Goal: Task Accomplishment & Management: Manage account settings

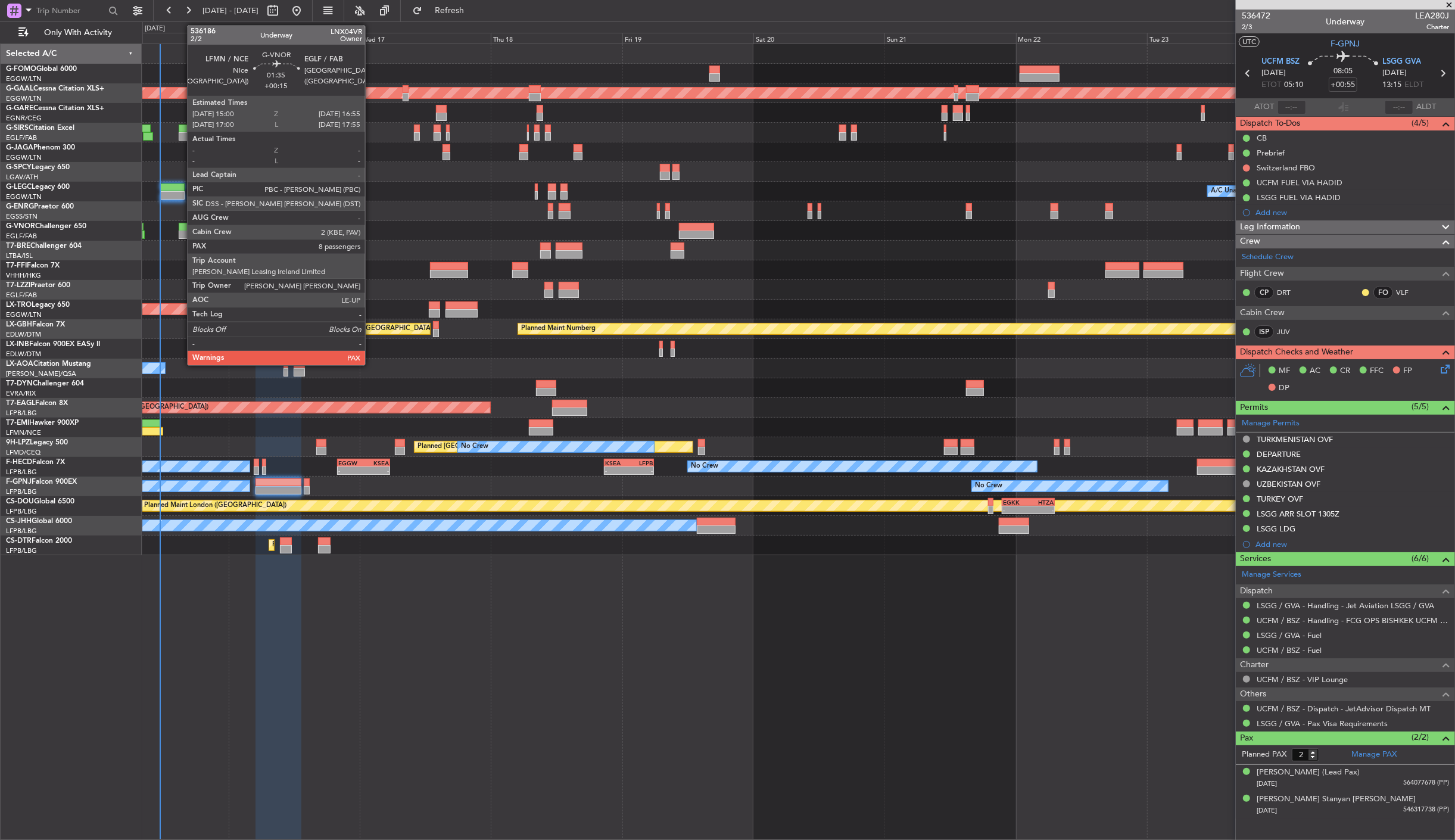
click at [182, 227] on div at bounding box center [184, 227] width 11 height 9
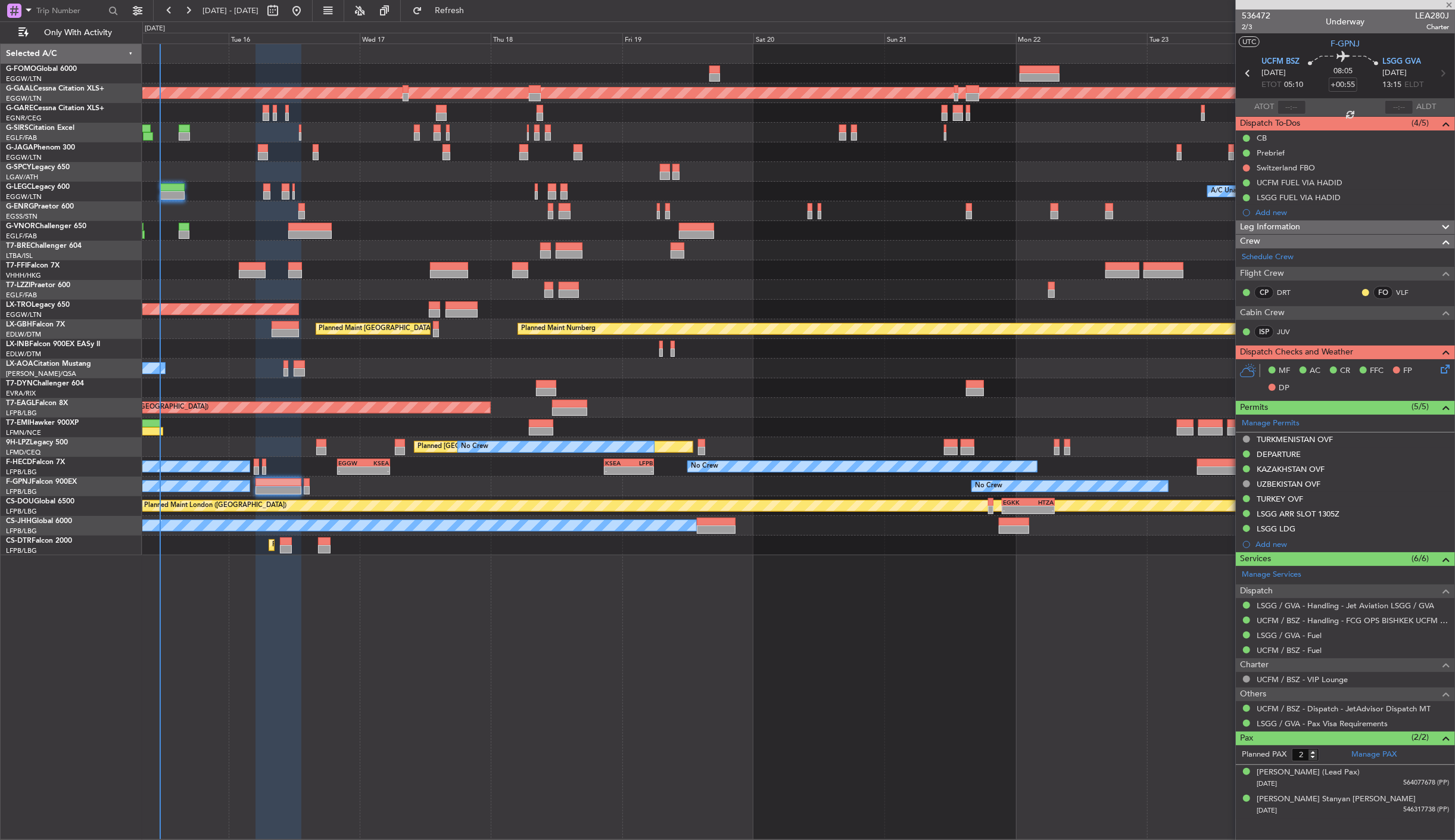
type input "+00:15"
type input "8"
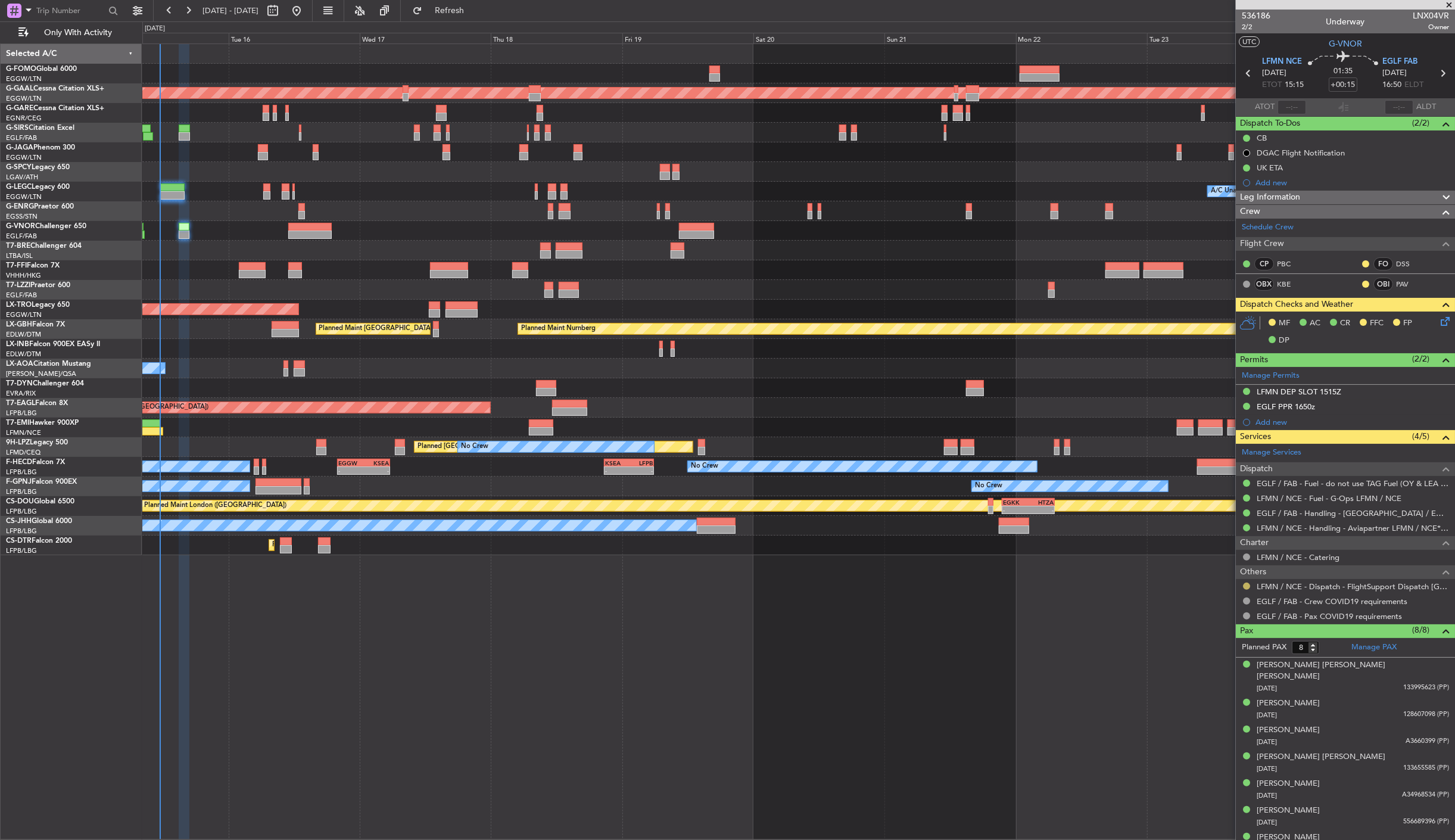
click at [1246, 587] on button at bounding box center [1246, 586] width 7 height 7
click at [1213, 736] on li "Confirmed" at bounding box center [1247, 729] width 138 height 18
click at [1248, 26] on span "2/2" at bounding box center [1256, 26] width 29 height 10
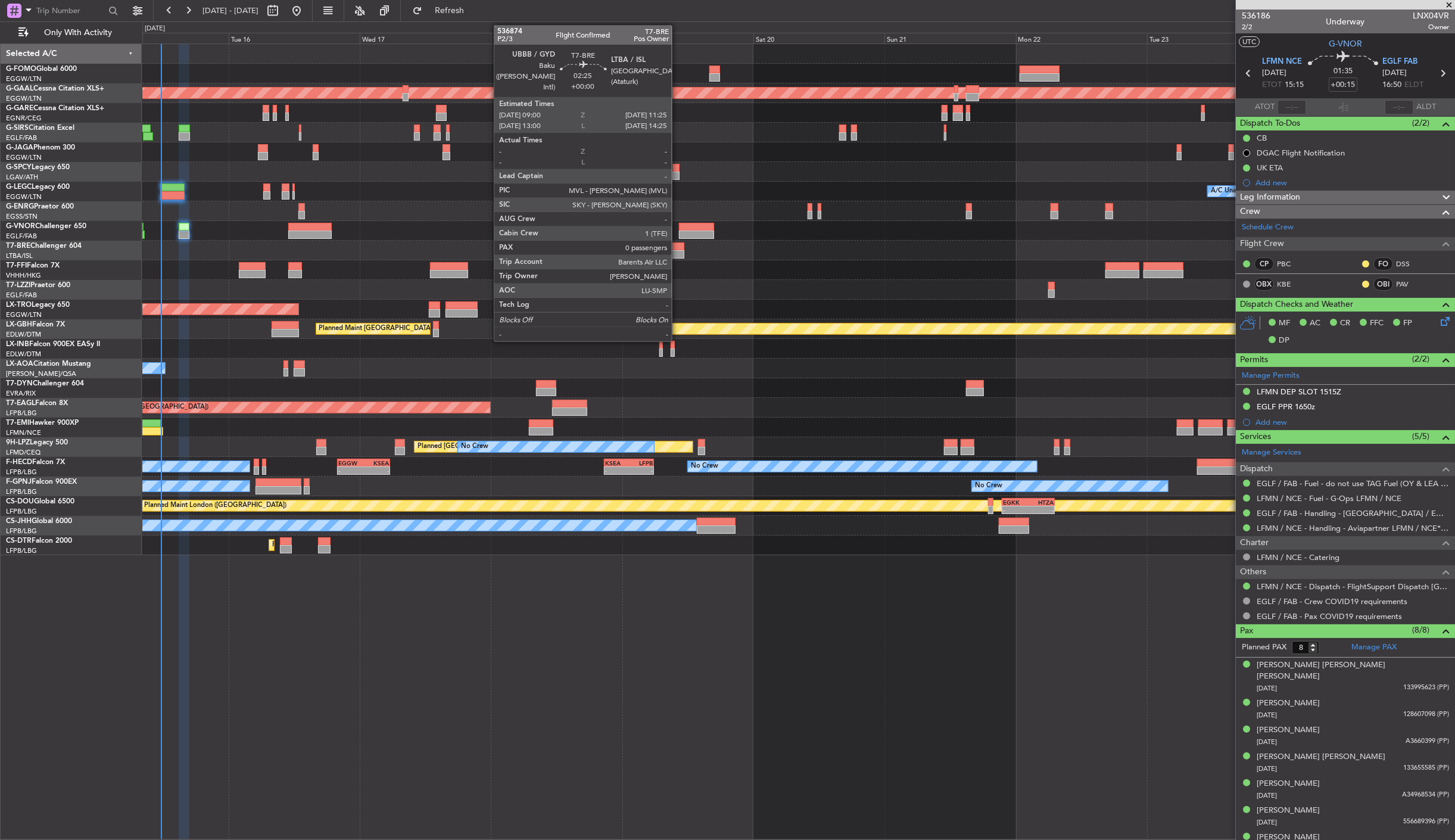
click at [678, 255] on div at bounding box center [678, 254] width 14 height 9
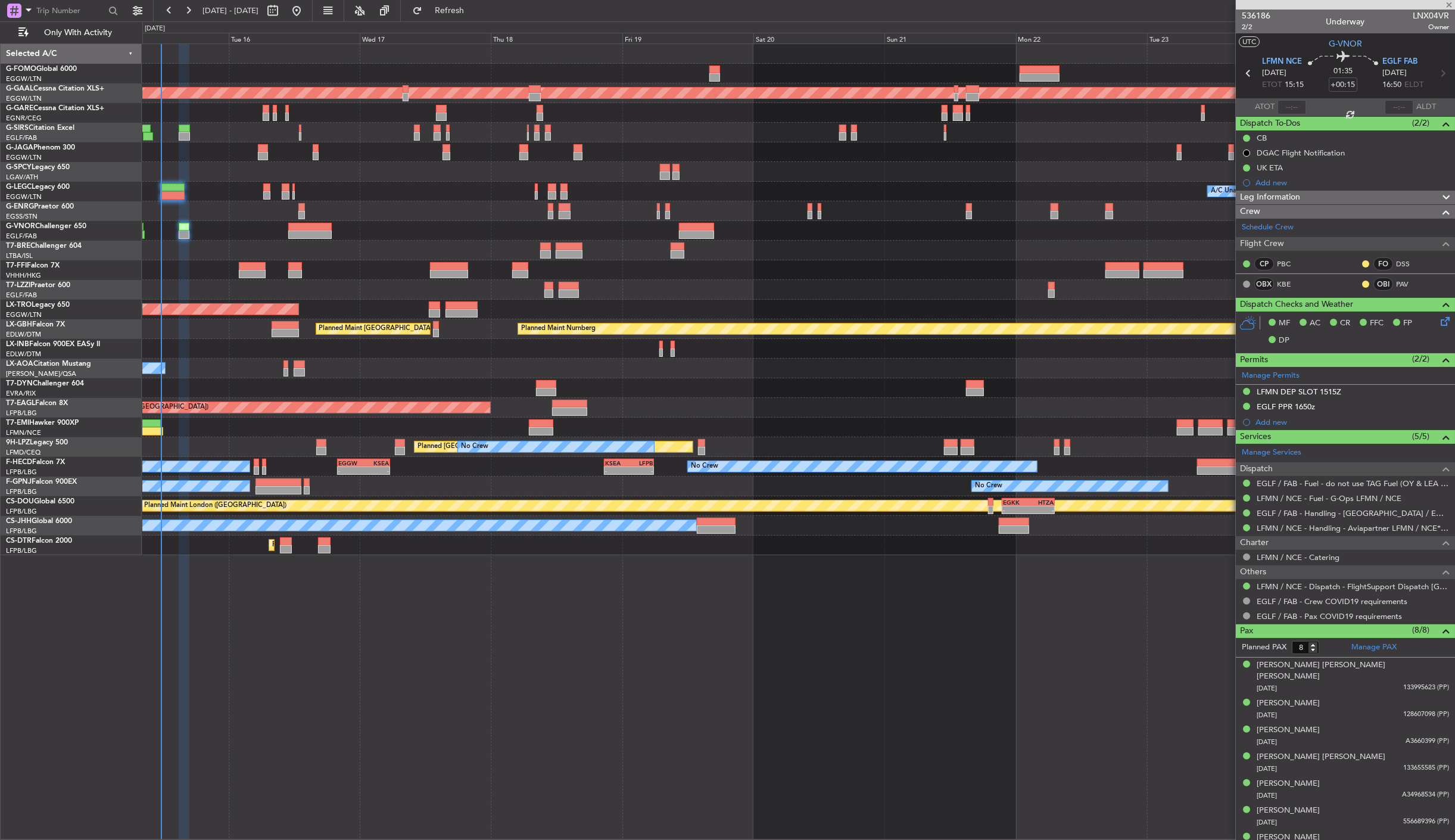
type input "0"
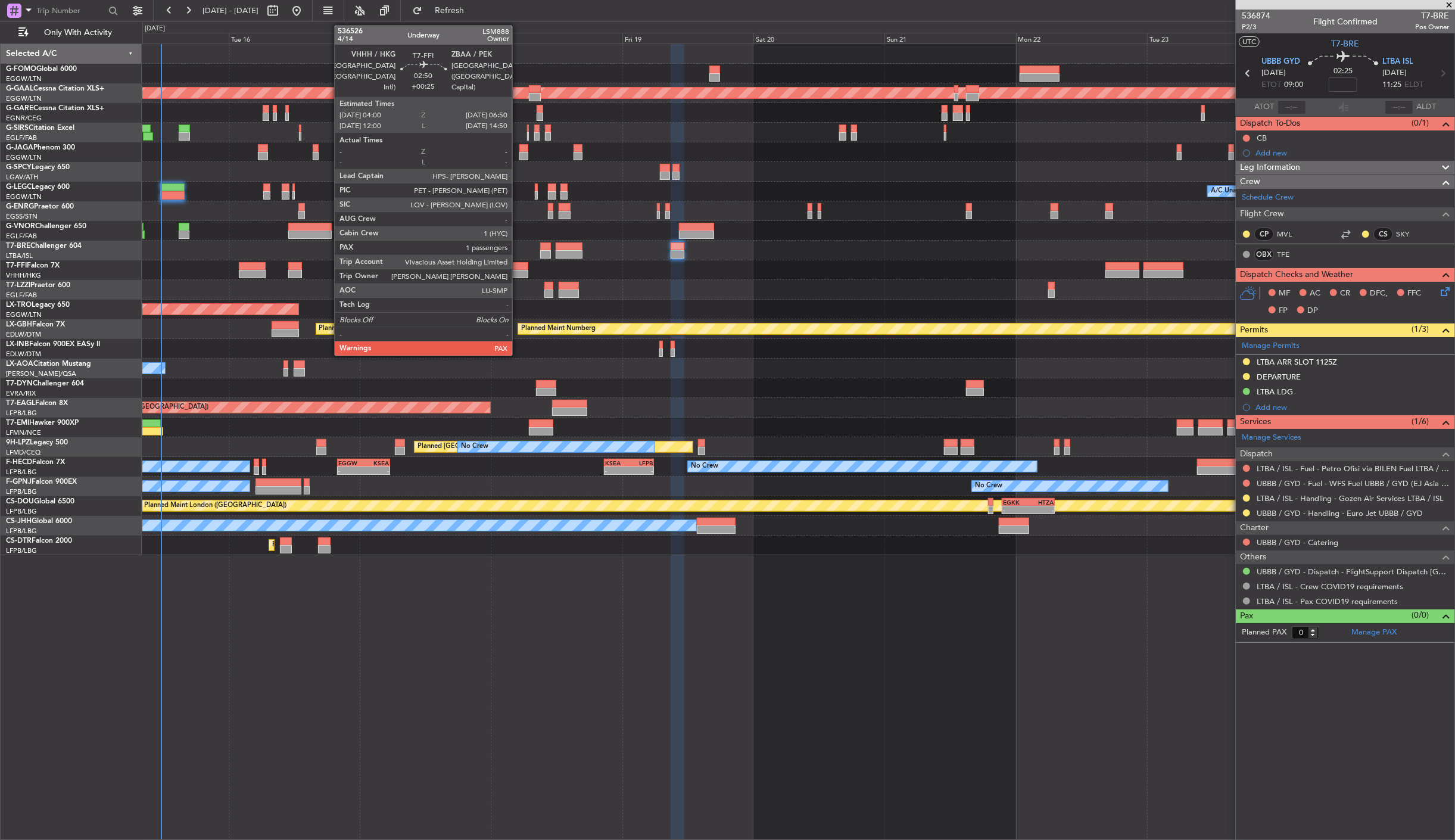
click at [518, 265] on div at bounding box center [520, 266] width 16 height 9
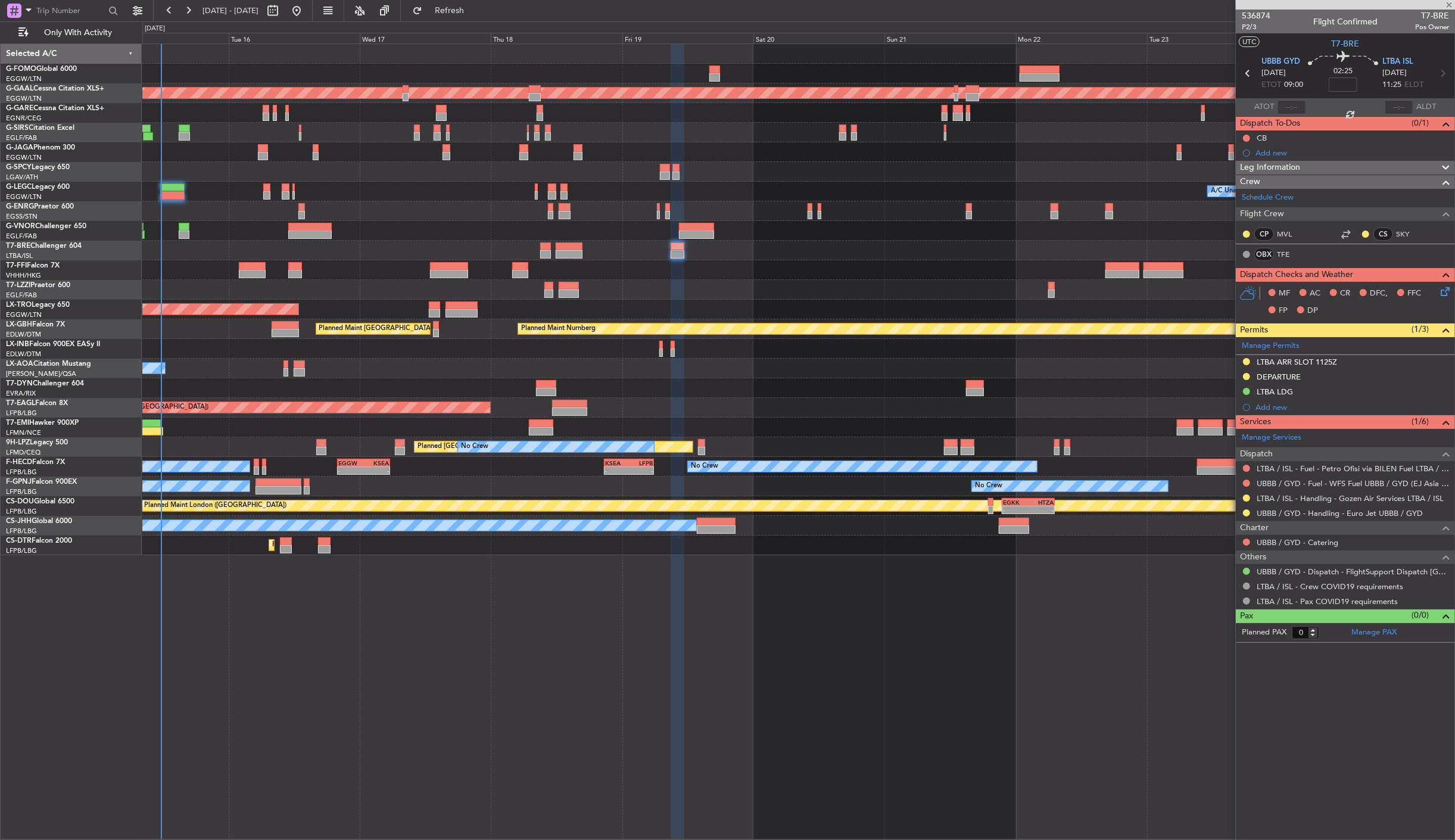
type input "+00:25"
type input "1"
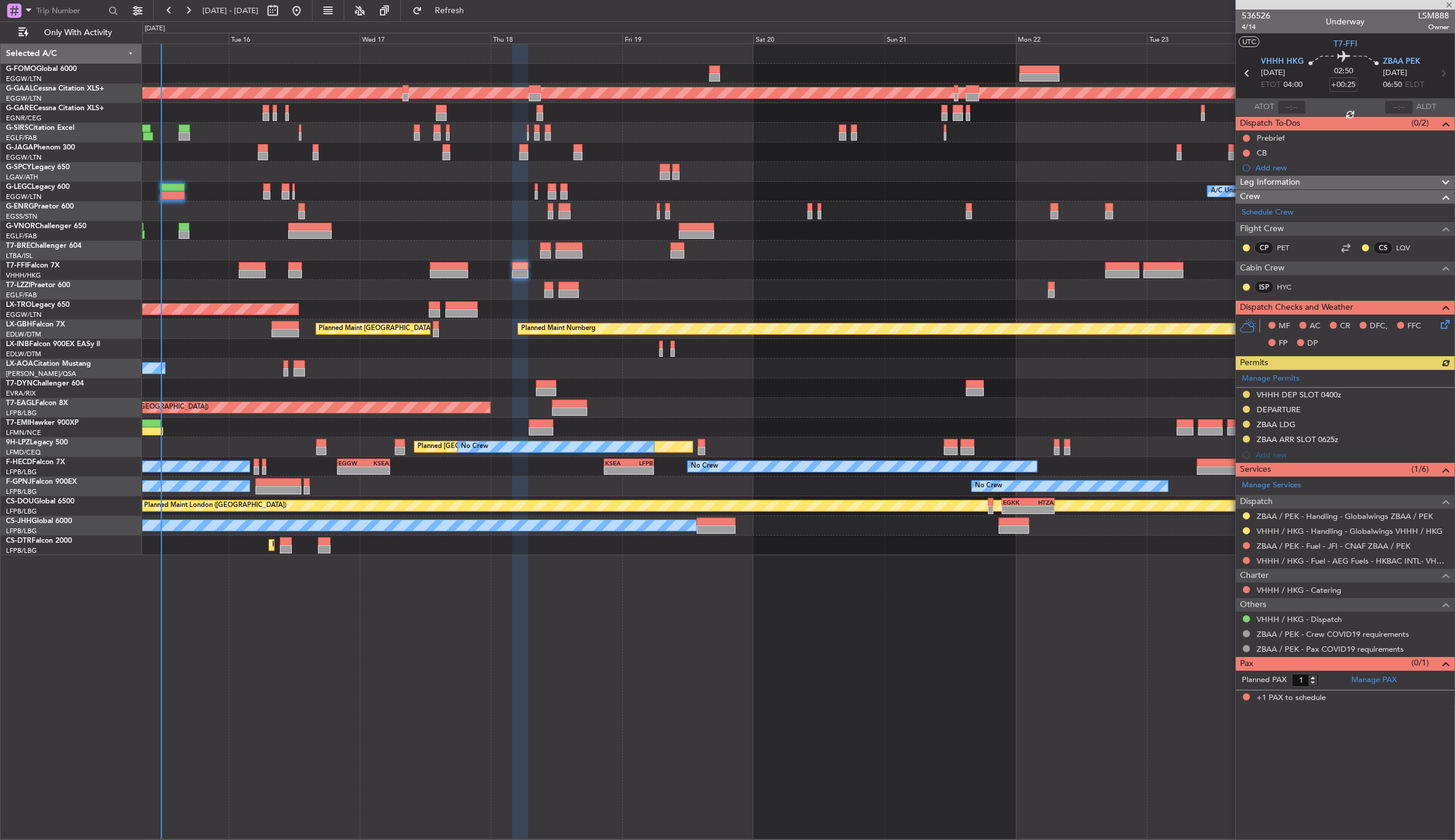
click at [545, 288] on div at bounding box center [549, 285] width 9 height 9
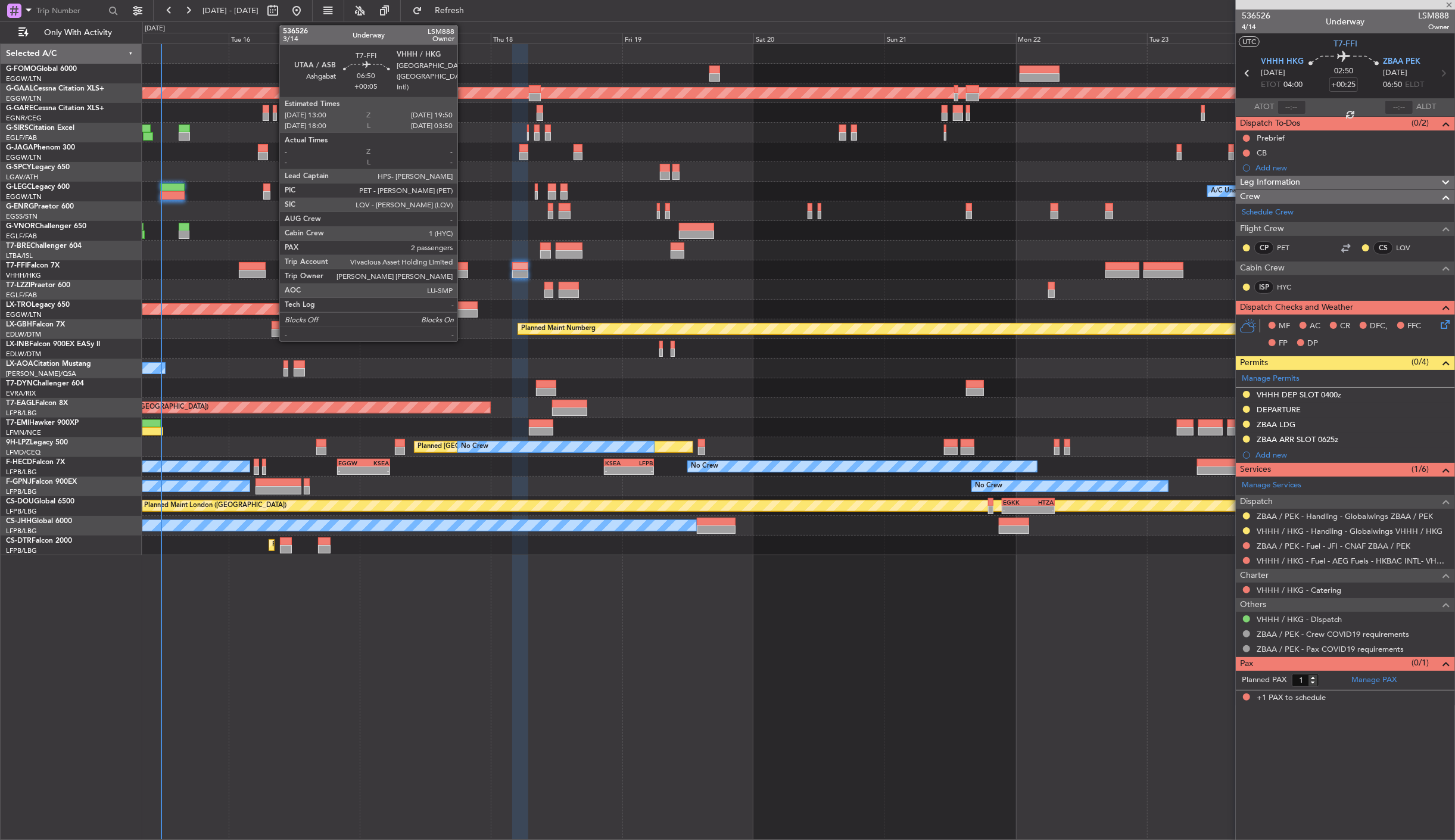
click at [463, 265] on div at bounding box center [449, 266] width 38 height 9
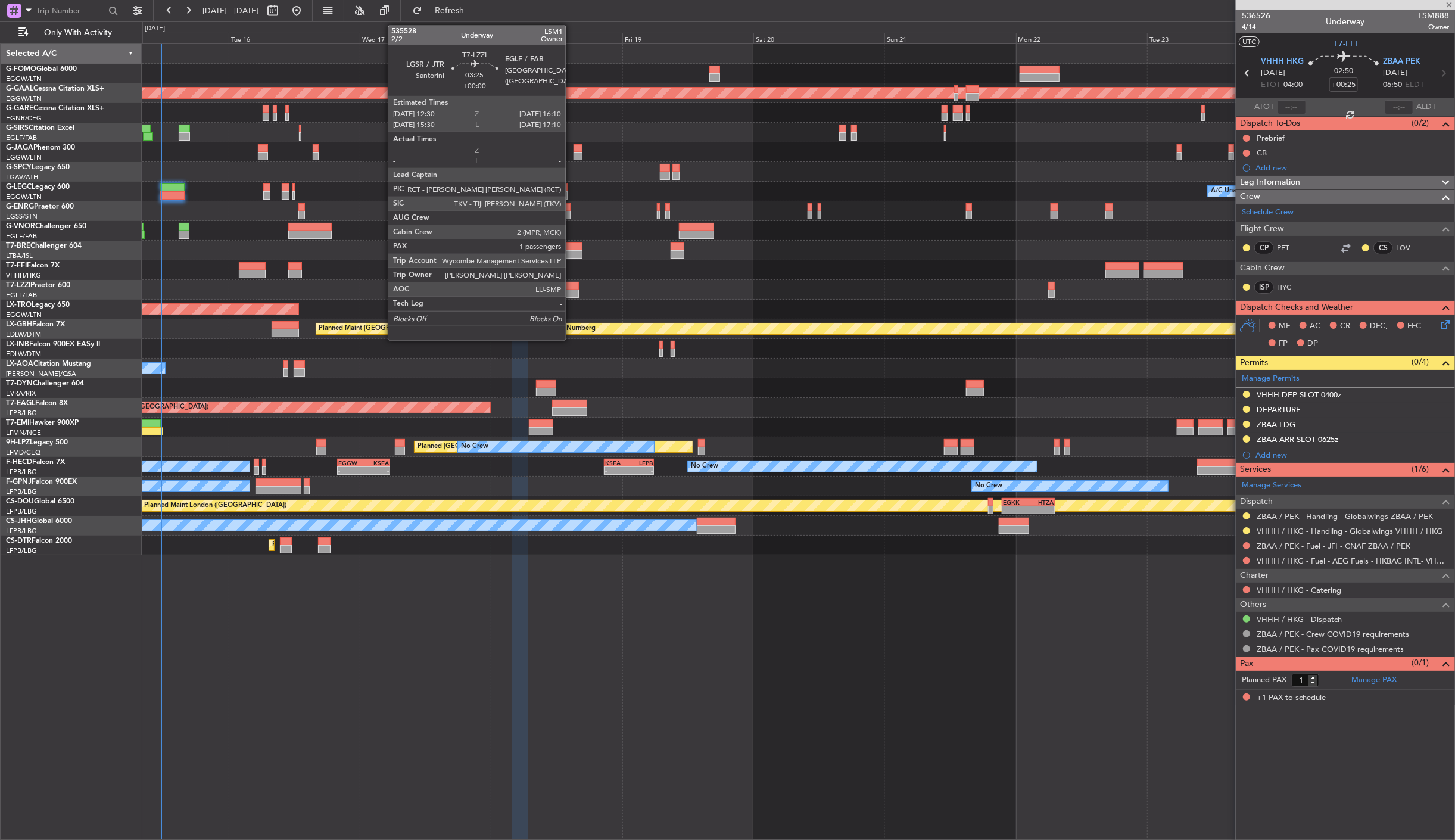
type input "+00:05"
type input "2"
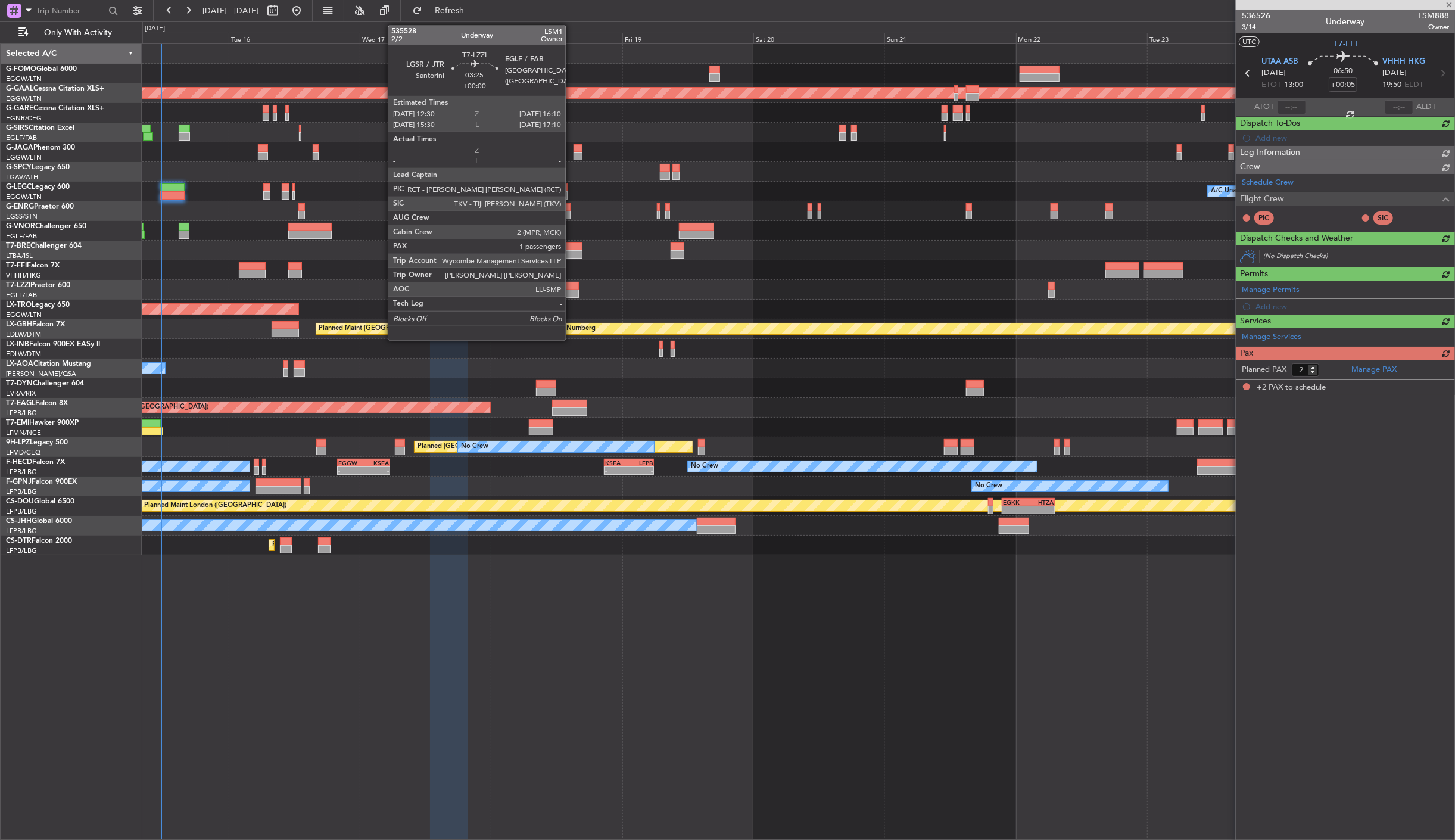
click at [572, 292] on div at bounding box center [569, 293] width 20 height 9
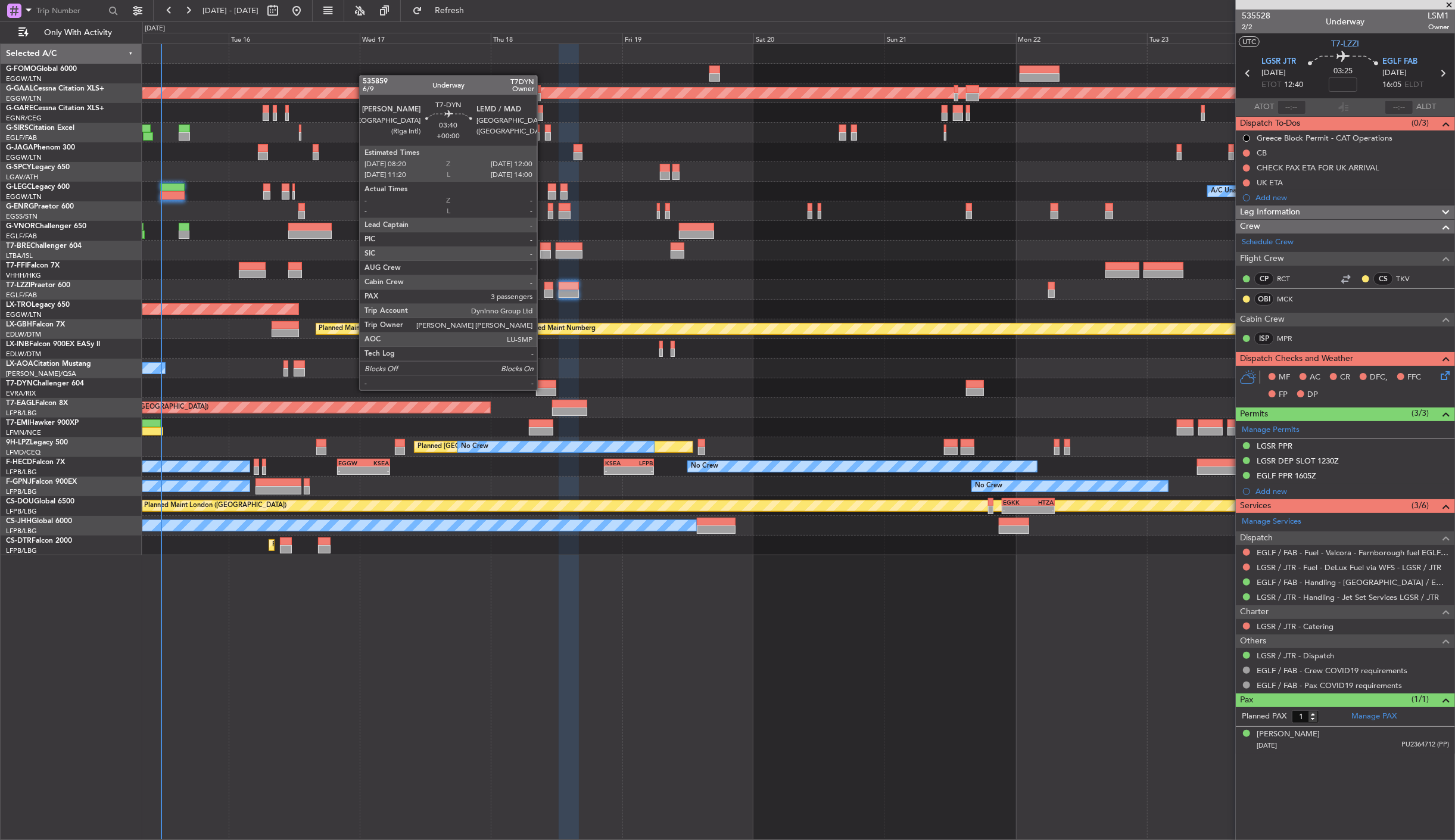
click at [543, 388] on div at bounding box center [546, 391] width 20 height 9
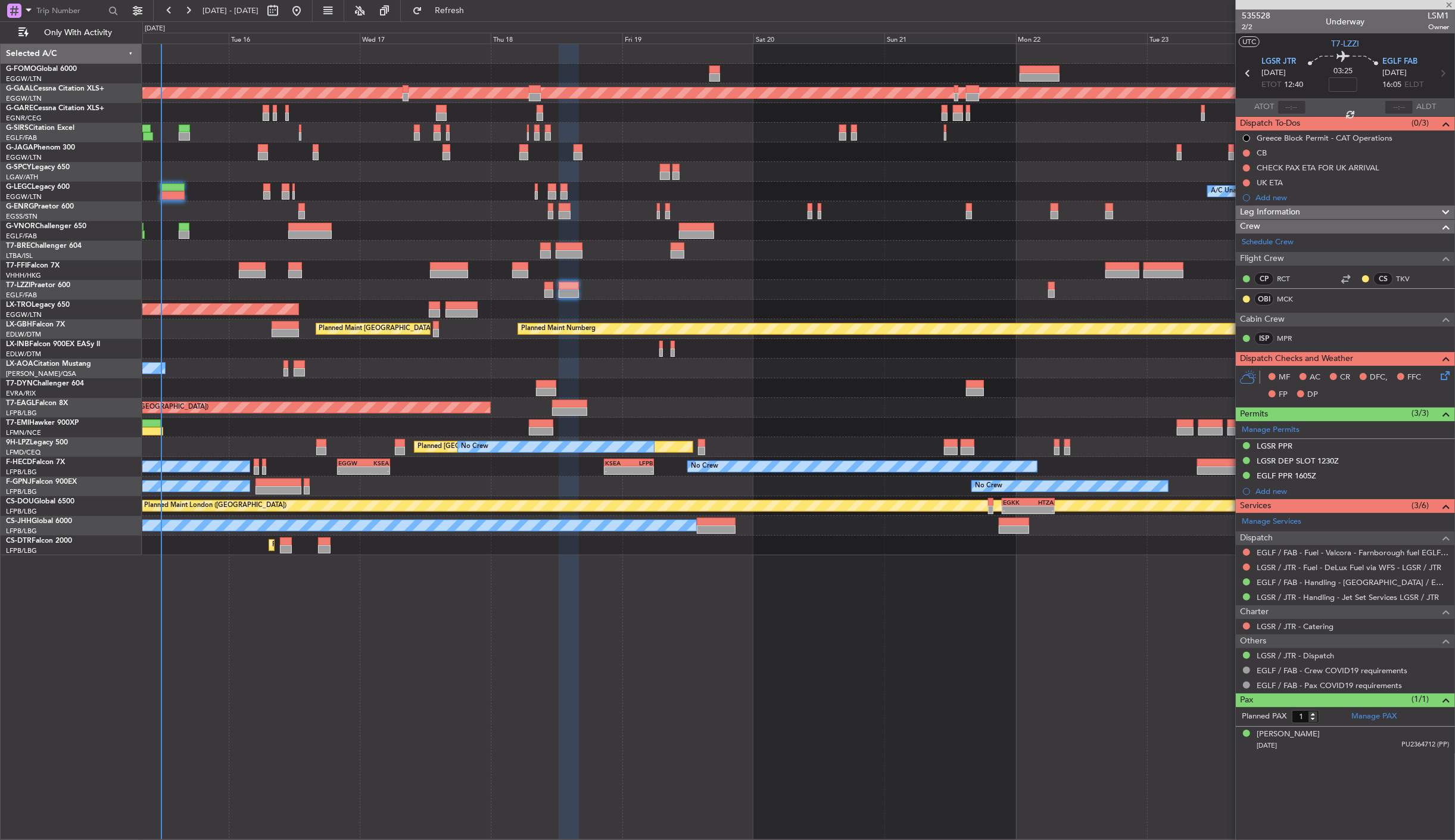
type input "3"
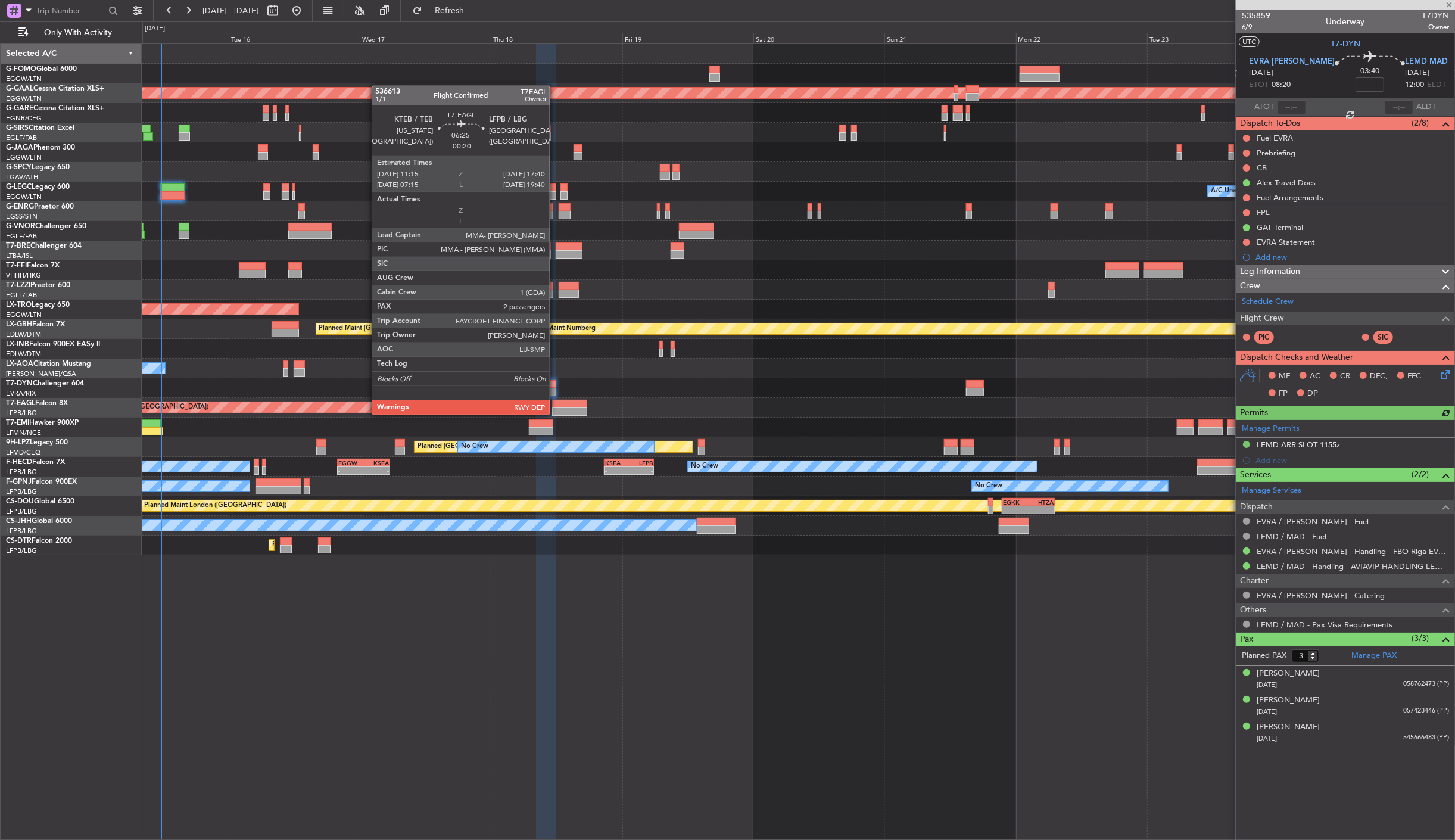
click at [556, 413] on div at bounding box center [569, 411] width 35 height 9
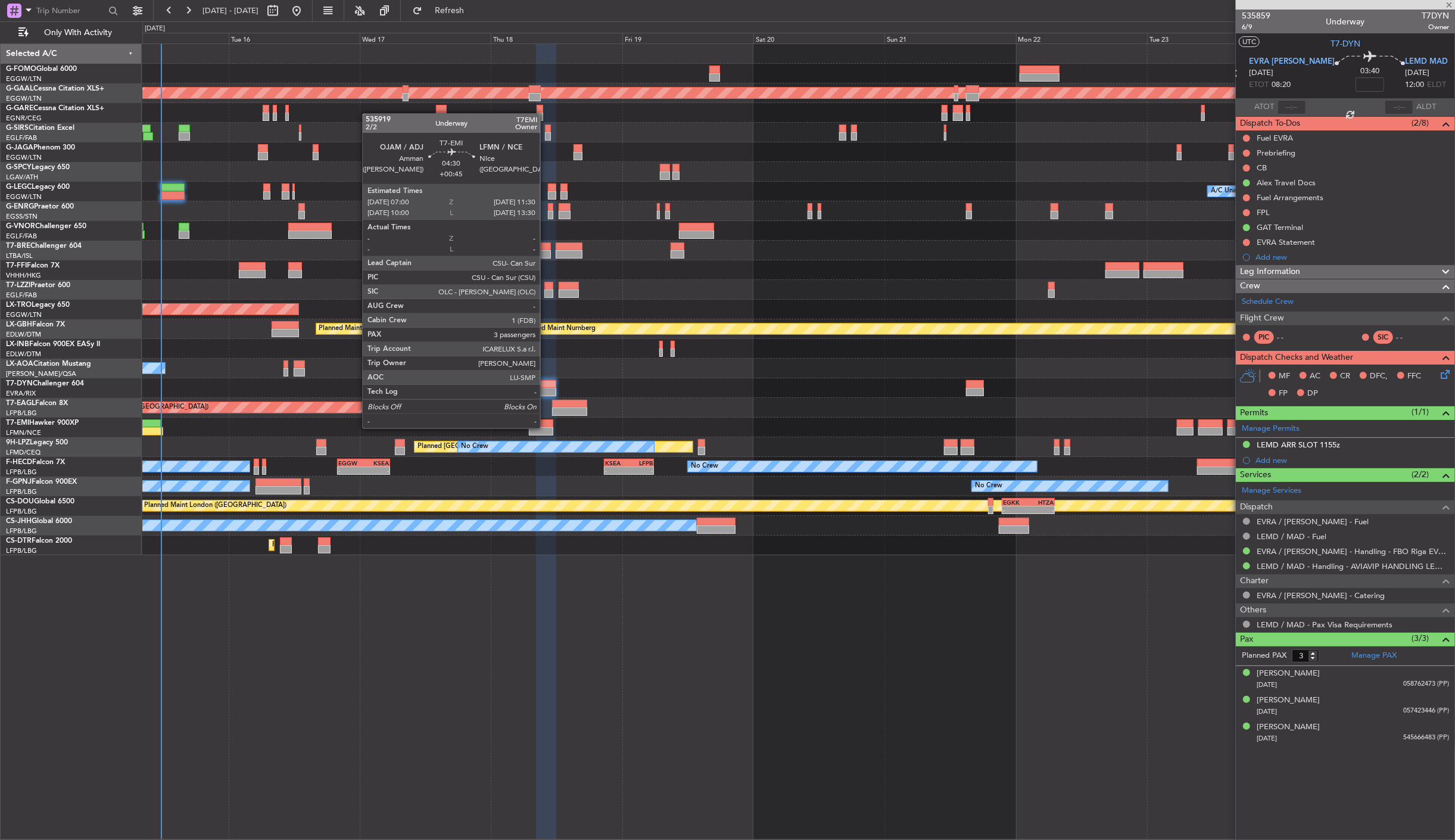
type input "-00:20"
type input "2"
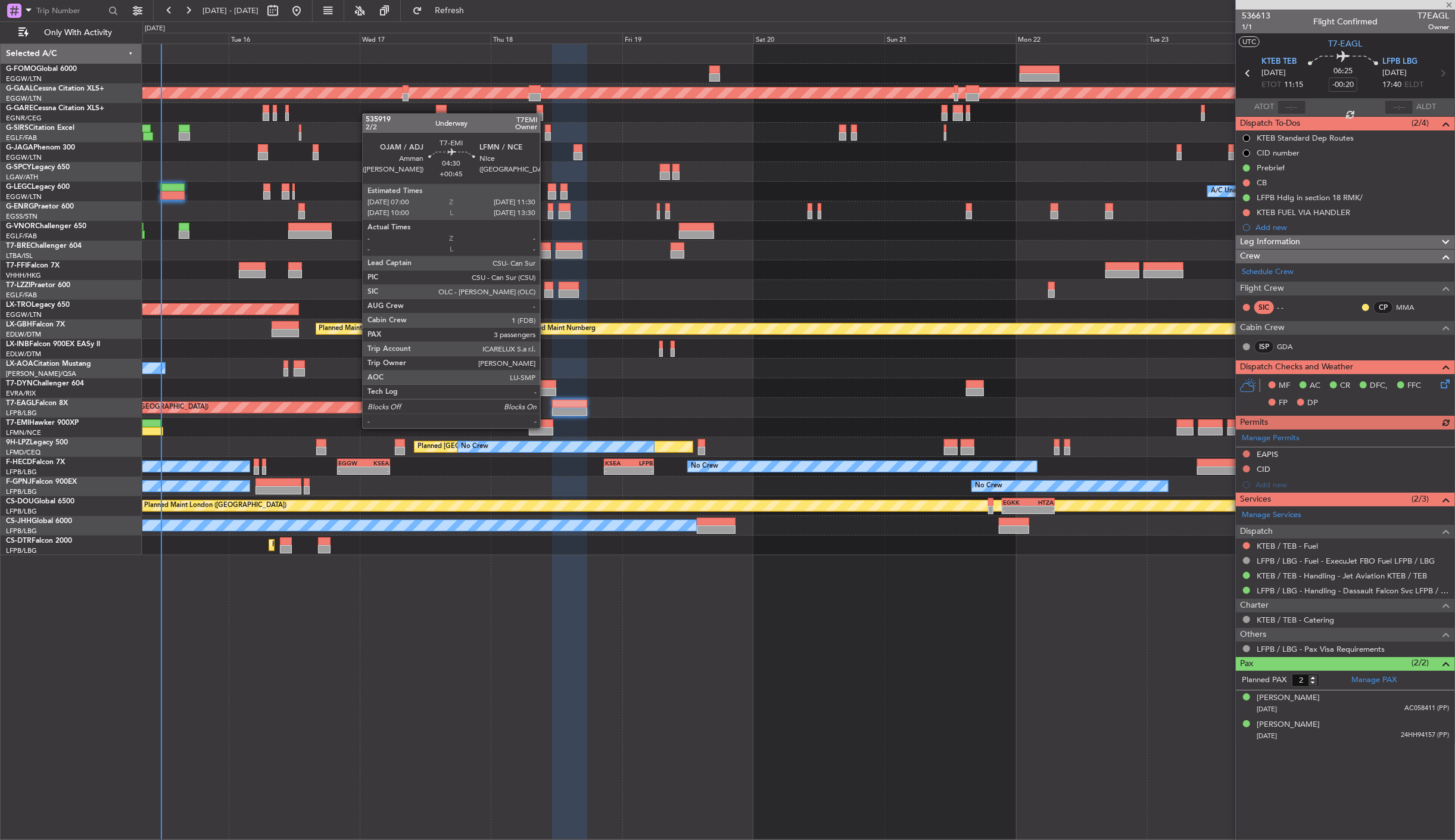
click at [546, 427] on div at bounding box center [541, 431] width 25 height 9
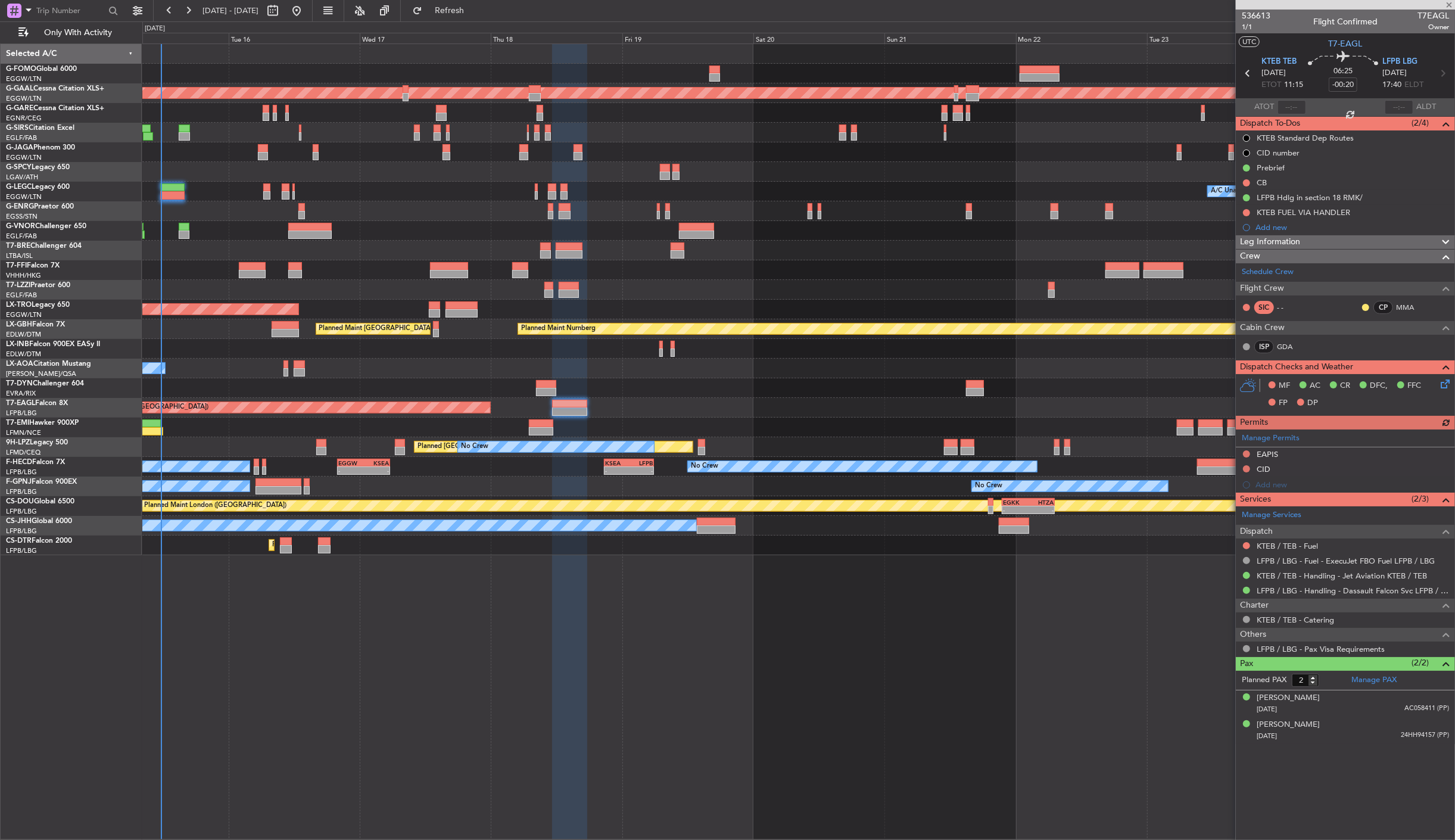
type input "+00:45"
type input "3"
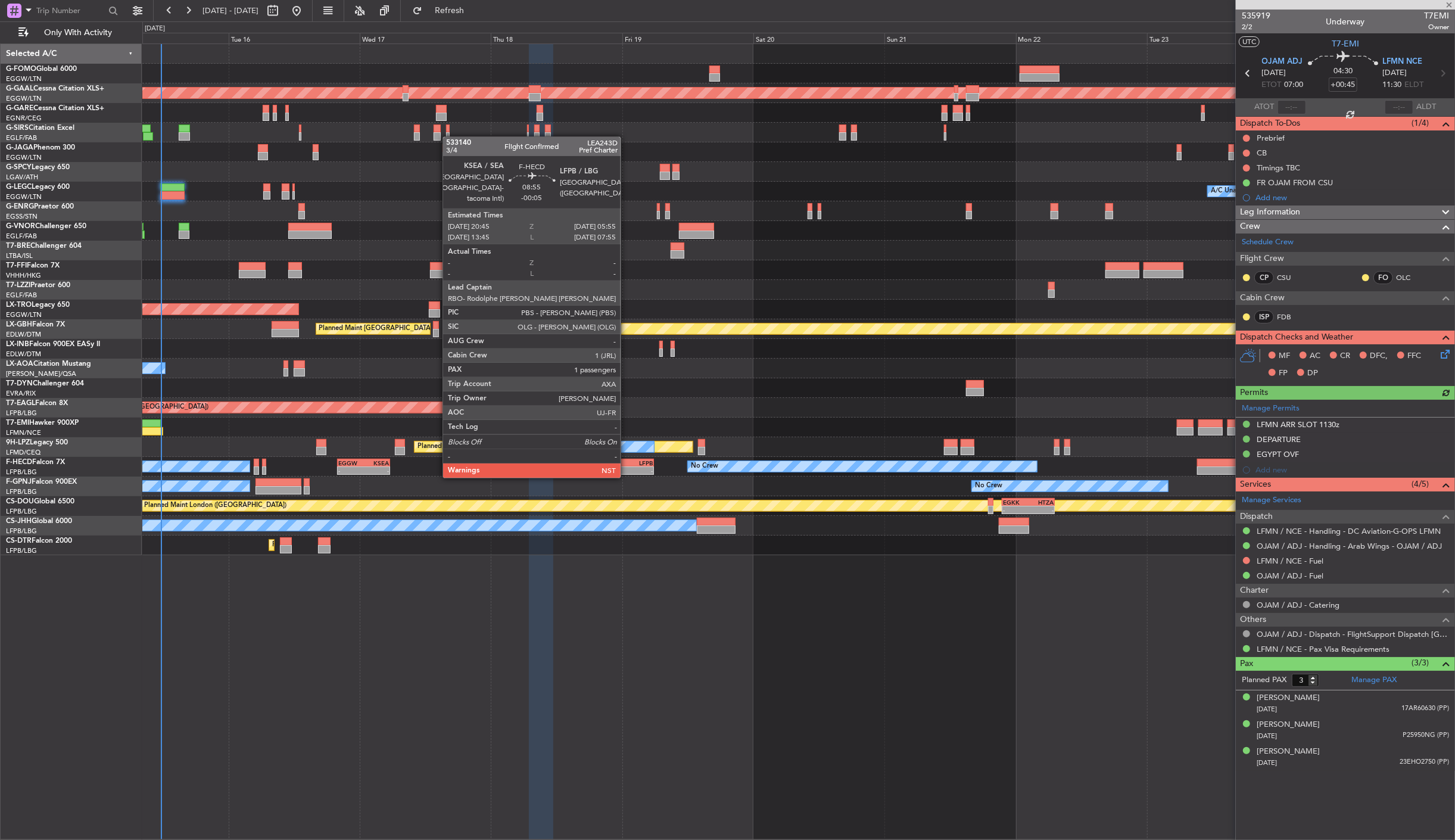
click at [627, 465] on div "KSEA" at bounding box center [616, 463] width 24 height 7
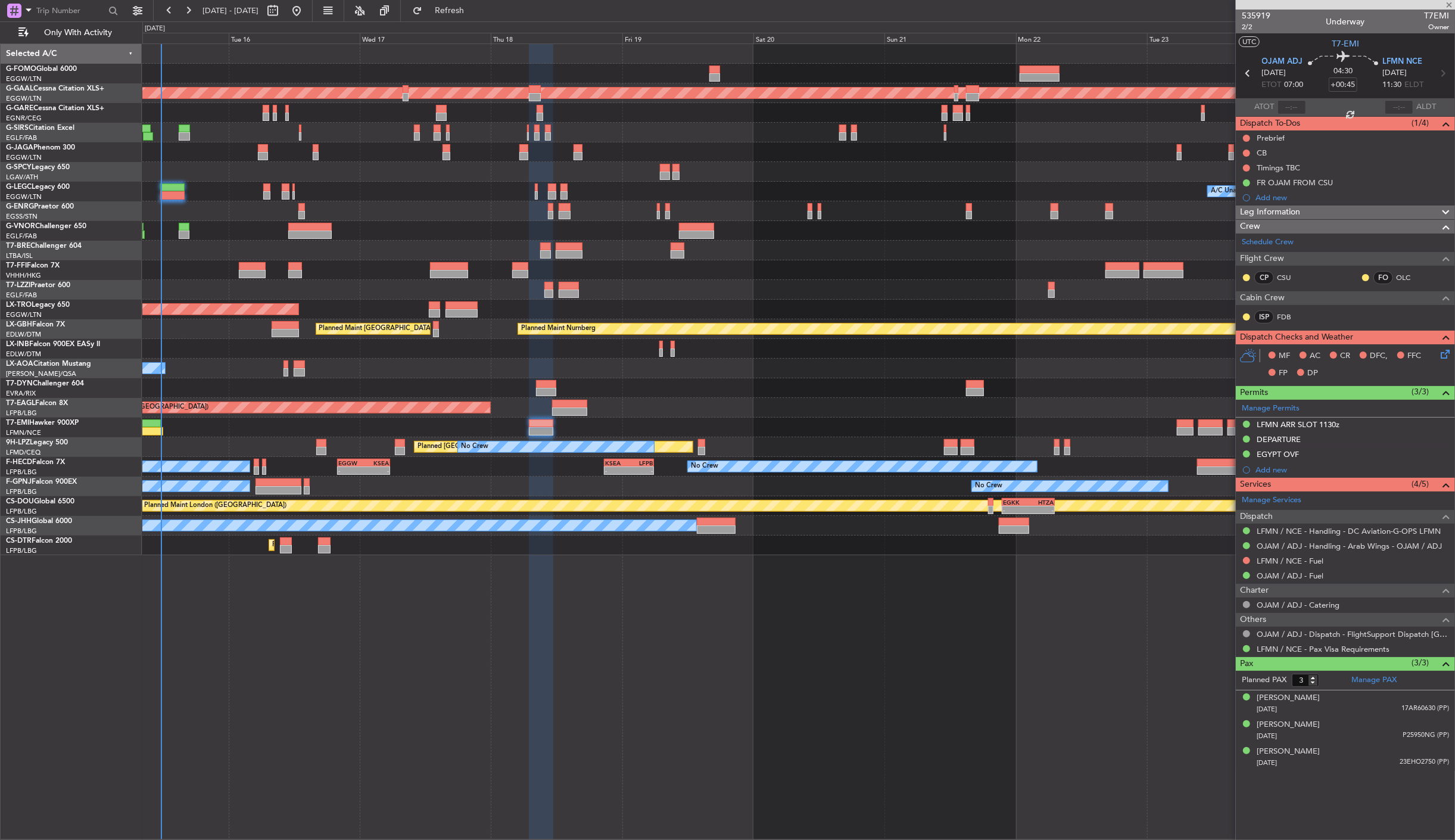
type input "-00:05"
type input "1"
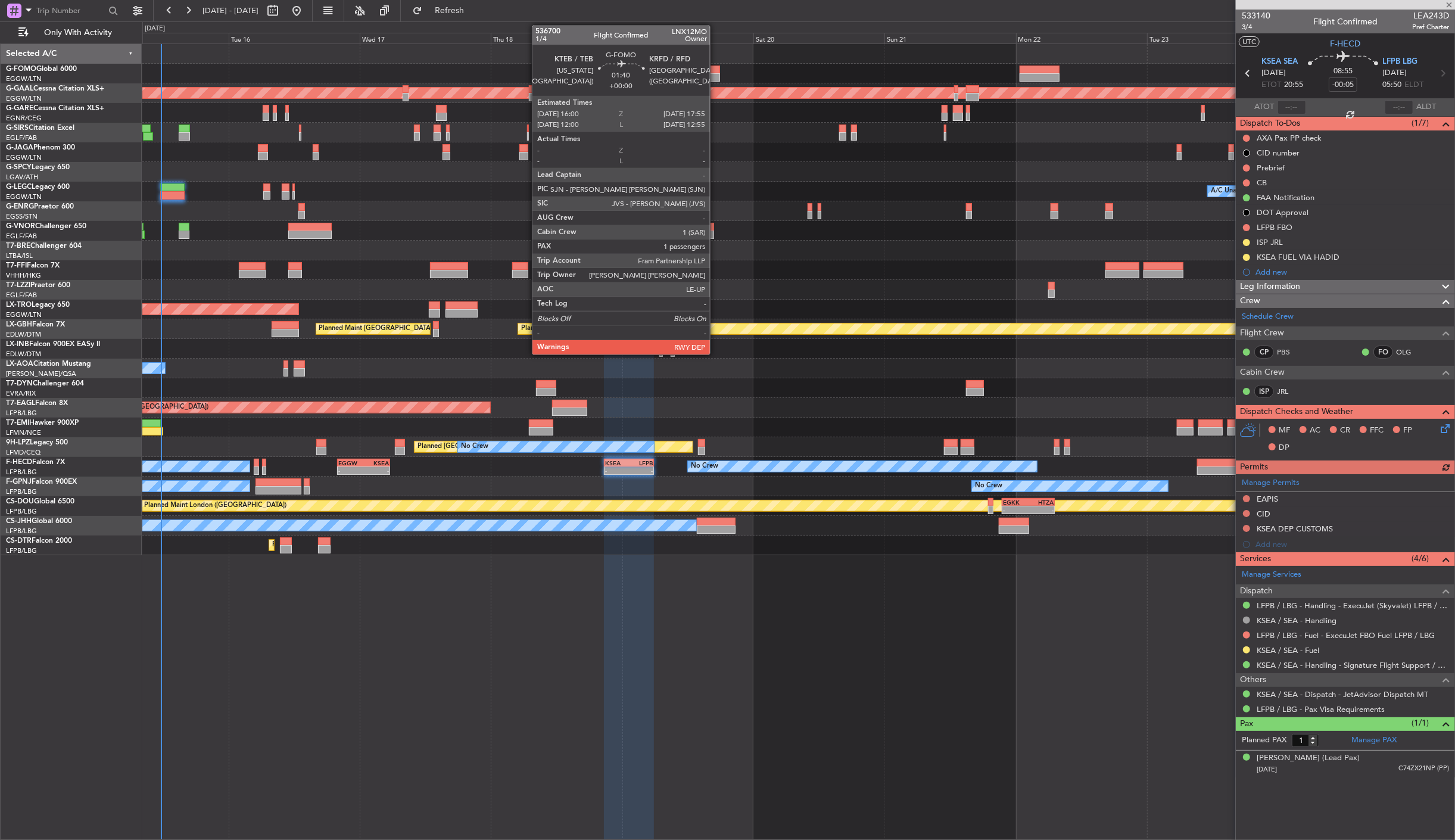
click at [716, 70] on div at bounding box center [715, 70] width 11 height 9
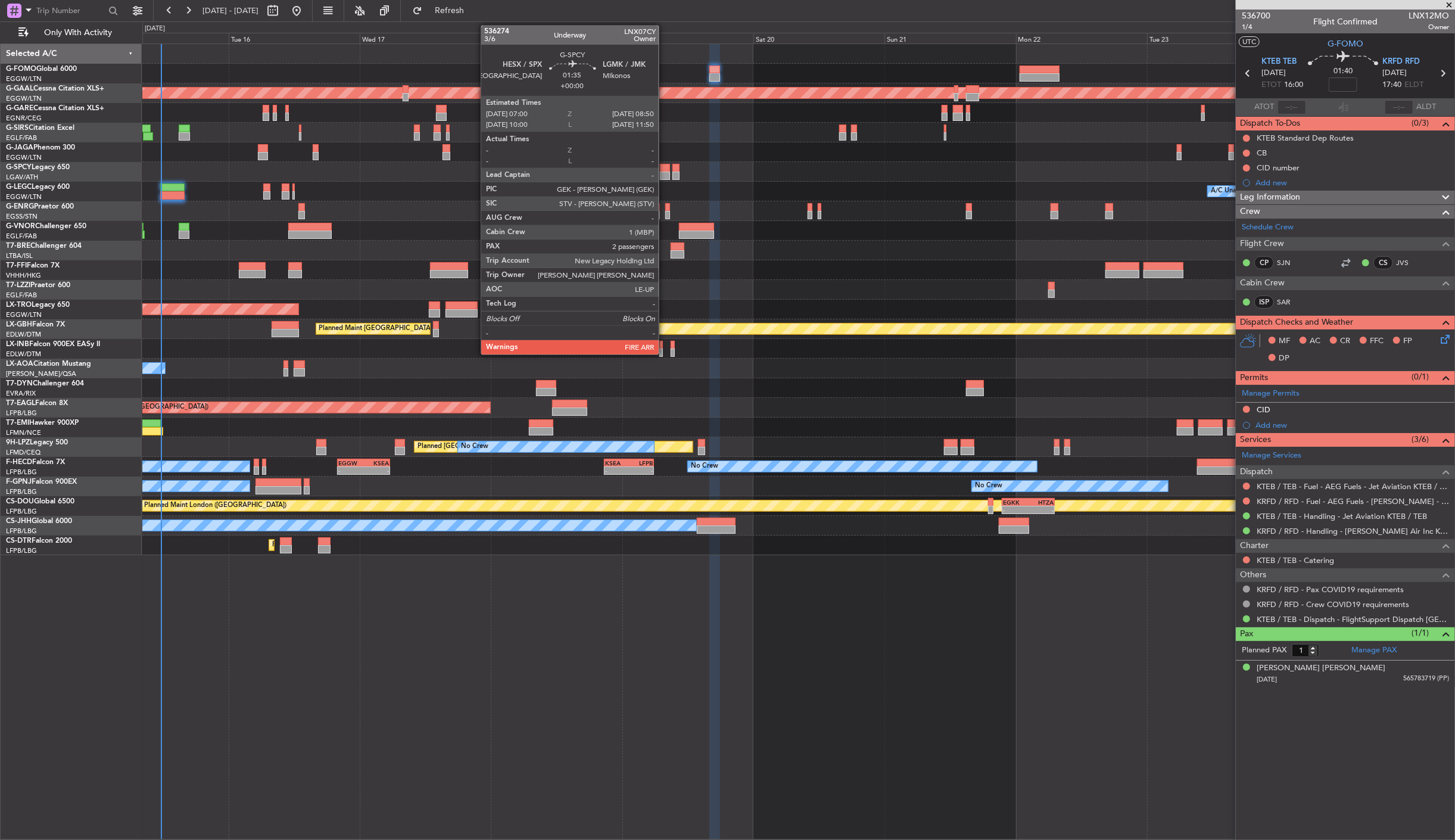
click at [664, 172] on div at bounding box center [664, 176] width 10 height 9
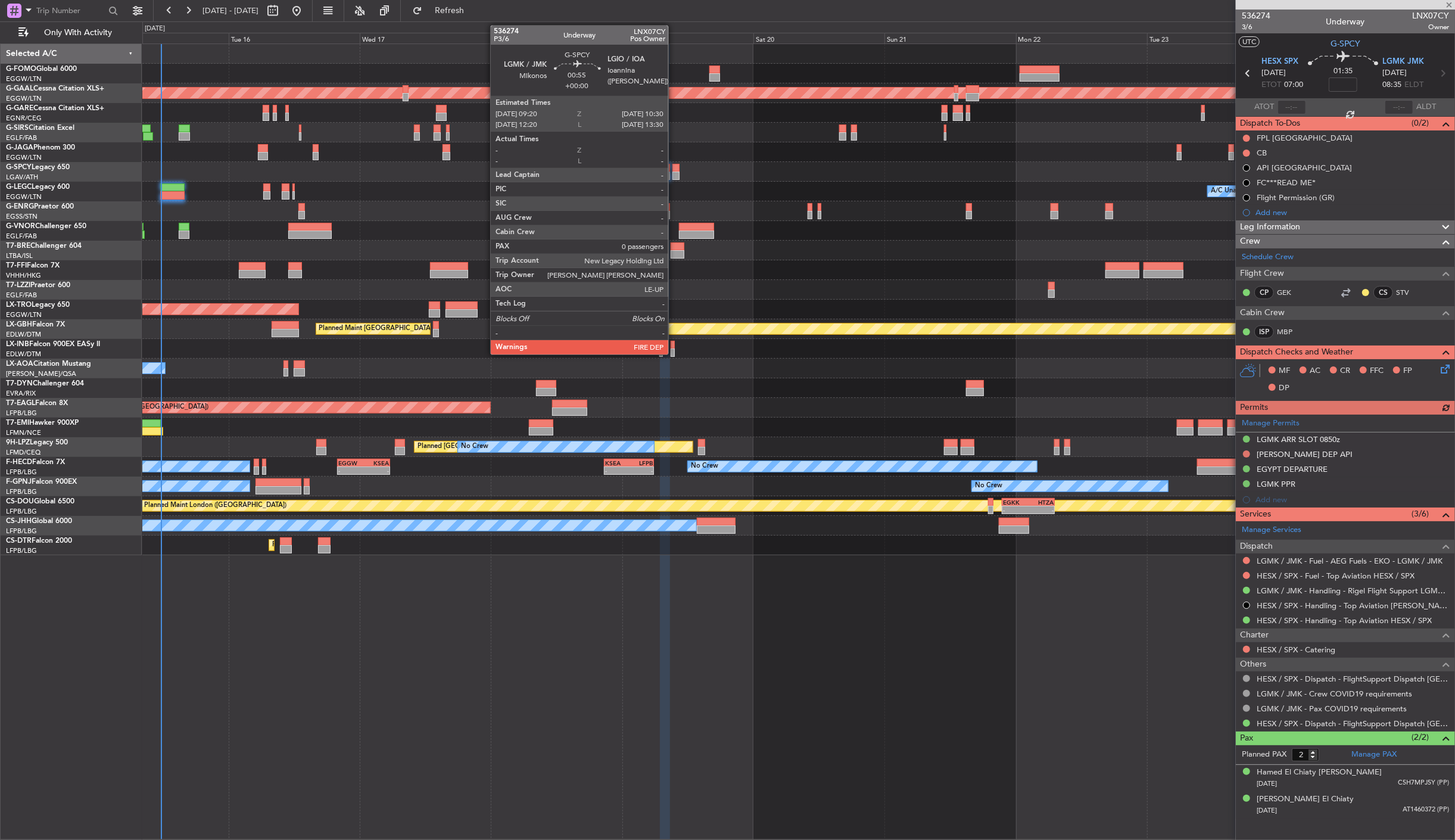
click at [675, 172] on div at bounding box center [675, 176] width 6 height 9
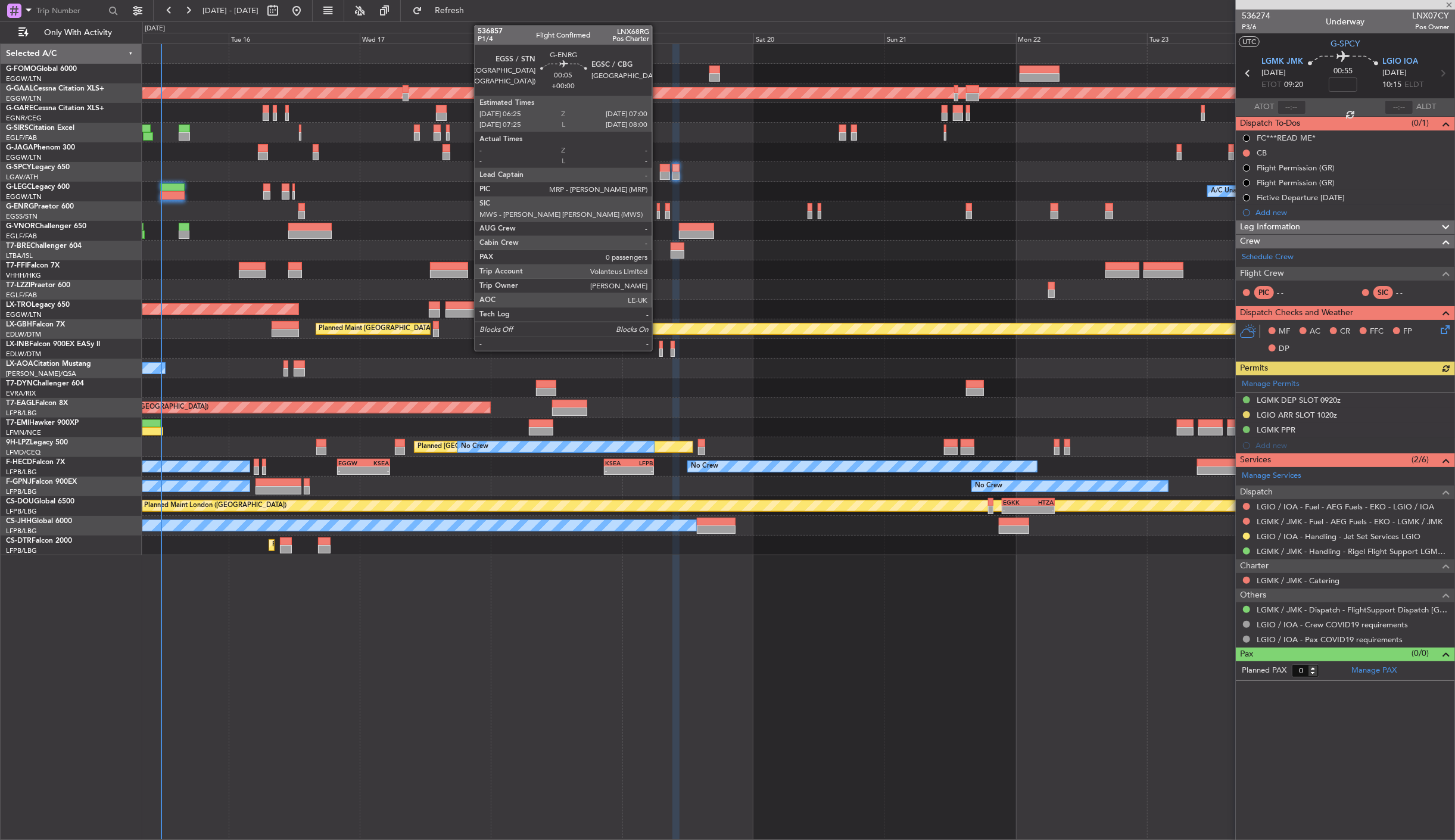
click at [658, 211] on div at bounding box center [658, 215] width 4 height 9
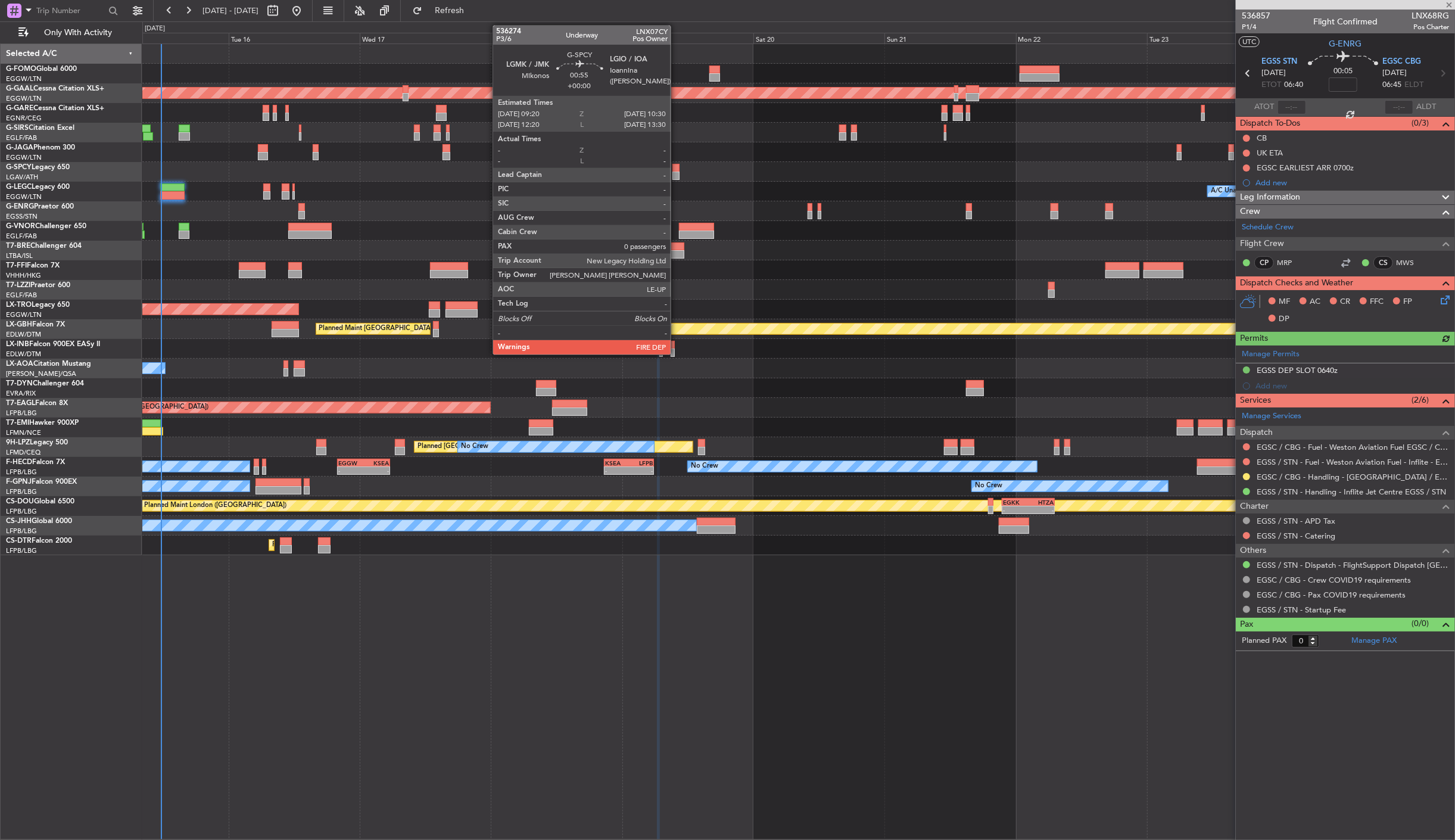
click at [677, 169] on div at bounding box center [675, 168] width 6 height 9
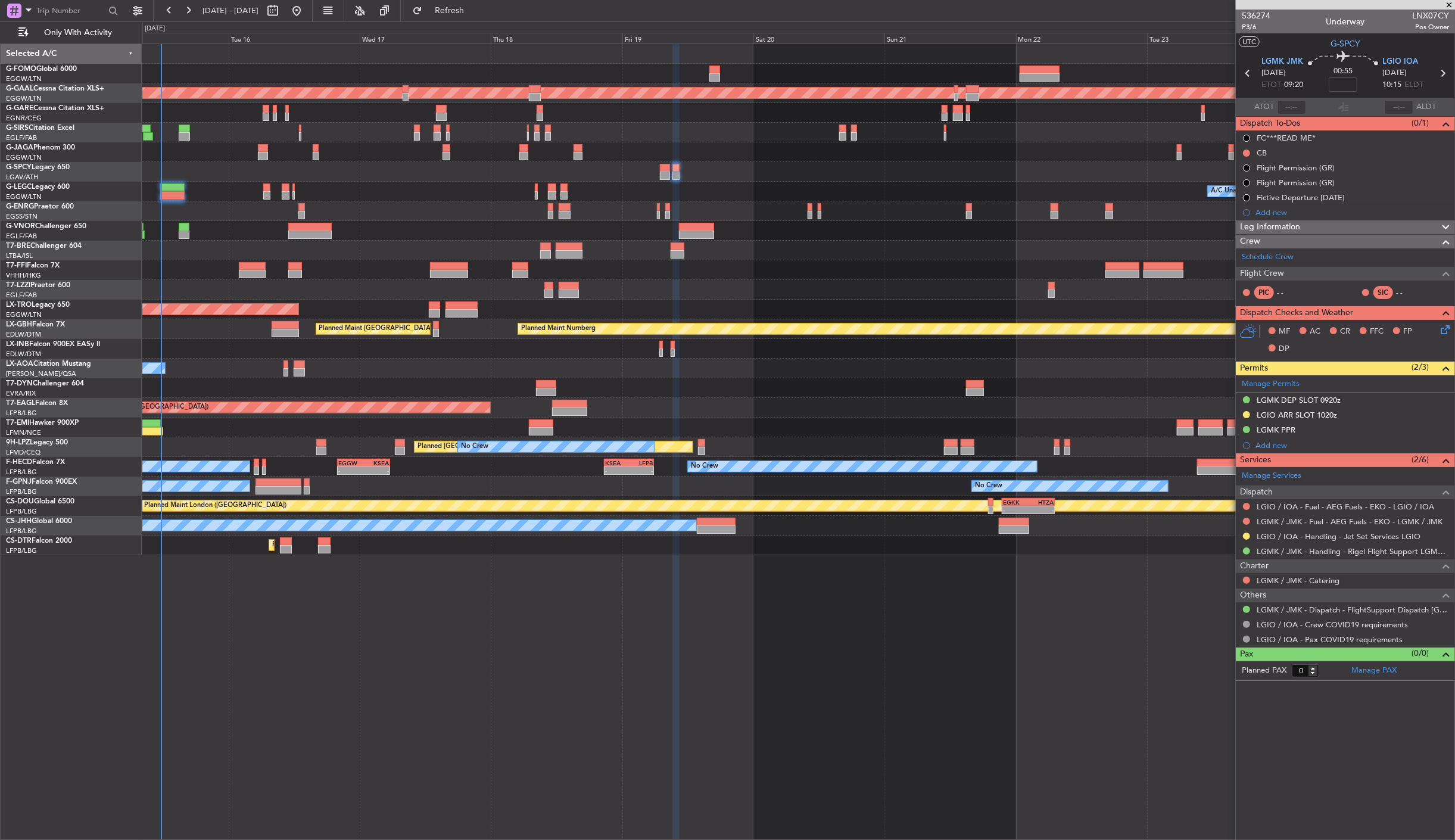
click at [656, 209] on div at bounding box center [798, 210] width 1313 height 19
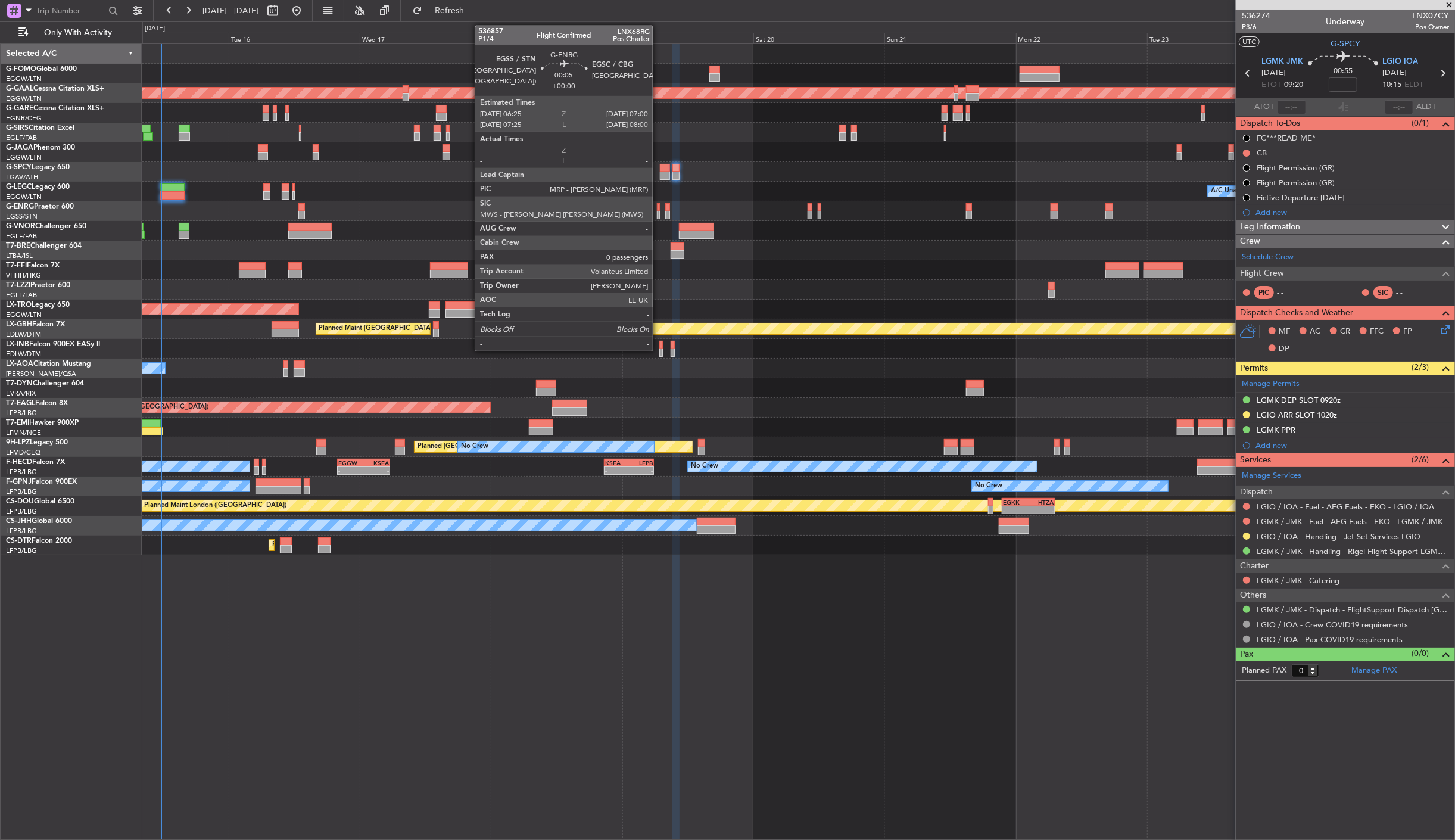
click at [659, 211] on div at bounding box center [658, 215] width 4 height 9
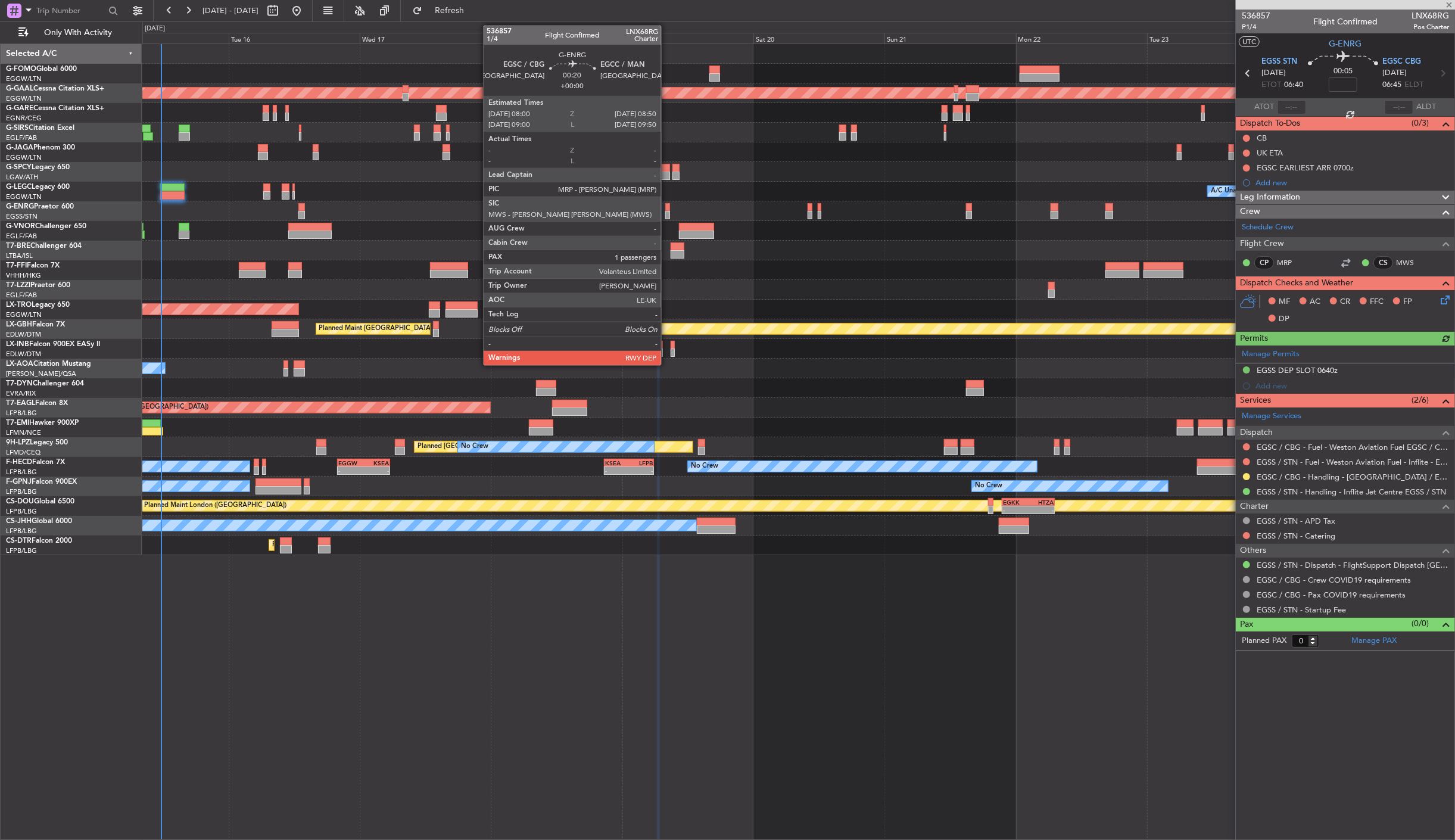
click at [668, 211] on div at bounding box center [668, 215] width 5 height 9
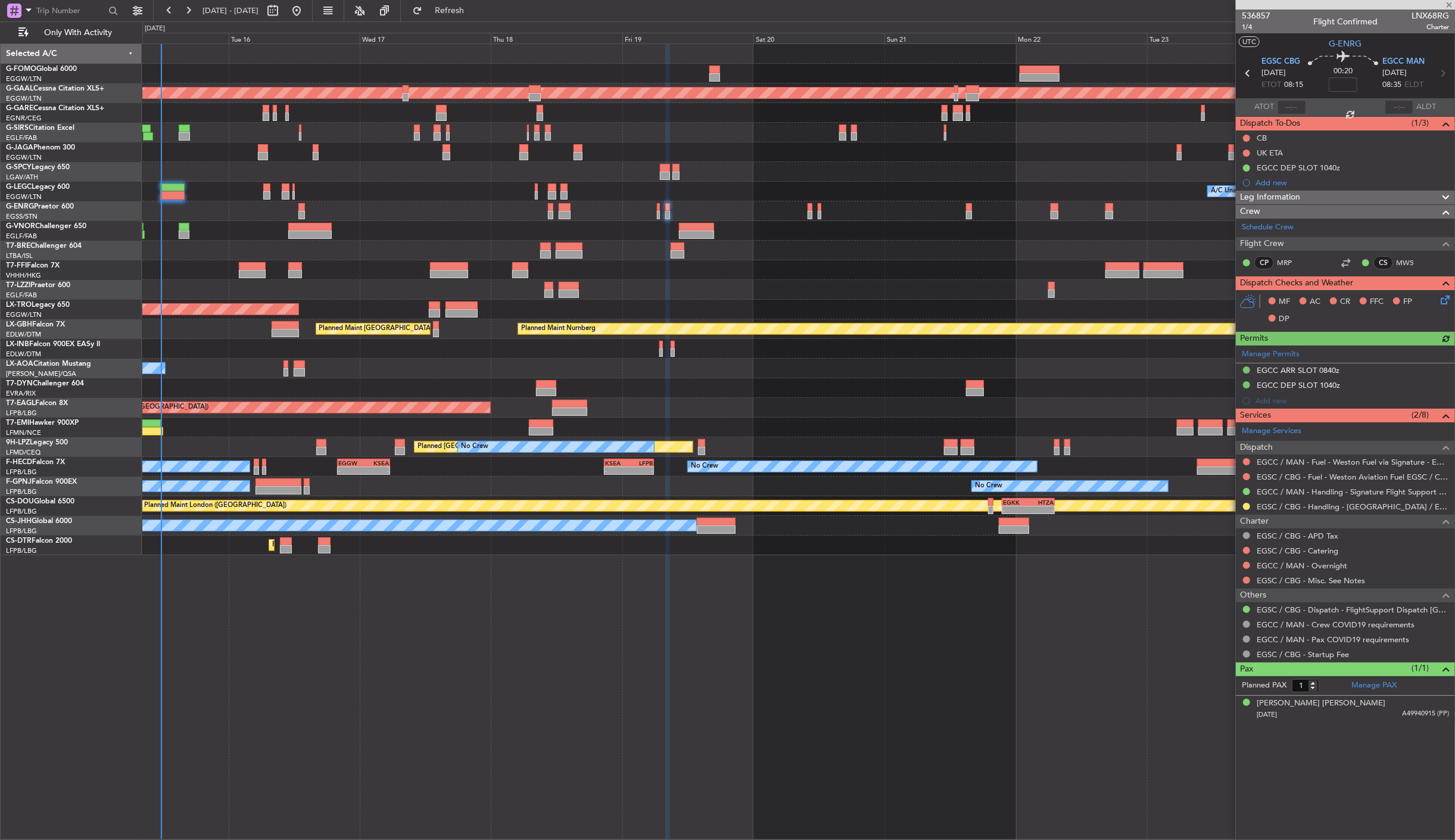
click at [662, 213] on div at bounding box center [798, 210] width 1313 height 19
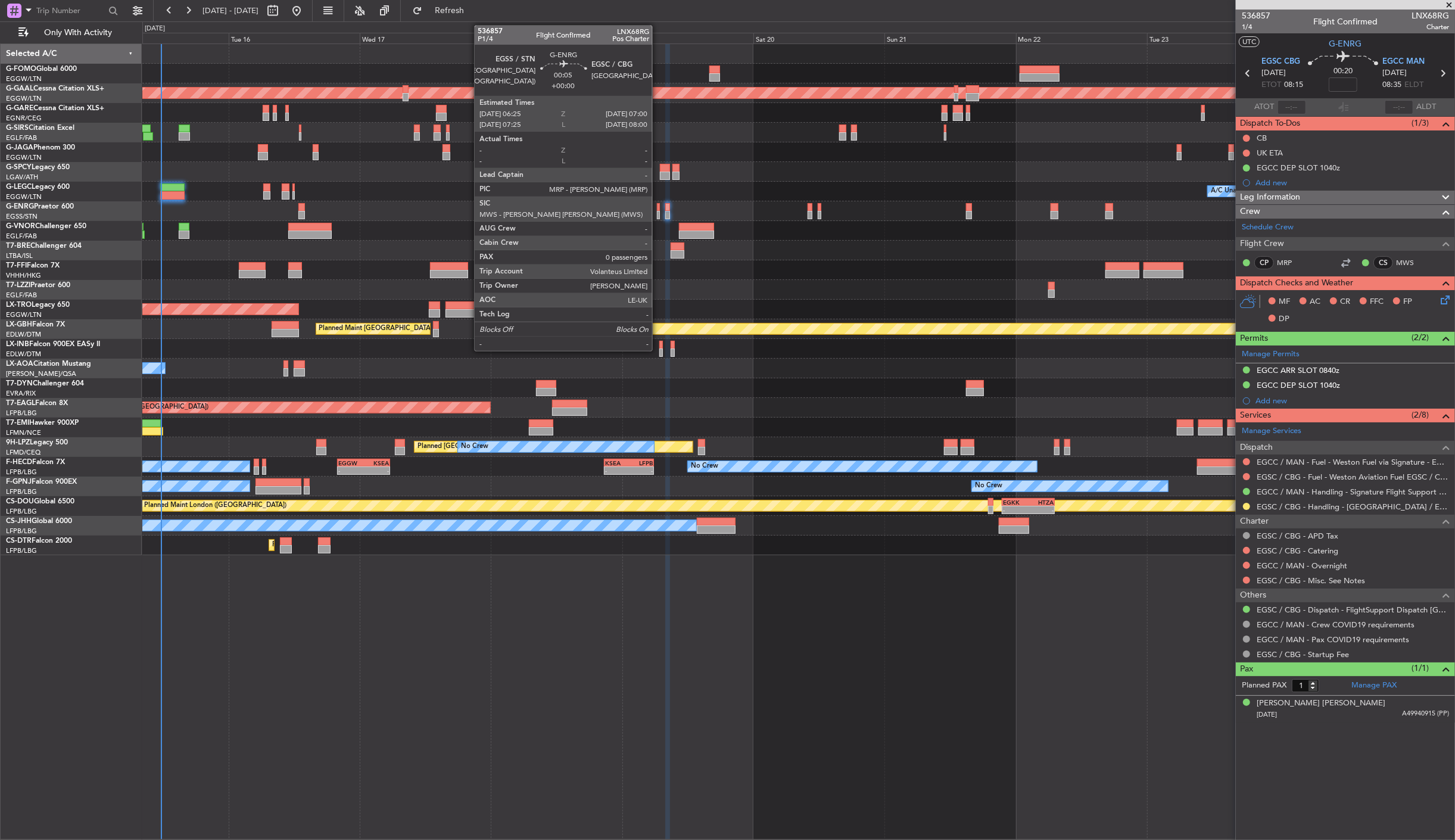
click at [658, 213] on div at bounding box center [658, 215] width 4 height 9
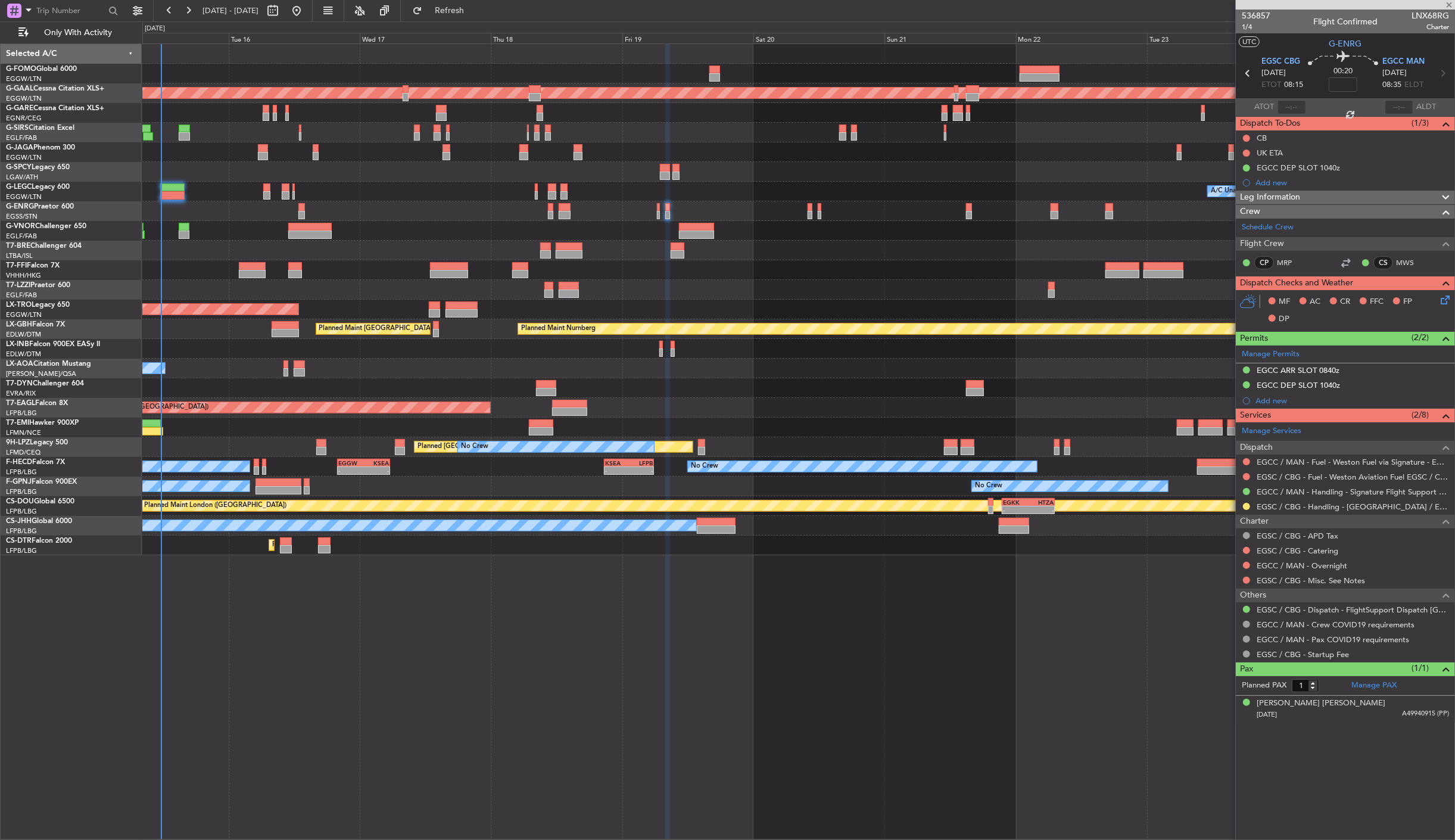
type input "0"
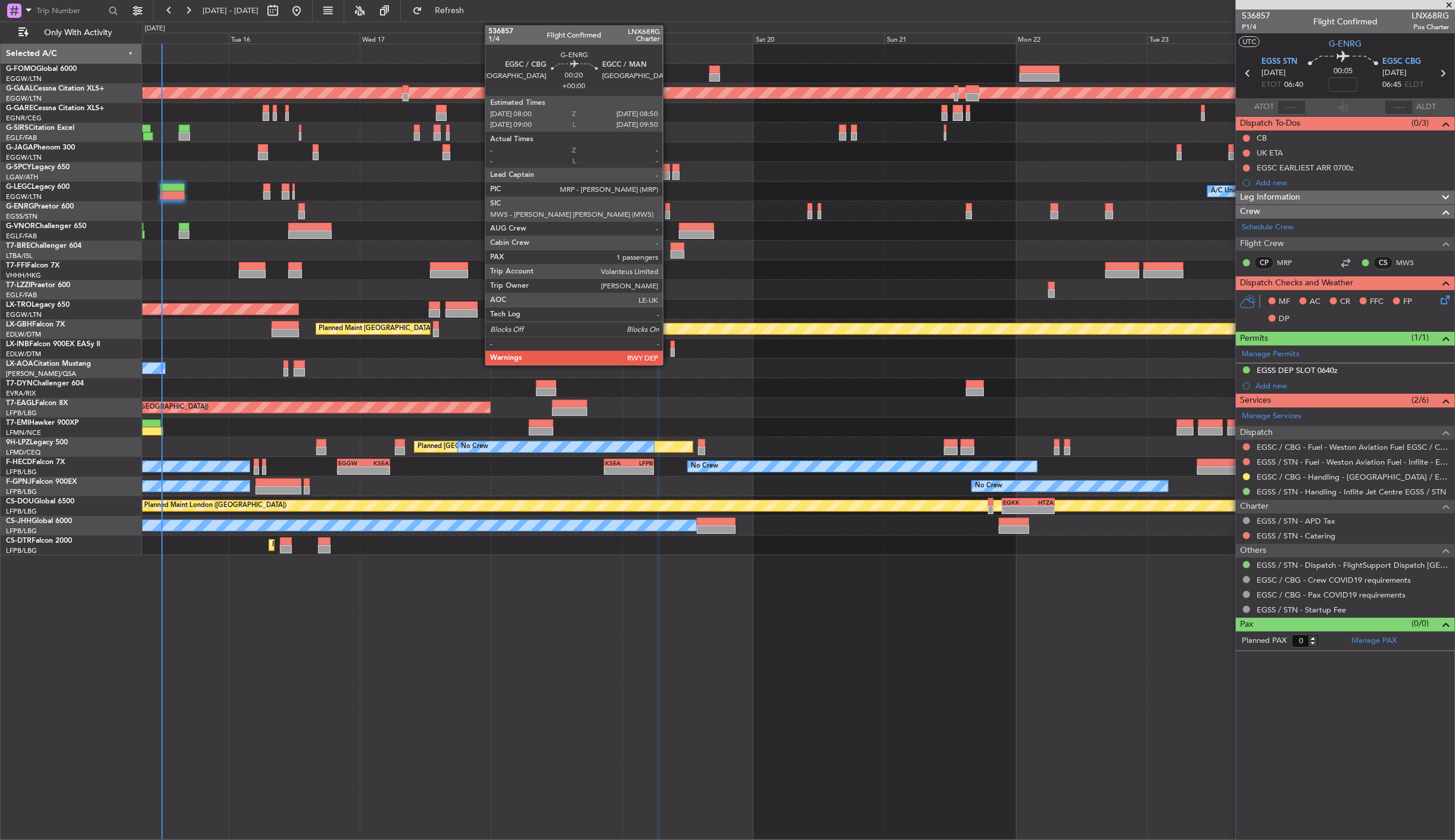
click at [669, 206] on div at bounding box center [668, 207] width 5 height 9
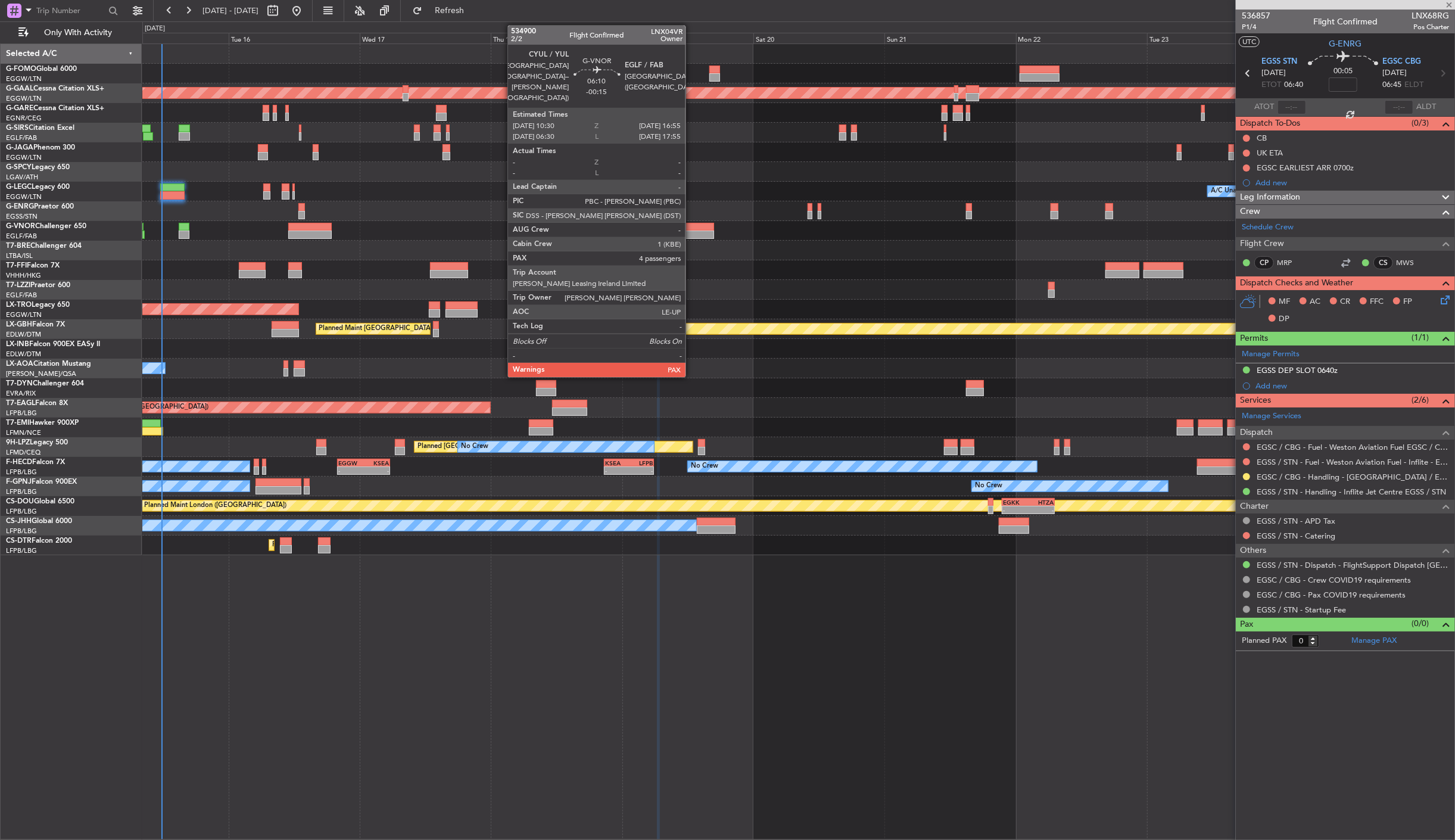
click at [692, 229] on div at bounding box center [696, 227] width 35 height 9
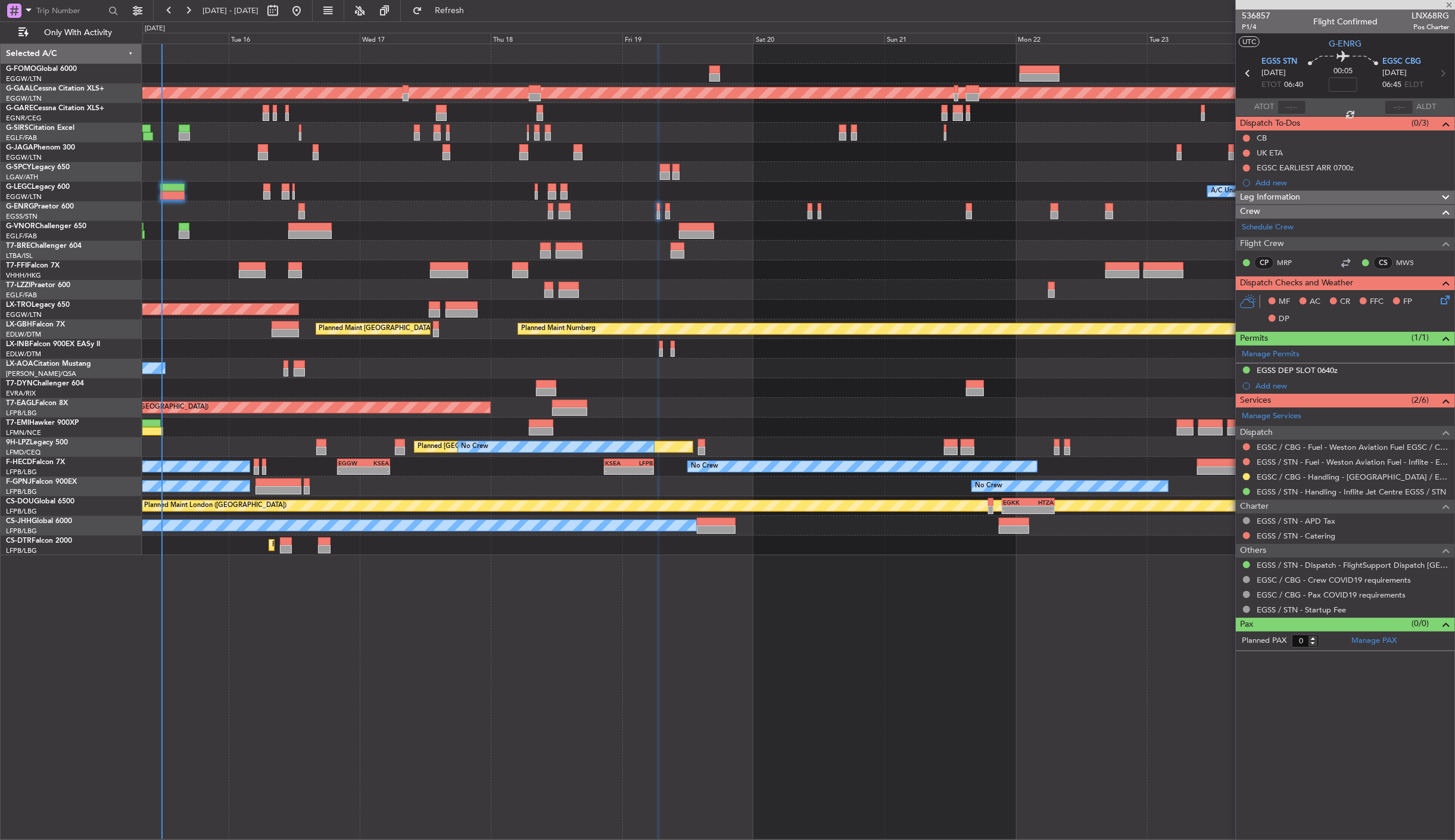
type input "-00:15"
type input "4"
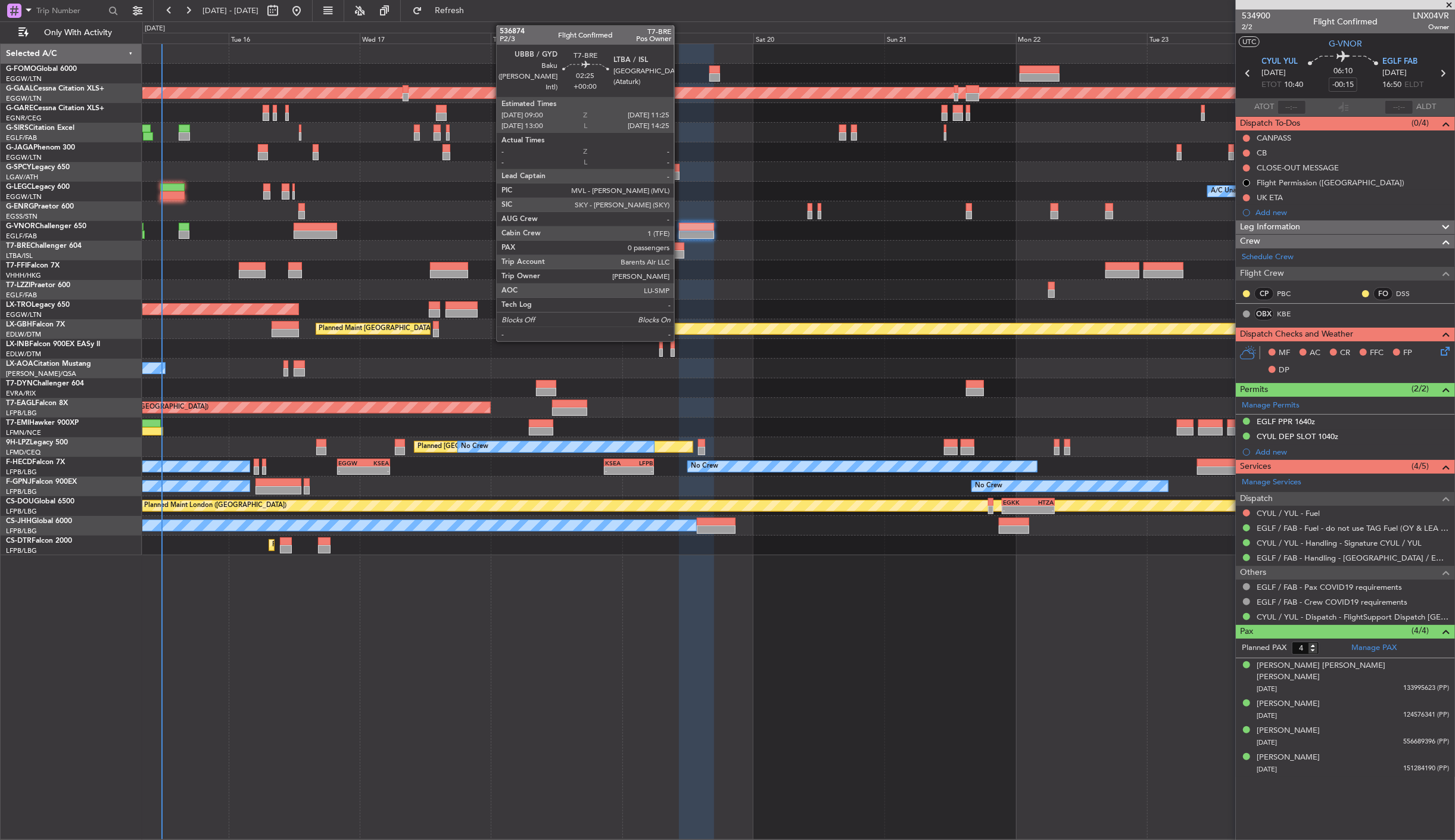
click at [680, 244] on div at bounding box center [678, 246] width 14 height 9
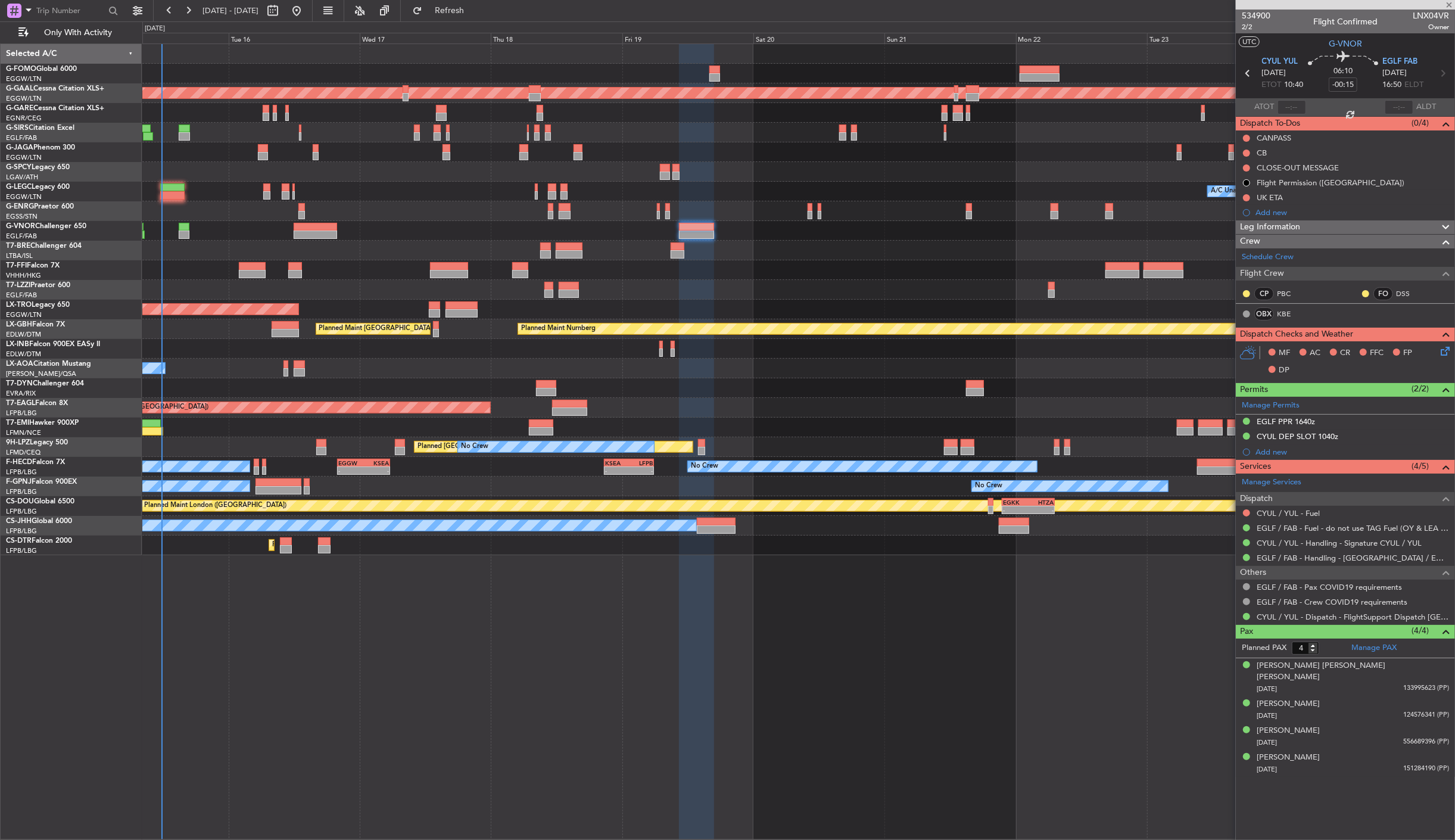
type input "0"
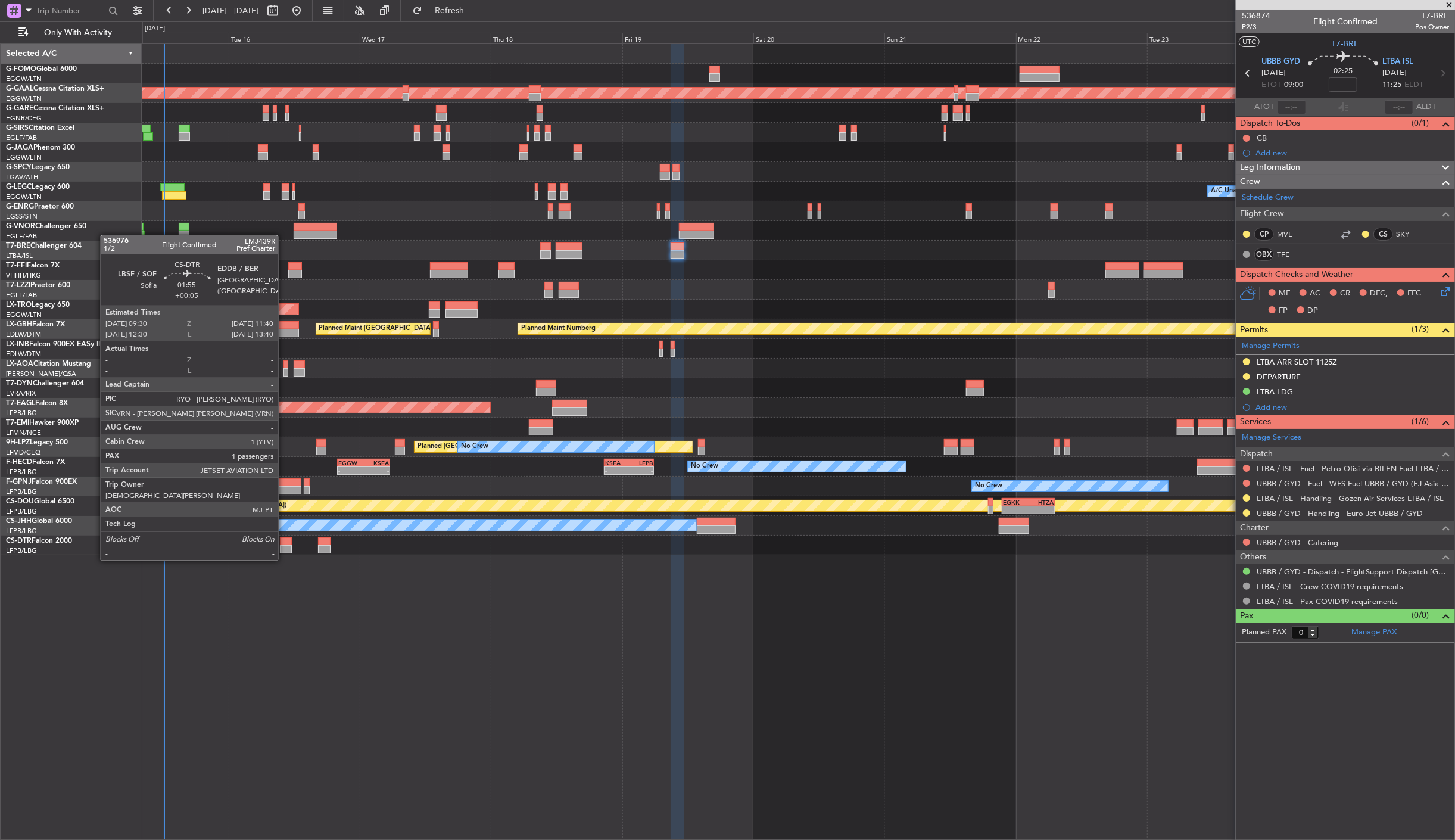
click at [284, 548] on div at bounding box center [285, 549] width 12 height 9
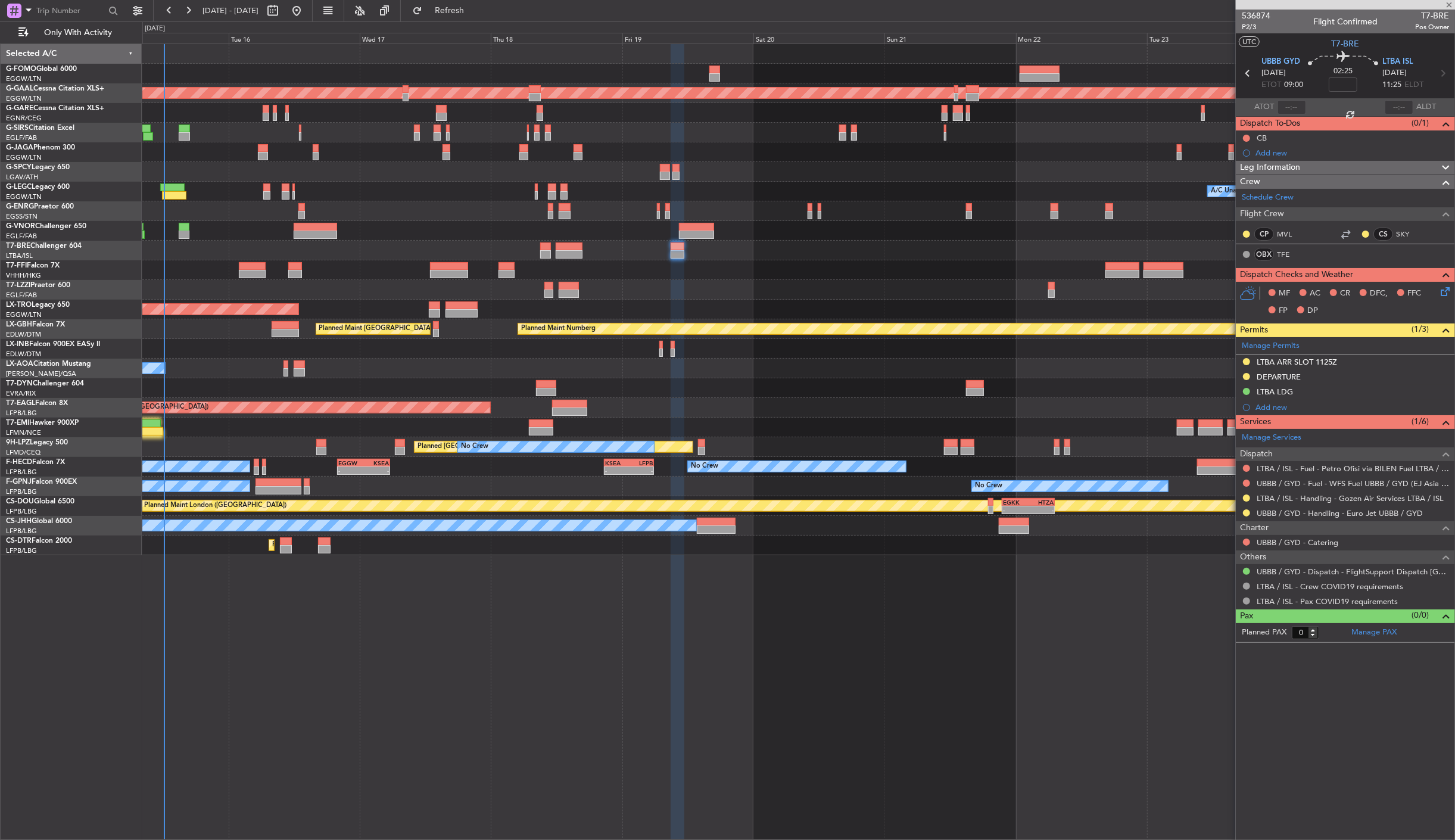
type input "+00:05"
type input "1"
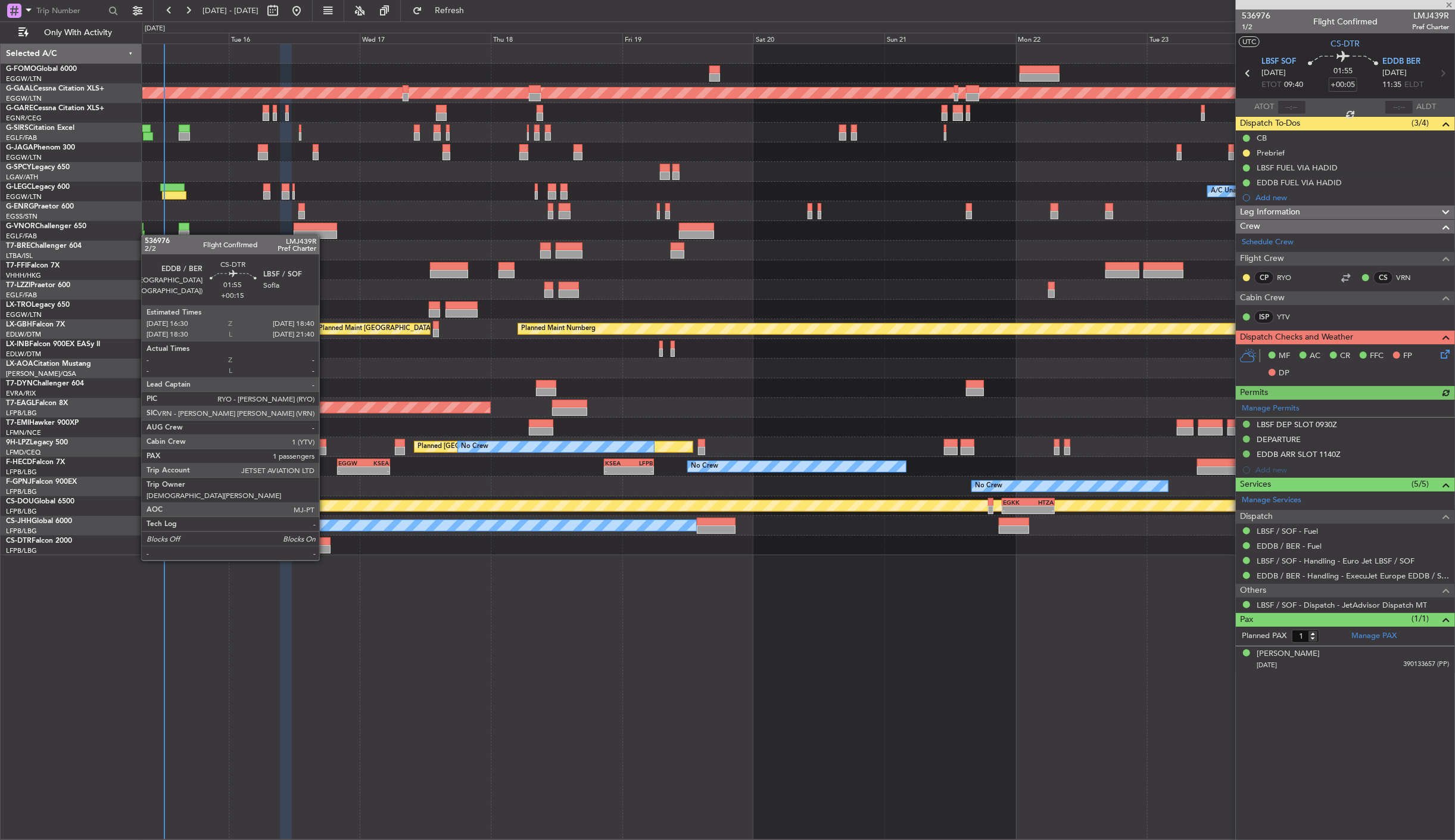
click at [325, 548] on div at bounding box center [323, 549] width 12 height 9
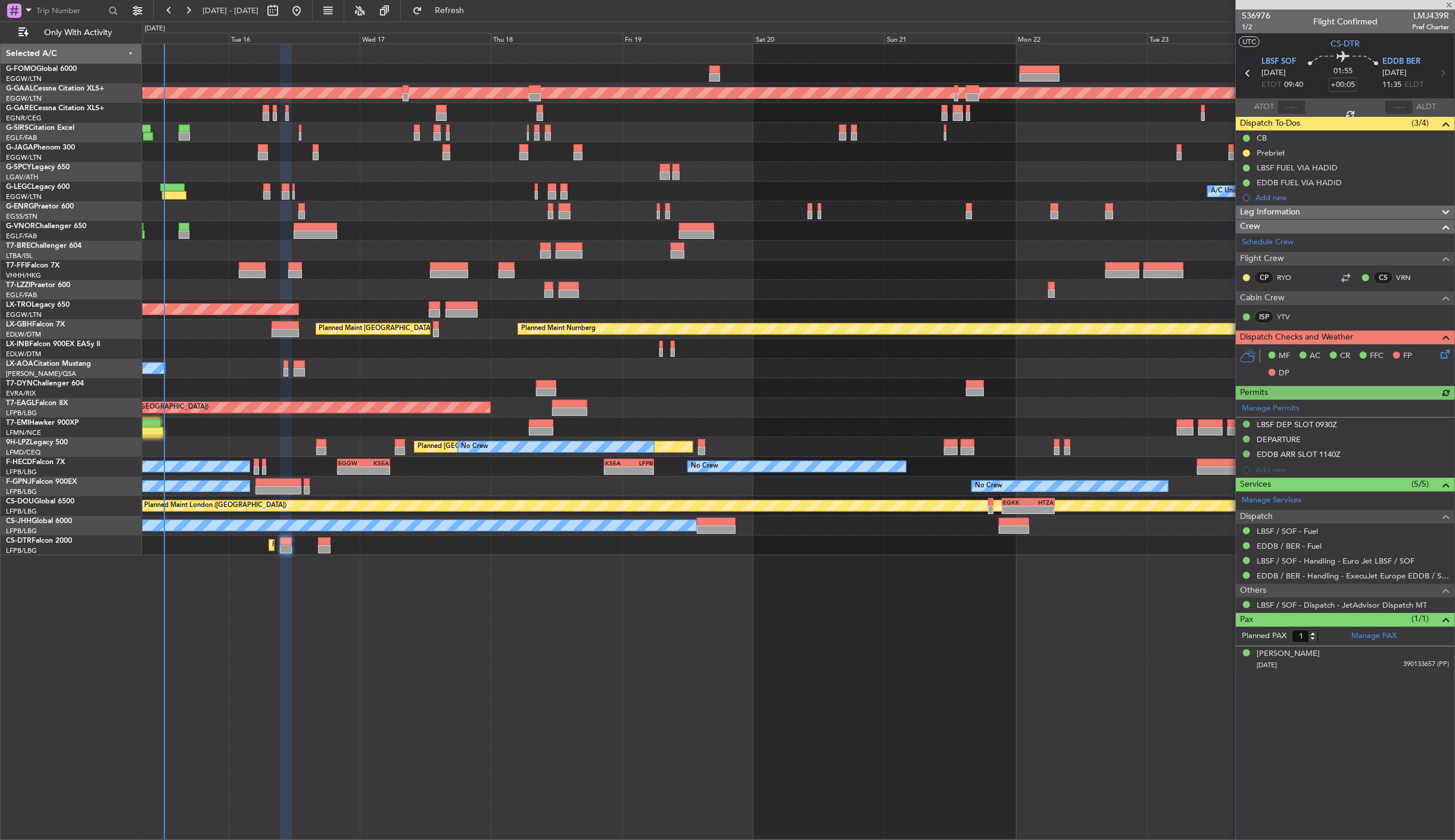
type input "+00:15"
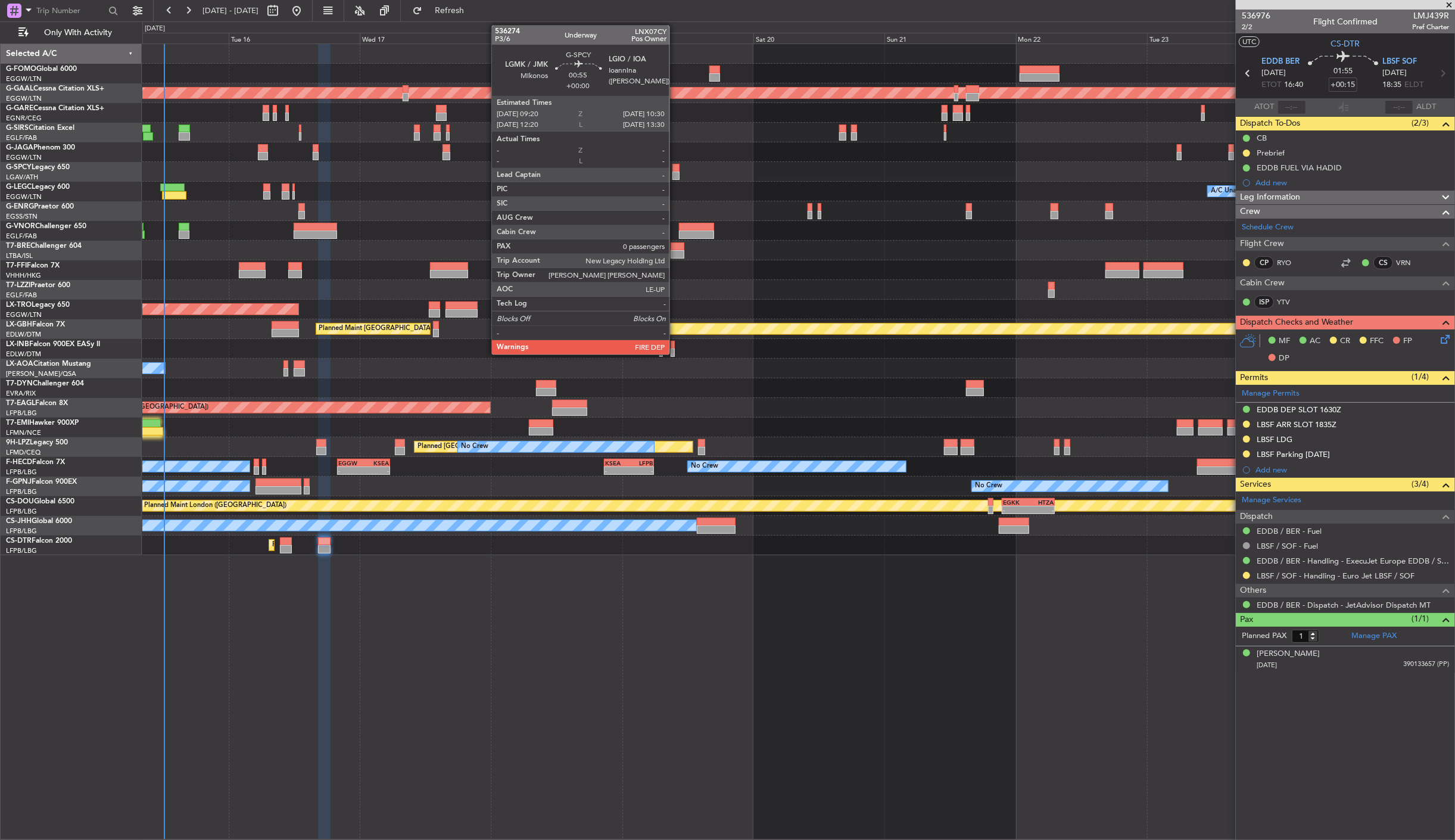
click at [675, 176] on div at bounding box center [675, 176] width 6 height 9
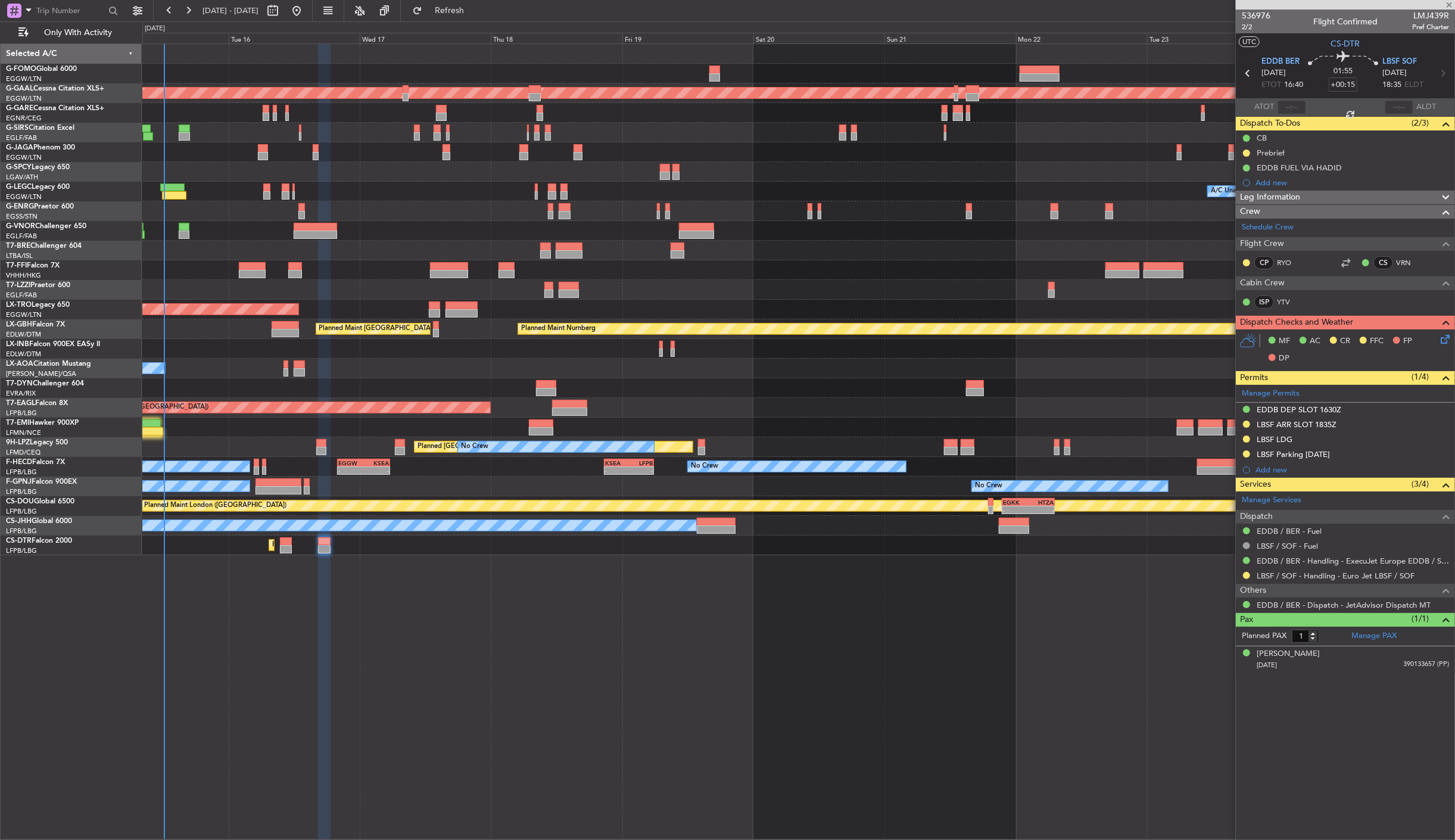
type input "0"
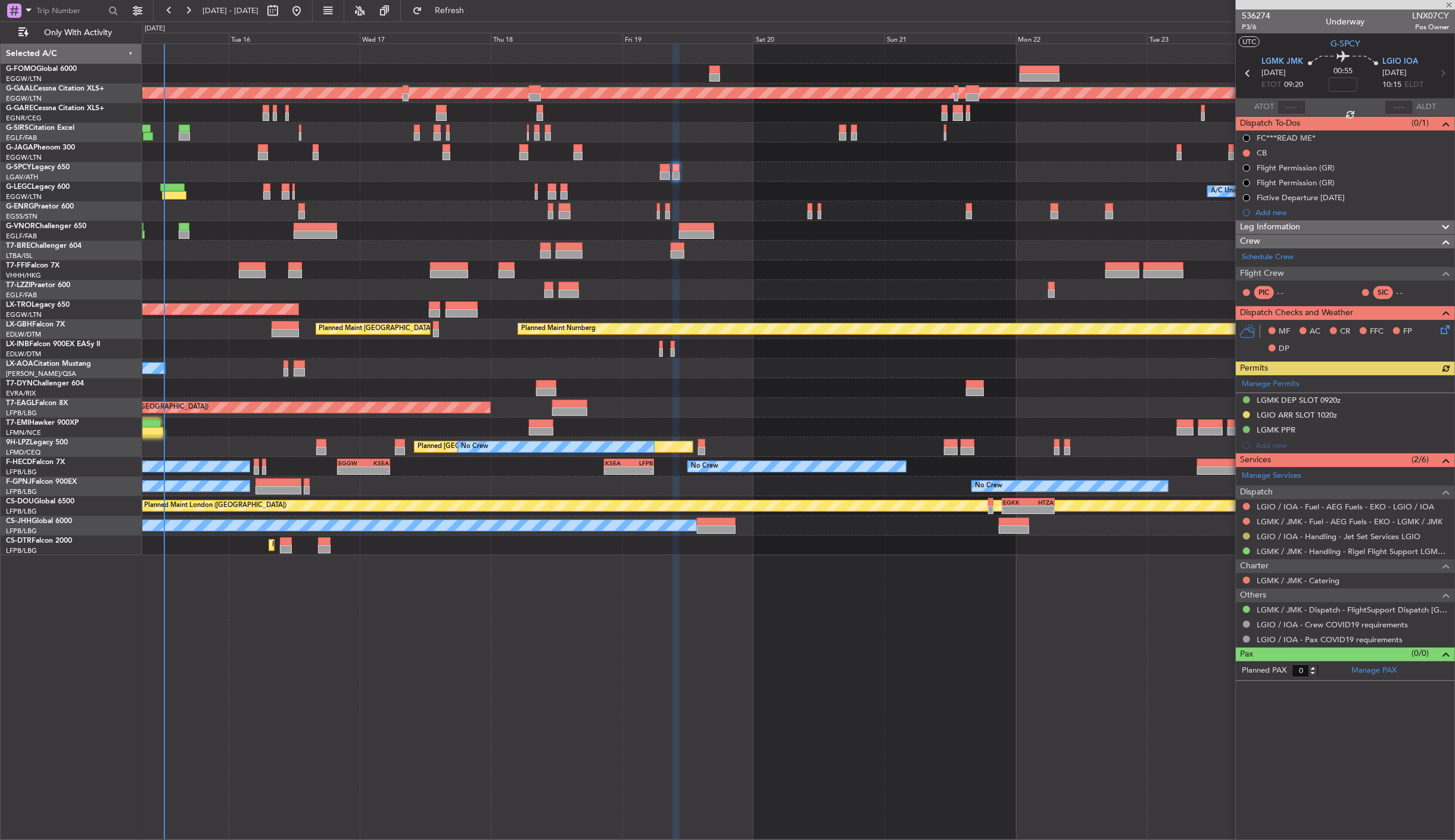
click at [1244, 538] on button at bounding box center [1246, 536] width 7 height 7
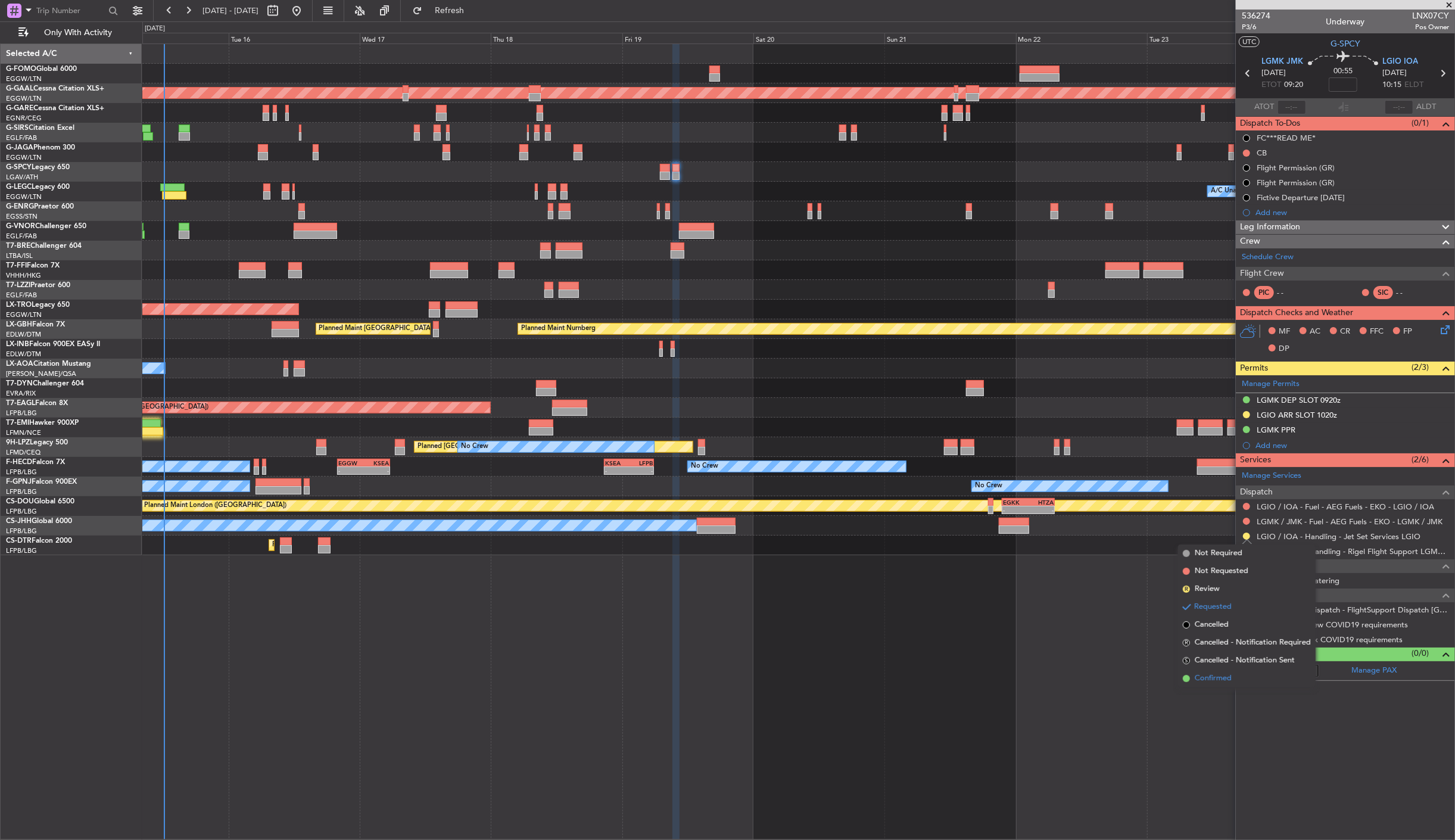
click at [1246, 680] on li "Confirmed" at bounding box center [1247, 678] width 138 height 18
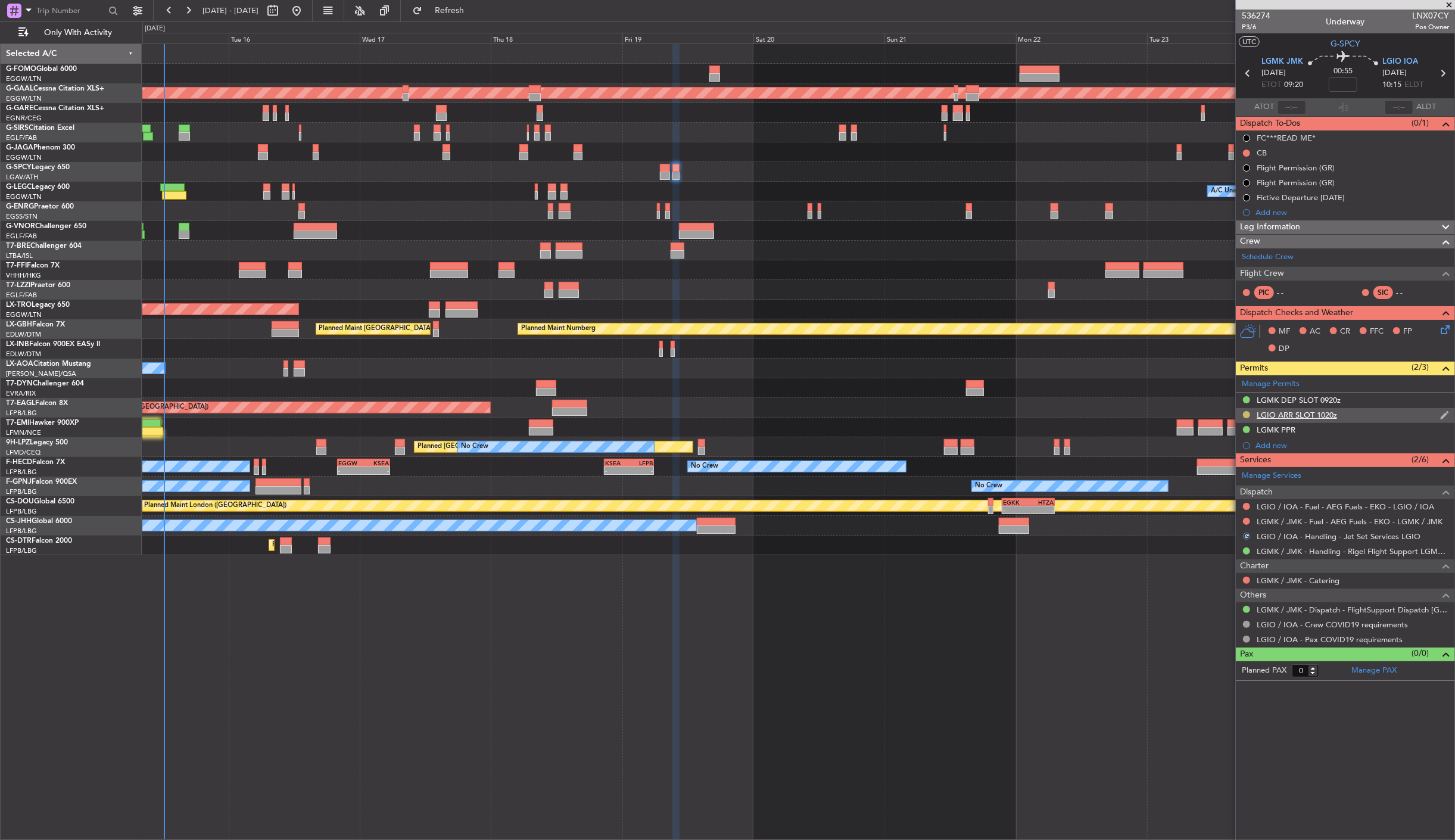
click at [1244, 414] on button at bounding box center [1246, 414] width 7 height 7
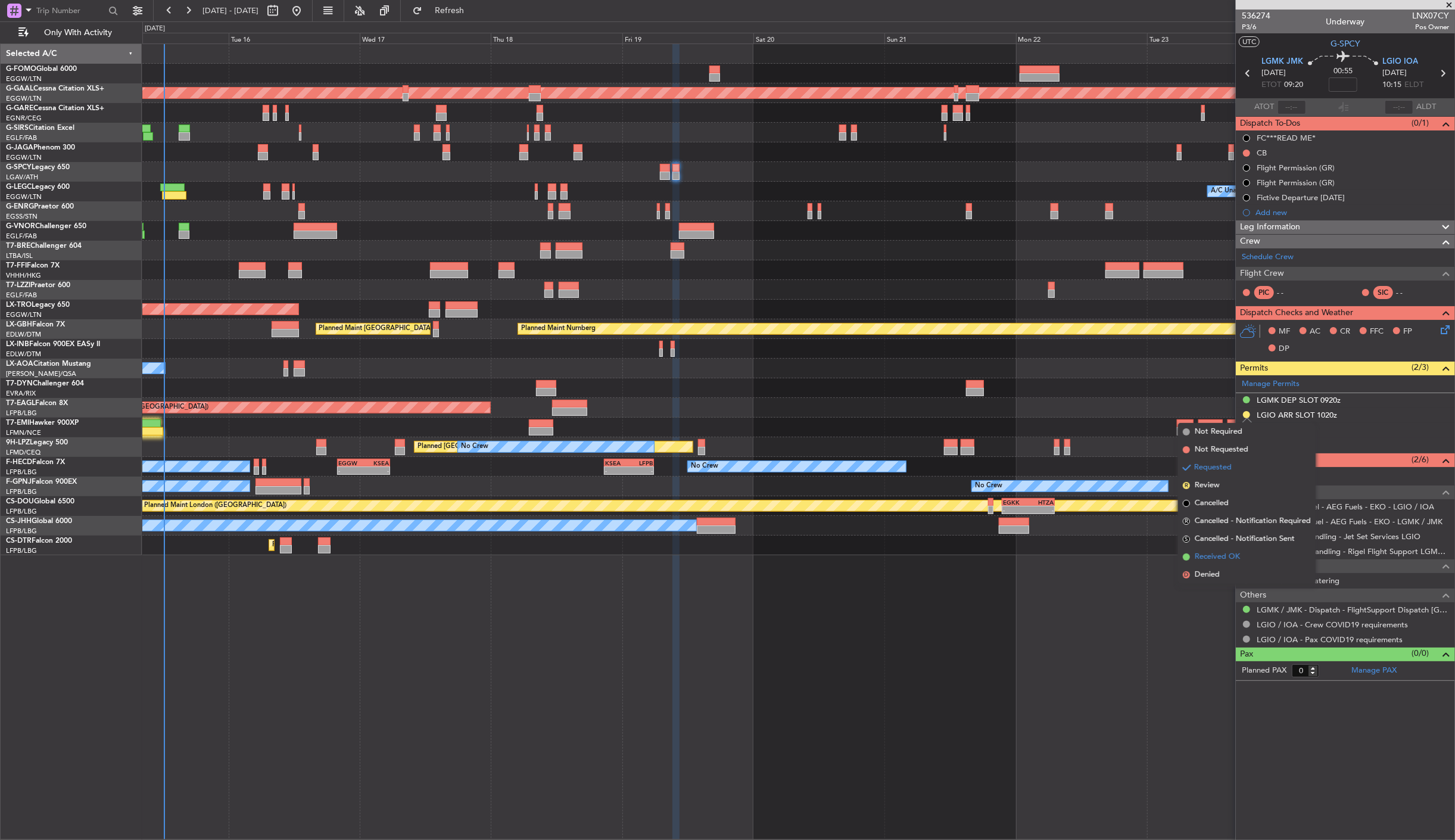
click at [1237, 561] on span "Received OK" at bounding box center [1218, 556] width 46 height 12
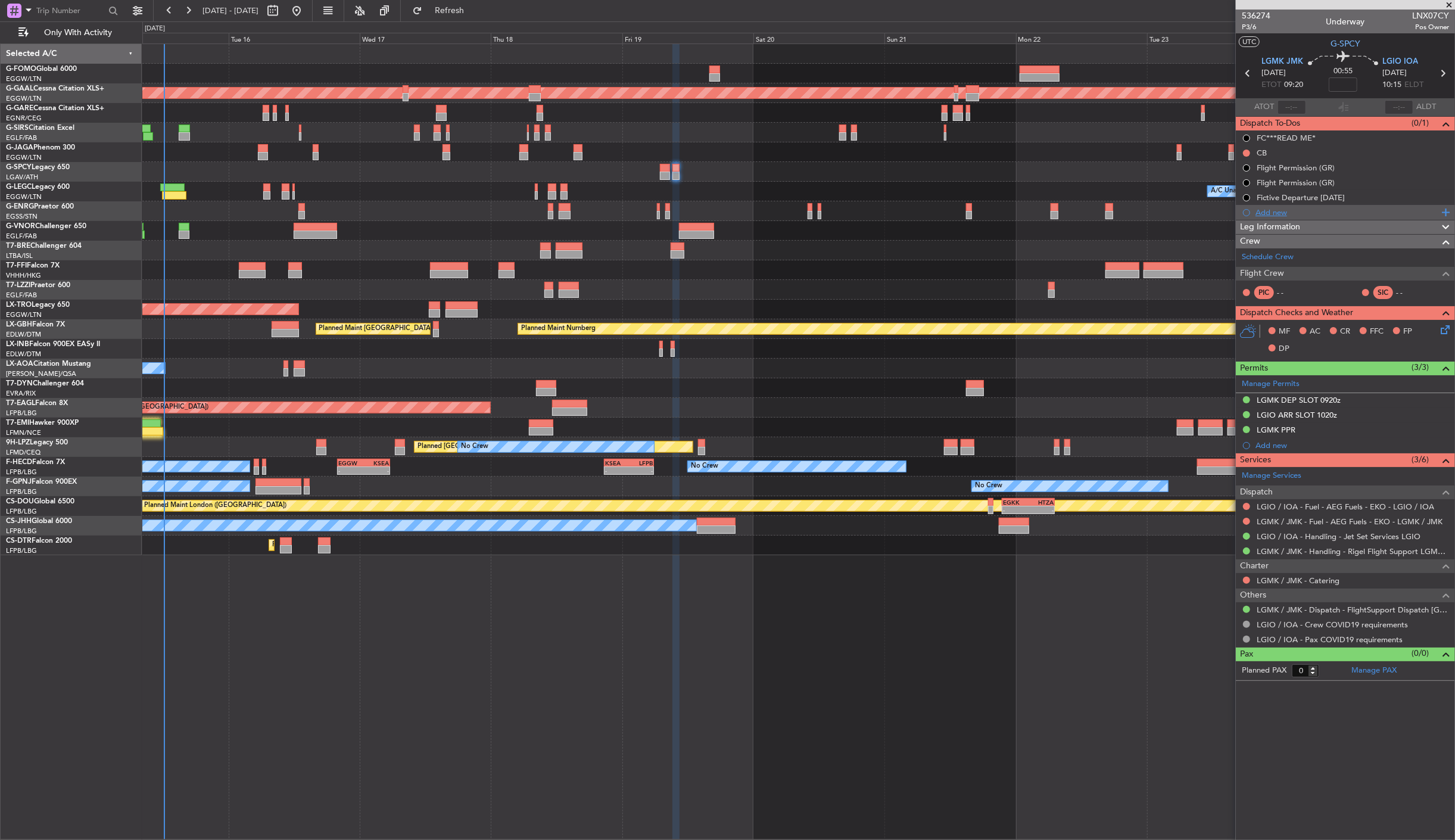
click at [1282, 211] on div "Add new" at bounding box center [1347, 212] width 183 height 10
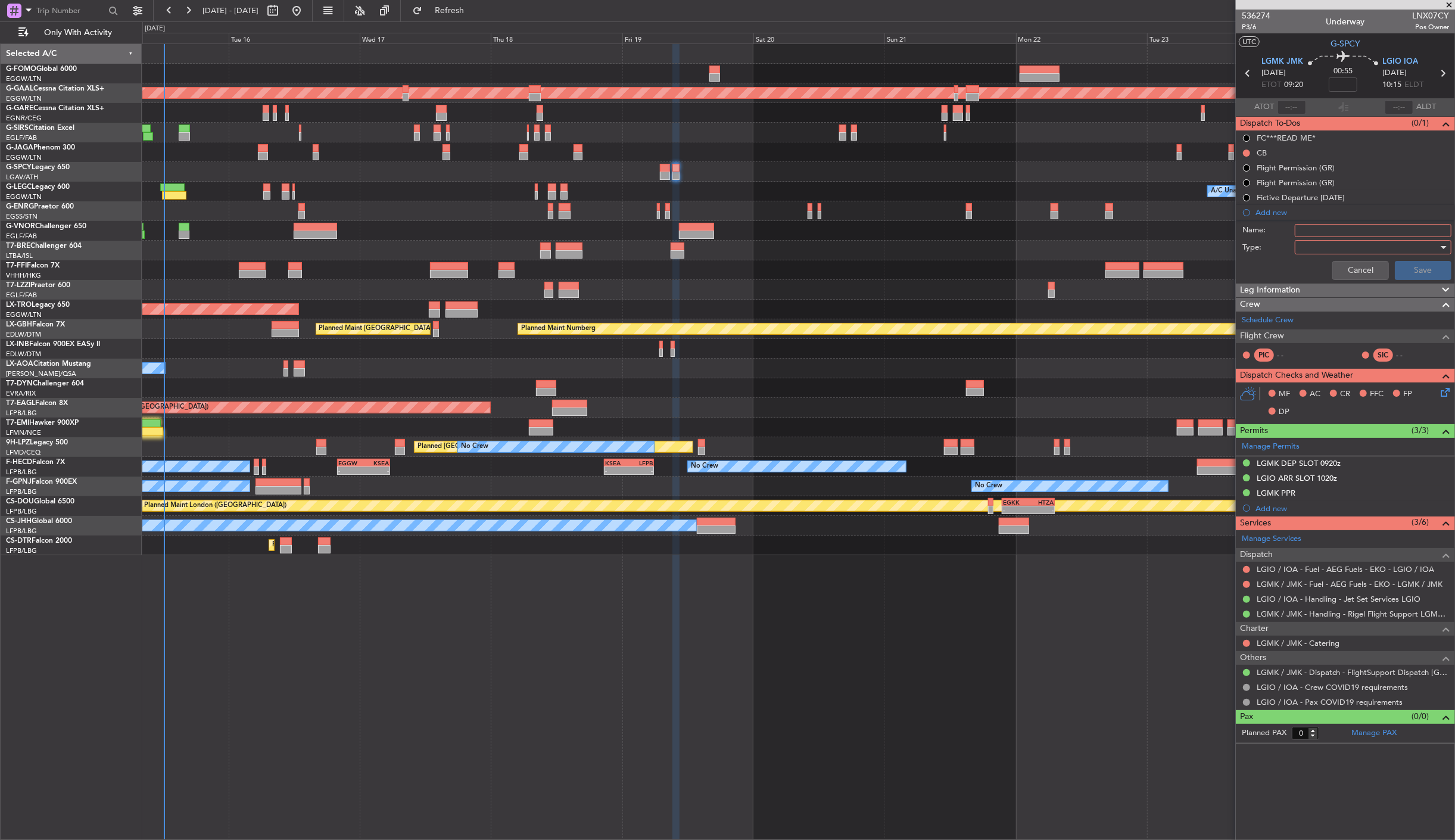
click at [1358, 227] on input "Name:" at bounding box center [1373, 230] width 157 height 13
type input "F"
click at [1387, 264] on button "Cancel" at bounding box center [1361, 270] width 56 height 19
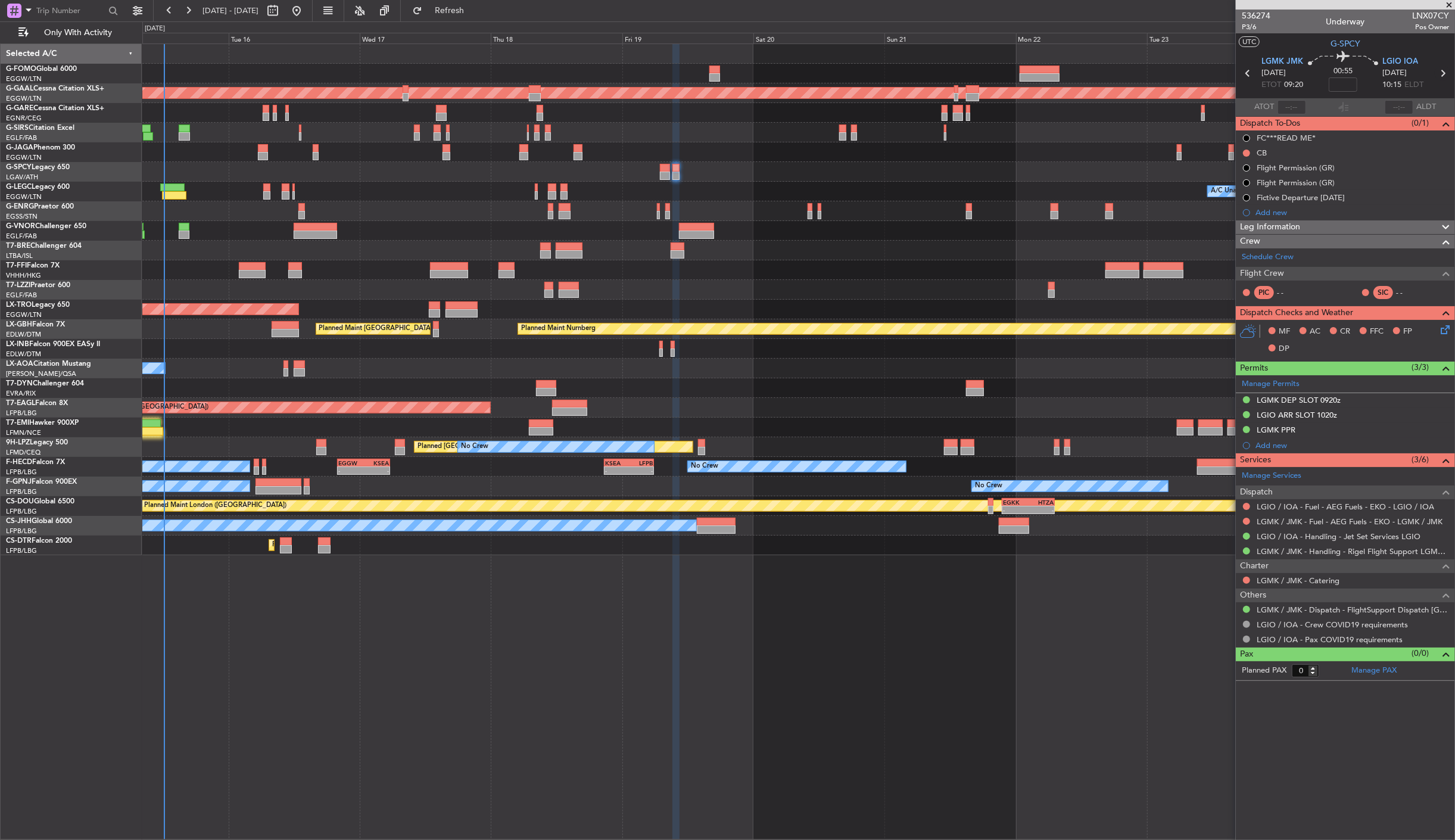
click at [1446, 67] on icon at bounding box center [1443, 73] width 15 height 15
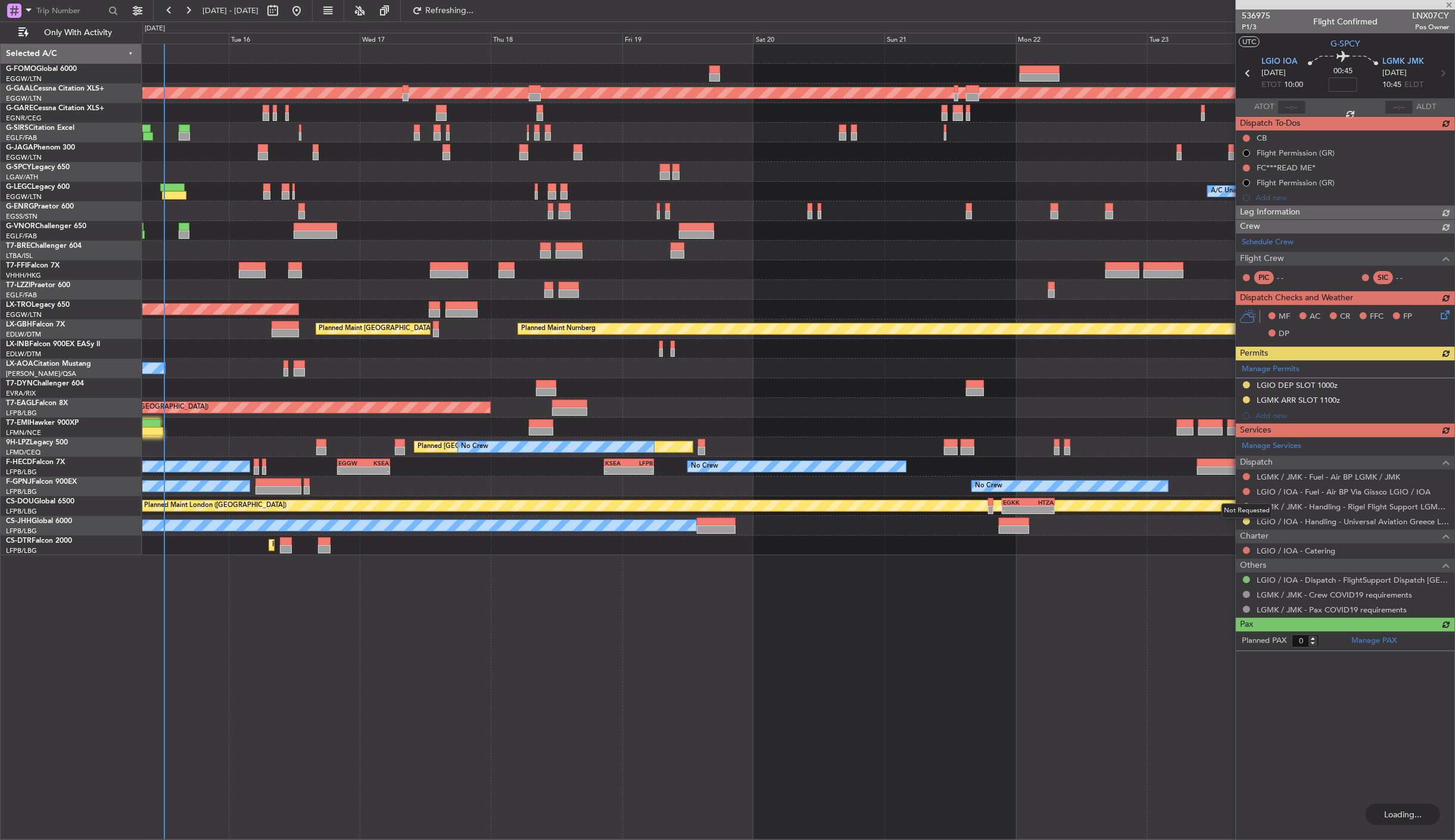
click at [1244, 505] on div "Not Requested" at bounding box center [1247, 510] width 50 height 15
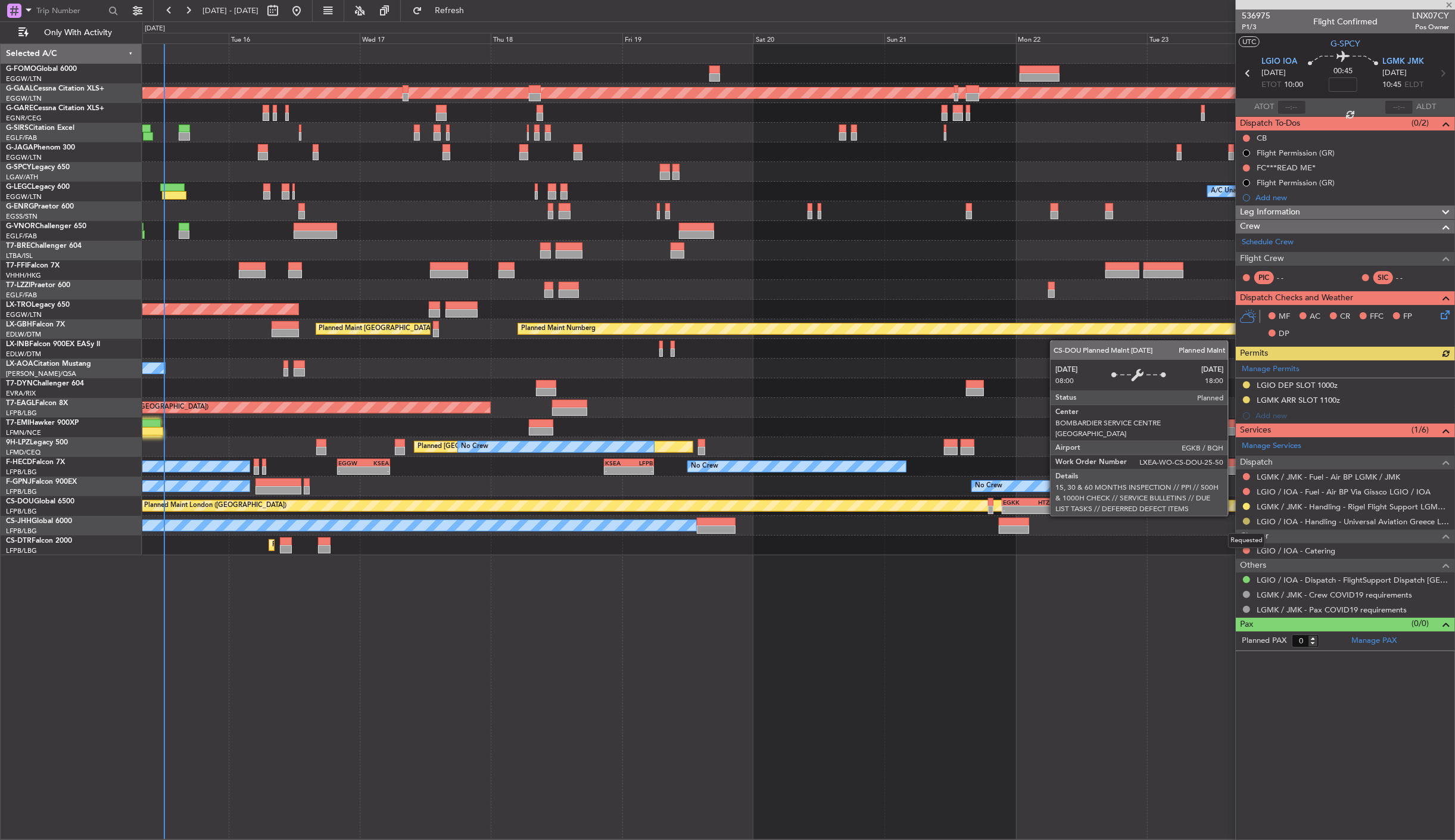
click at [1245, 522] on button at bounding box center [1246, 521] width 7 height 7
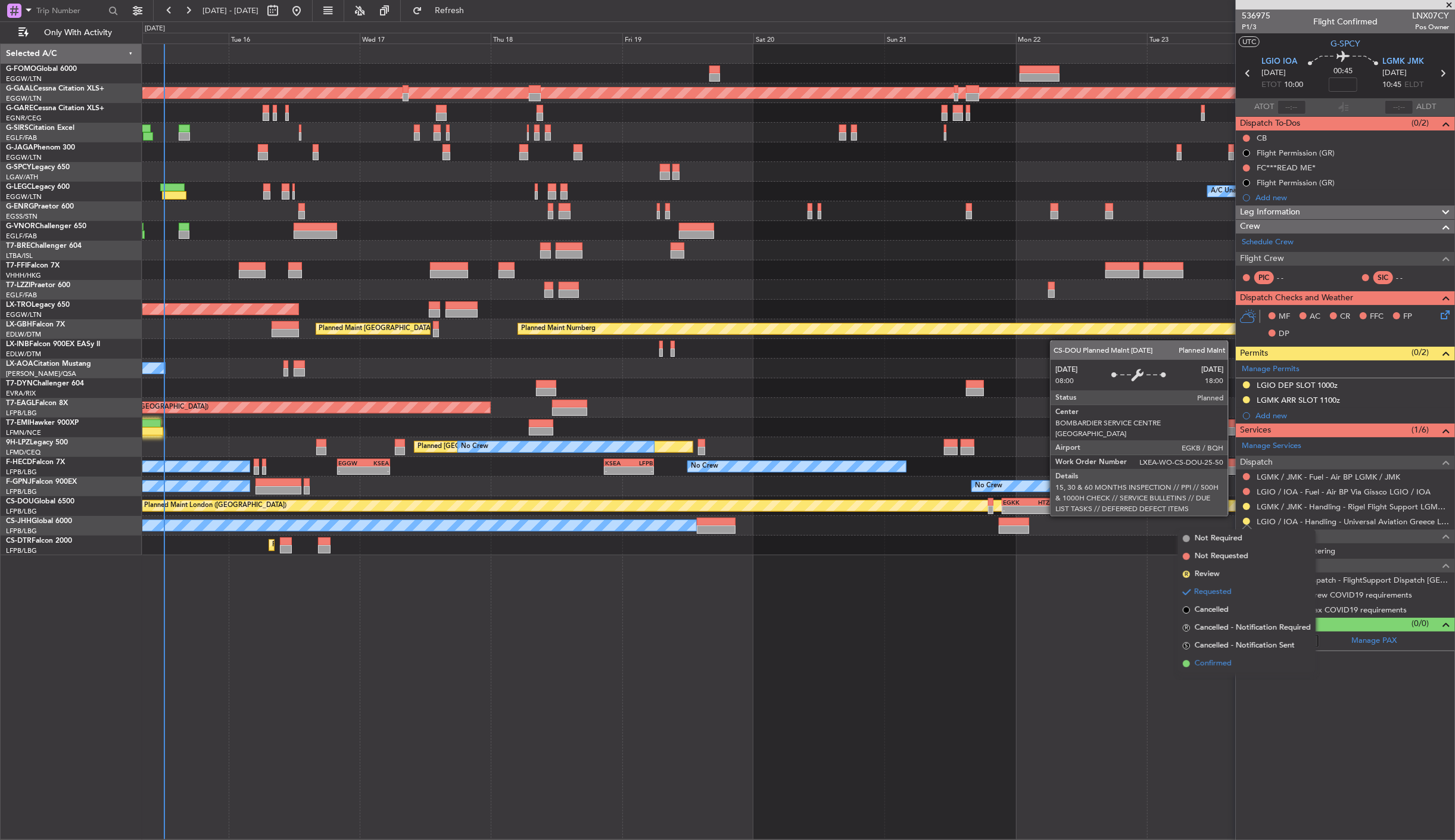
click at [1201, 662] on span "Confirmed" at bounding box center [1214, 663] width 37 height 12
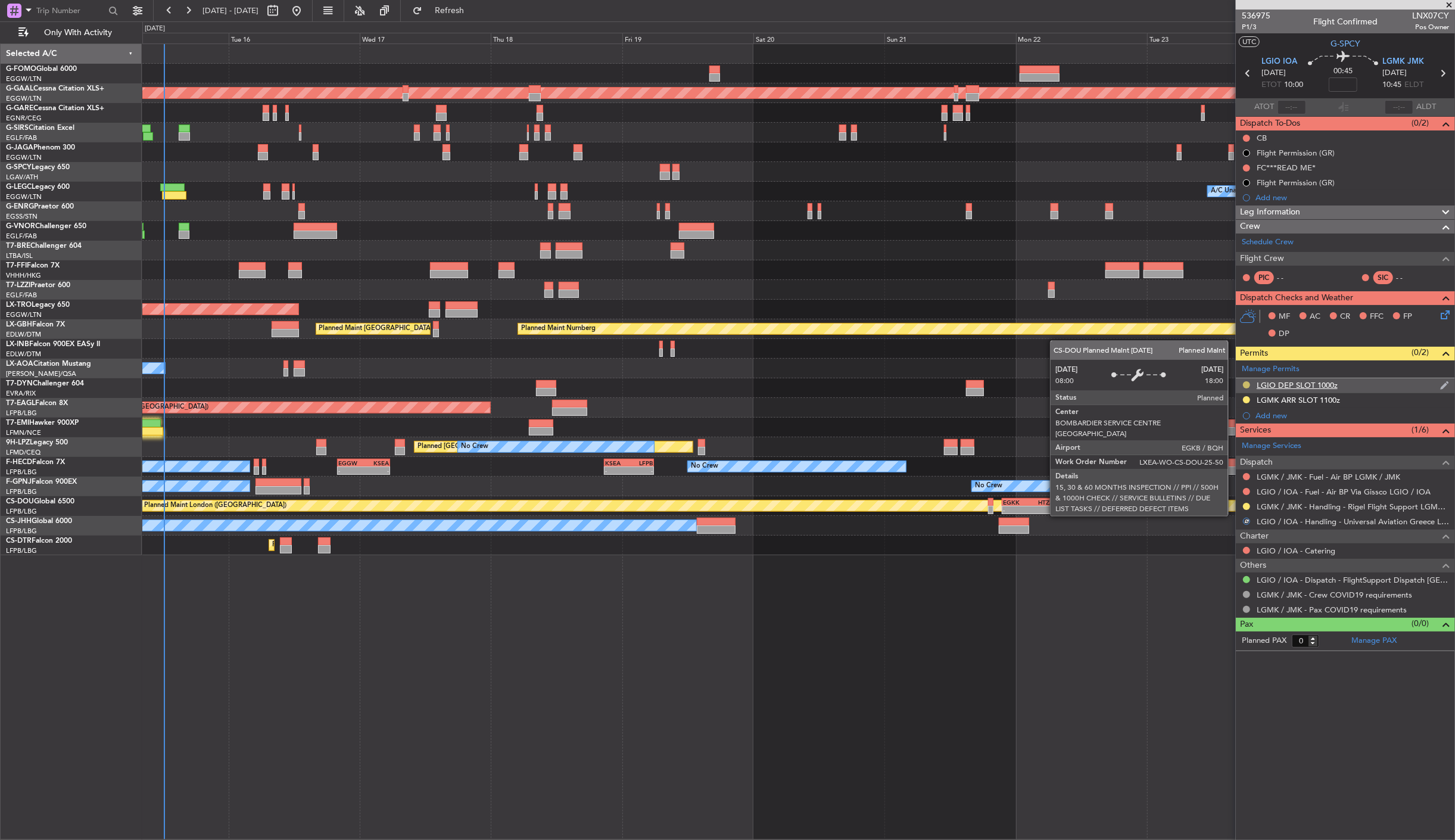
click at [1247, 385] on button at bounding box center [1246, 384] width 7 height 7
click at [1236, 529] on span "Received OK" at bounding box center [1218, 527] width 46 height 12
click at [1125, 579] on div "11:03 Z 22:38 Z OLBA 11:00 Z KTEB 22:45 Z Planned [GEOGRAPHIC_DATA] A/C Unavail…" at bounding box center [798, 442] width 1313 height 797
click at [1314, 386] on div "LGIO DEP SLOT 1000z" at bounding box center [1297, 384] width 81 height 10
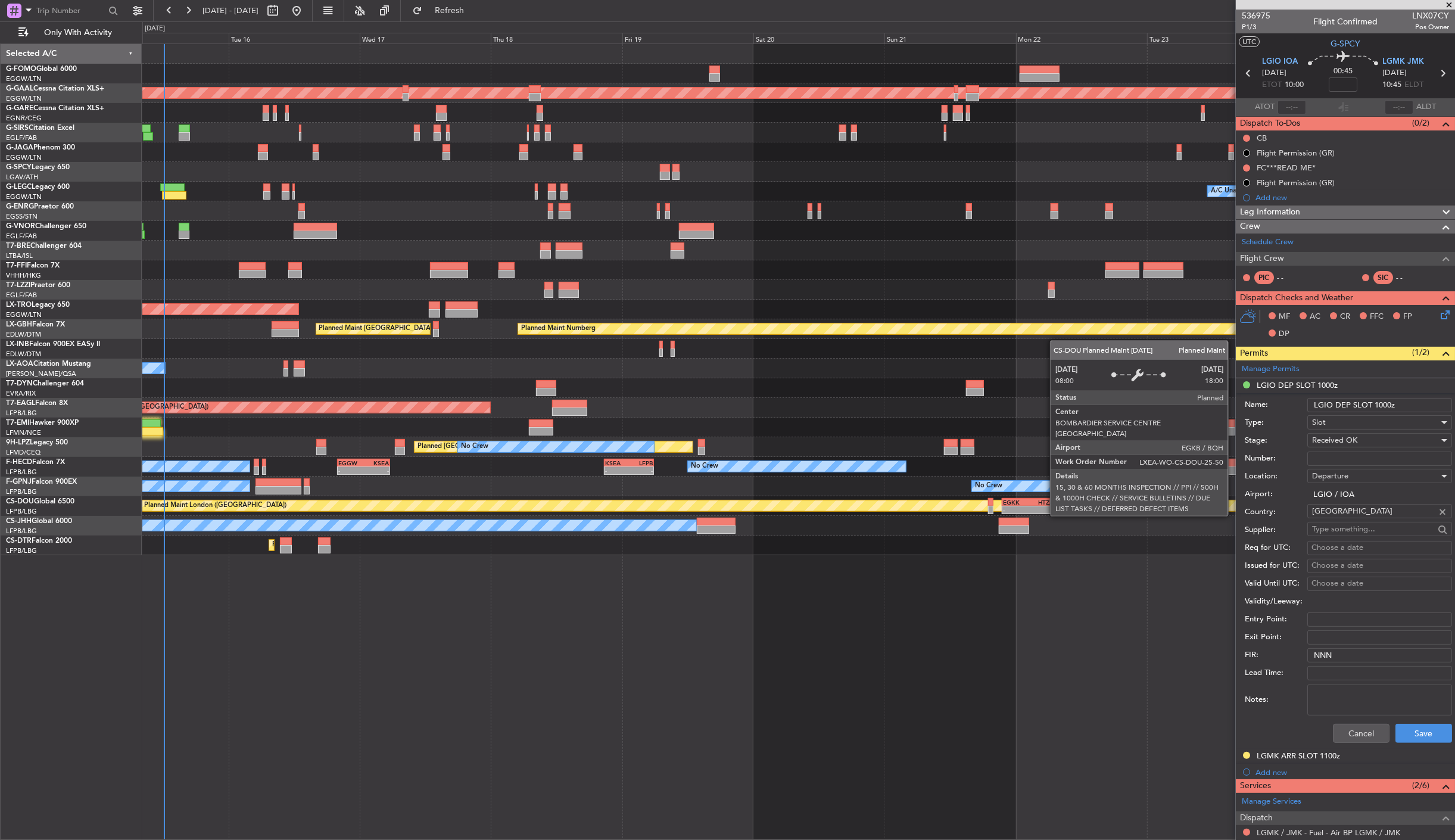
click at [1391, 403] on input "LGIO DEP SLOT 1000z" at bounding box center [1379, 405] width 145 height 14
type input "LGIO DEP SLOT 1020z"
click at [1397, 735] on button "Save" at bounding box center [1423, 733] width 56 height 19
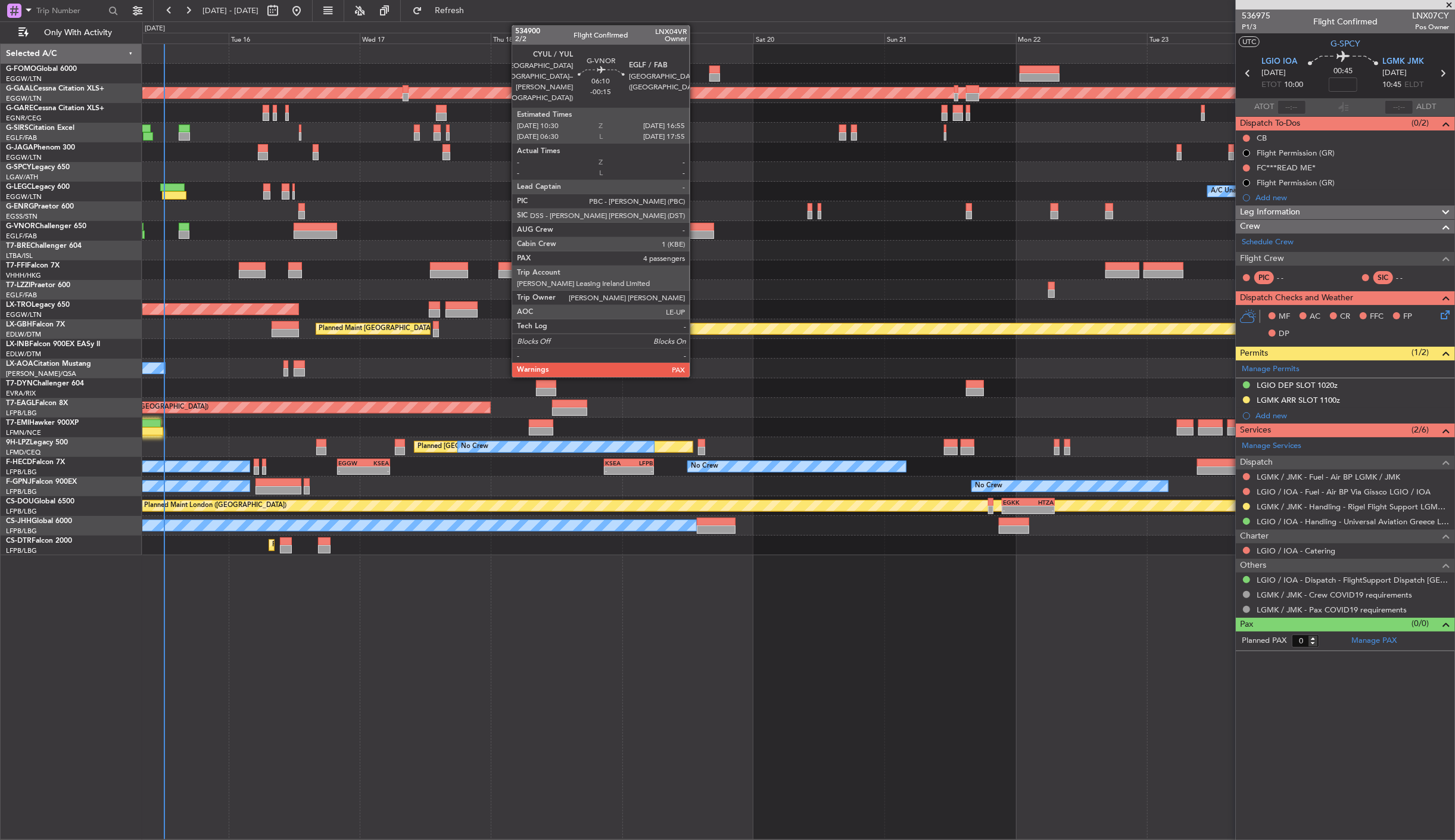
click at [696, 230] on div at bounding box center [696, 234] width 35 height 9
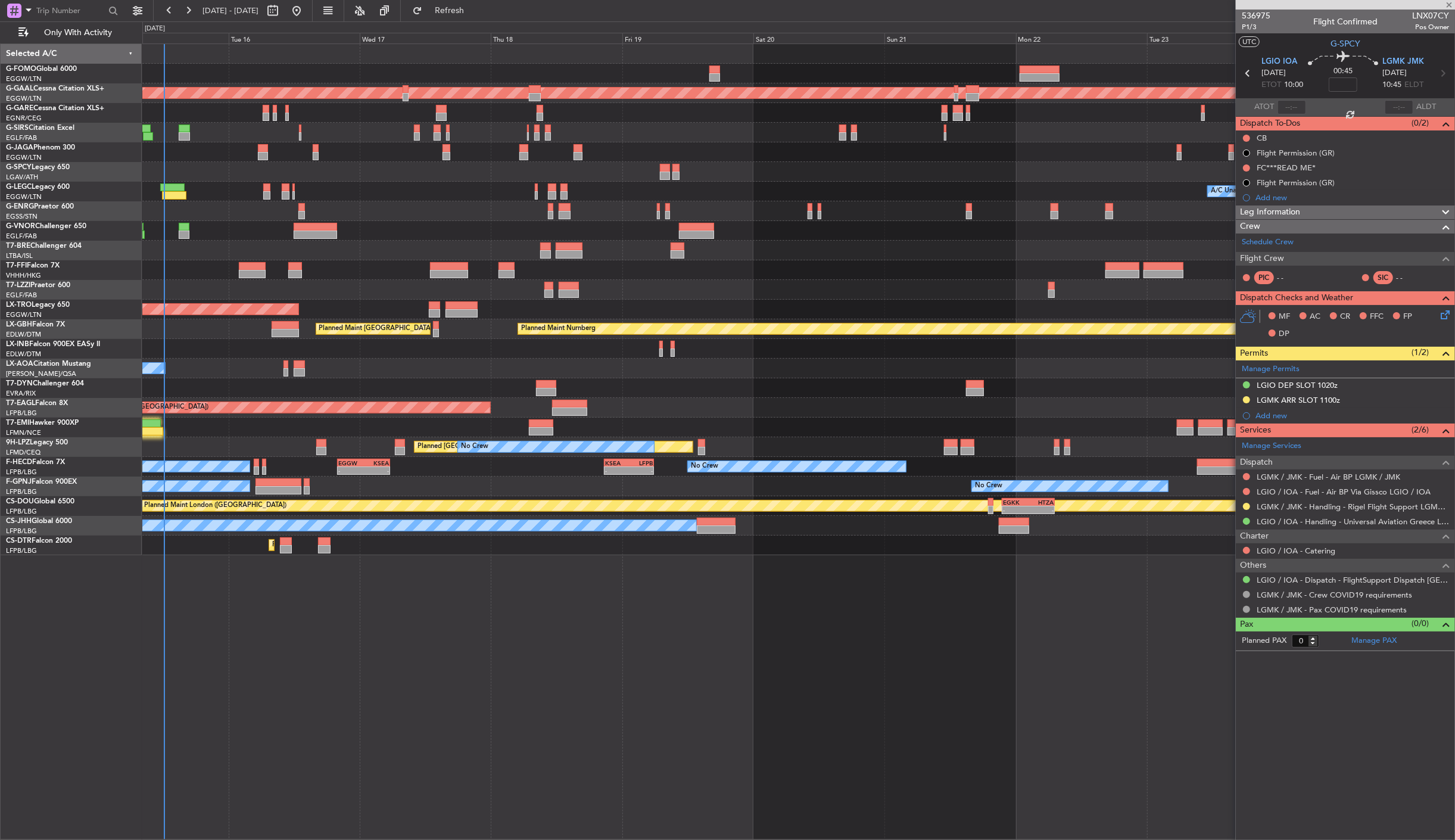
type input "-00:15"
type input "4"
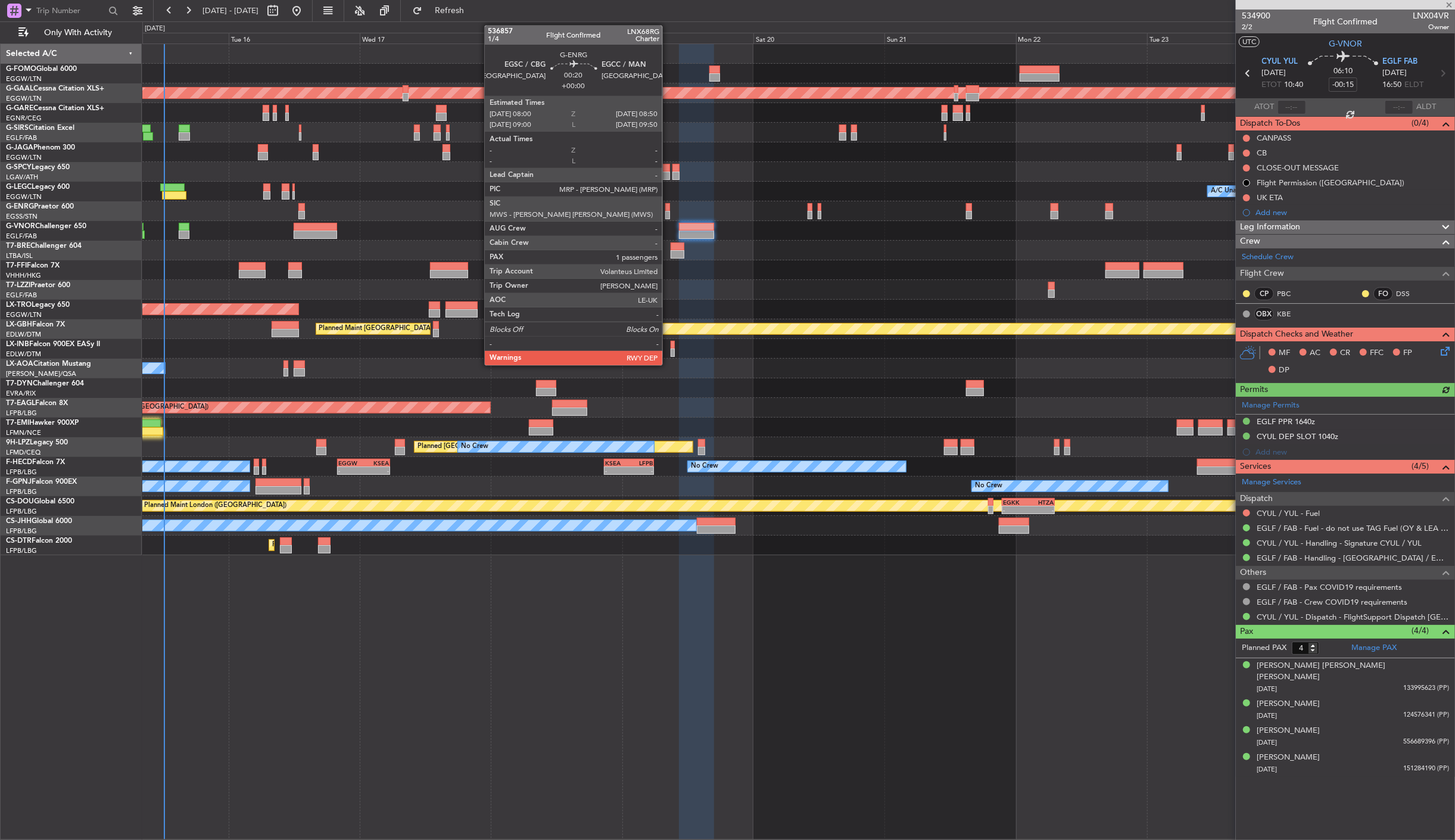
click at [668, 211] on div at bounding box center [668, 215] width 5 height 9
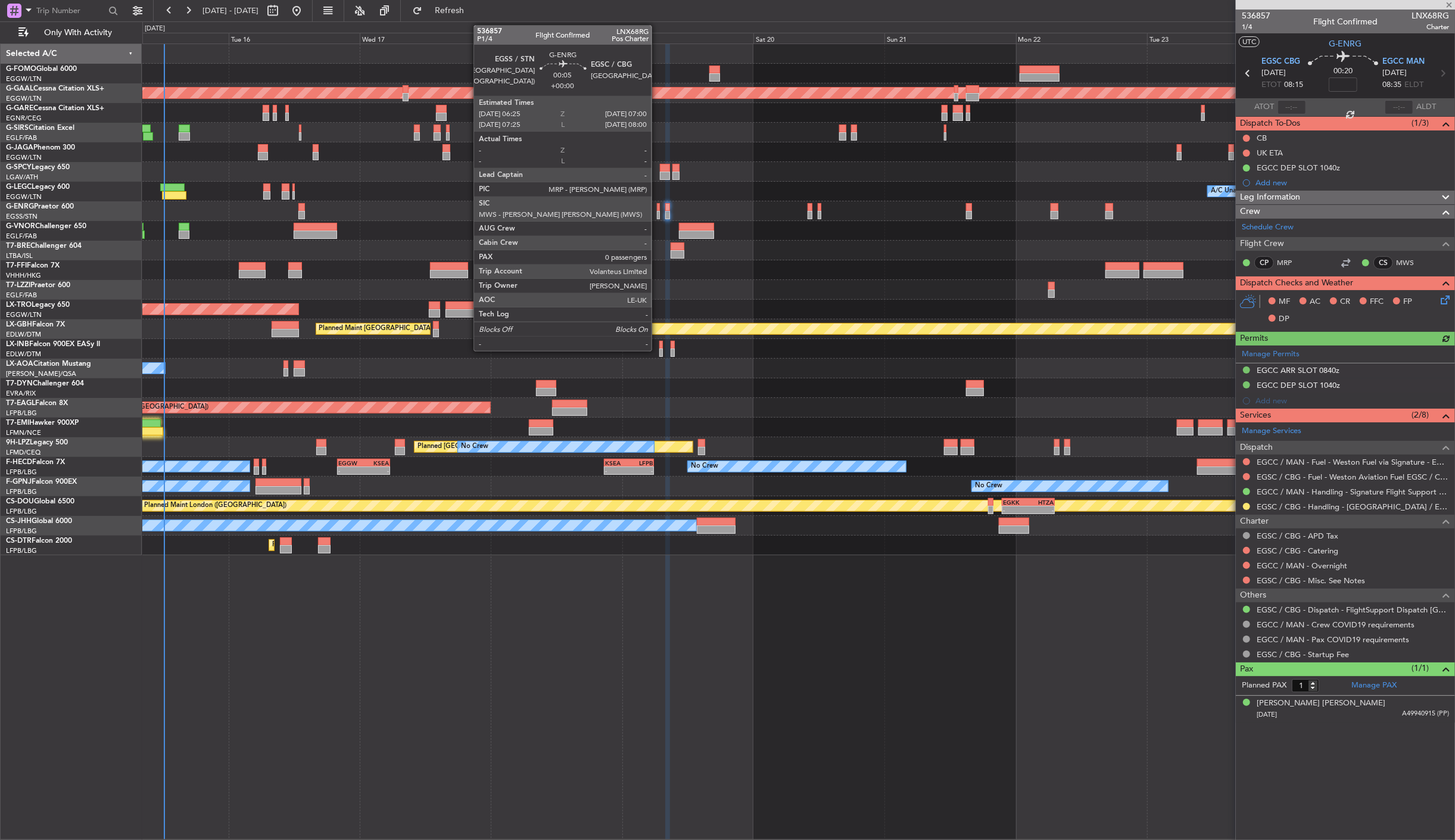
click at [657, 215] on div at bounding box center [658, 215] width 4 height 9
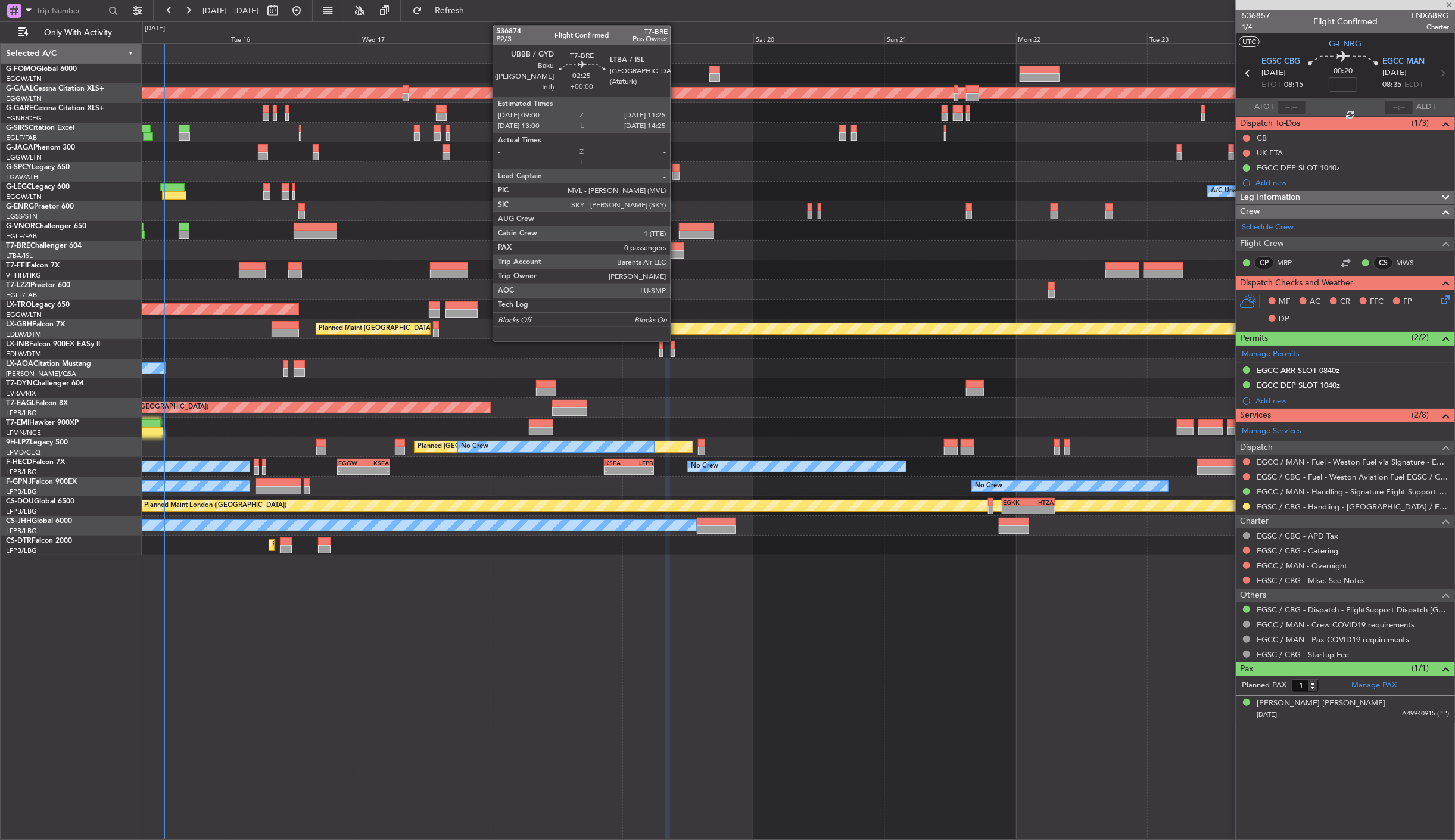
type input "0"
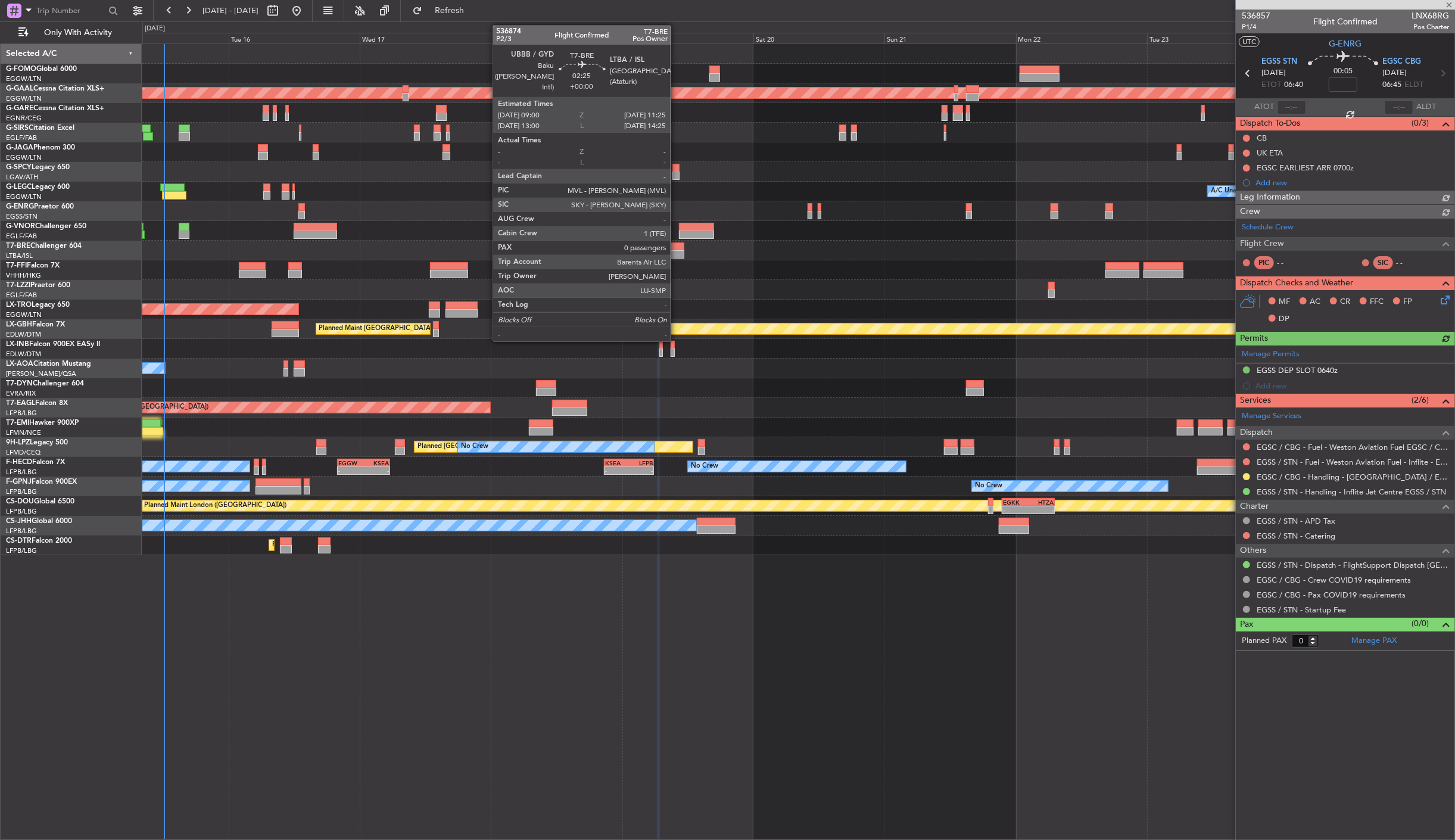
click at [677, 248] on div at bounding box center [678, 246] width 14 height 9
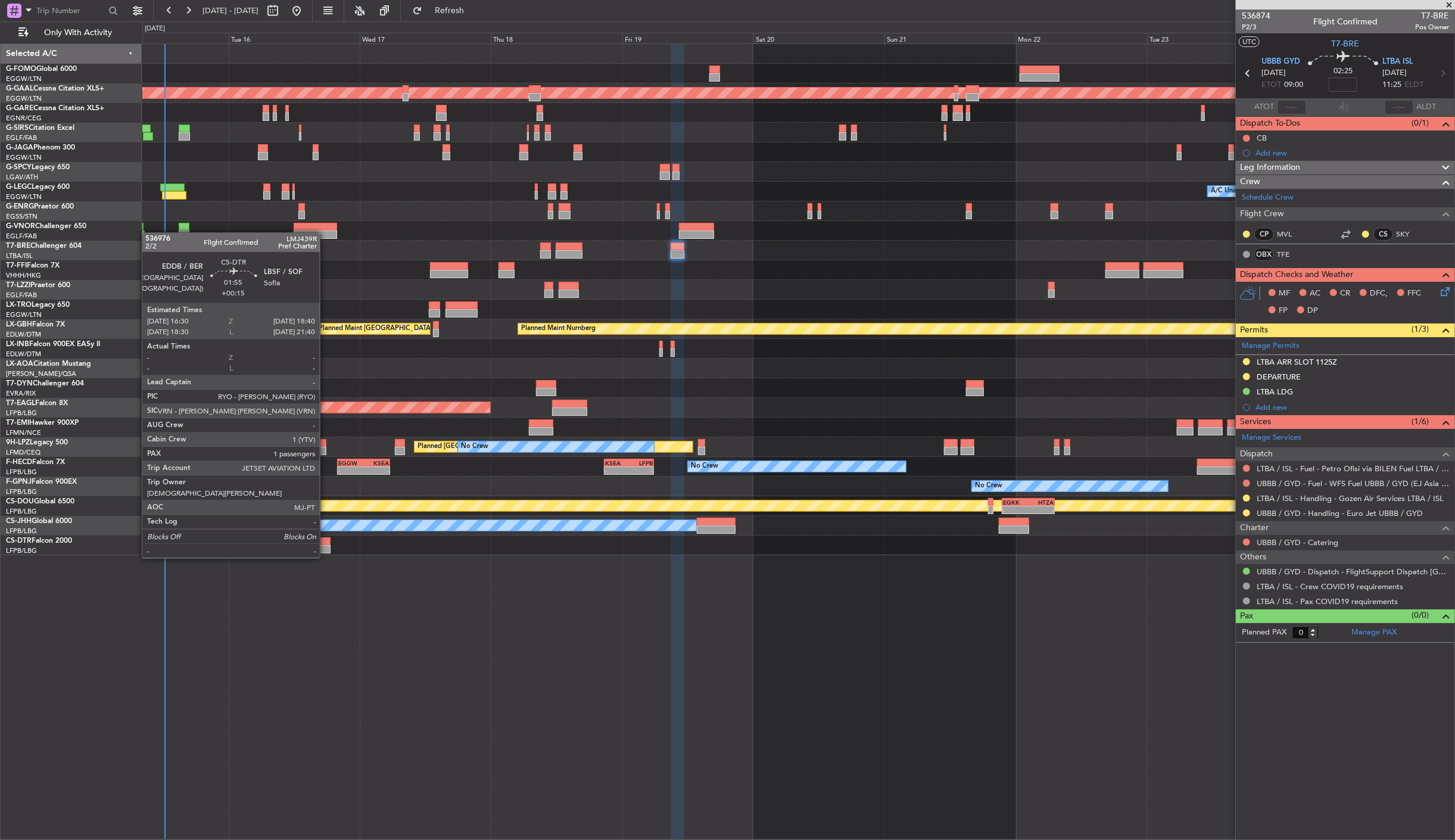
click at [326, 546] on div at bounding box center [323, 549] width 12 height 9
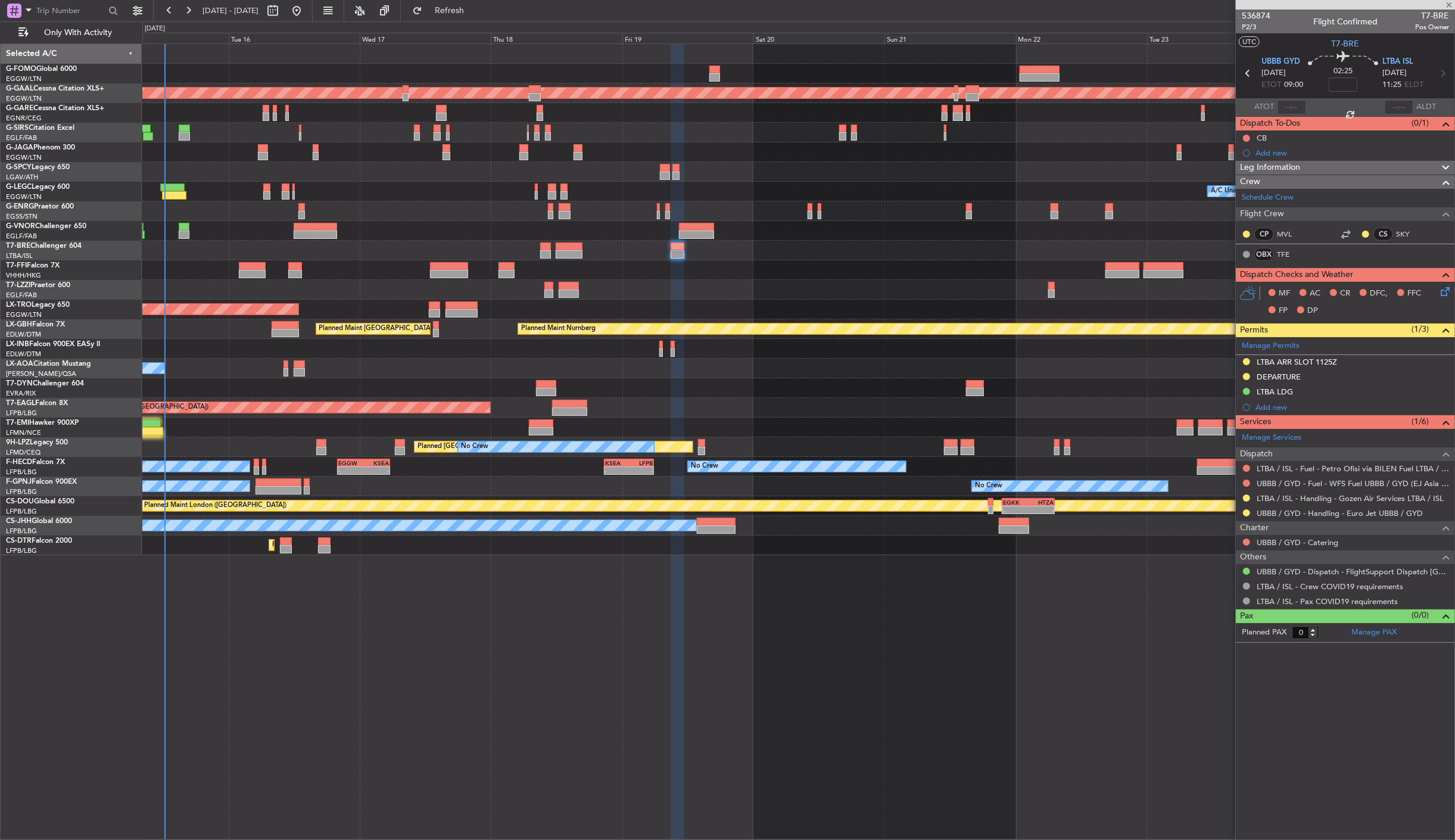
type input "+00:15"
type input "1"
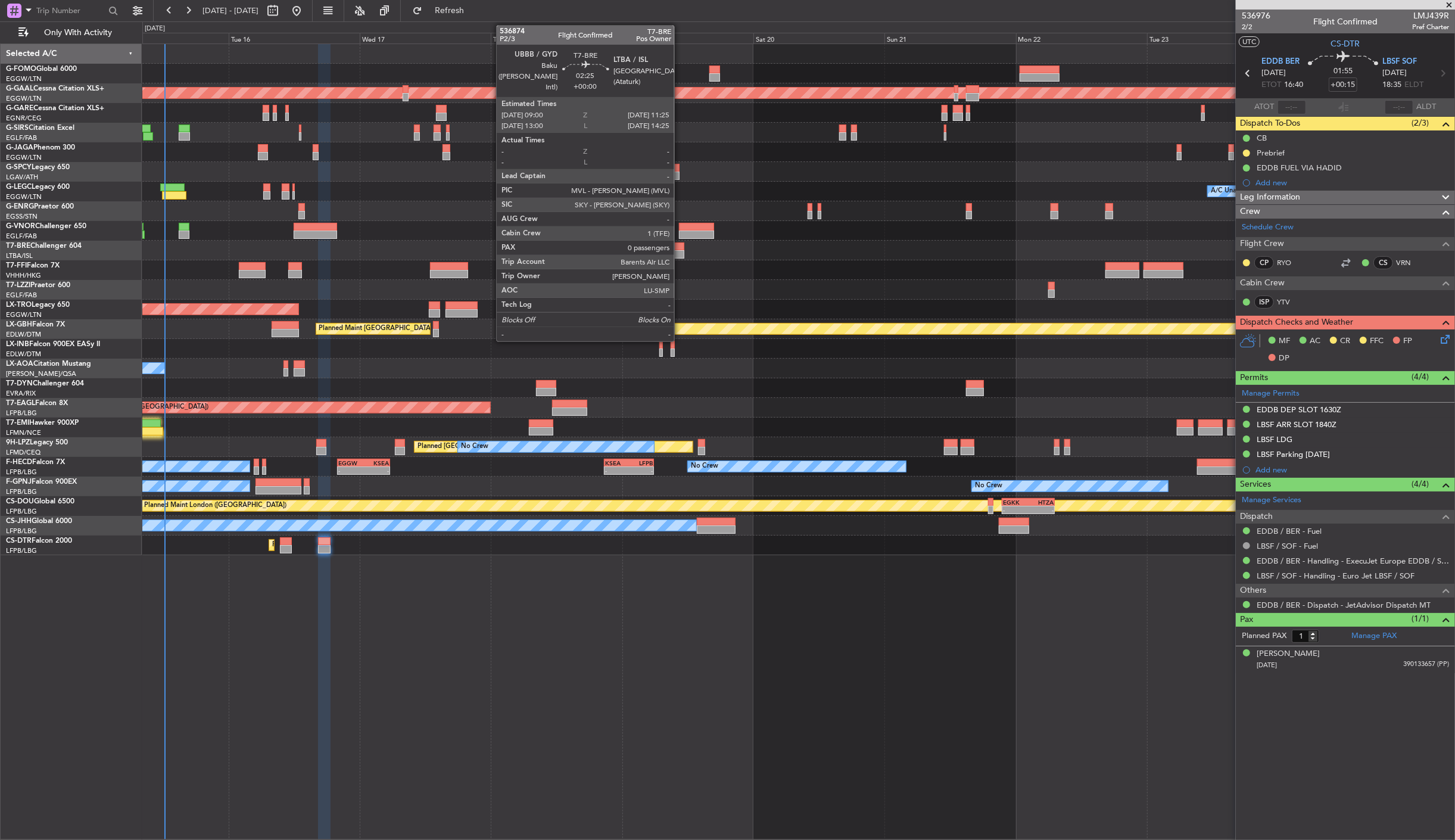
click at [680, 243] on div at bounding box center [678, 246] width 14 height 9
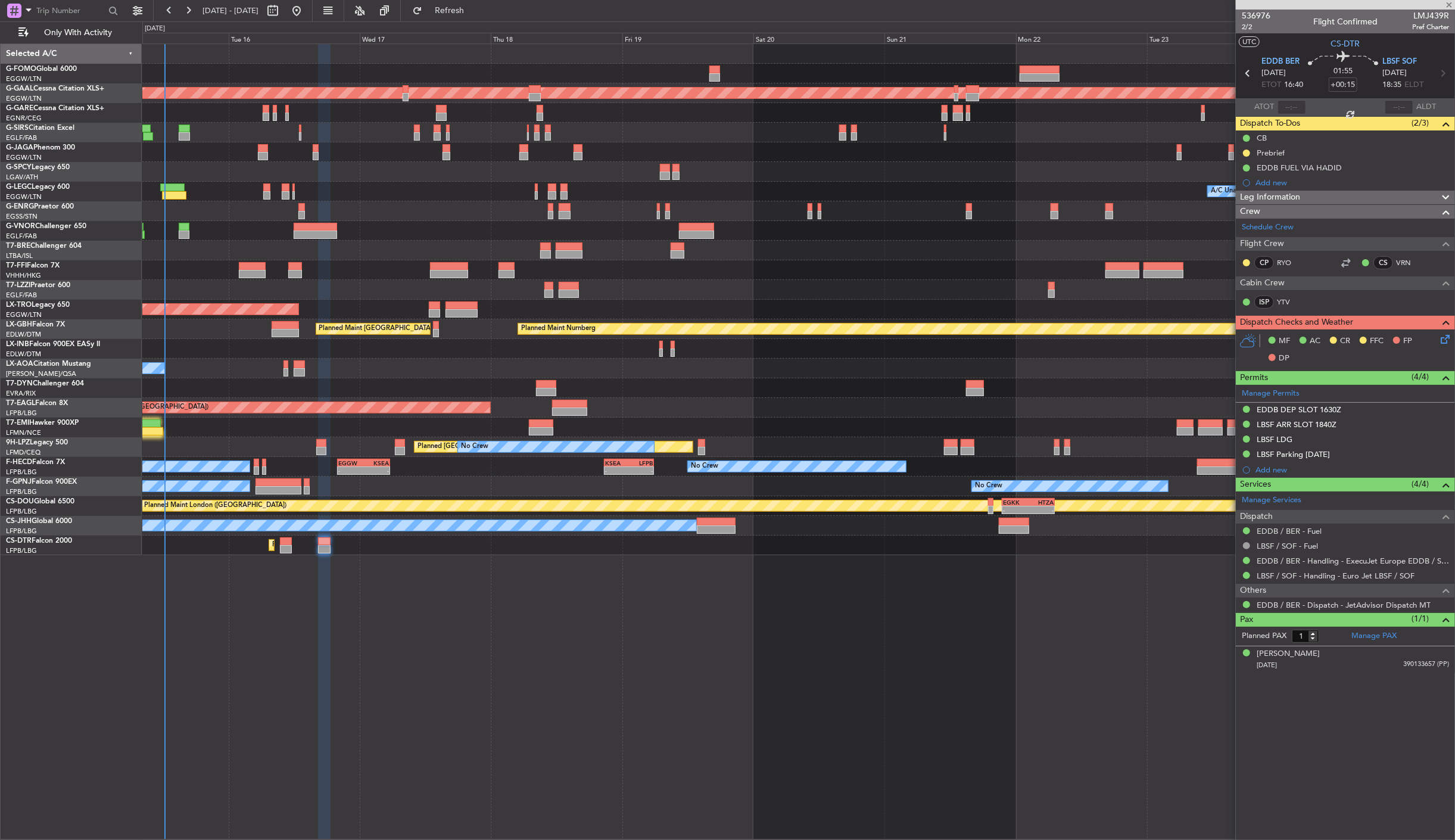
type input "0"
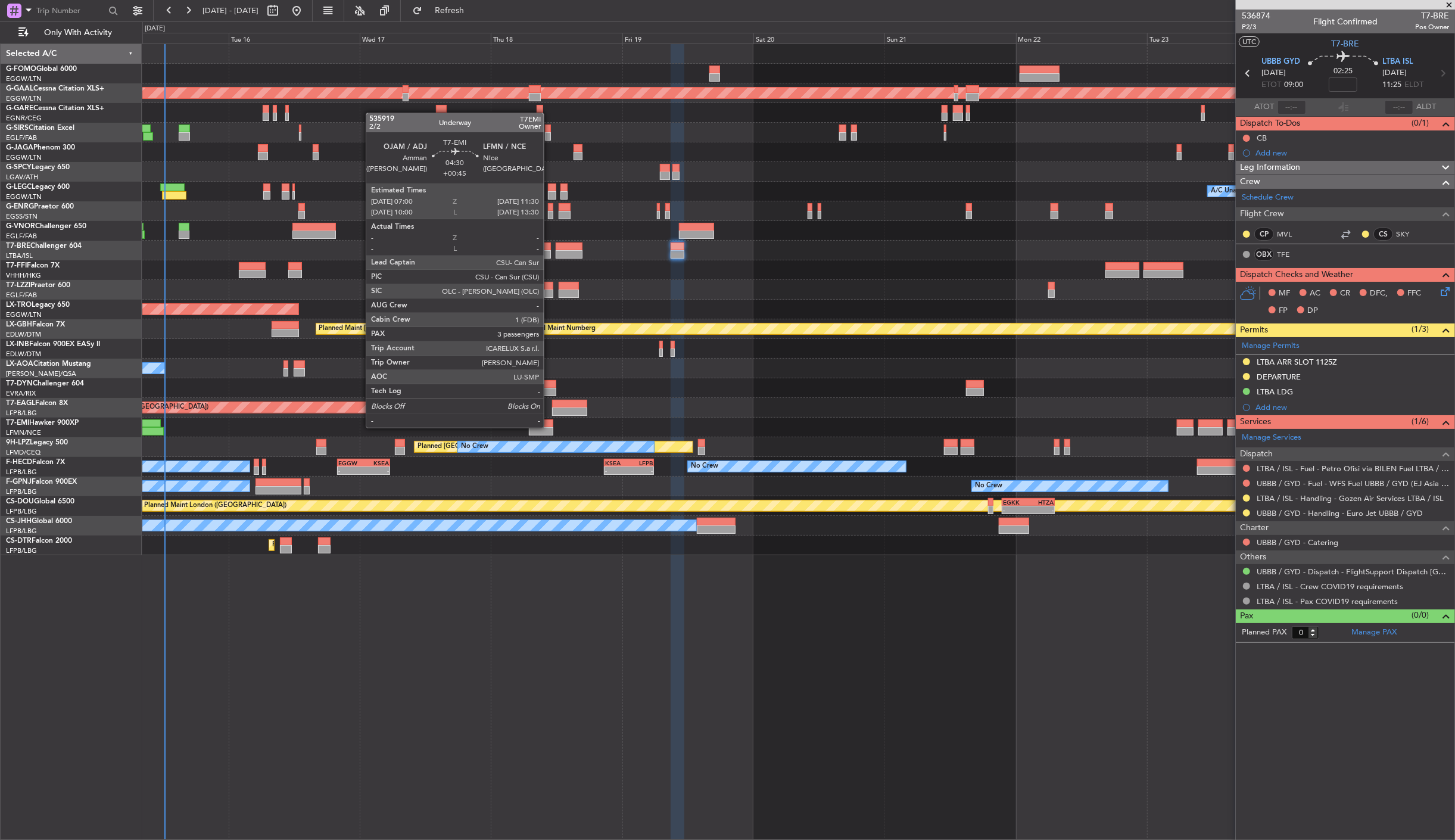
click at [550, 426] on div at bounding box center [541, 423] width 25 height 9
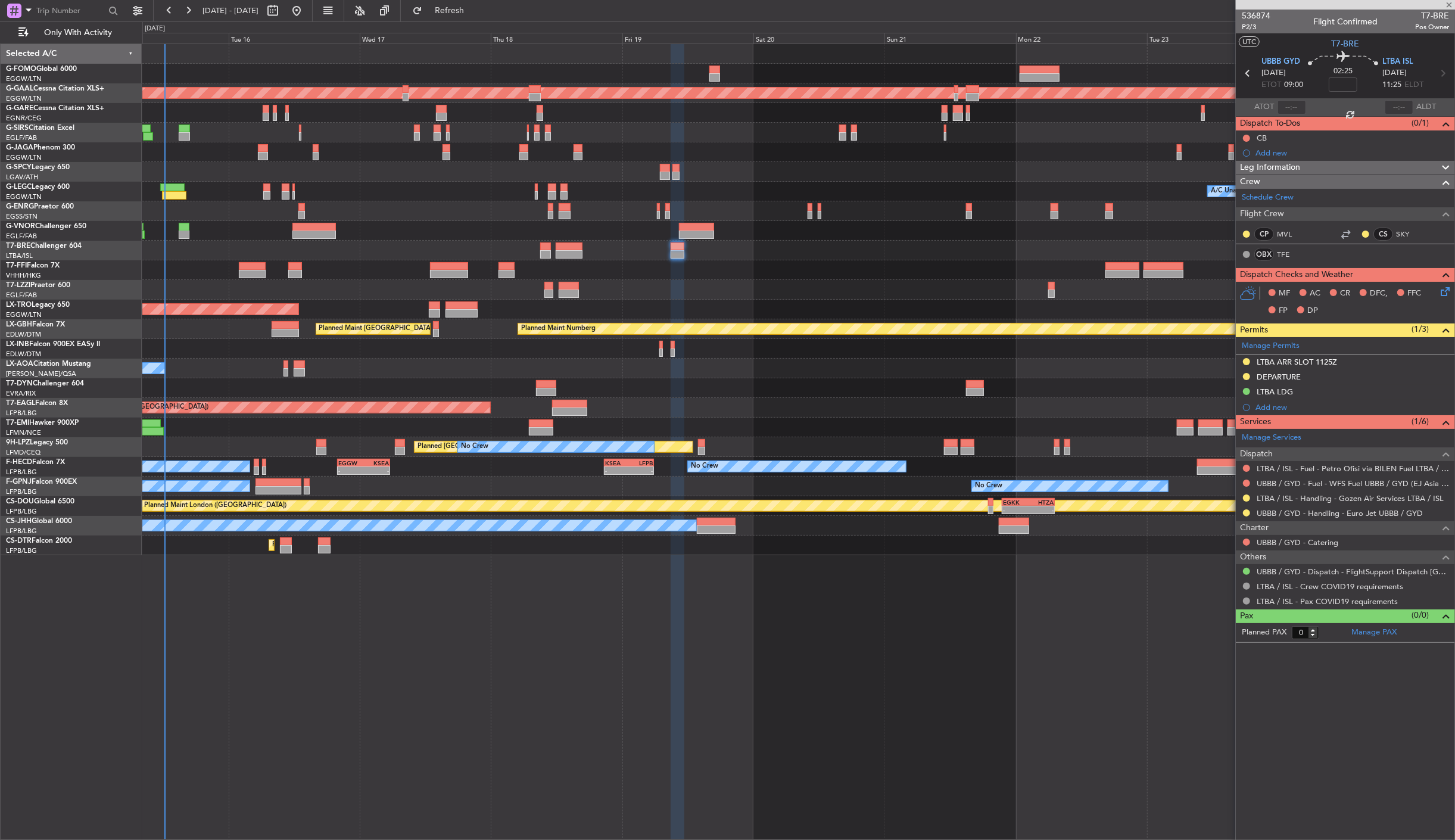
type input "+00:45"
type input "3"
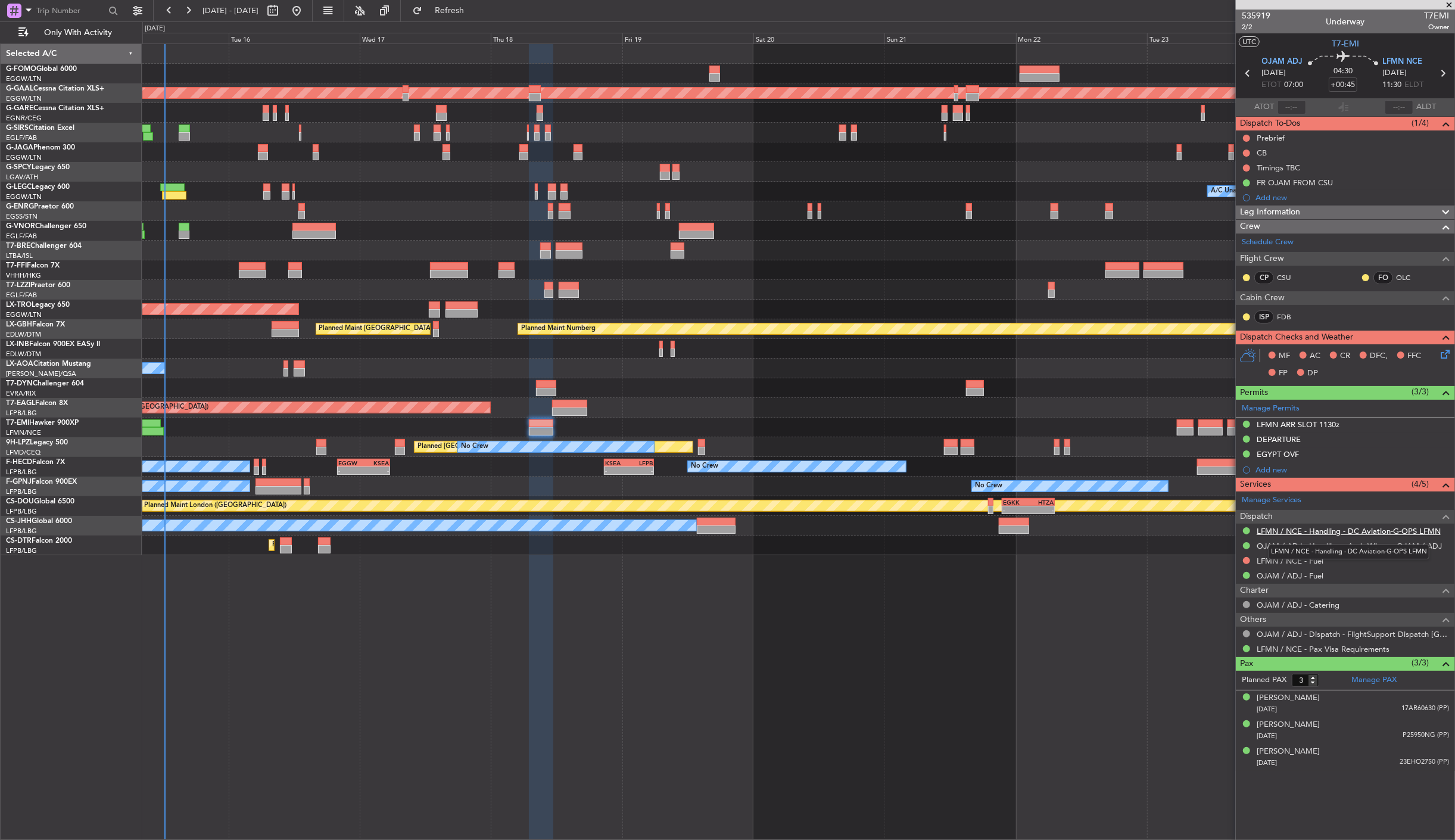
click at [1297, 531] on link "LFMN / NCE - Handling - DC Aviation-G-OPS LFMN" at bounding box center [1349, 531] width 184 height 10
click at [1318, 421] on div "LFMN ARR SLOT 1130z" at bounding box center [1298, 424] width 83 height 10
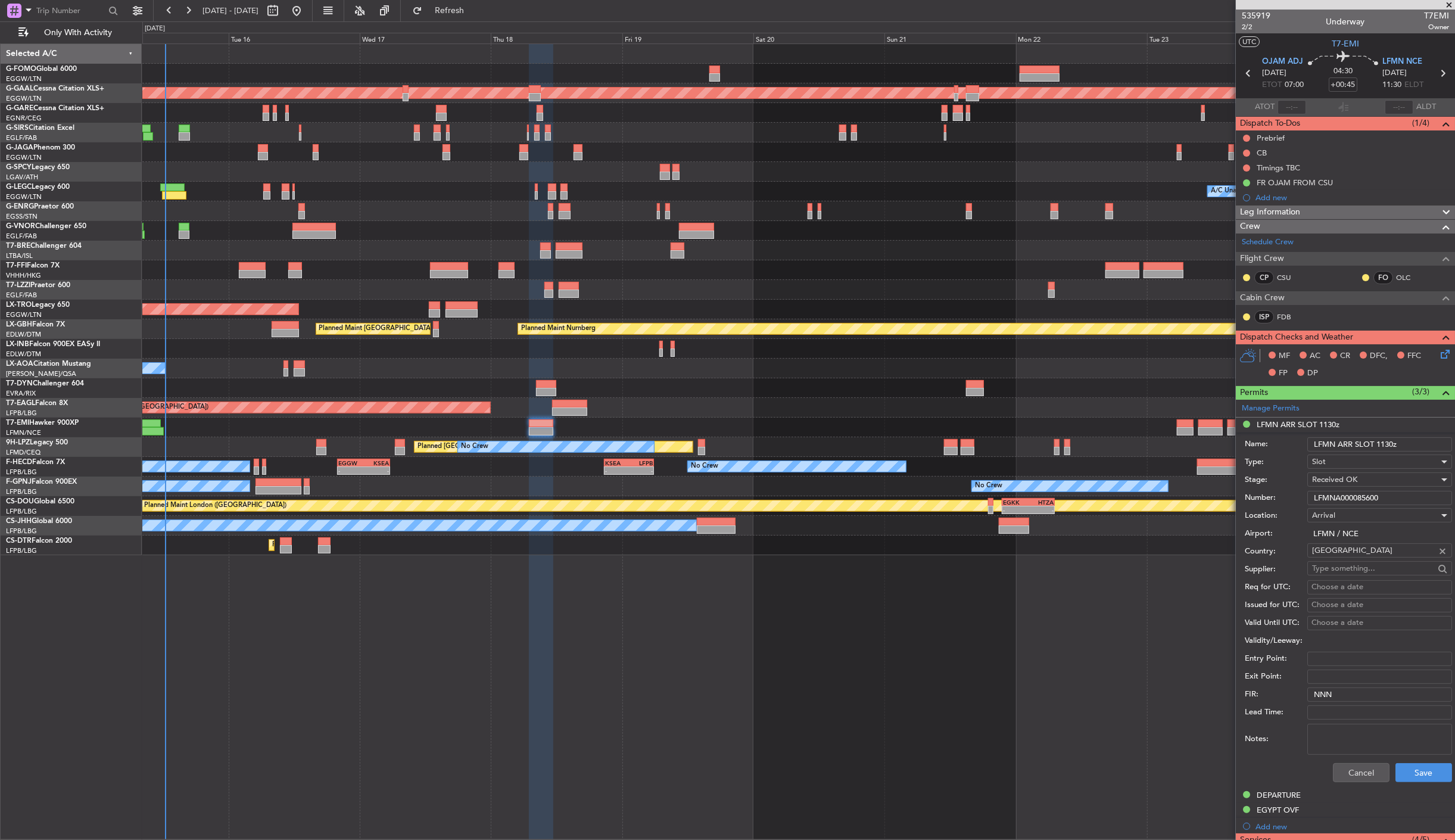
click at [1385, 448] on input "LFMN ARR SLOT 1130z" at bounding box center [1379, 444] width 145 height 14
type input "LFMN ARR SLOT 1030z"
click at [1399, 487] on div "Received OK" at bounding box center [1376, 479] width 127 height 18
click at [1385, 536] on span "Requested" at bounding box center [1375, 538] width 124 height 18
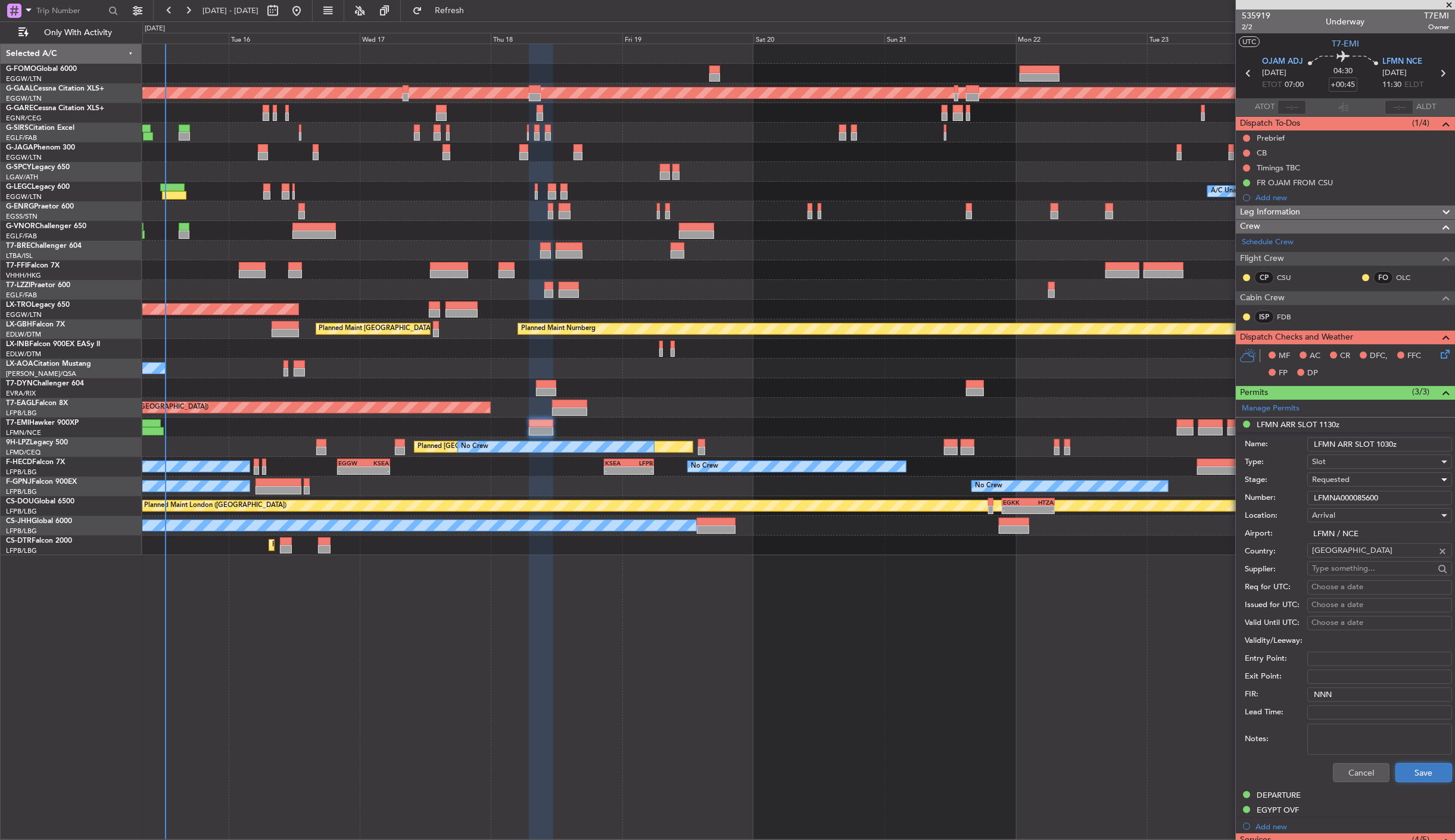
click at [1408, 767] on button "Save" at bounding box center [1423, 773] width 56 height 19
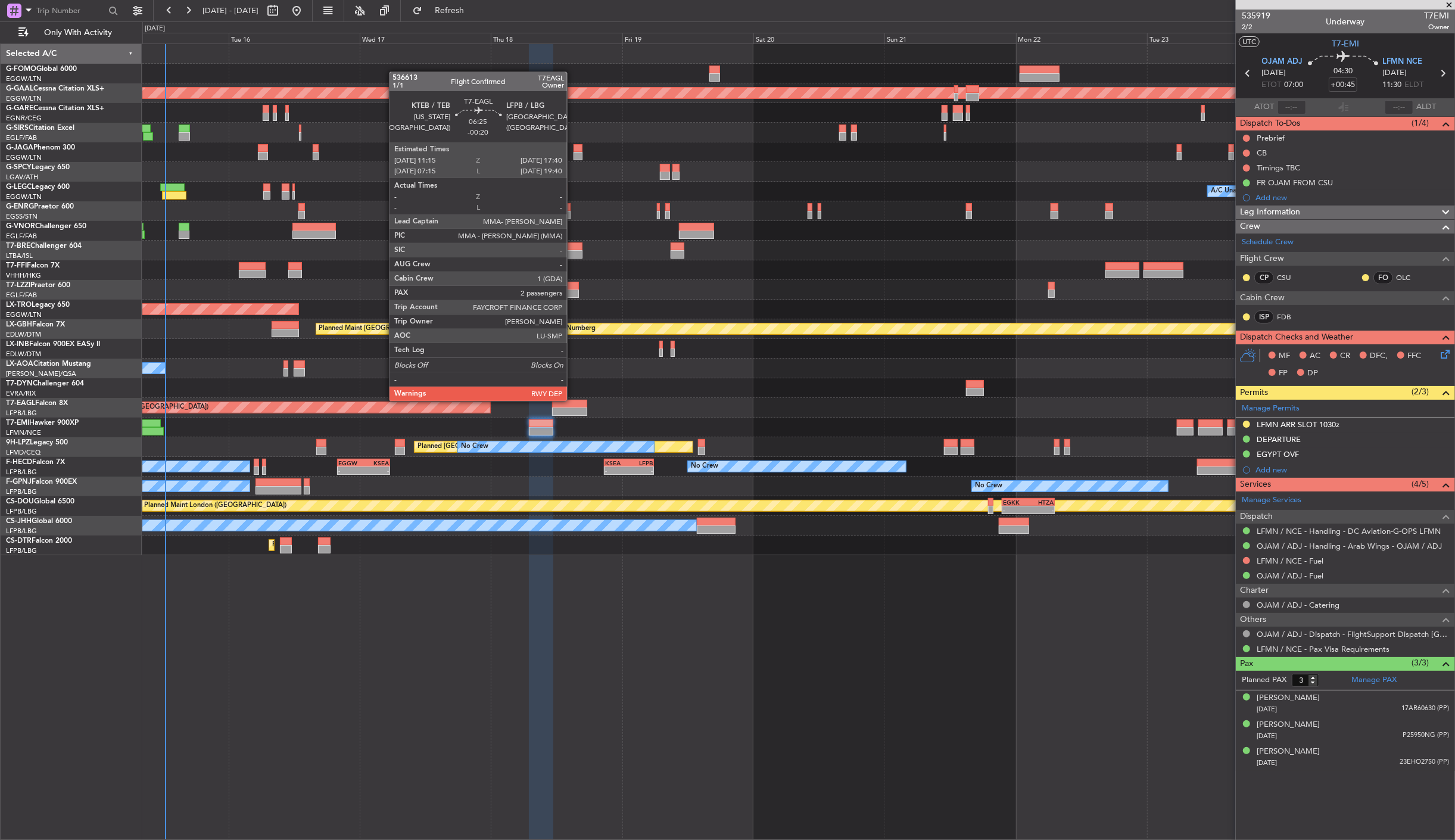
click at [573, 400] on div at bounding box center [569, 404] width 35 height 9
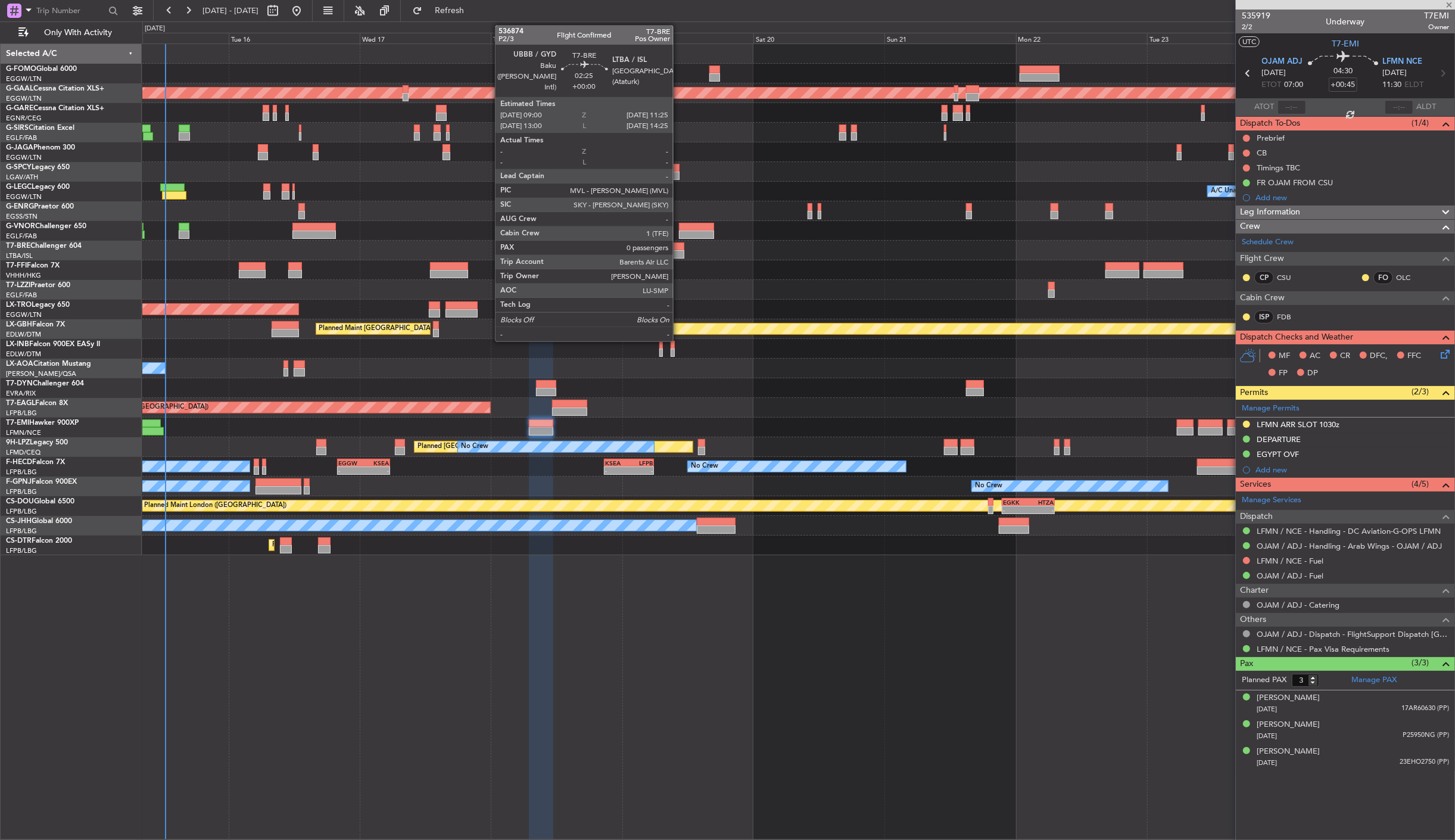
click at [679, 245] on div at bounding box center [678, 246] width 14 height 9
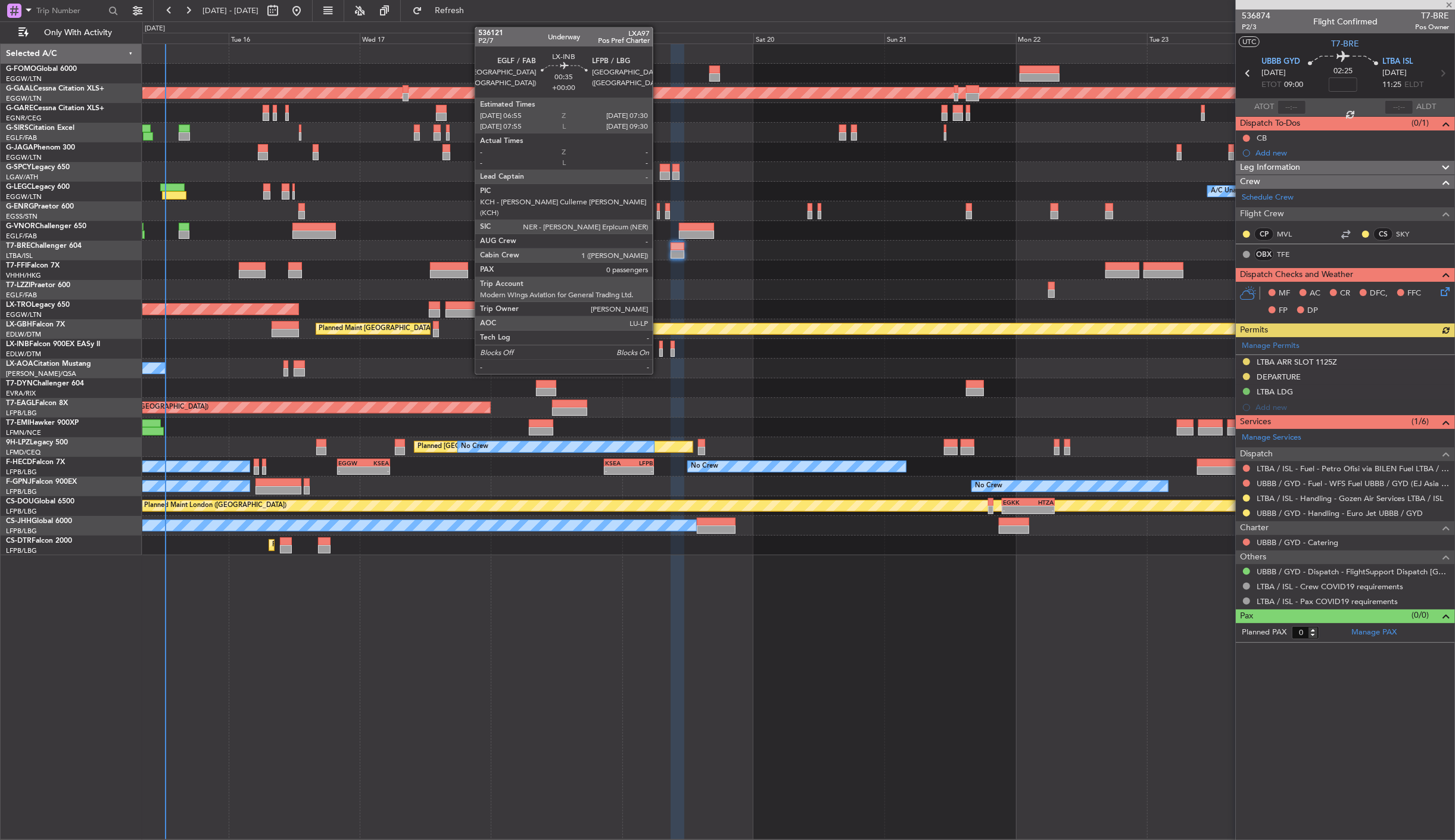
click at [660, 351] on div at bounding box center [661, 353] width 4 height 9
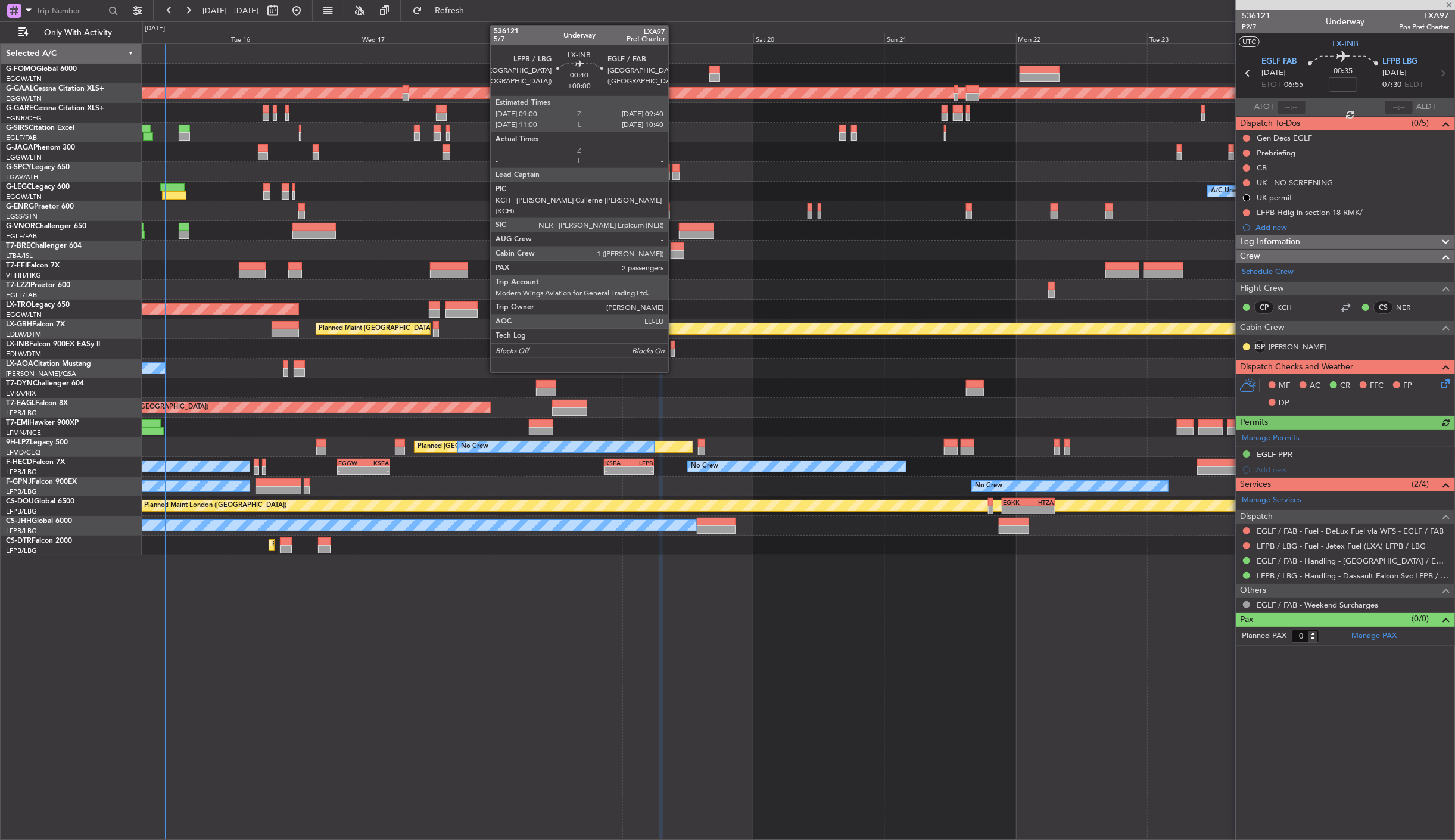
click at [675, 349] on div at bounding box center [672, 353] width 4 height 9
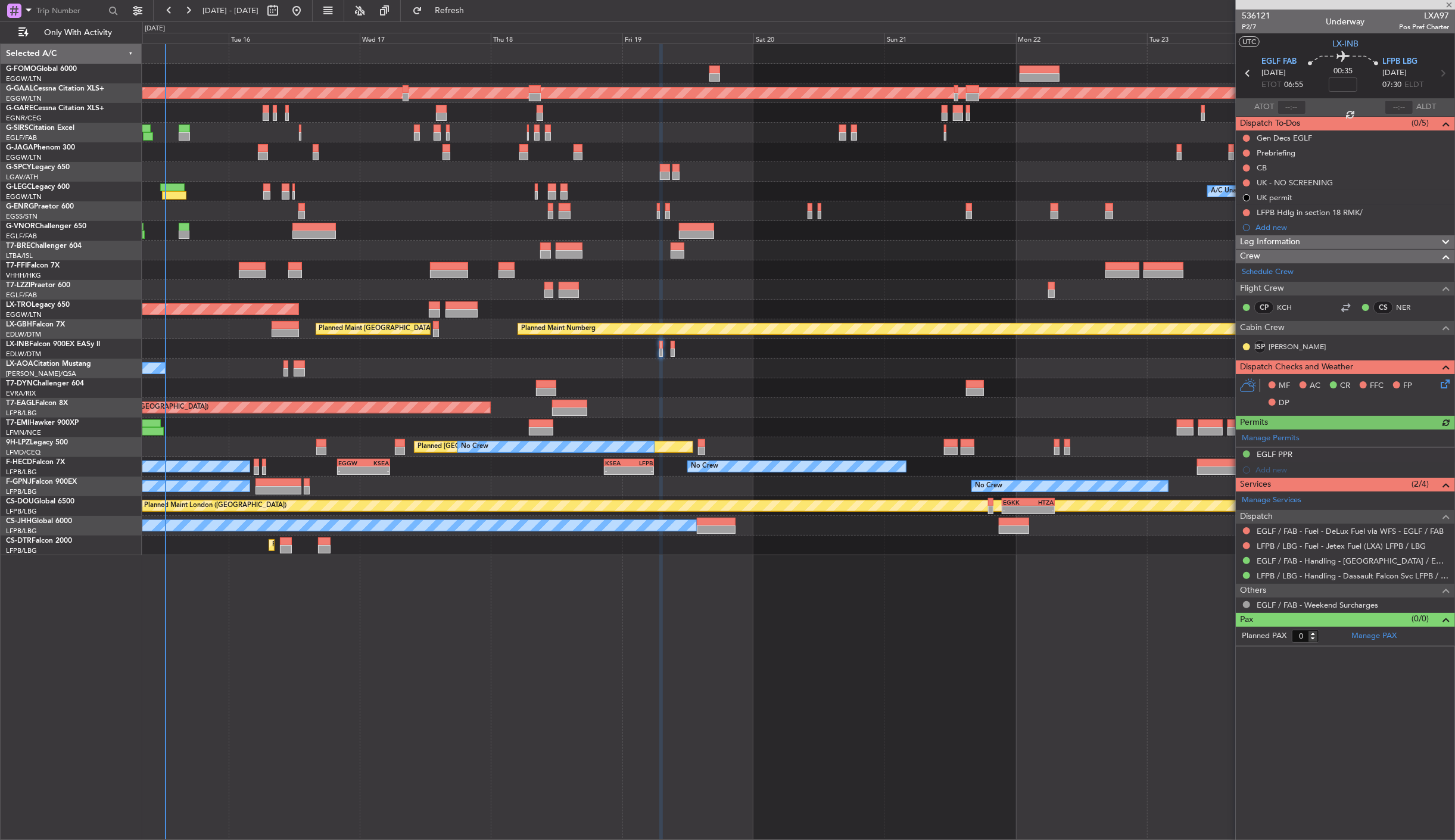
type input "2"
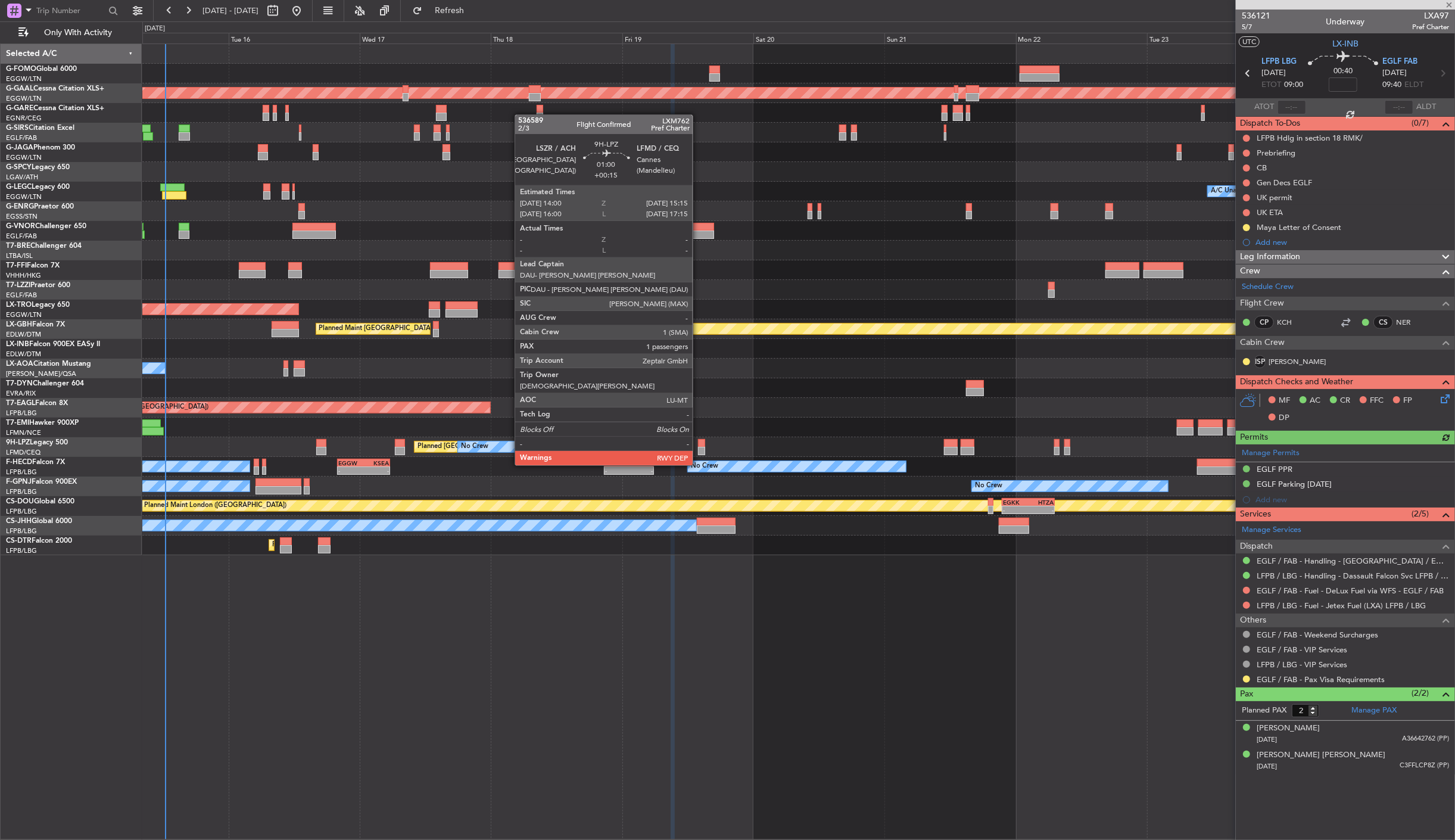
click at [698, 442] on div at bounding box center [702, 443] width 7 height 9
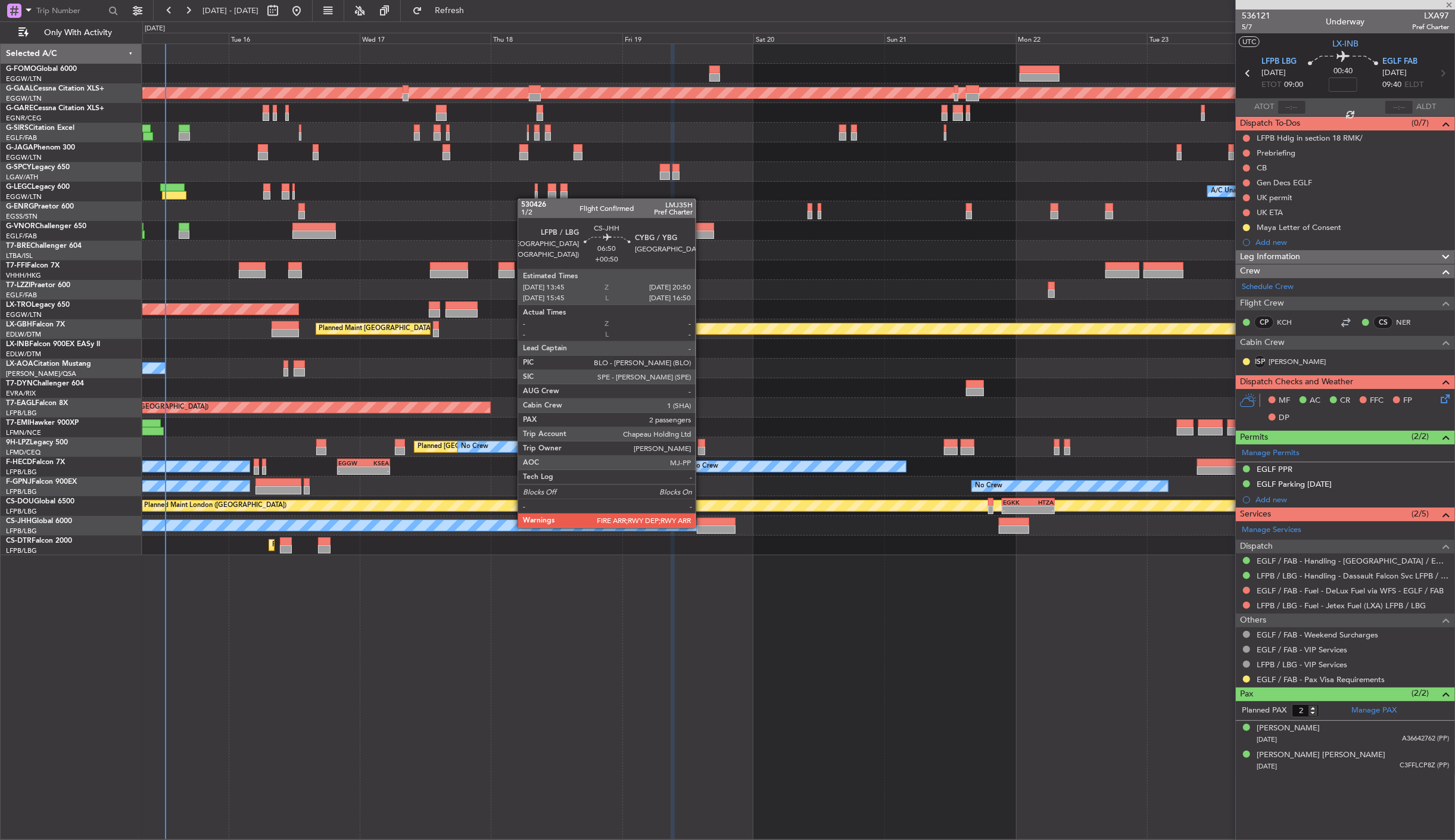
type input "+00:15"
type input "1"
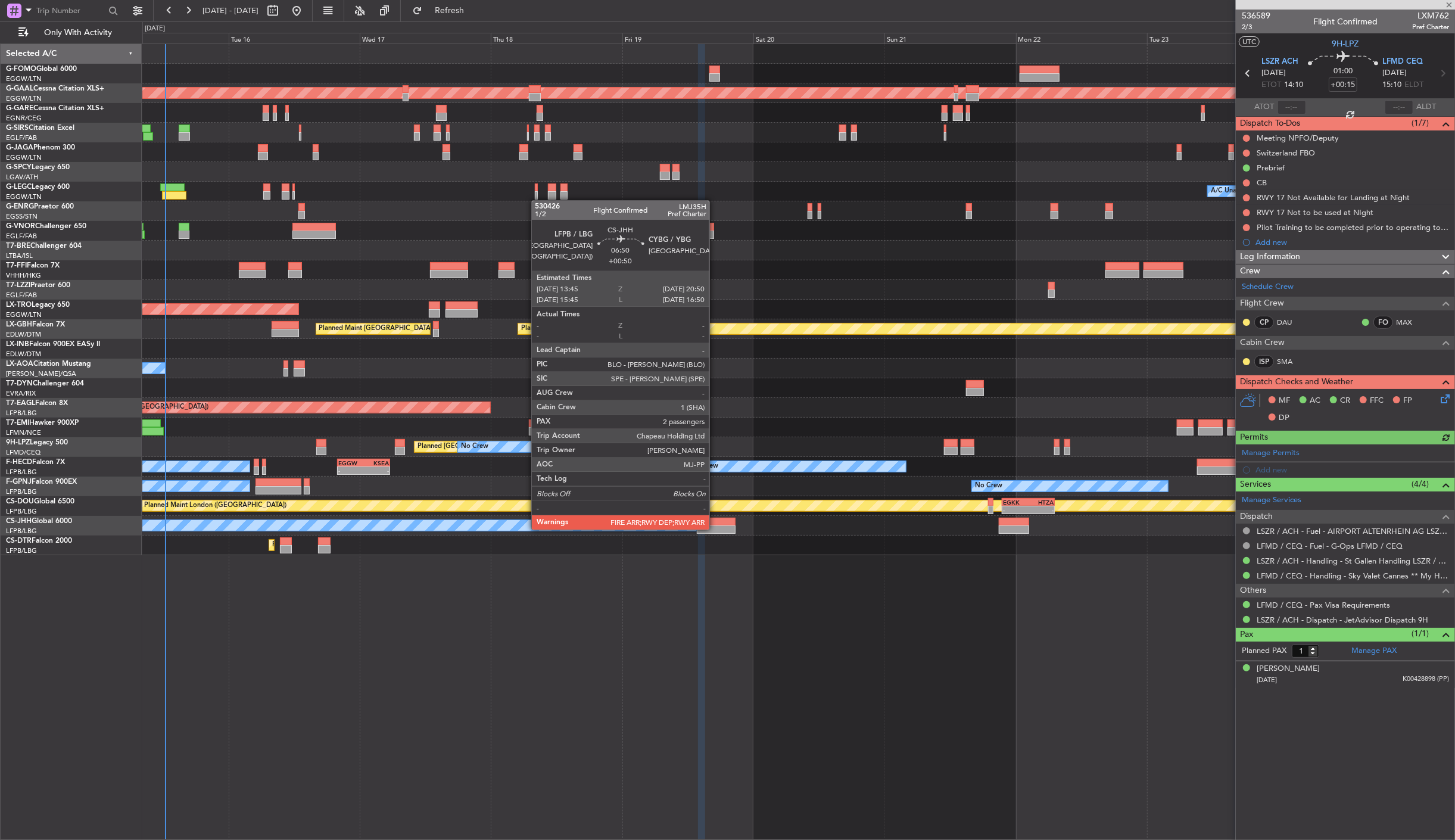
click at [716, 528] on div at bounding box center [716, 529] width 39 height 9
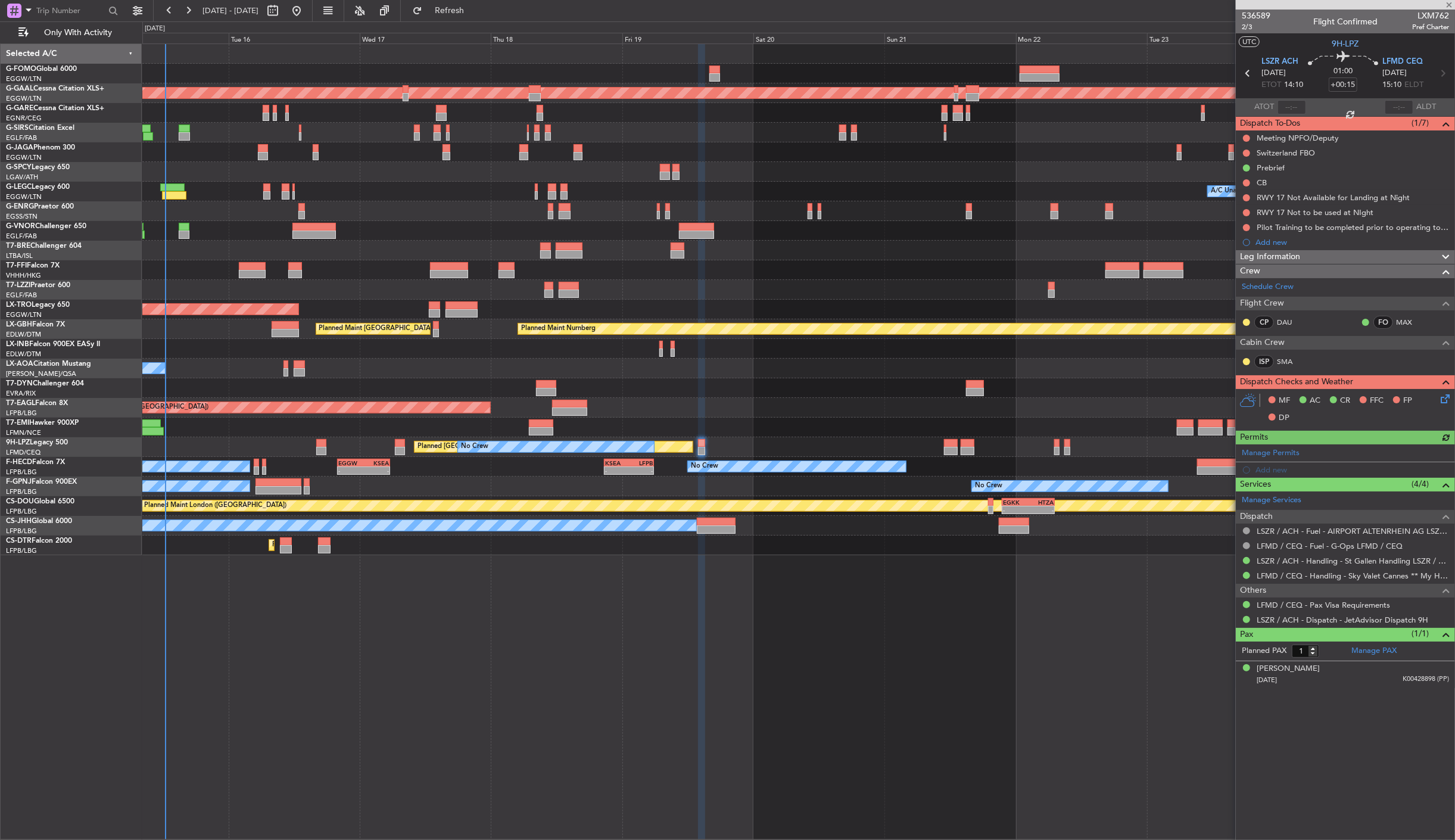
type input "+00:50"
type input "2"
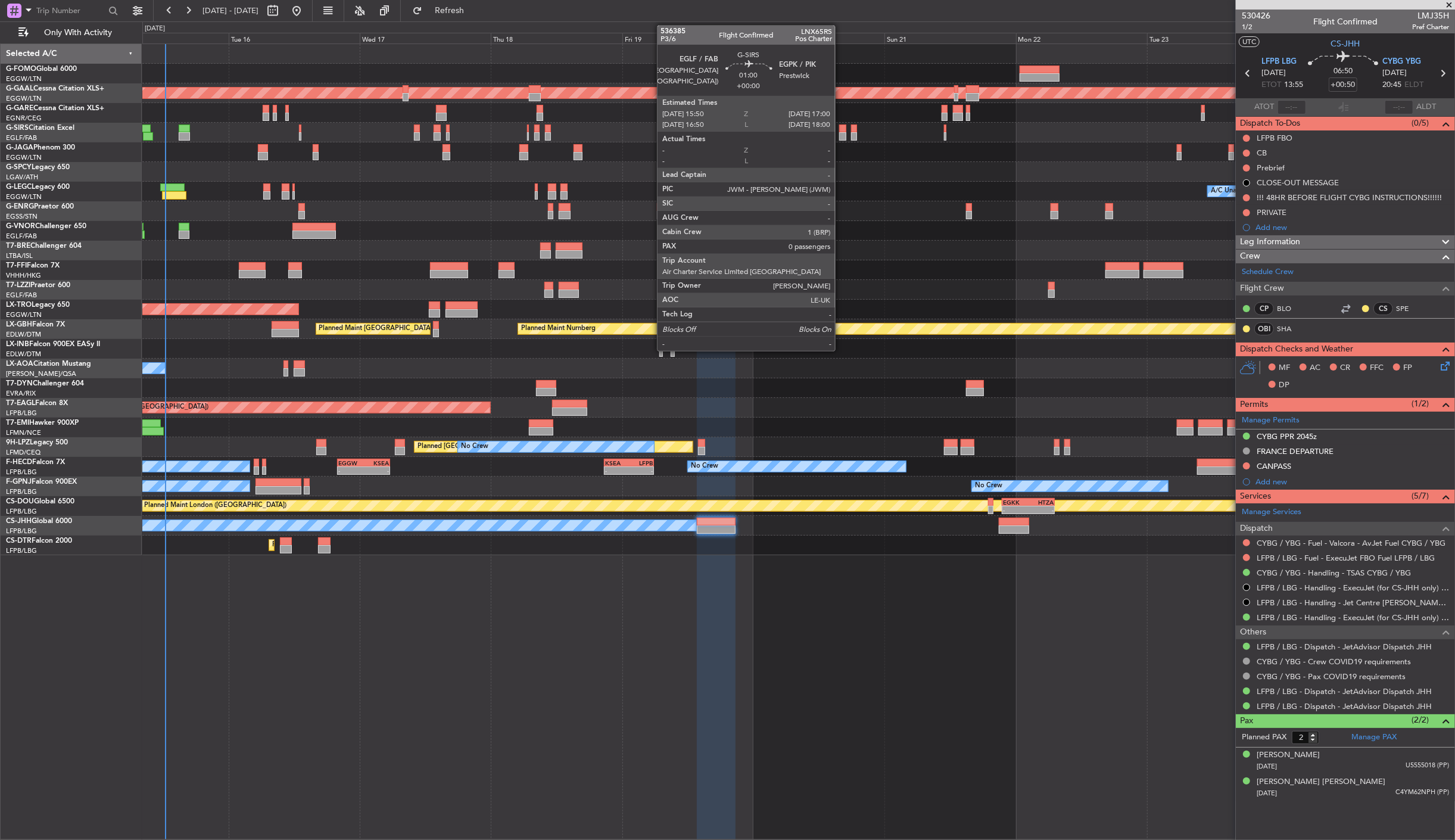
click at [841, 128] on div at bounding box center [842, 128] width 6 height 9
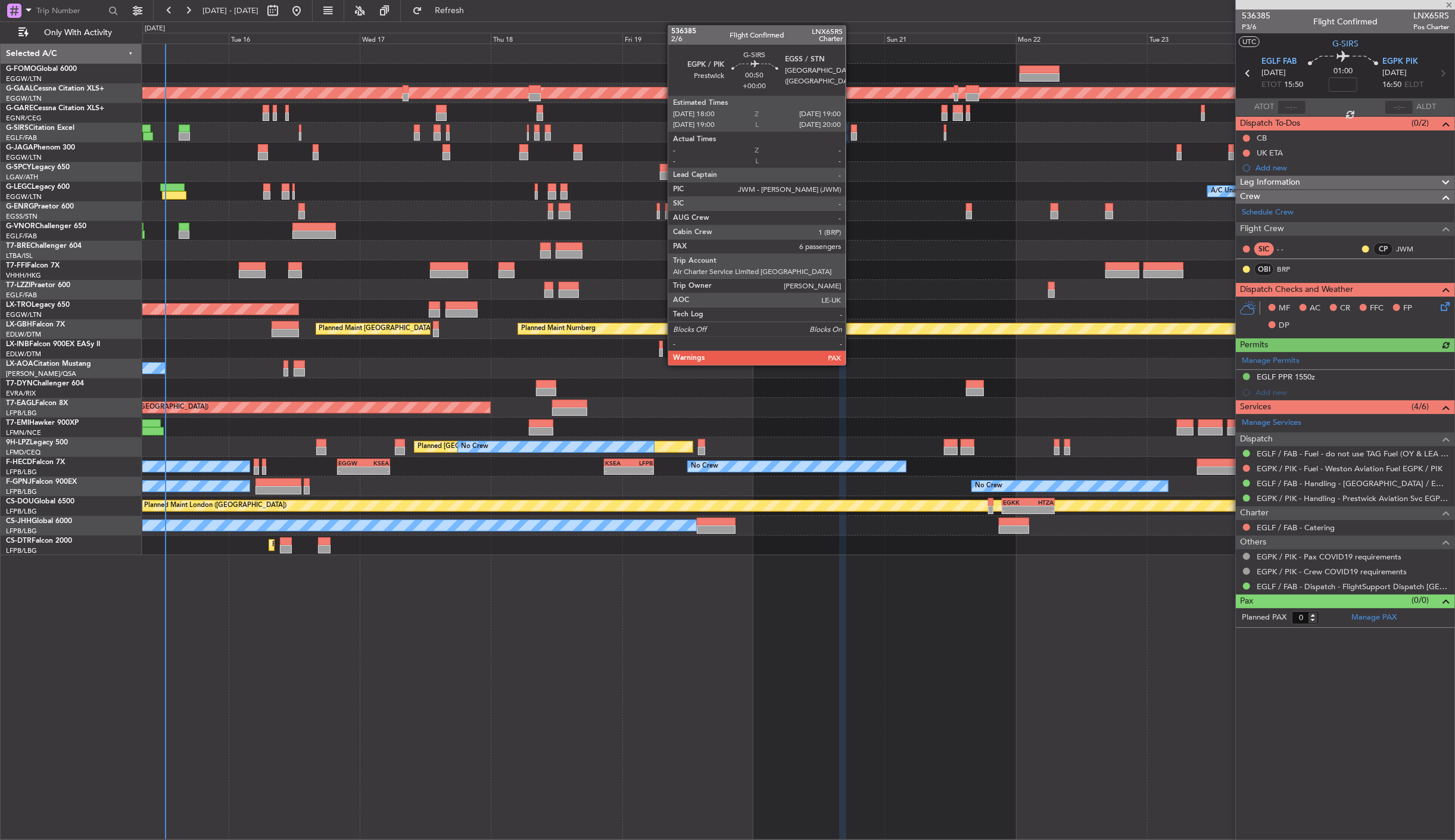
click at [852, 132] on div at bounding box center [855, 136] width 6 height 9
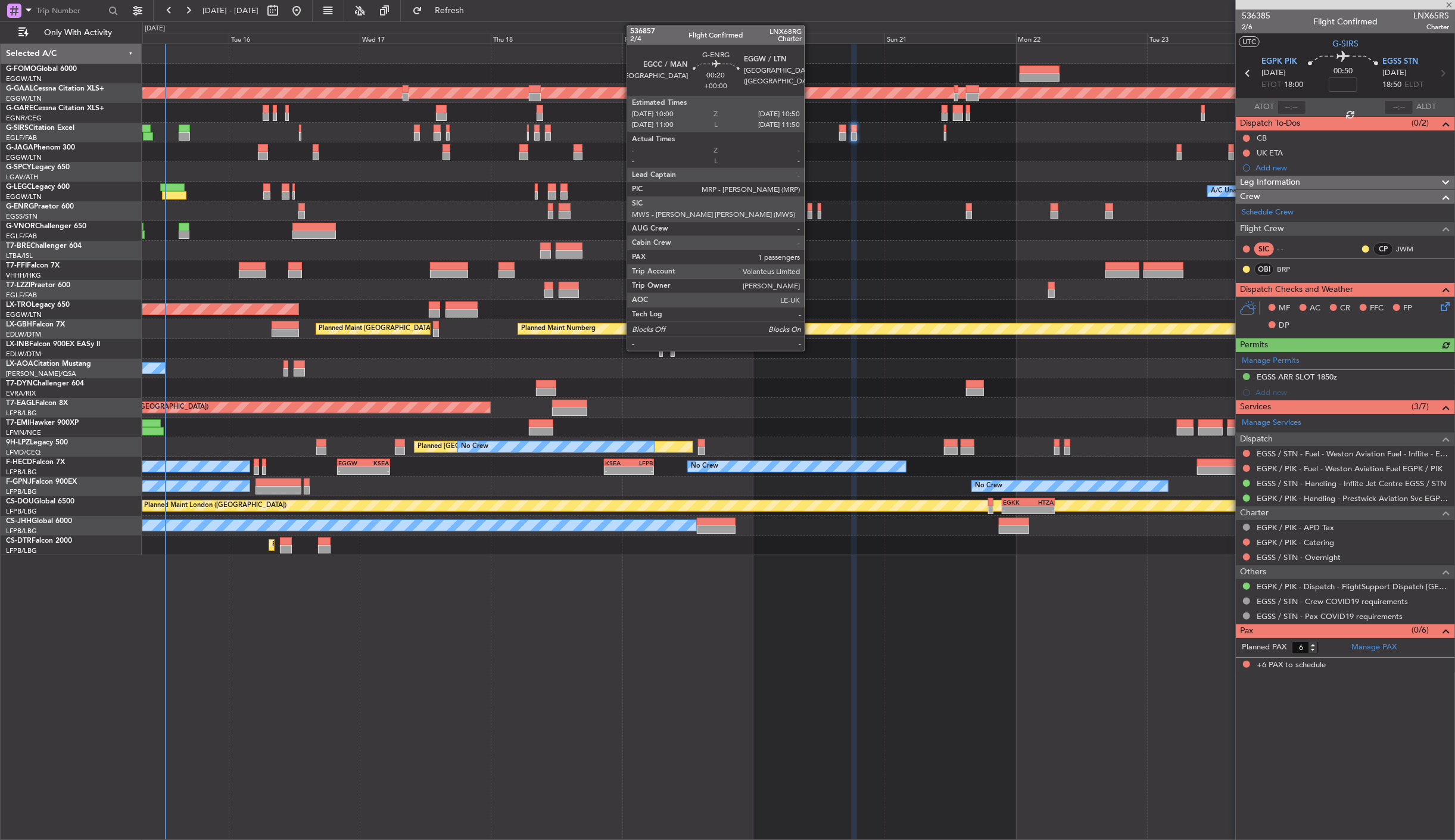
click at [811, 213] on div at bounding box center [810, 215] width 5 height 9
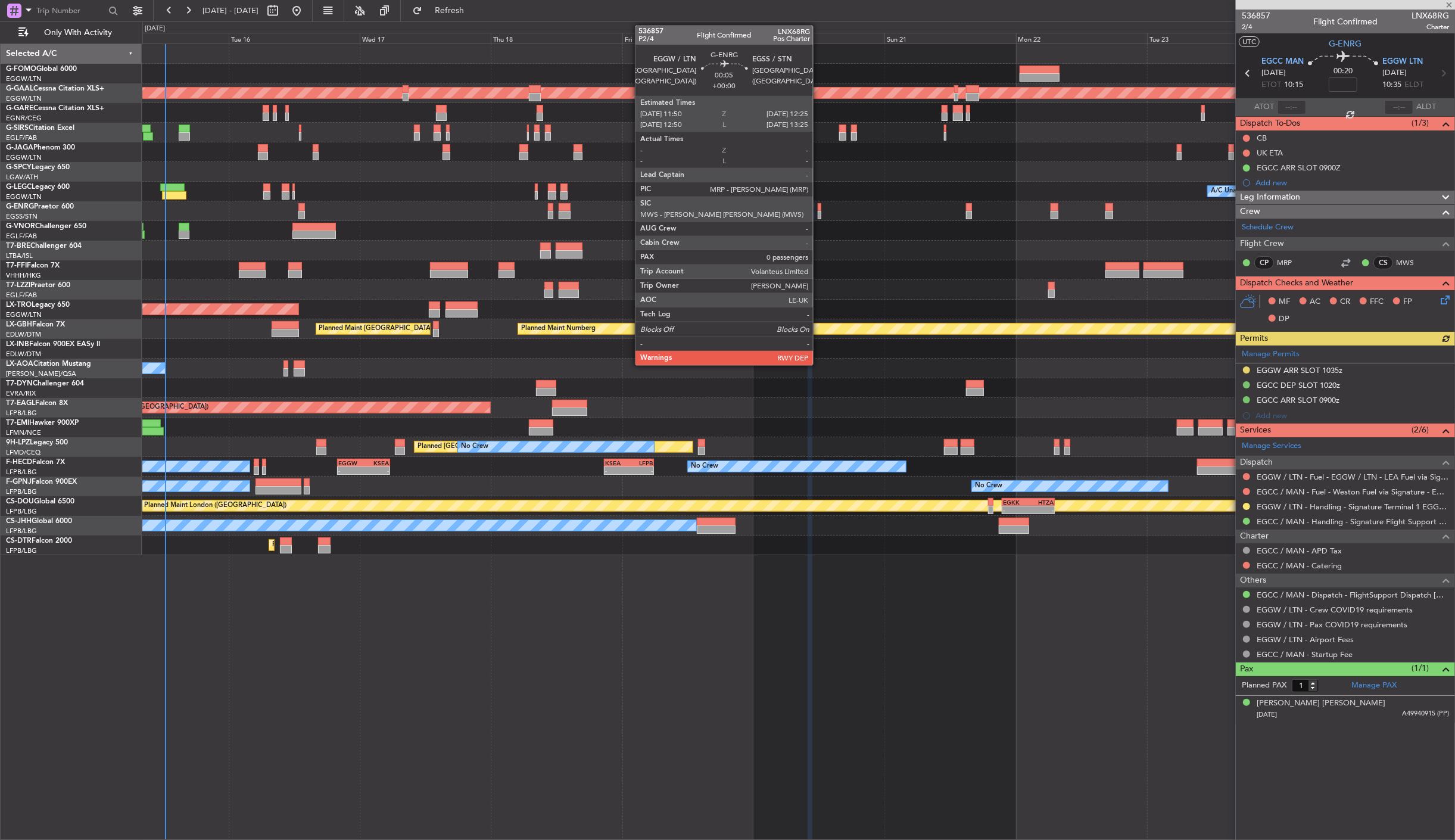
click at [819, 213] on div at bounding box center [819, 215] width 4 height 9
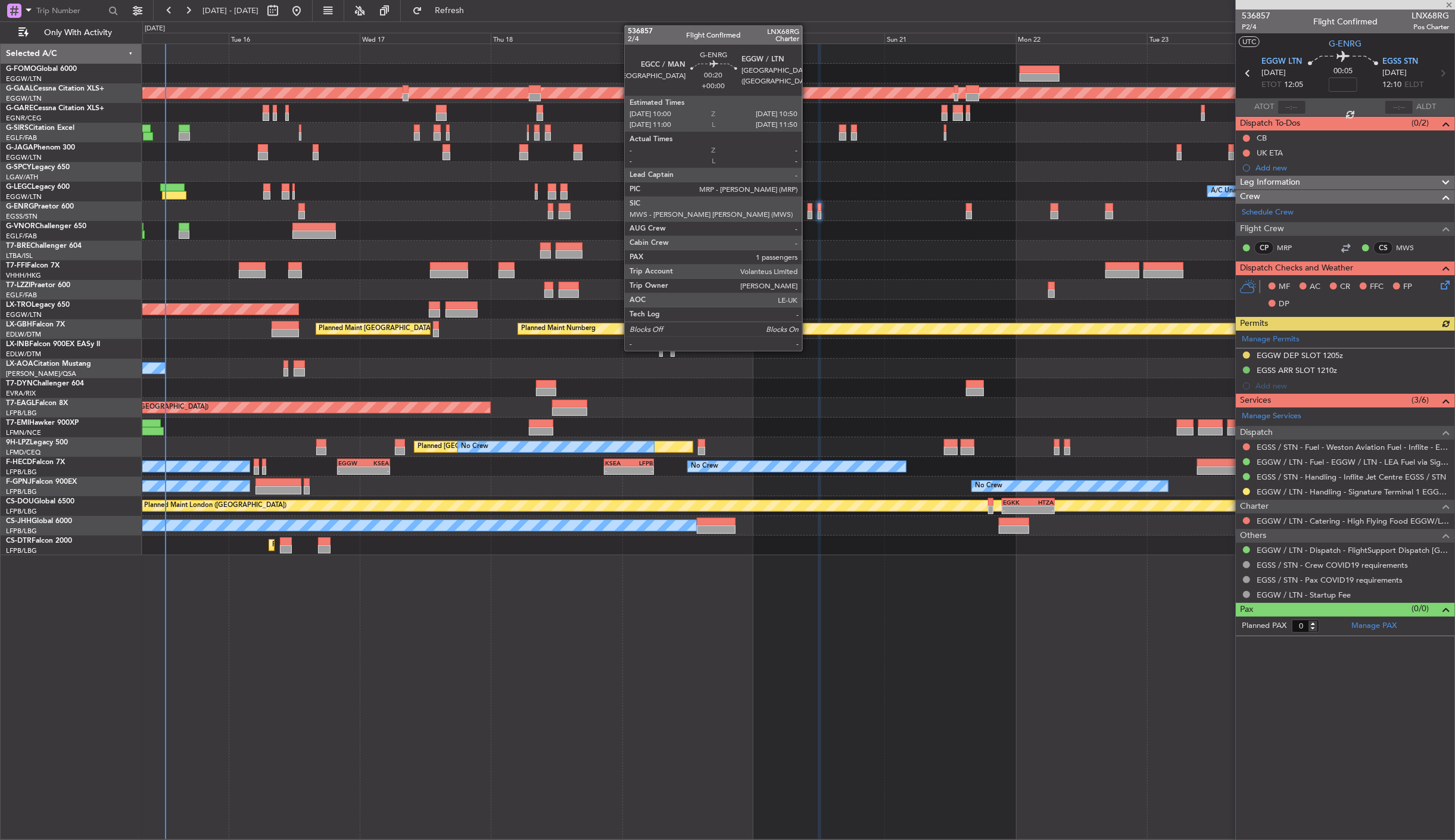
click at [808, 216] on div at bounding box center [810, 215] width 5 height 9
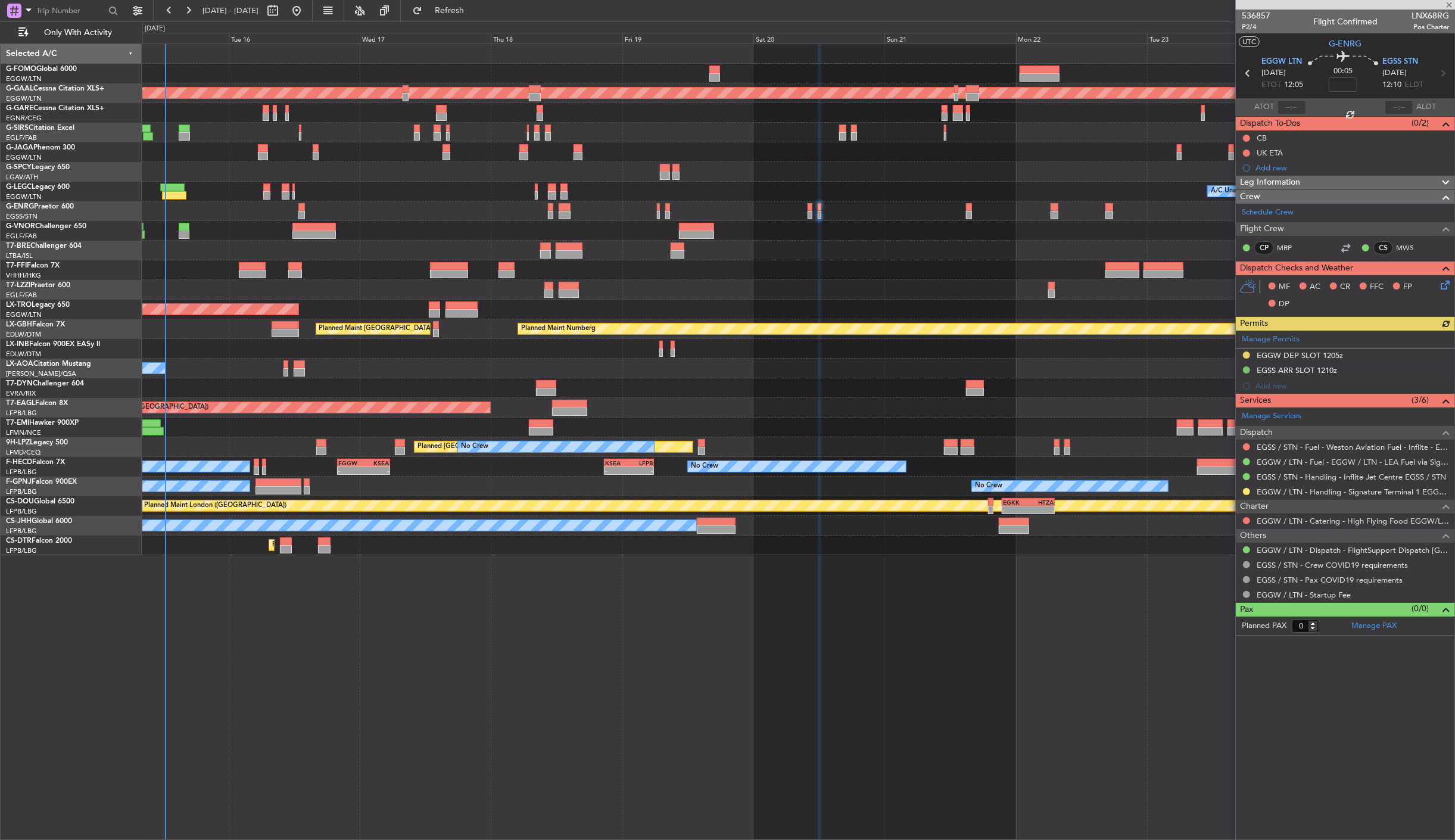
type input "1"
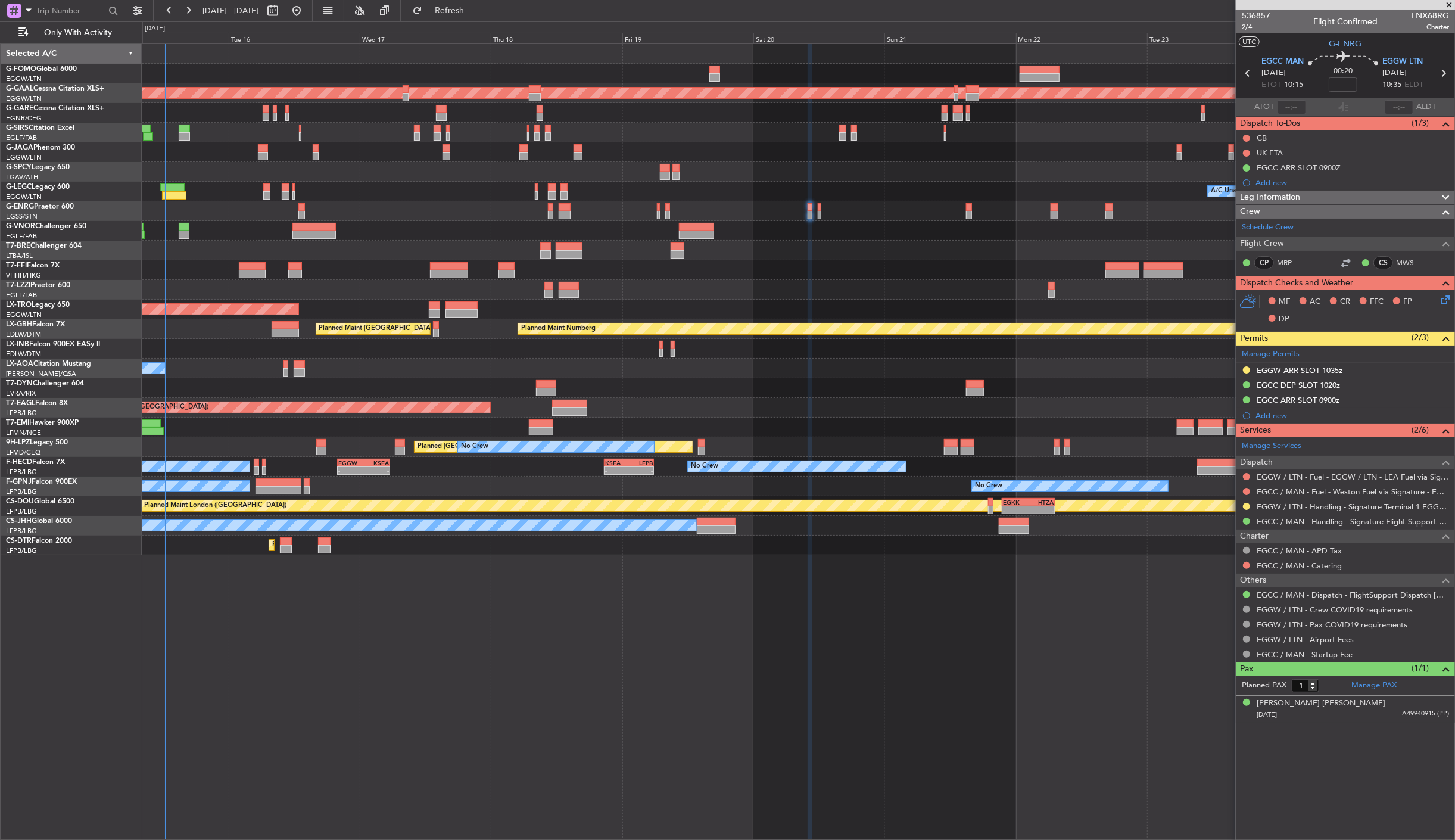
click at [1378, 512] on mat-tooltip-component "EGGW / LTN - Handling - Signature Terminal 1 EGGW / LTN" at bounding box center [1348, 528] width 201 height 32
click at [1312, 508] on link "EGGW / LTN - Handling - Signature Terminal 1 EGGW / LTN" at bounding box center [1353, 506] width 193 height 10
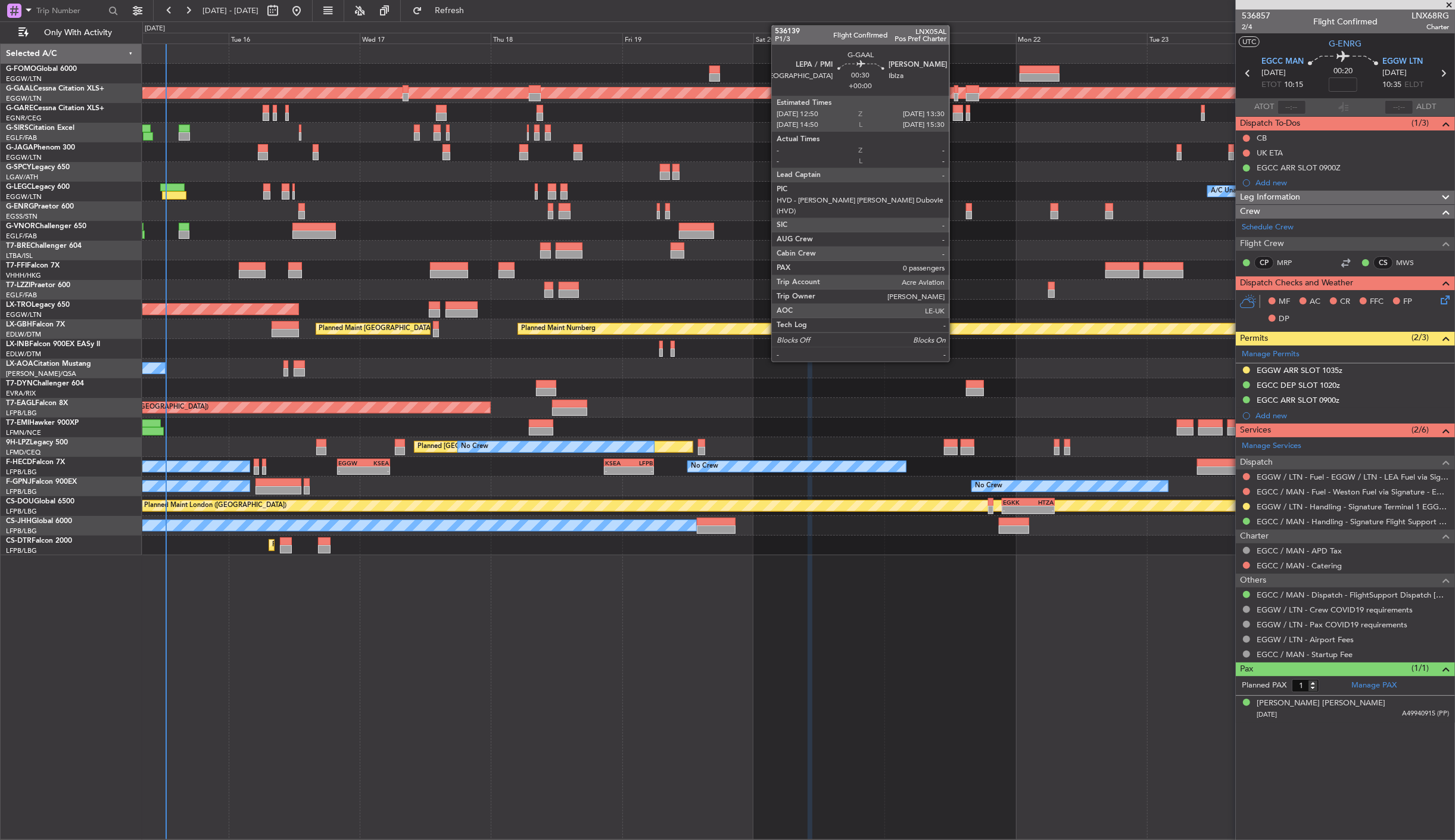
click at [955, 91] on div at bounding box center [956, 89] width 4 height 9
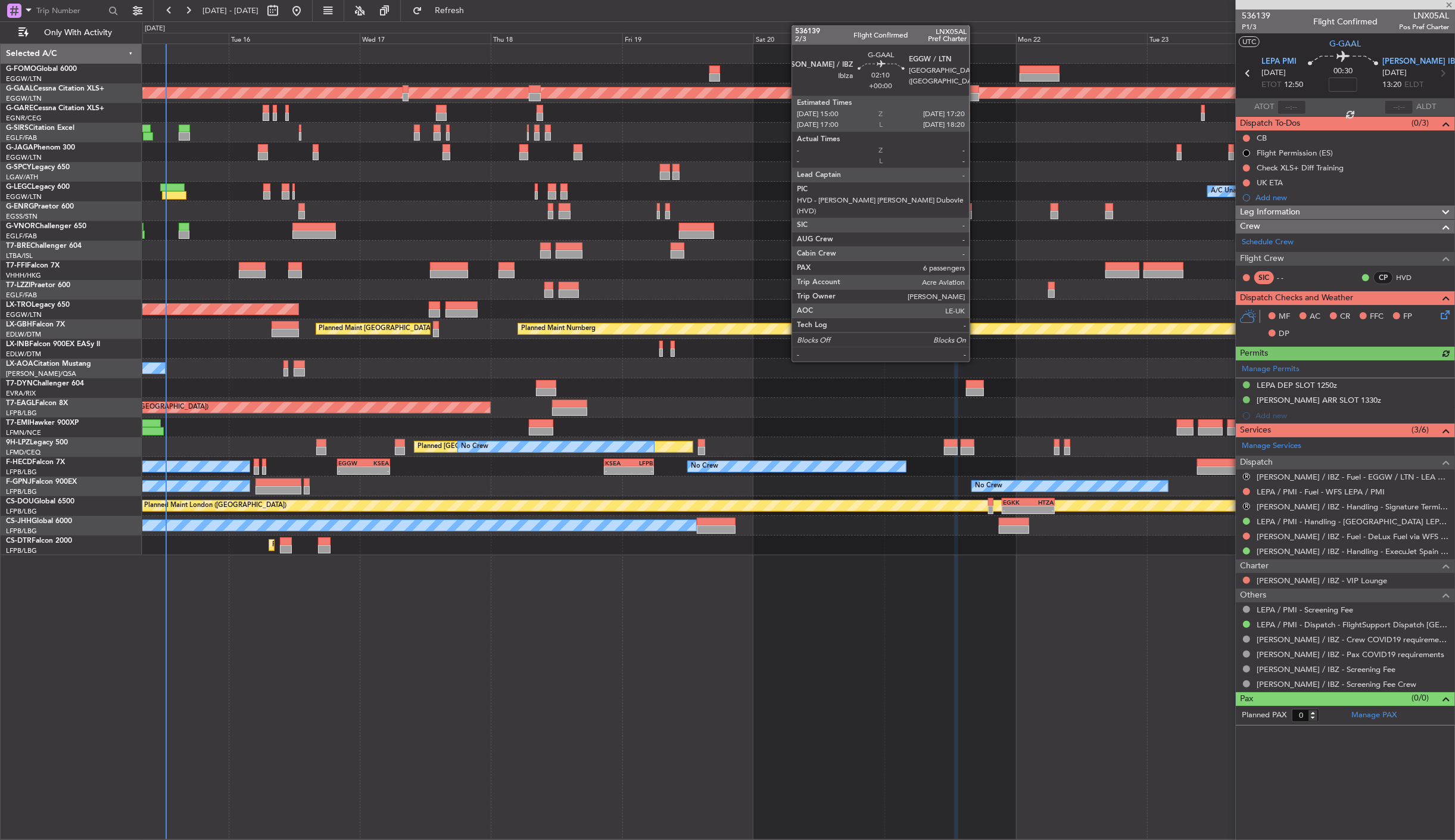
click at [975, 95] on div at bounding box center [972, 97] width 13 height 9
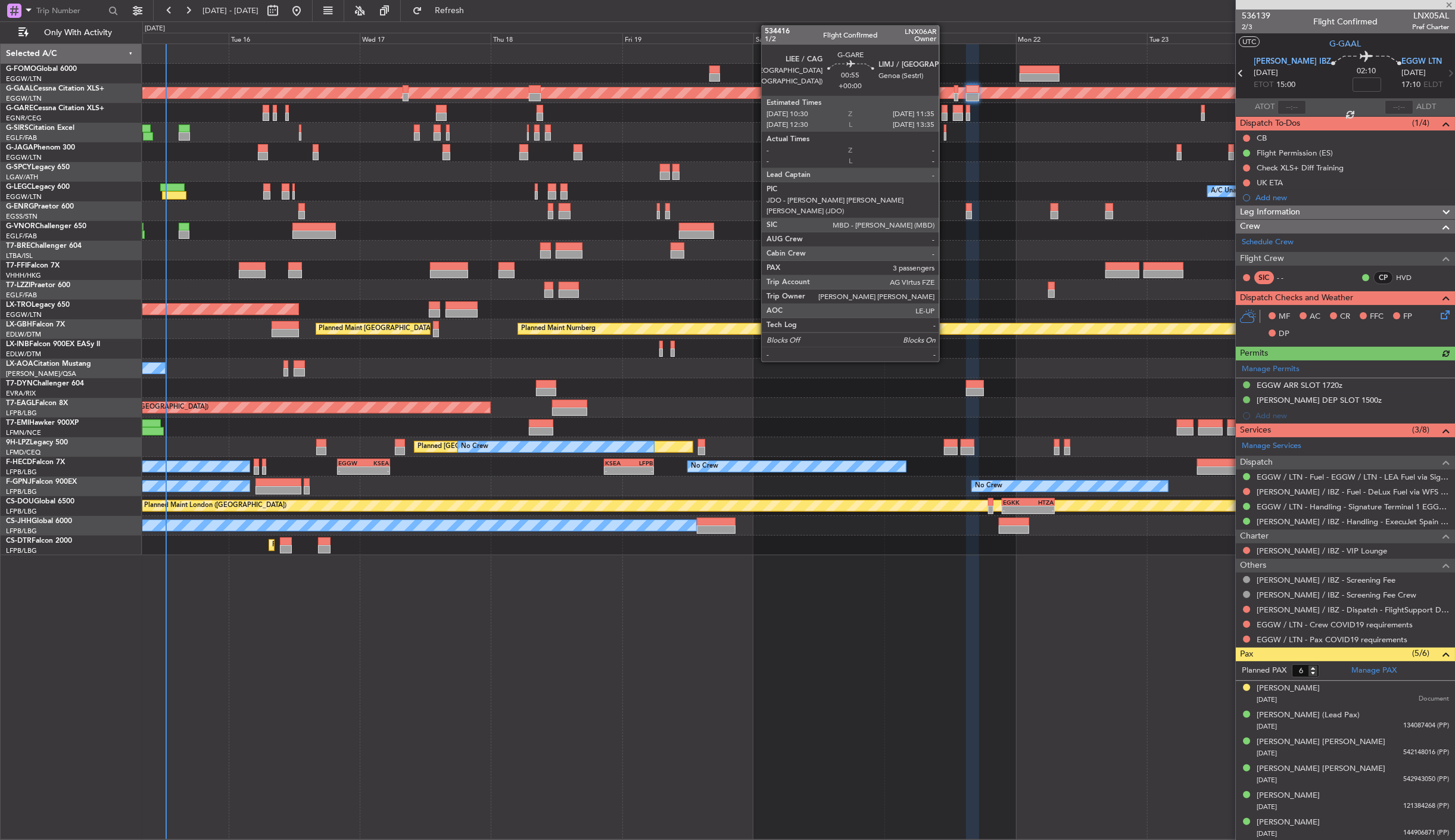
click at [945, 114] on div at bounding box center [945, 117] width 6 height 9
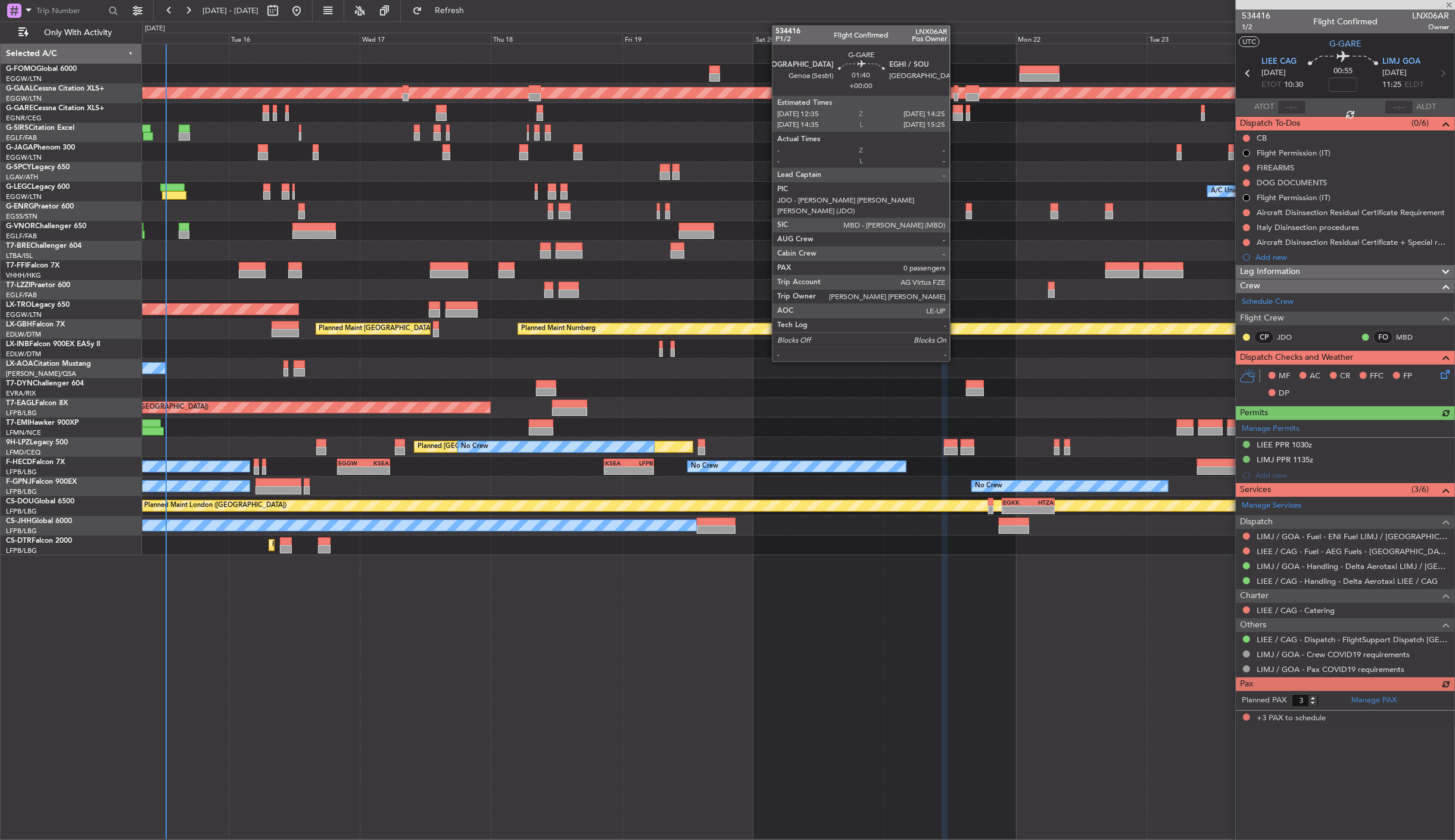
click at [956, 113] on div at bounding box center [958, 117] width 10 height 9
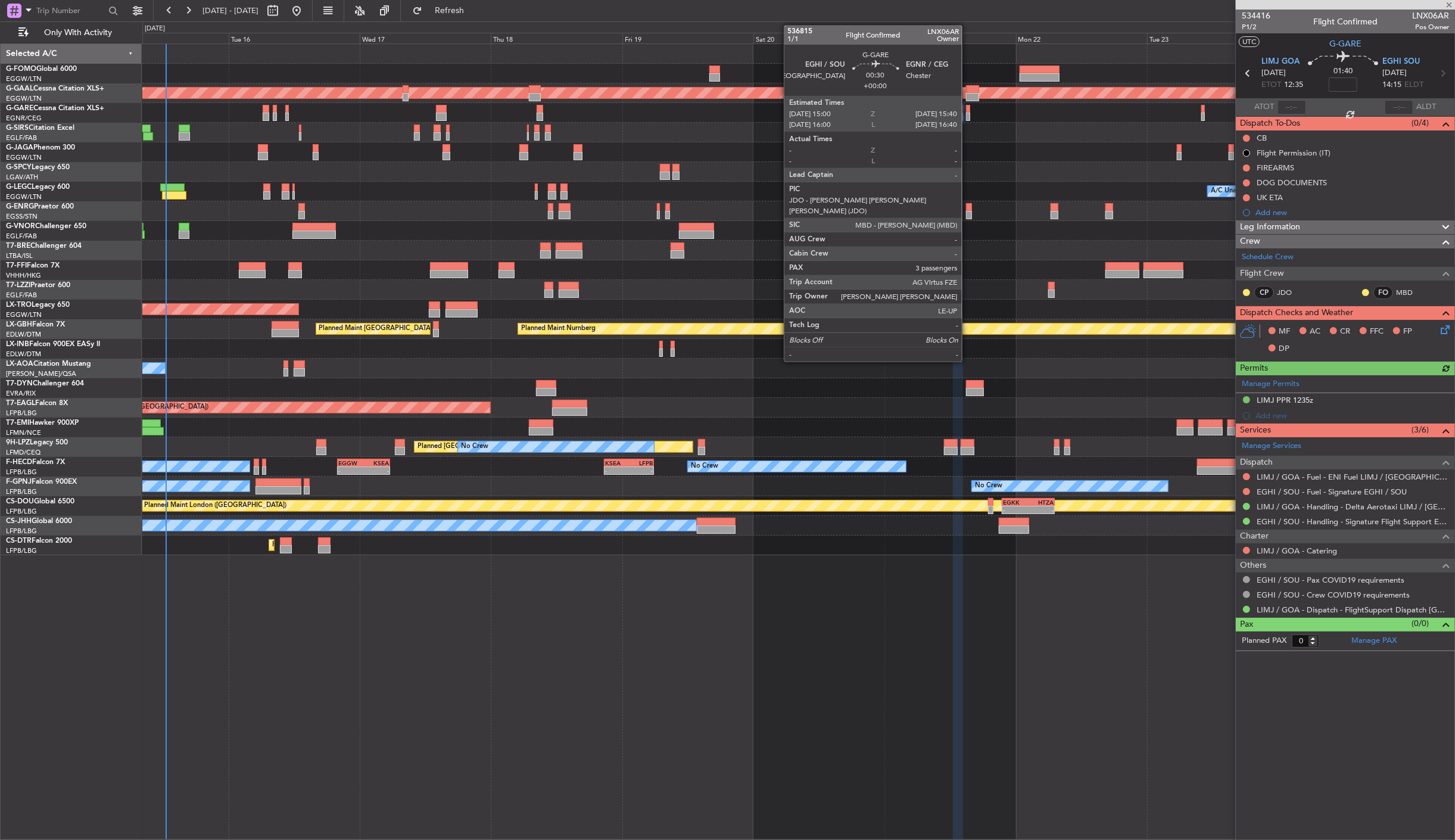
click at [968, 113] on div at bounding box center [968, 117] width 4 height 9
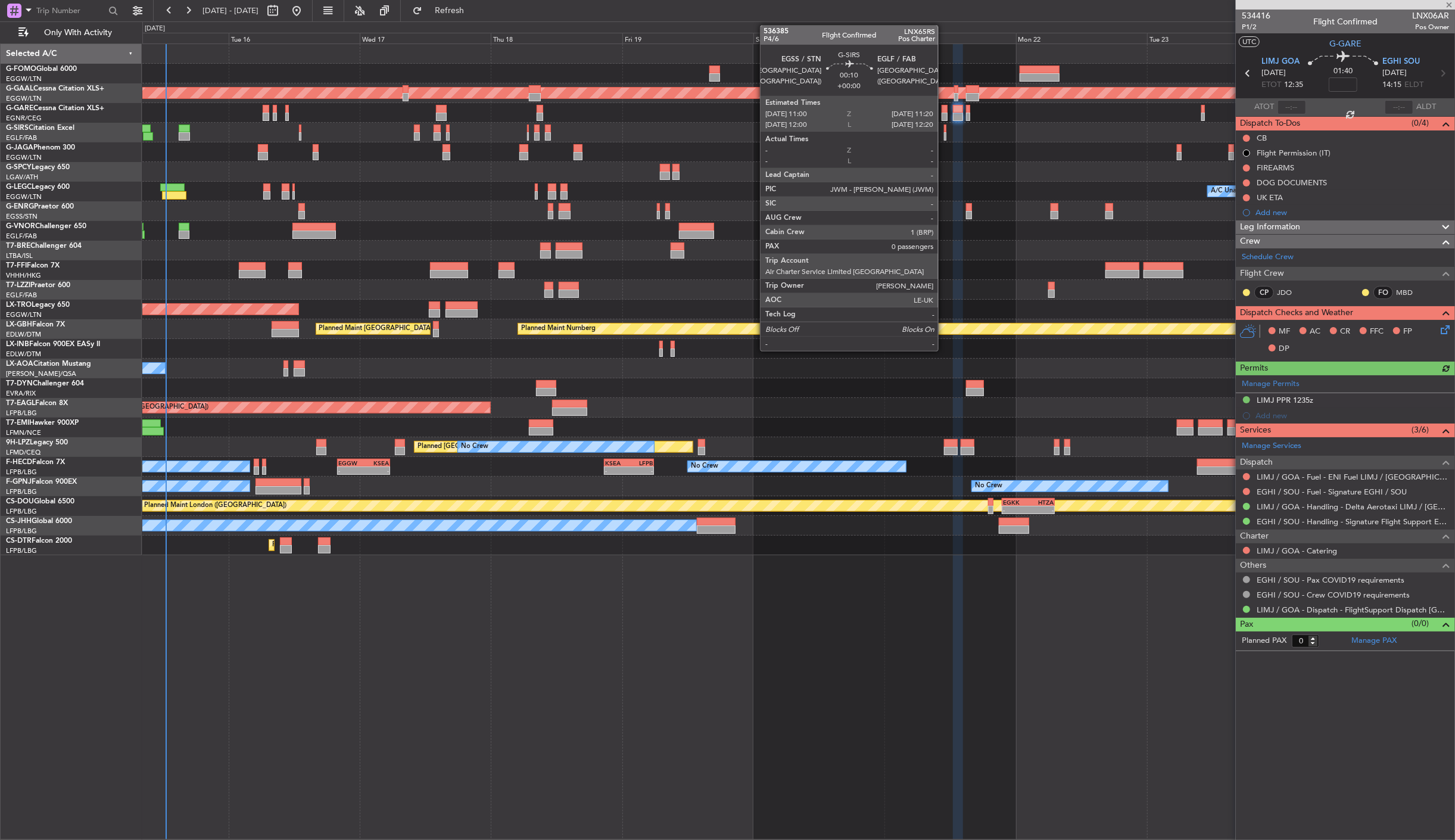
type input "3"
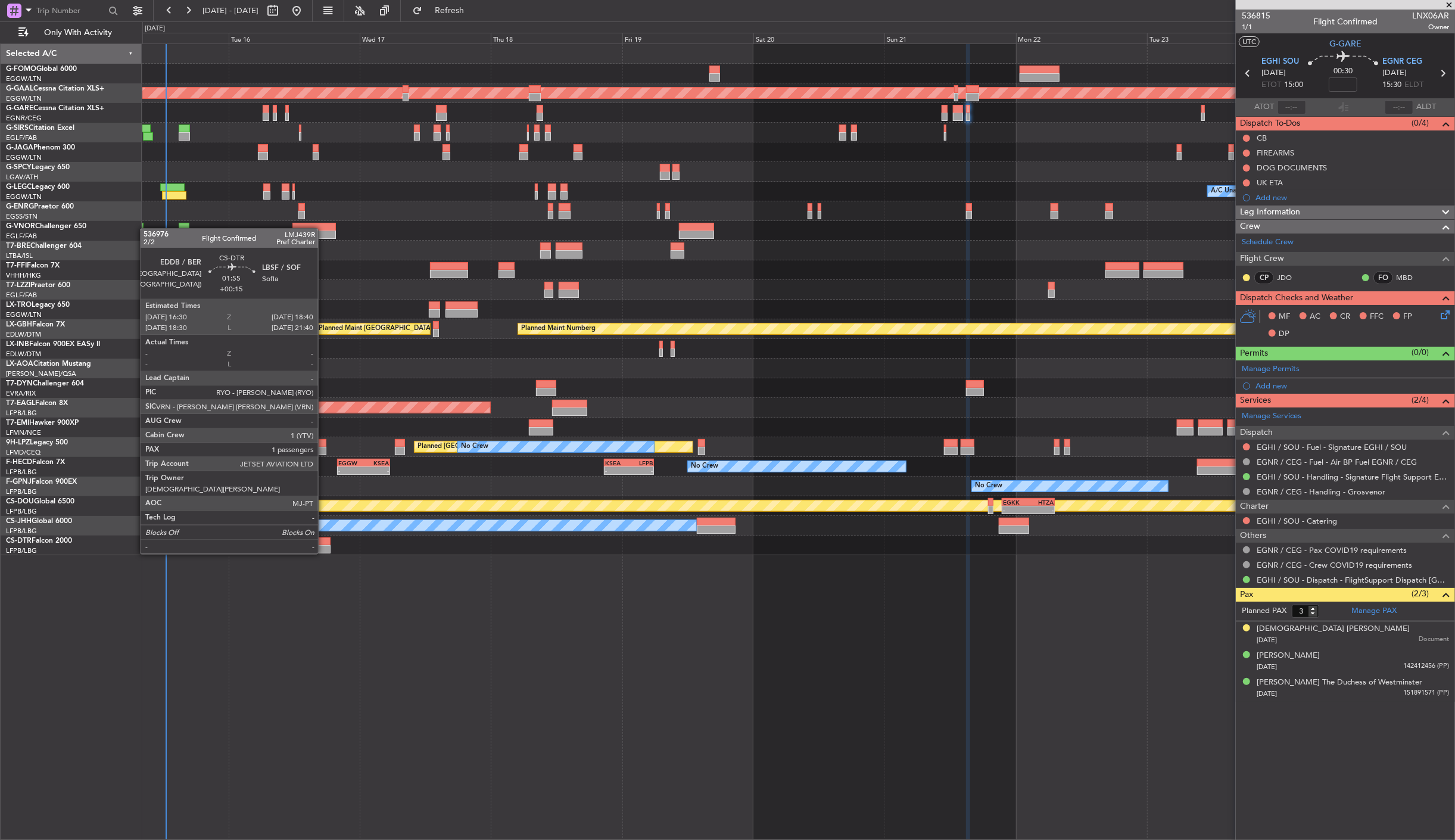
click at [324, 542] on div at bounding box center [323, 541] width 12 height 9
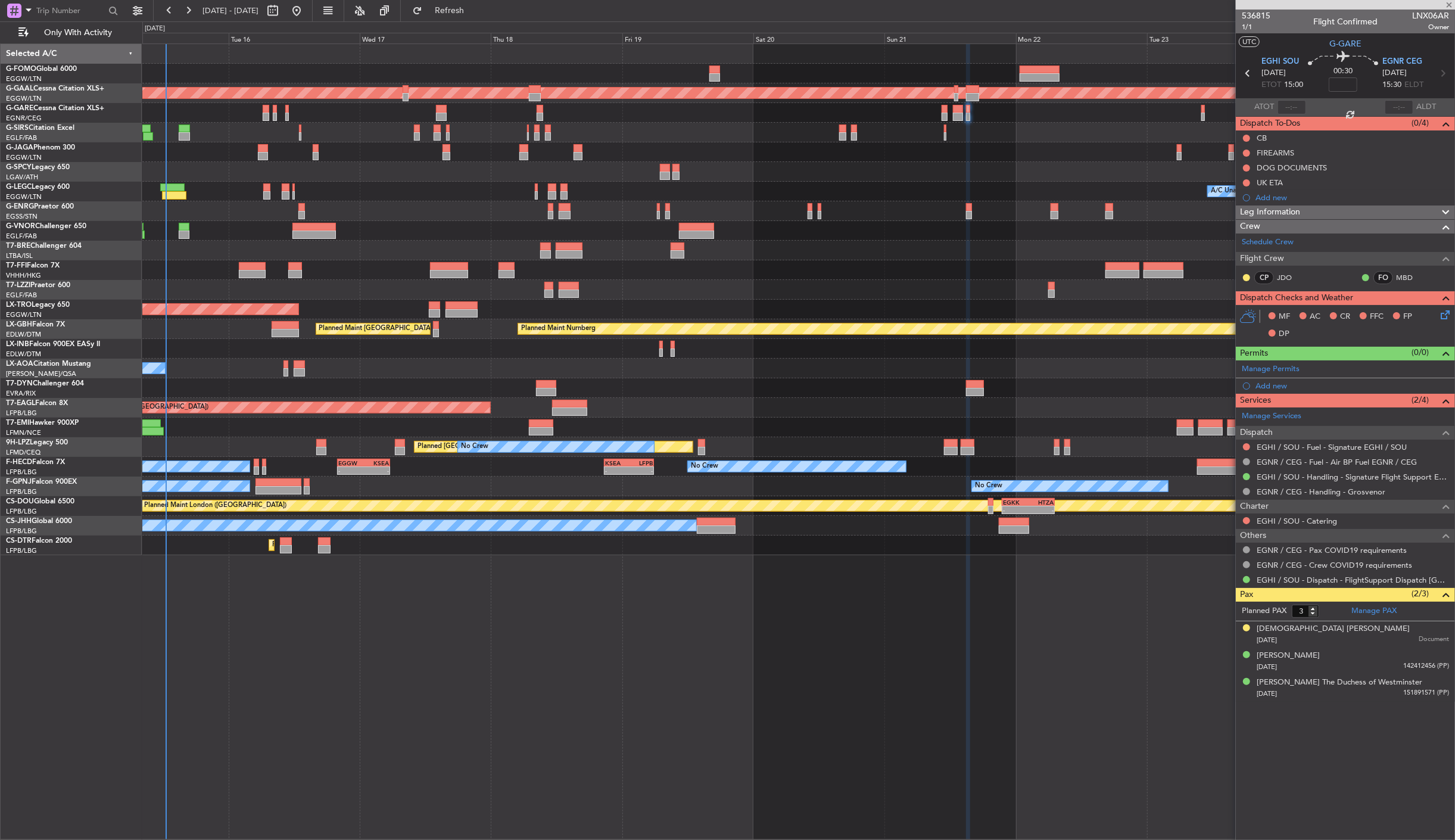
type input "+00:15"
type input "1"
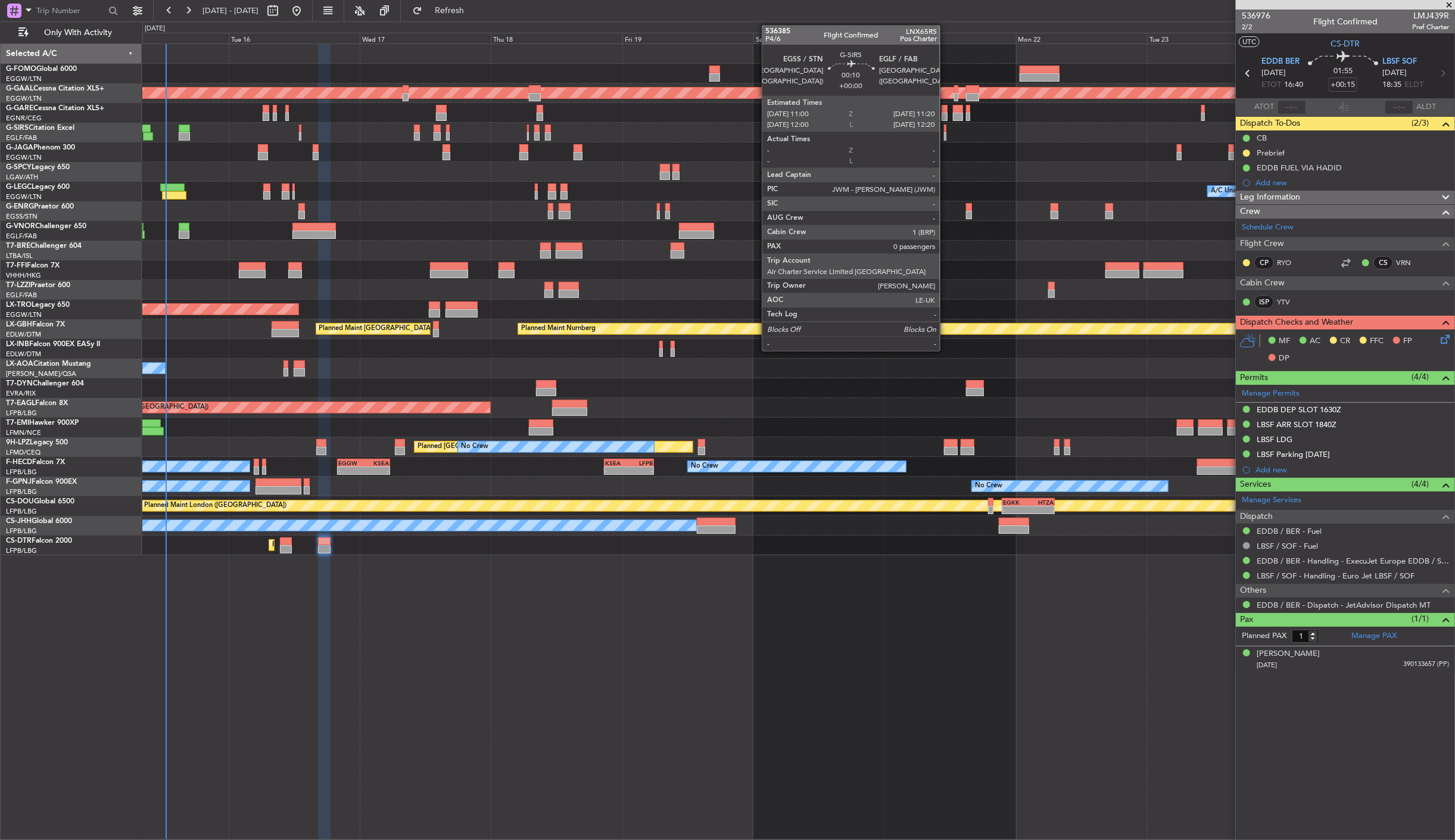
click at [946, 138] on div at bounding box center [945, 136] width 2 height 9
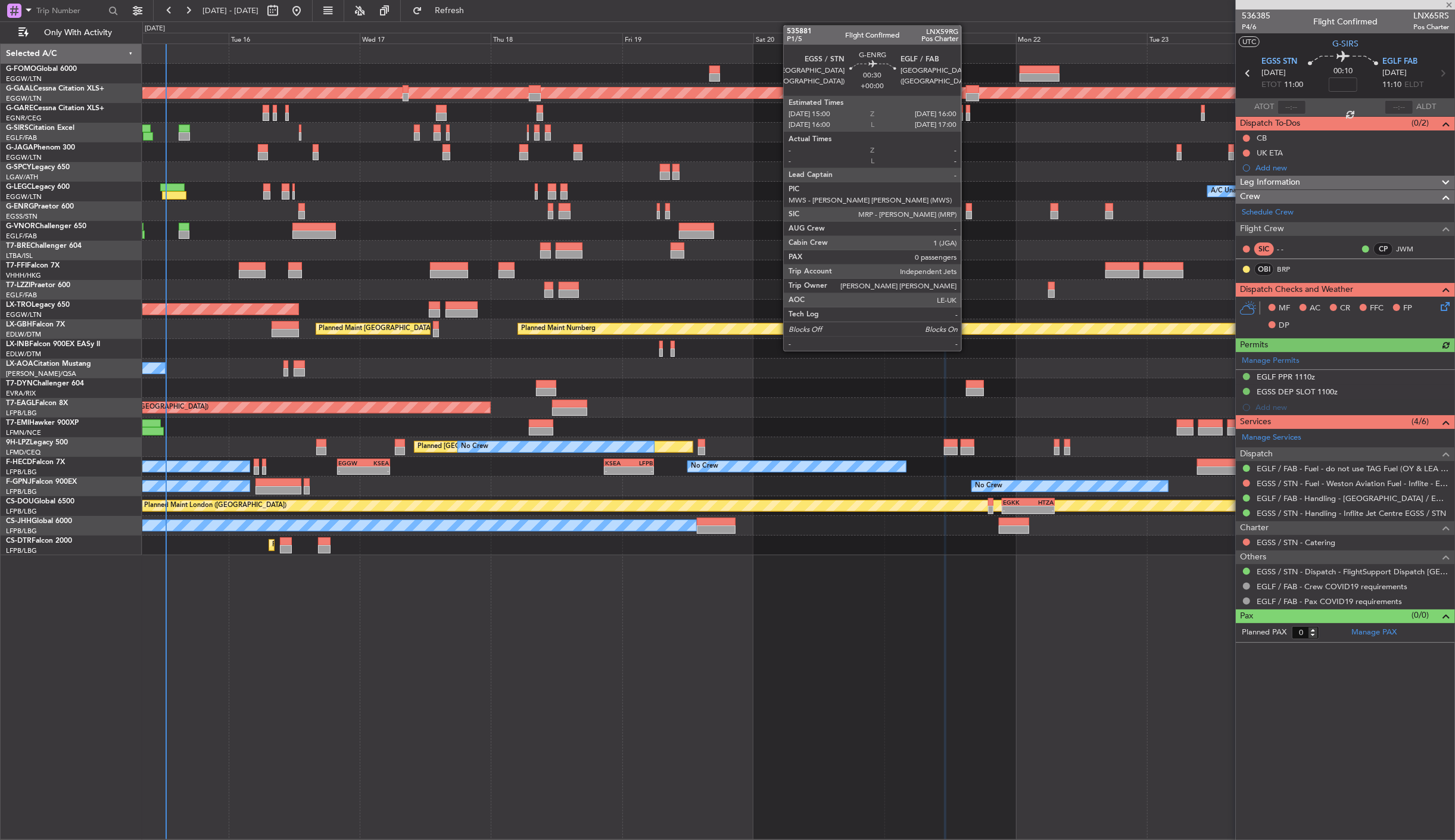
click at [968, 213] on div at bounding box center [969, 215] width 6 height 9
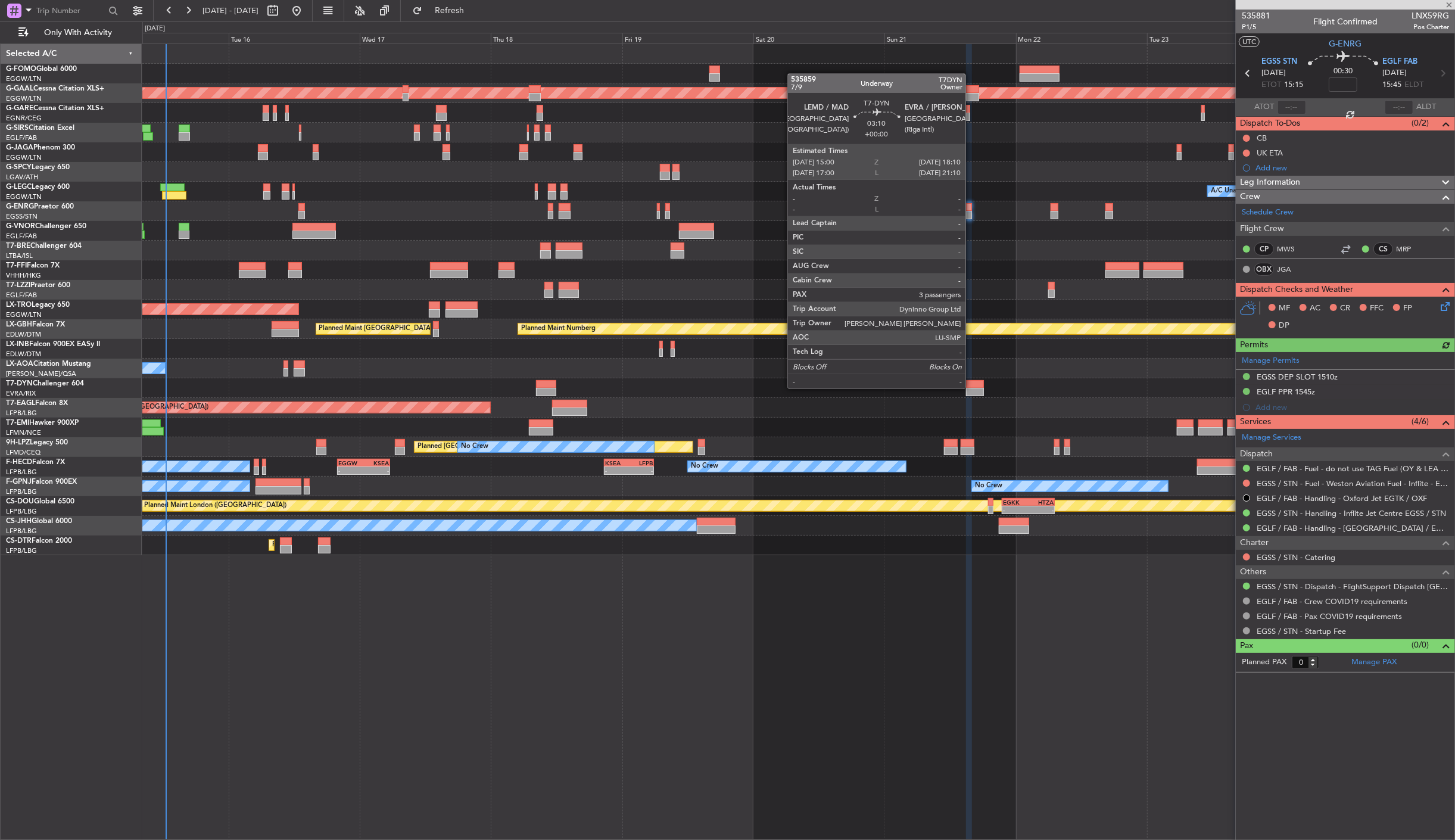
click at [972, 388] on div at bounding box center [975, 391] width 18 height 9
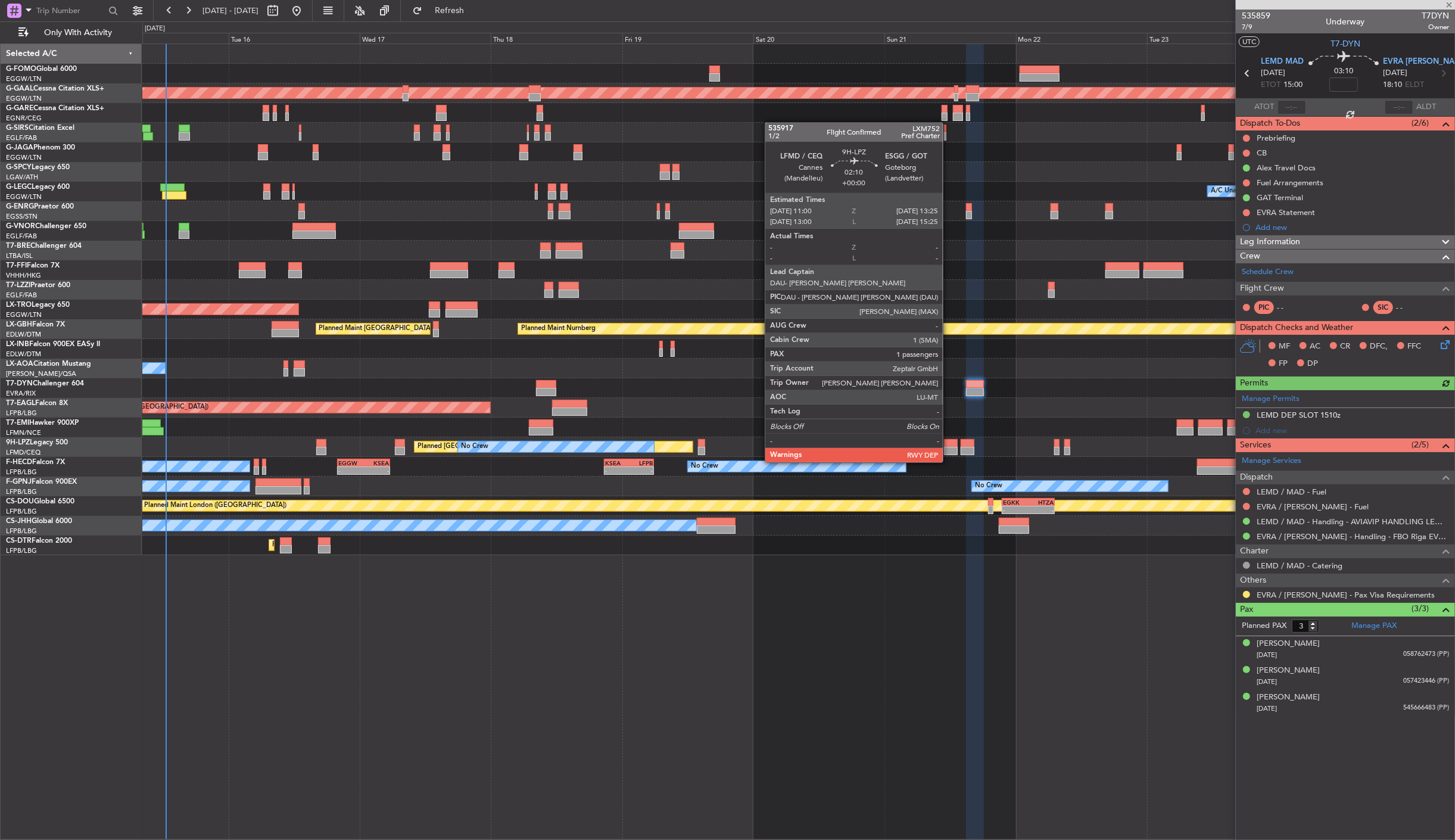
click at [949, 450] on div at bounding box center [951, 451] width 14 height 9
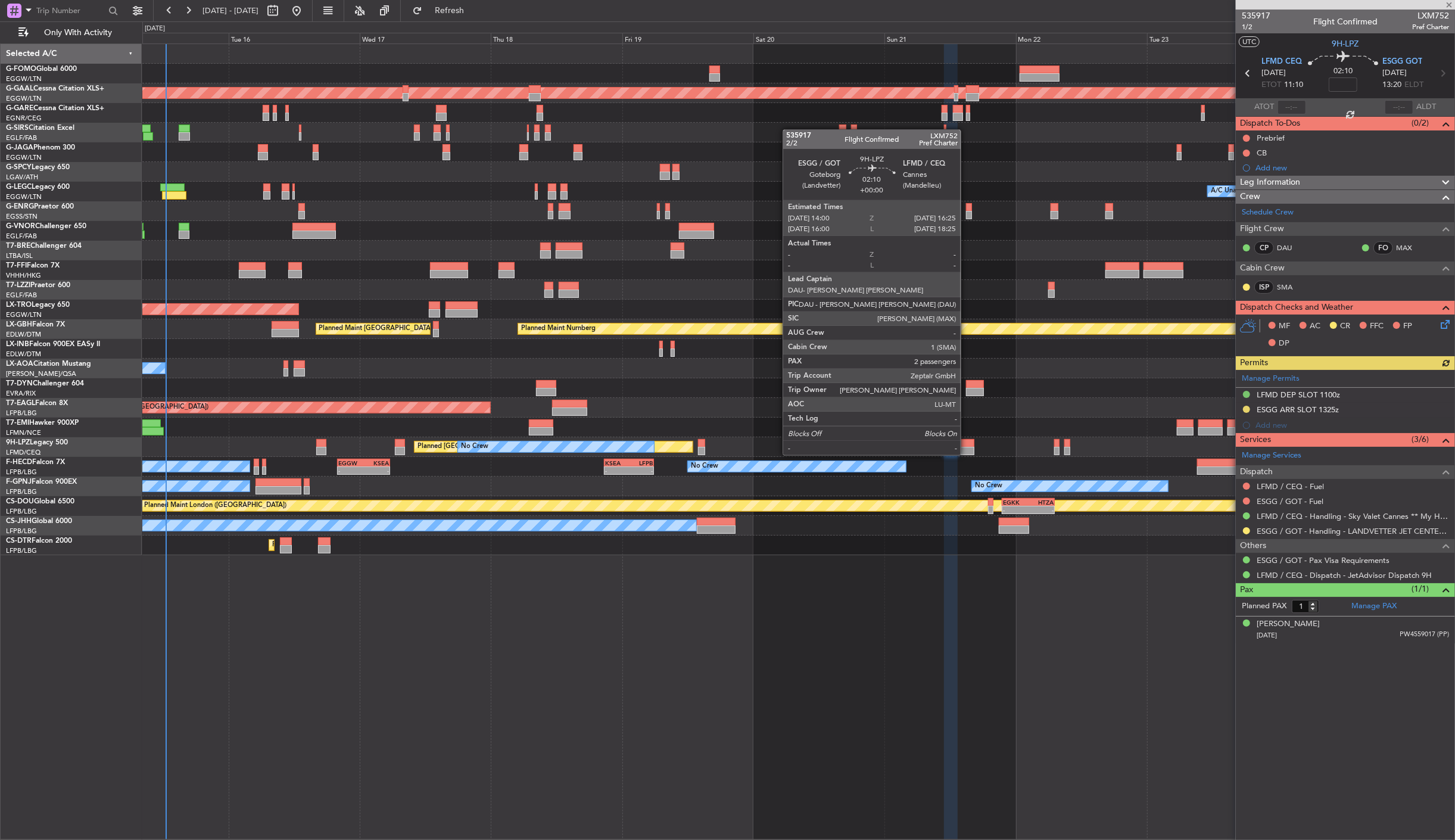
click at [967, 443] on div at bounding box center [968, 443] width 14 height 9
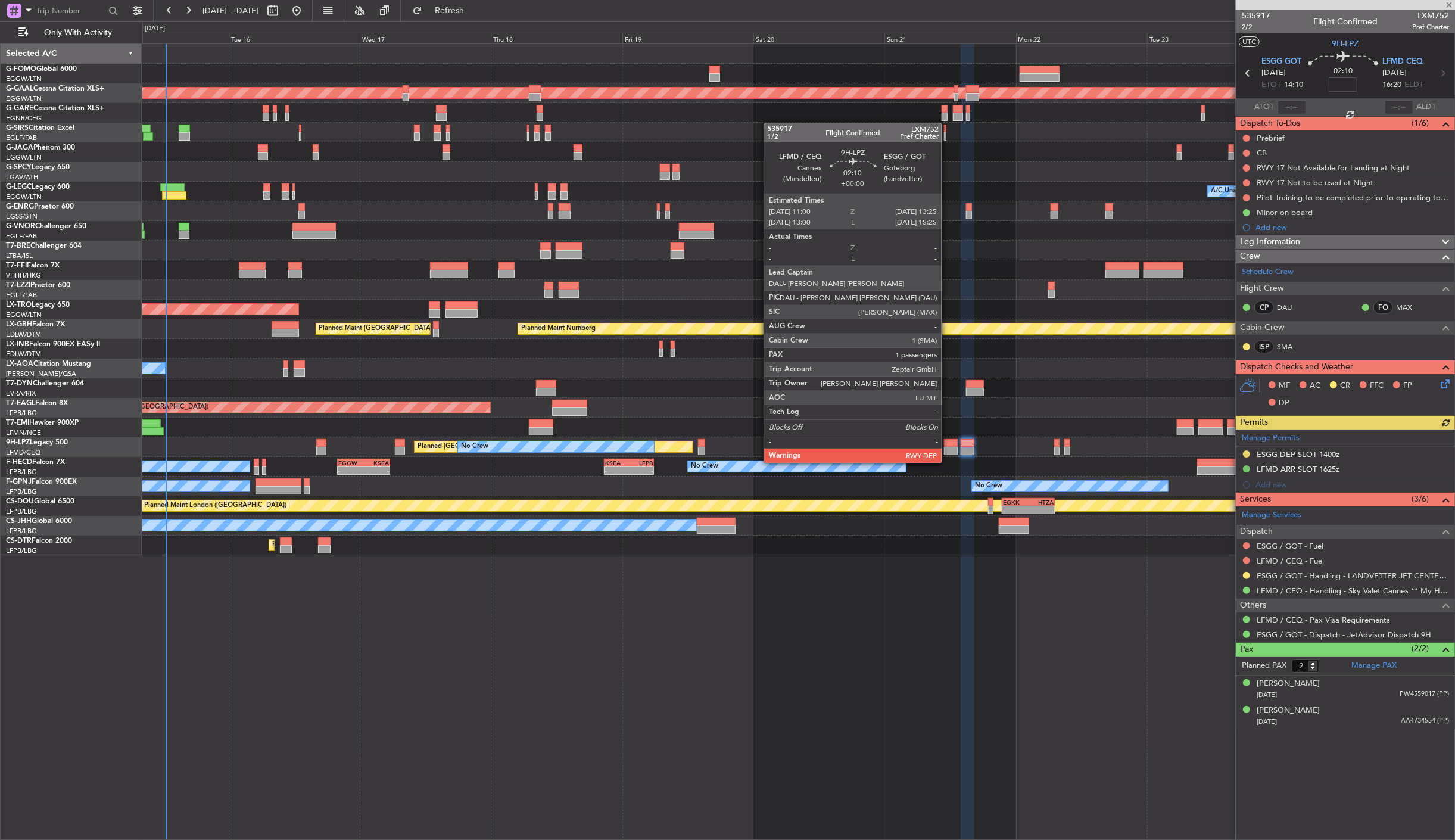
click at [948, 451] on div at bounding box center [951, 451] width 14 height 9
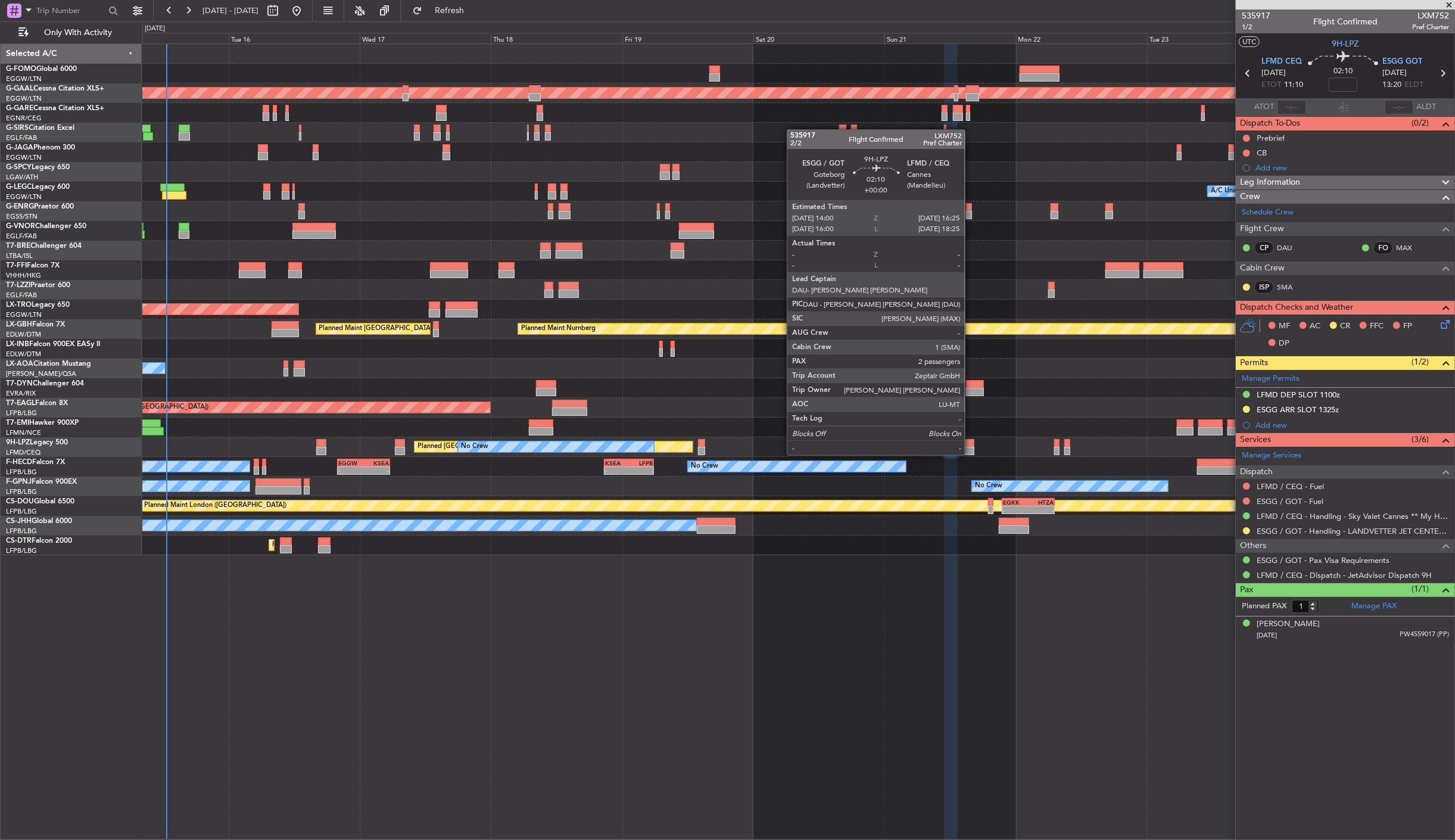
click at [971, 443] on div at bounding box center [968, 443] width 14 height 9
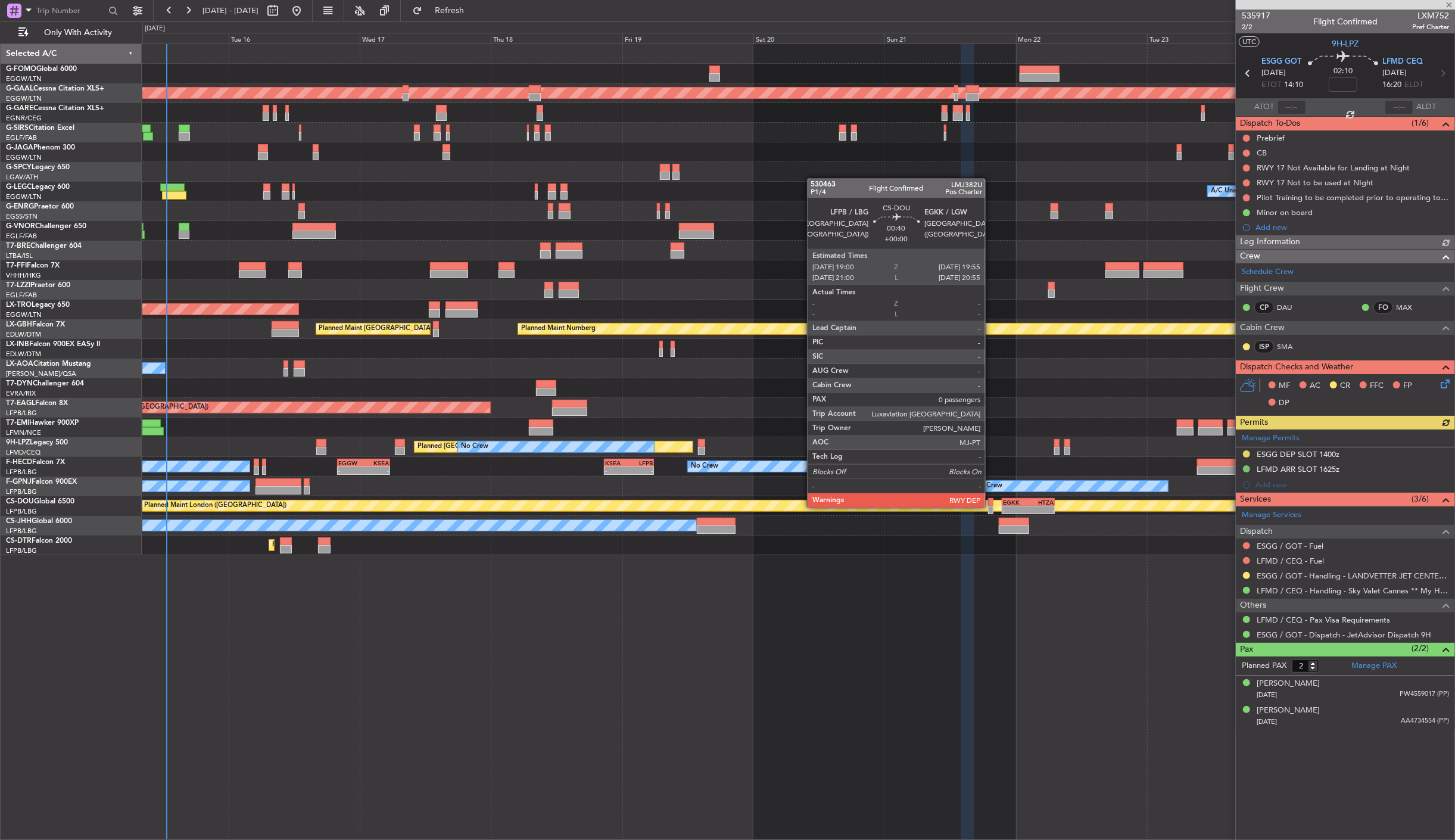
click at [992, 507] on div at bounding box center [991, 510] width 5 height 9
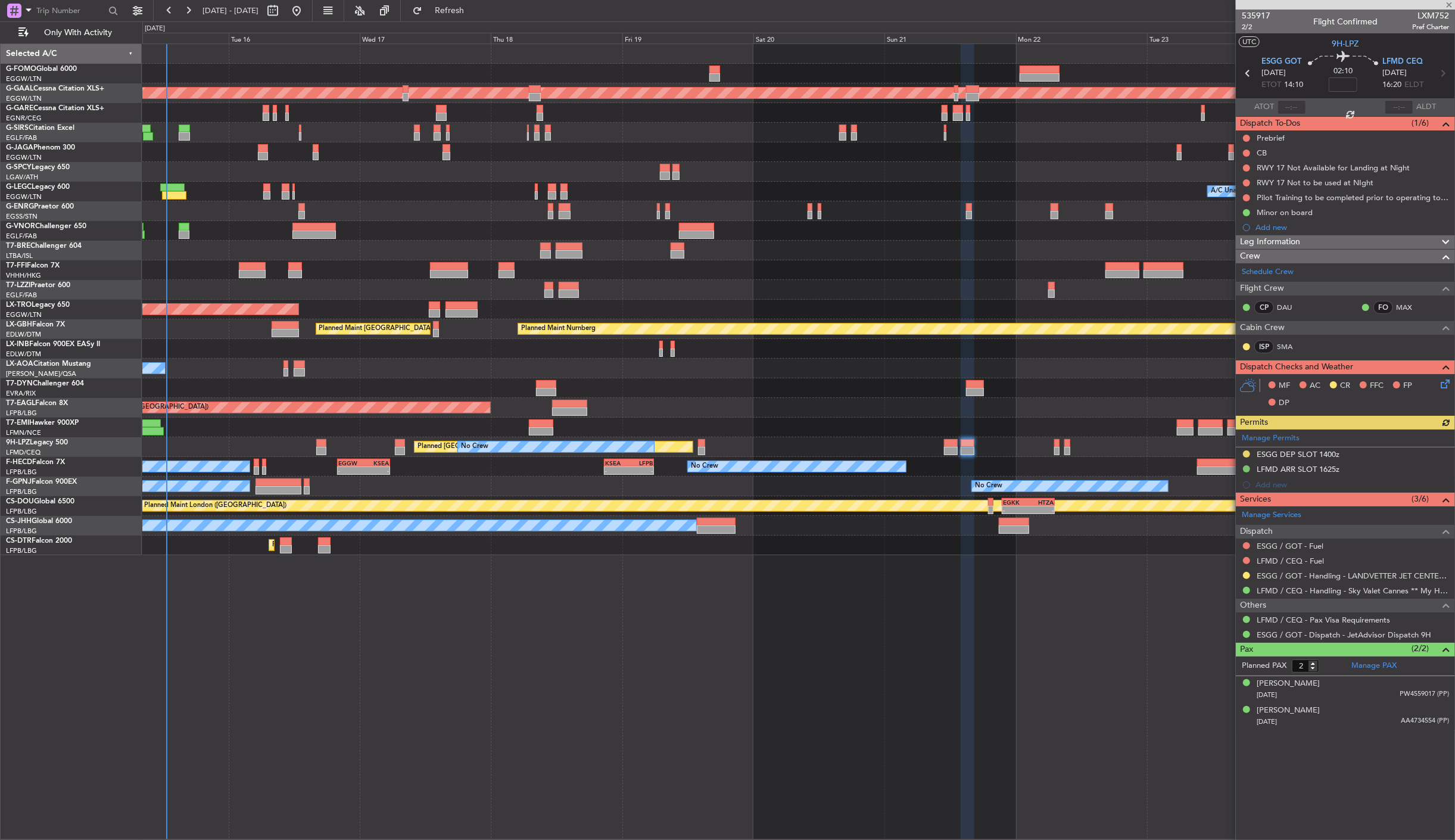
type input "0"
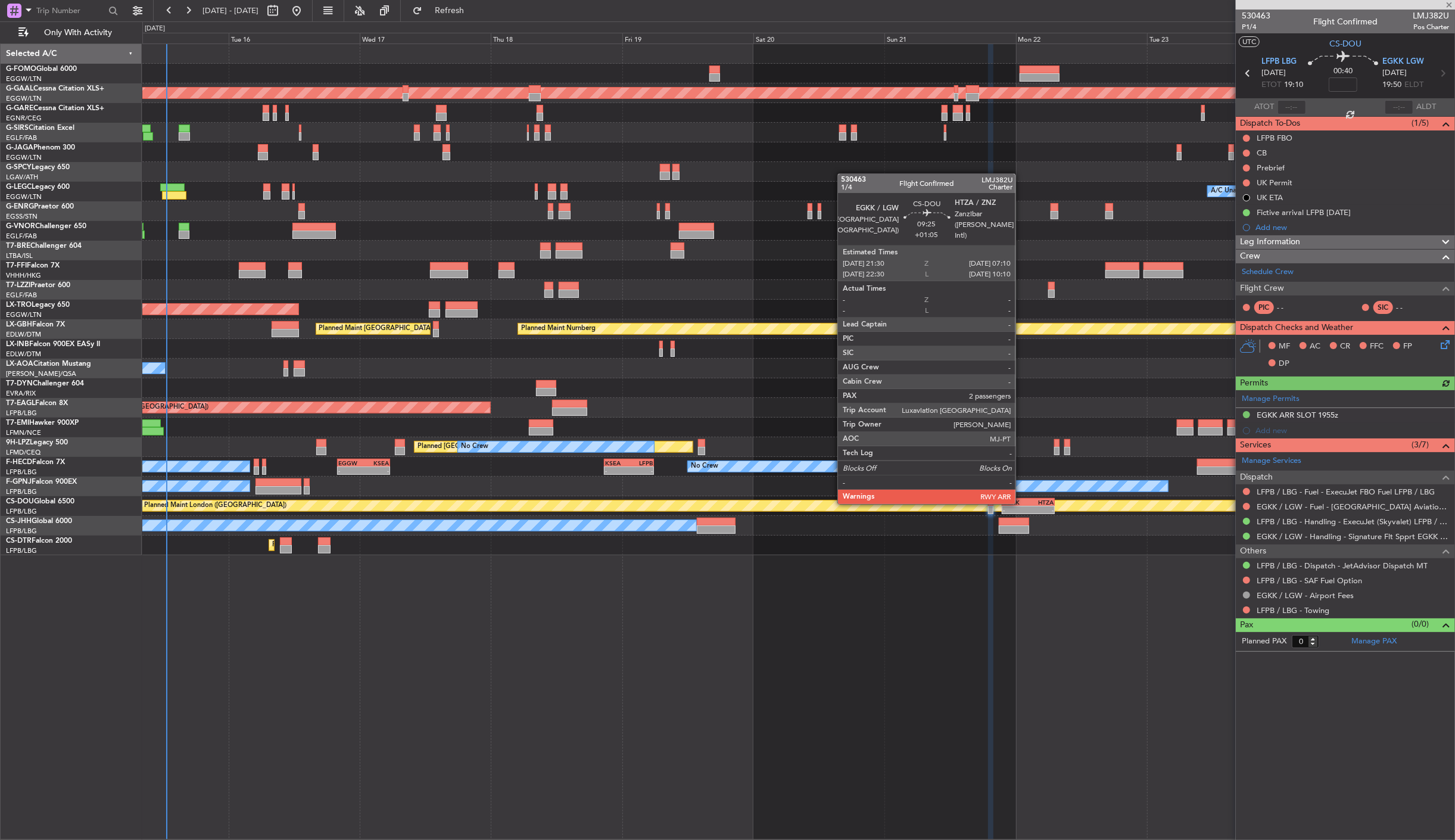
click at [1022, 503] on div "EGKK" at bounding box center [1016, 502] width 26 height 7
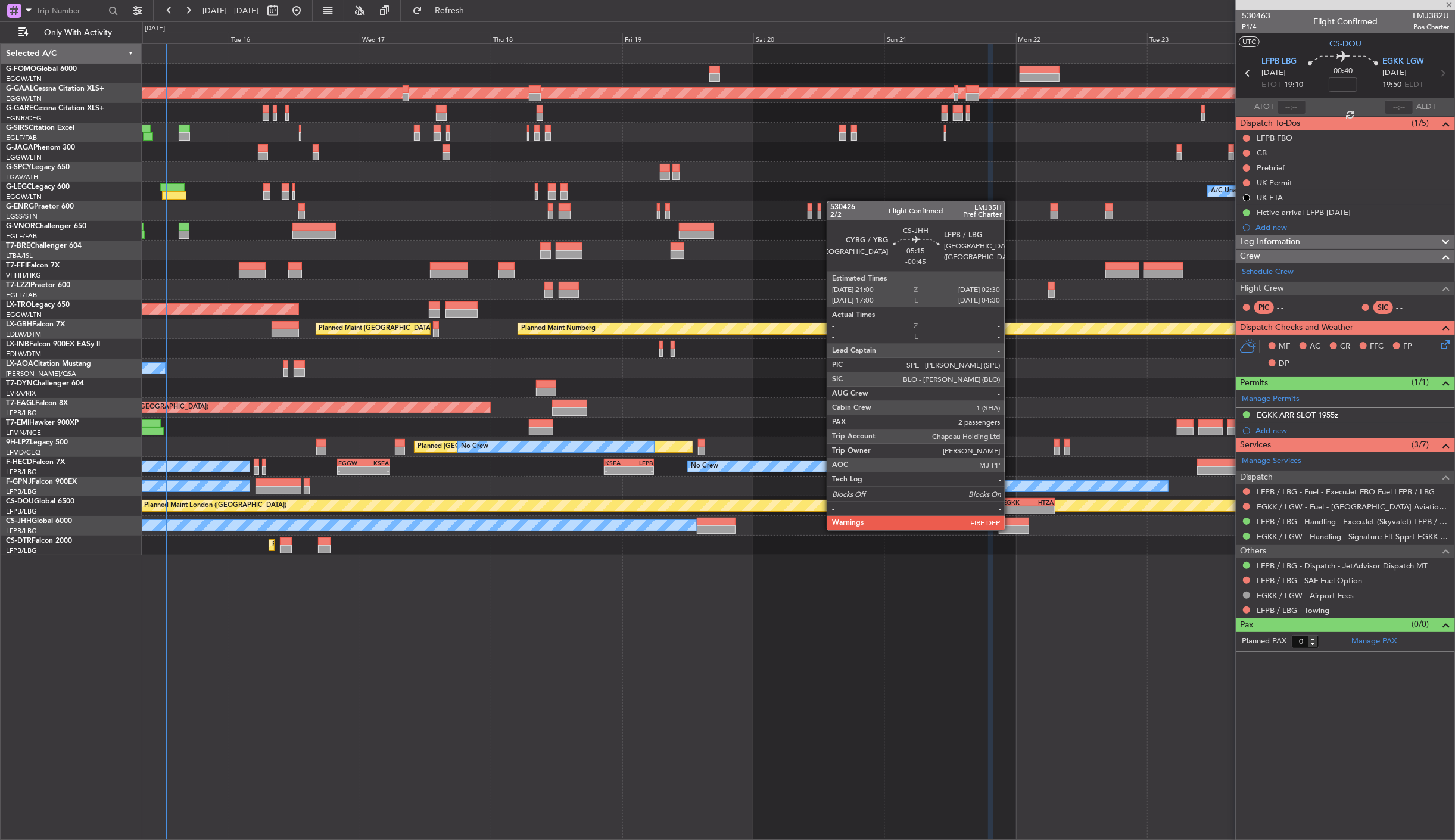
type input "+01:05"
type input "2"
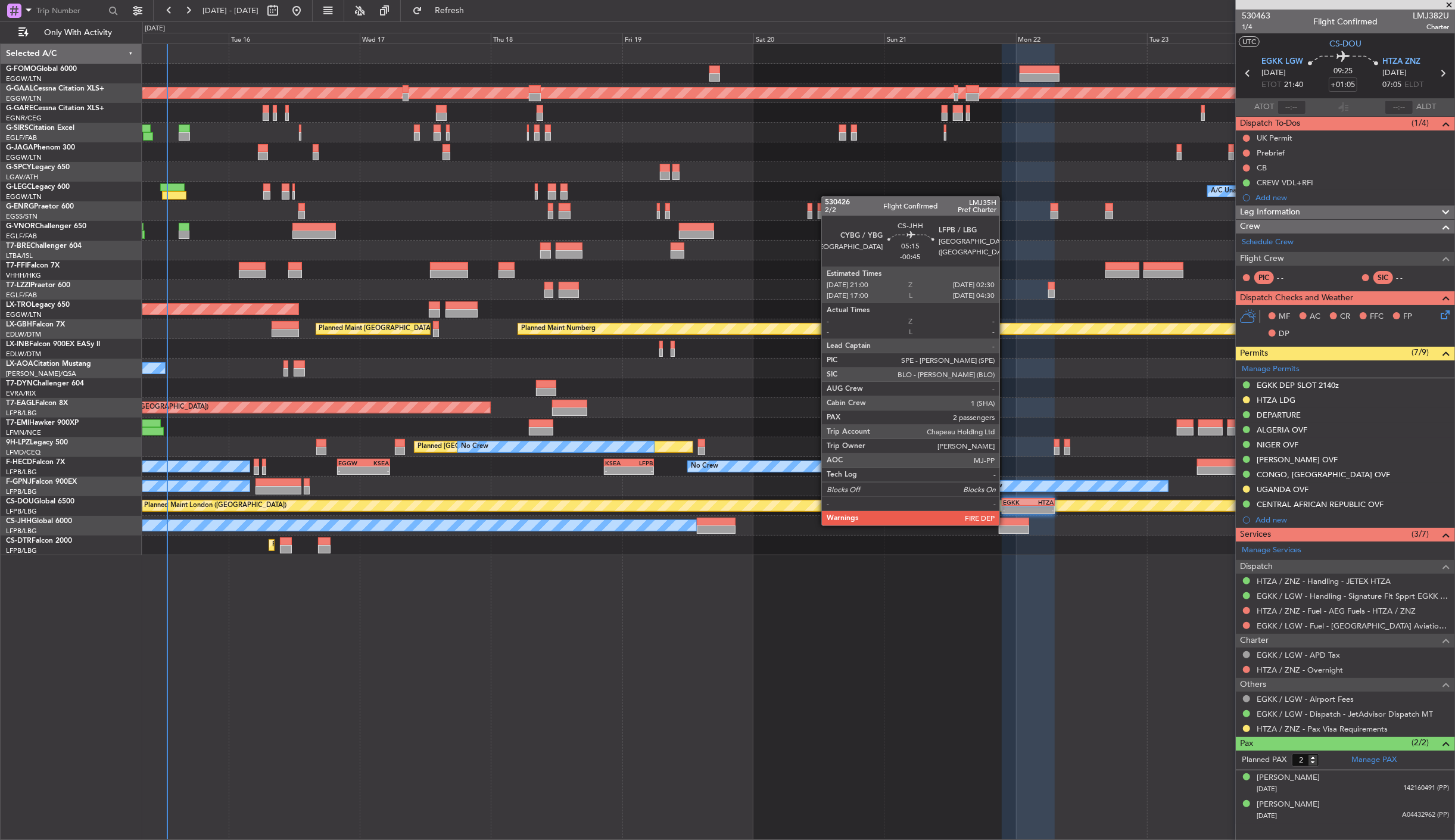
click at [1006, 524] on div at bounding box center [1014, 521] width 30 height 9
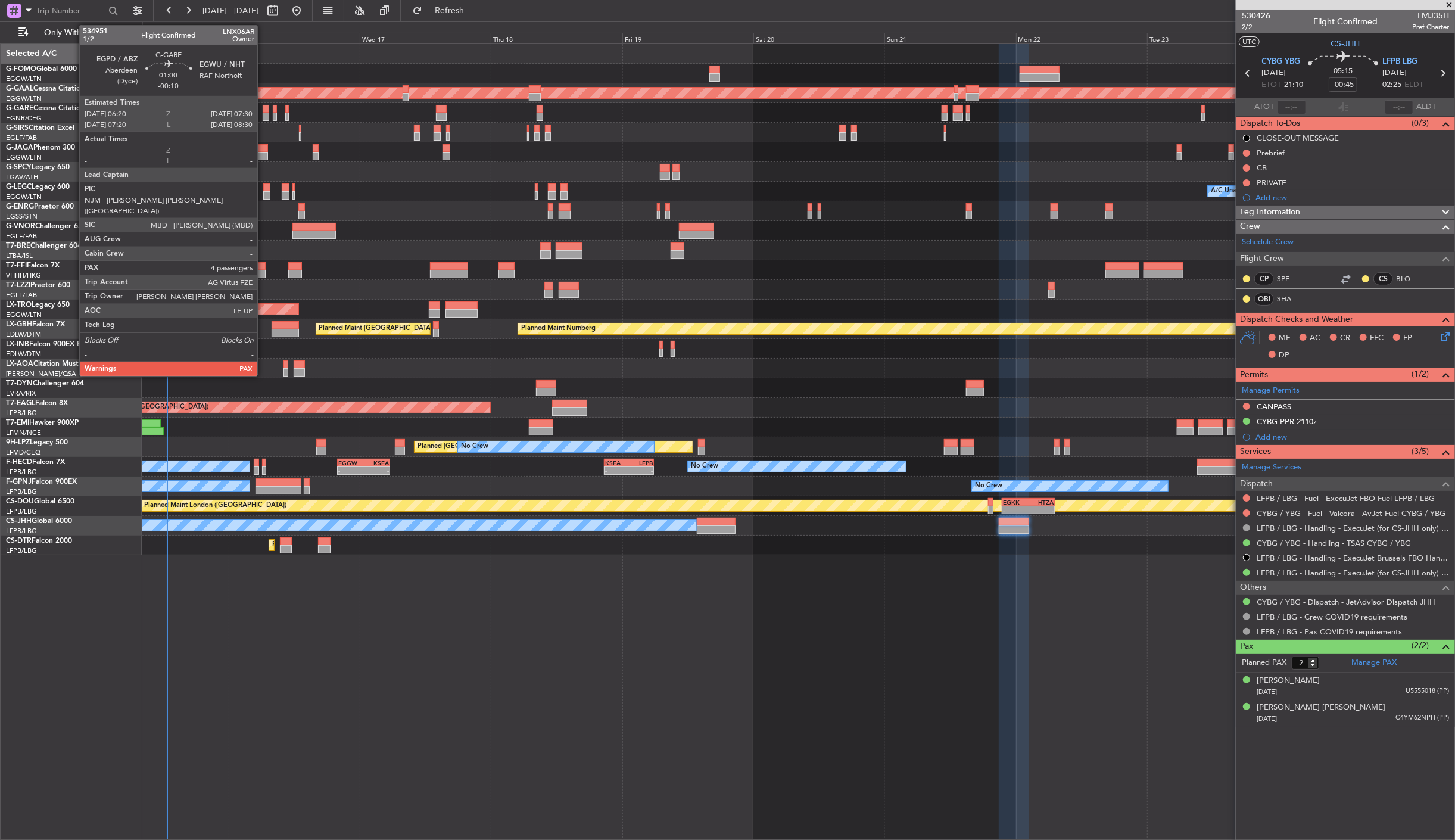
click at [263, 115] on div at bounding box center [266, 117] width 6 height 9
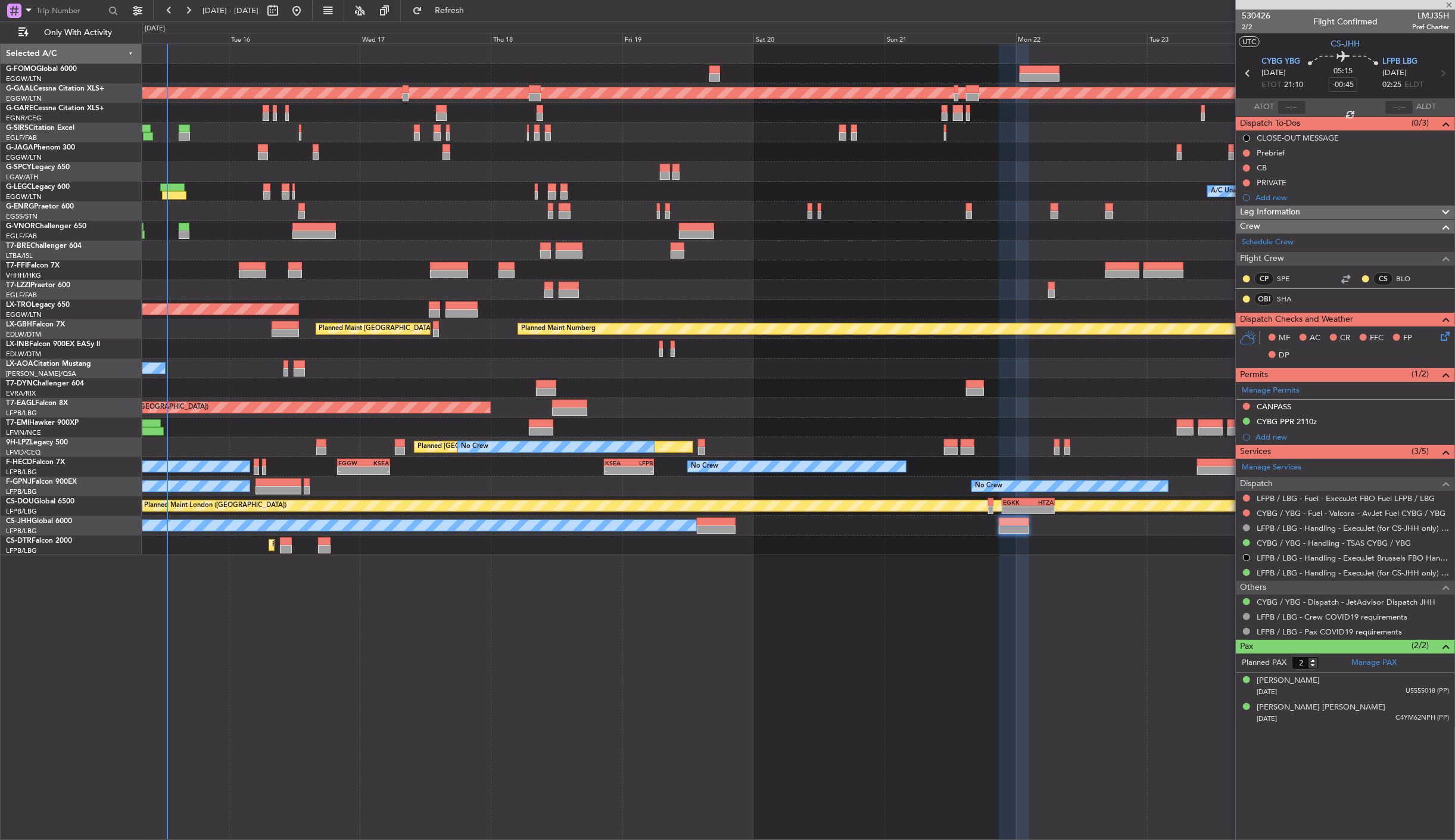
type input "-00:10"
type input "4"
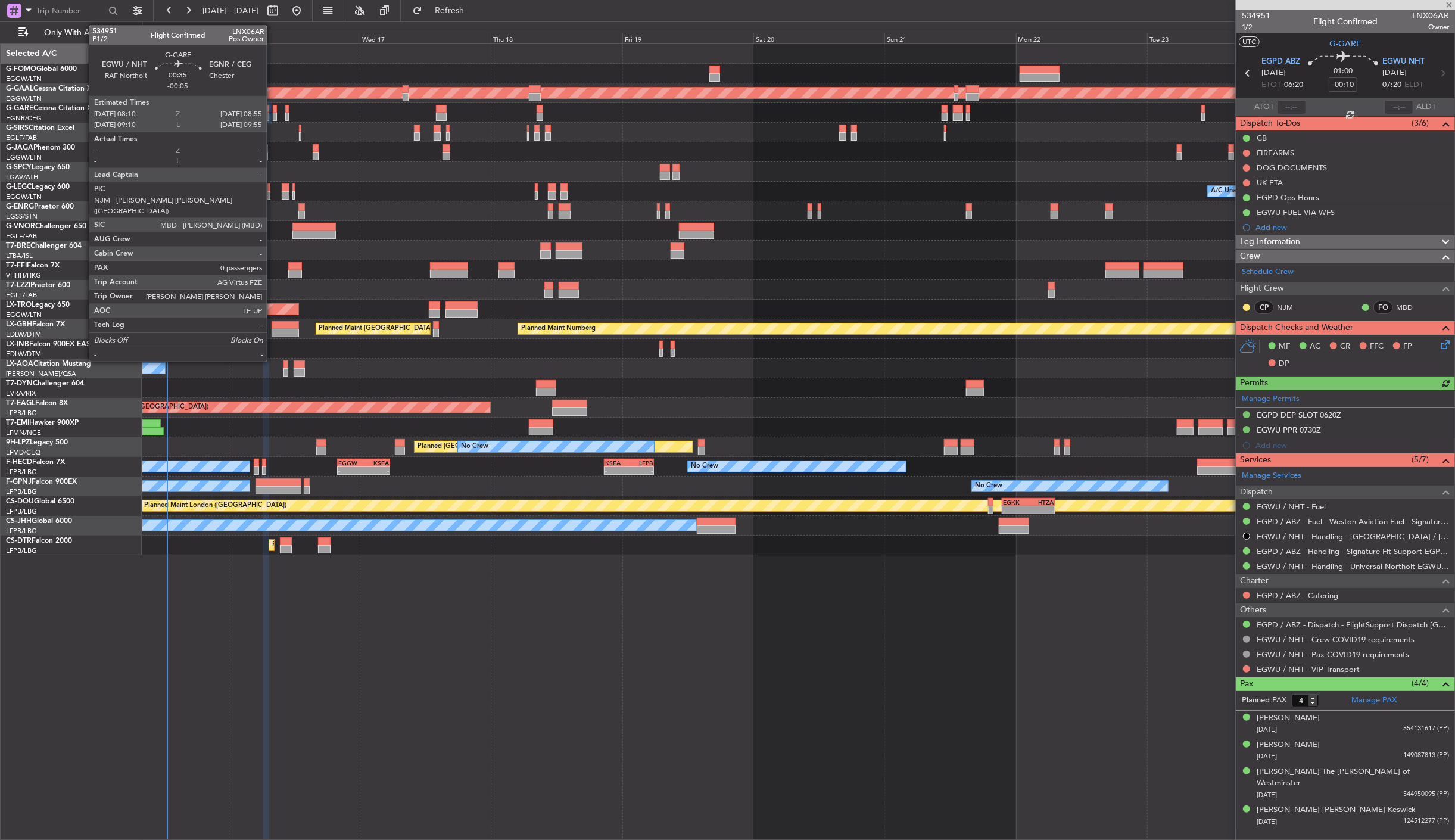
click at [273, 114] on div at bounding box center [275, 117] width 4 height 9
type input "-00:05"
type input "0"
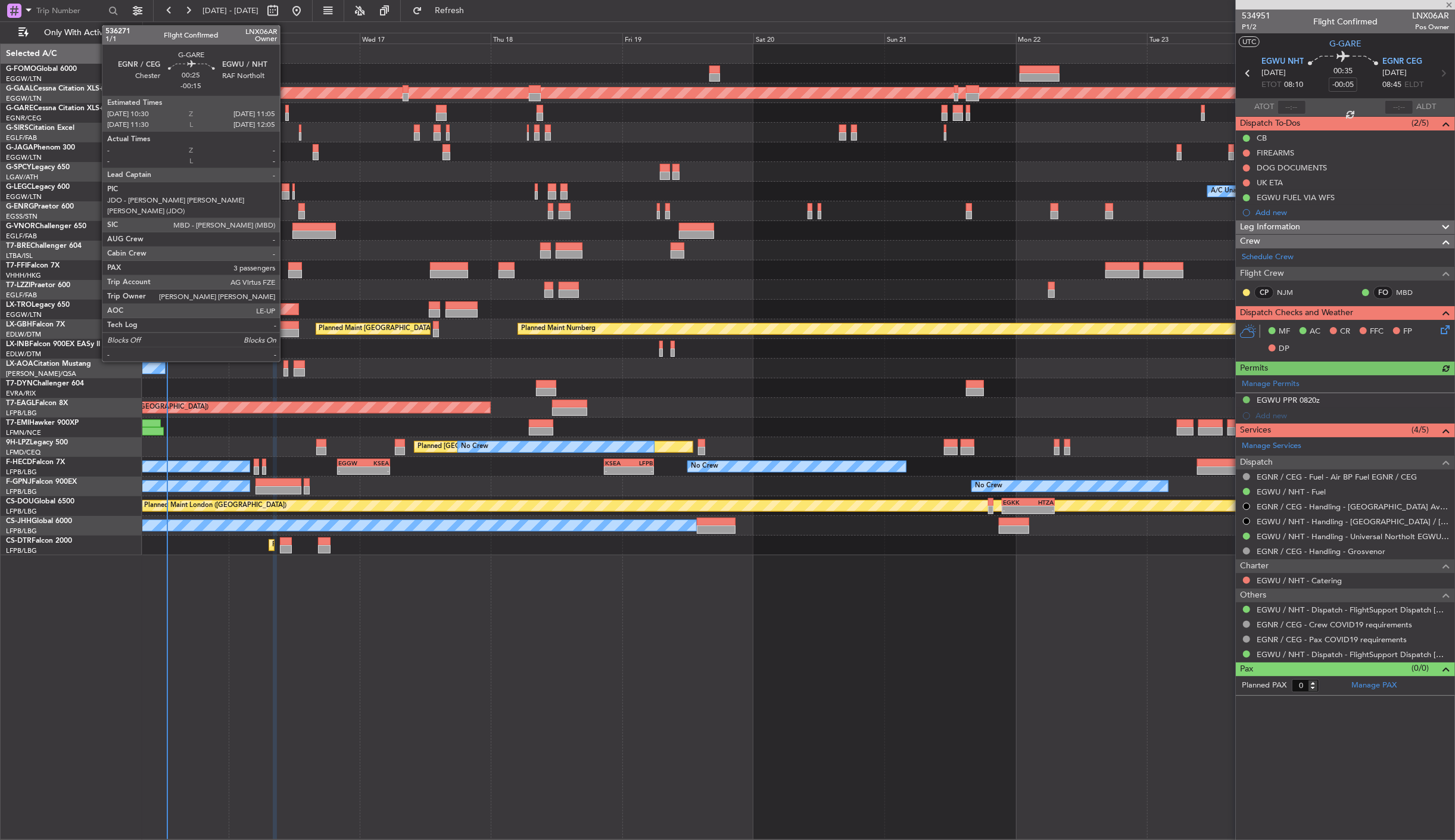
click at [286, 113] on div at bounding box center [287, 117] width 4 height 9
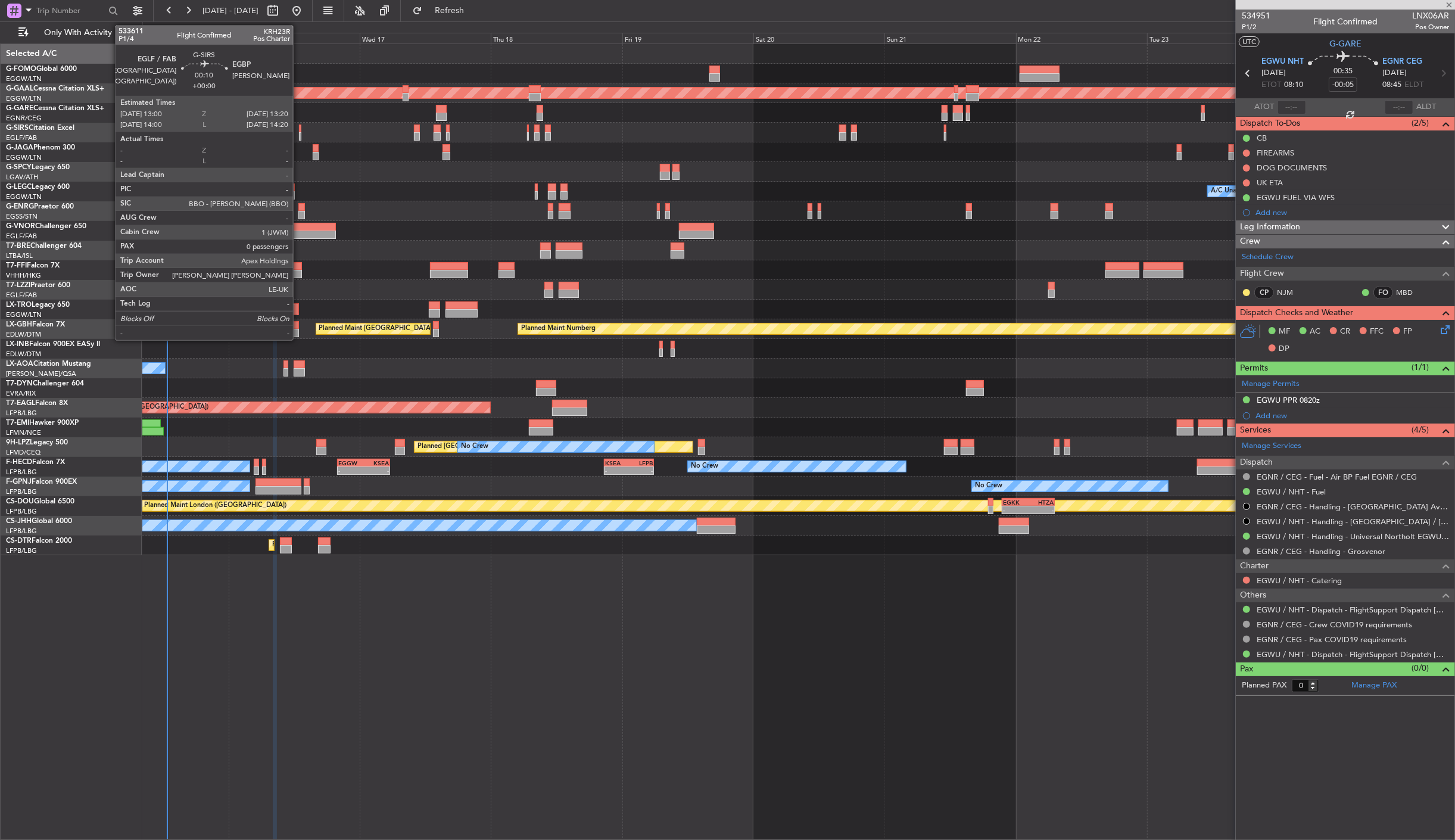
type input "-00:15"
type input "3"
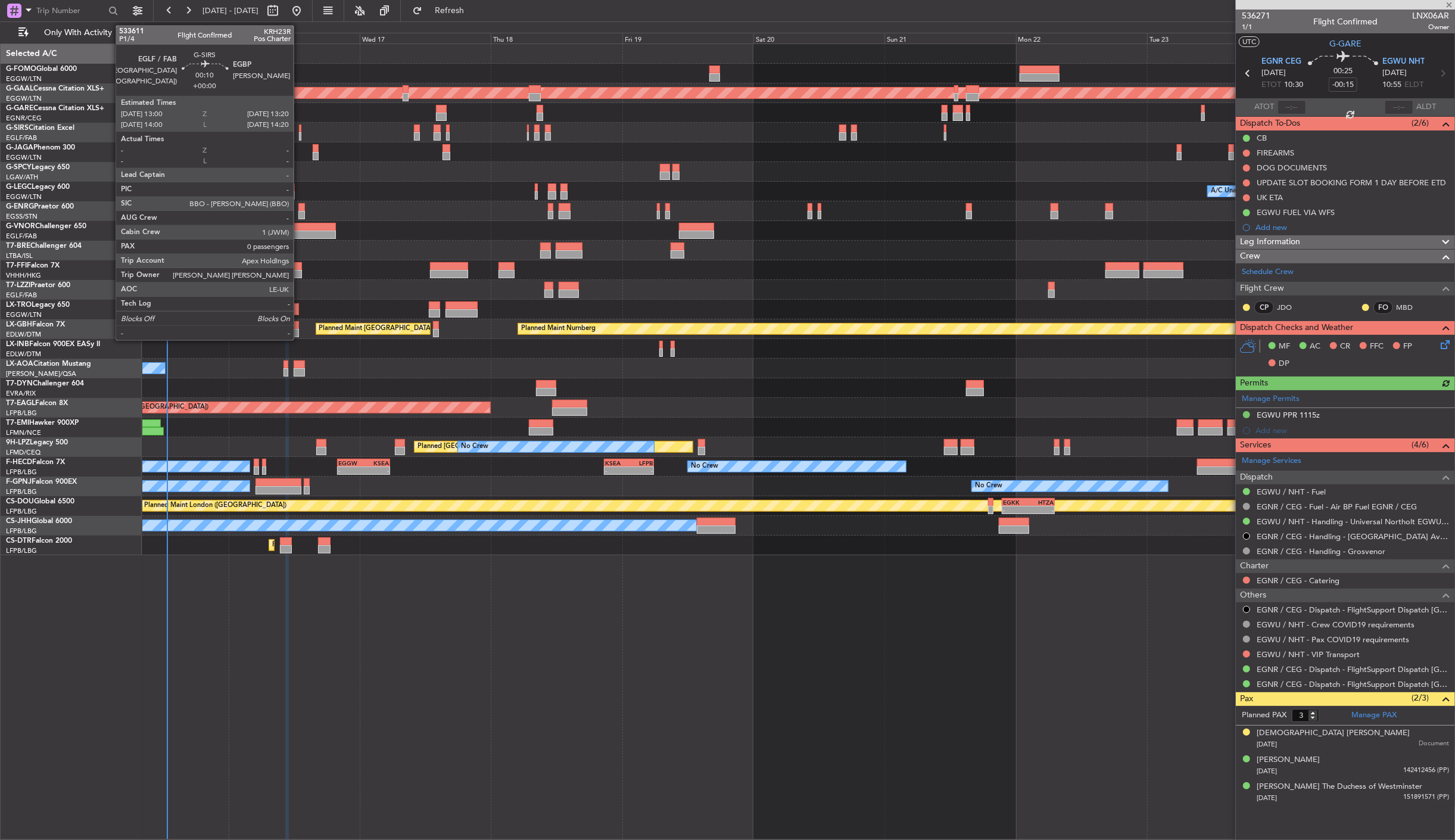
click at [299, 135] on div at bounding box center [300, 136] width 2 height 9
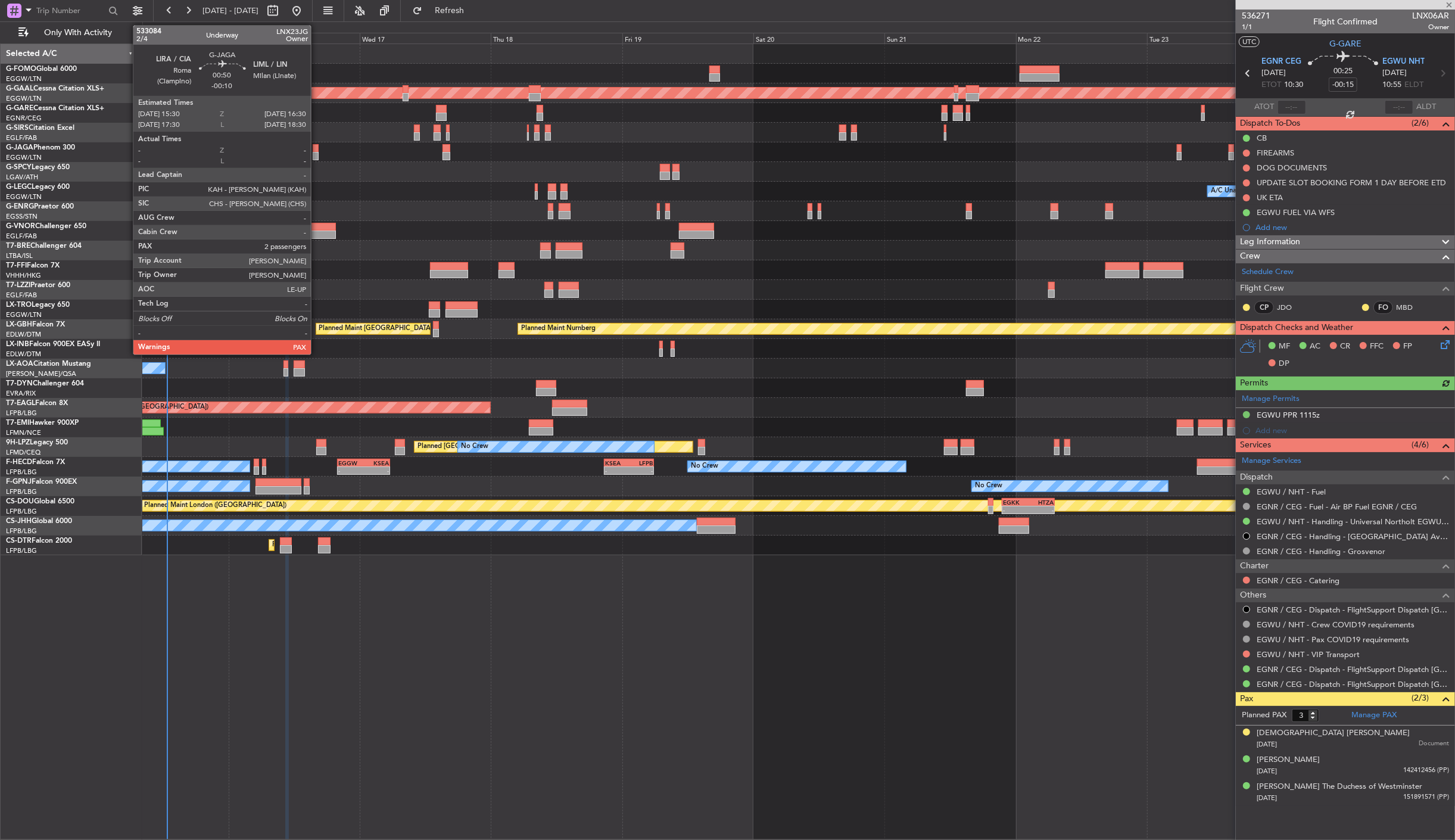
type input "0"
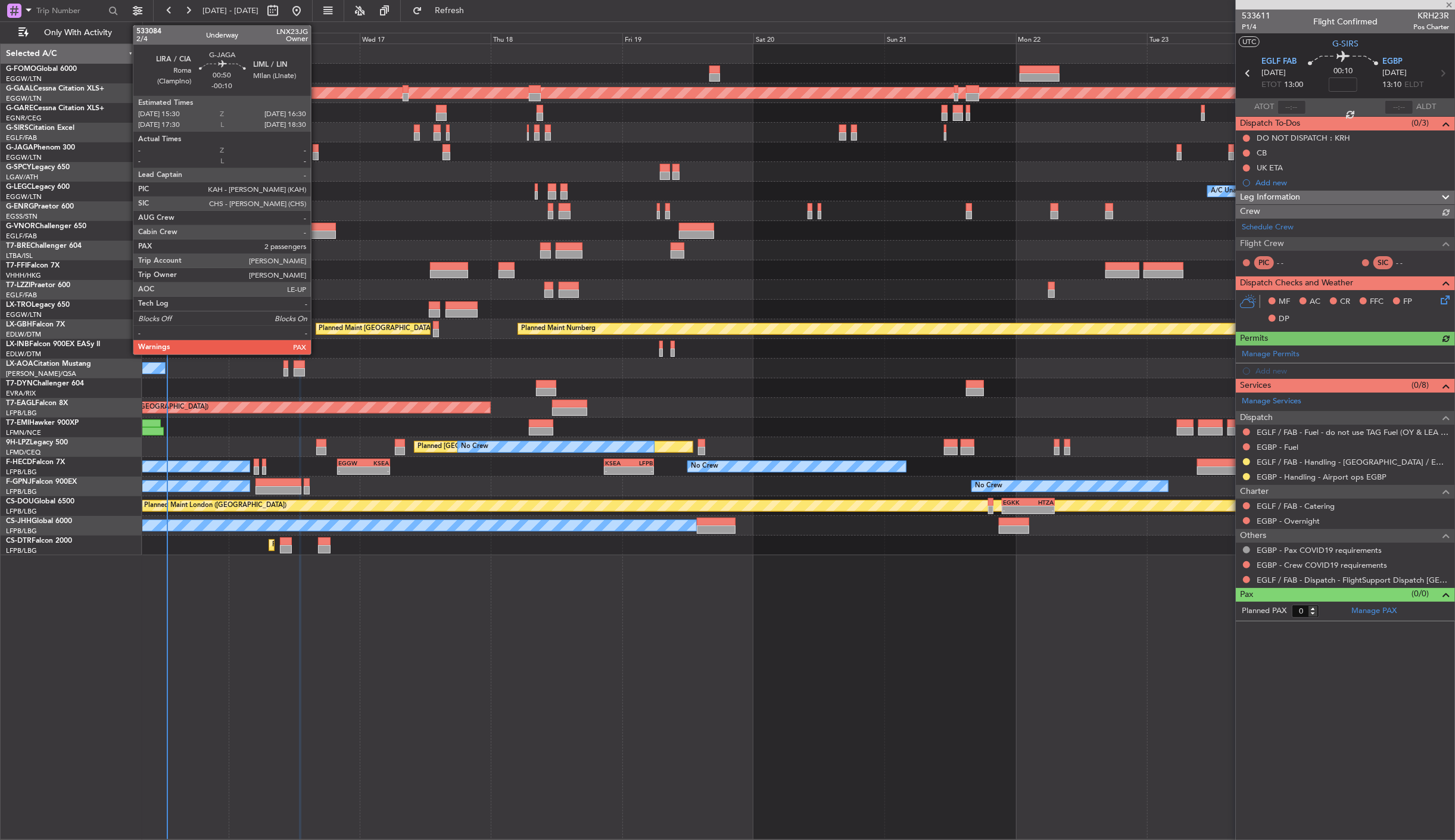
click at [317, 154] on div at bounding box center [316, 155] width 6 height 9
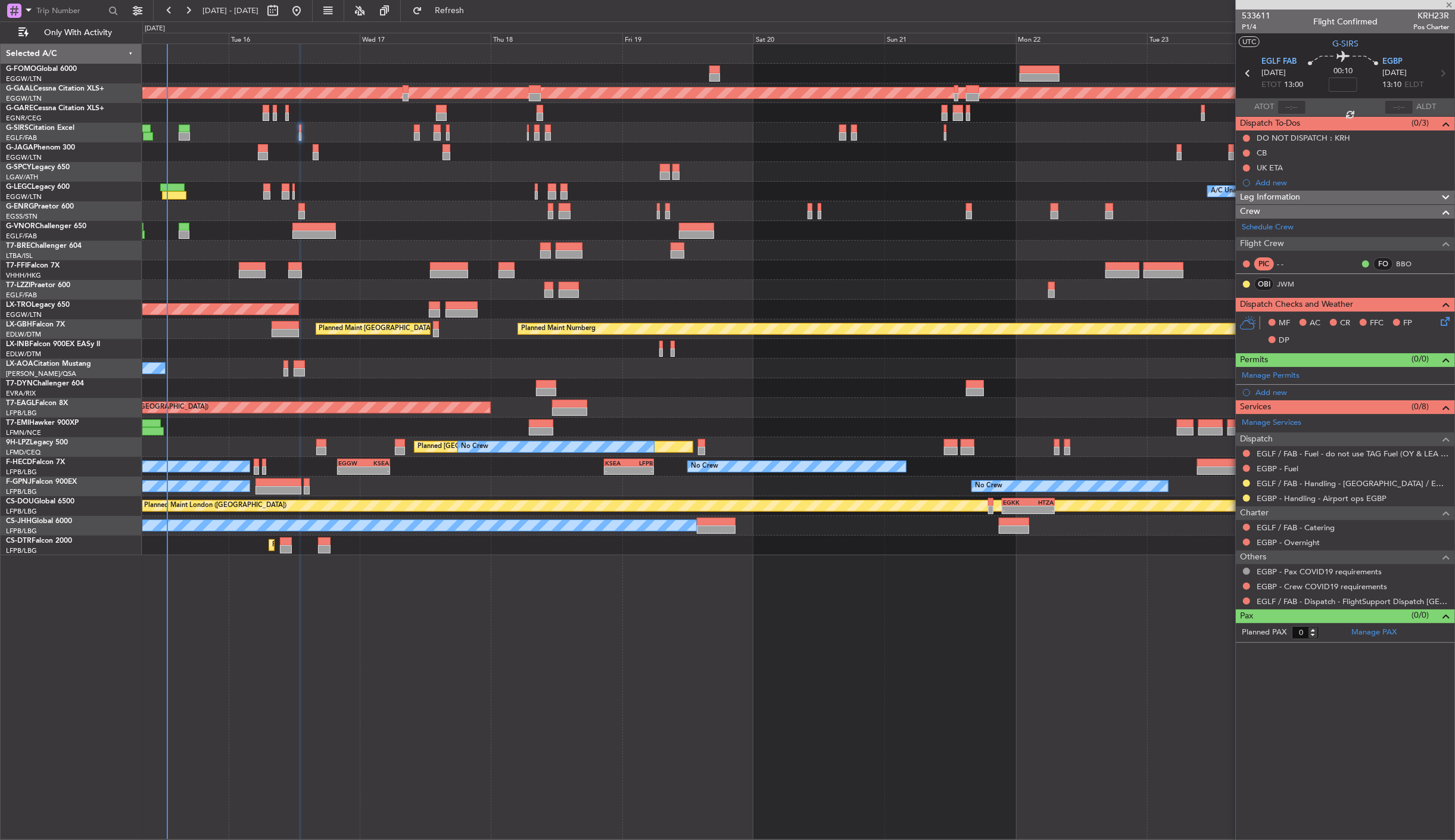
type input "-00:10"
type input "2"
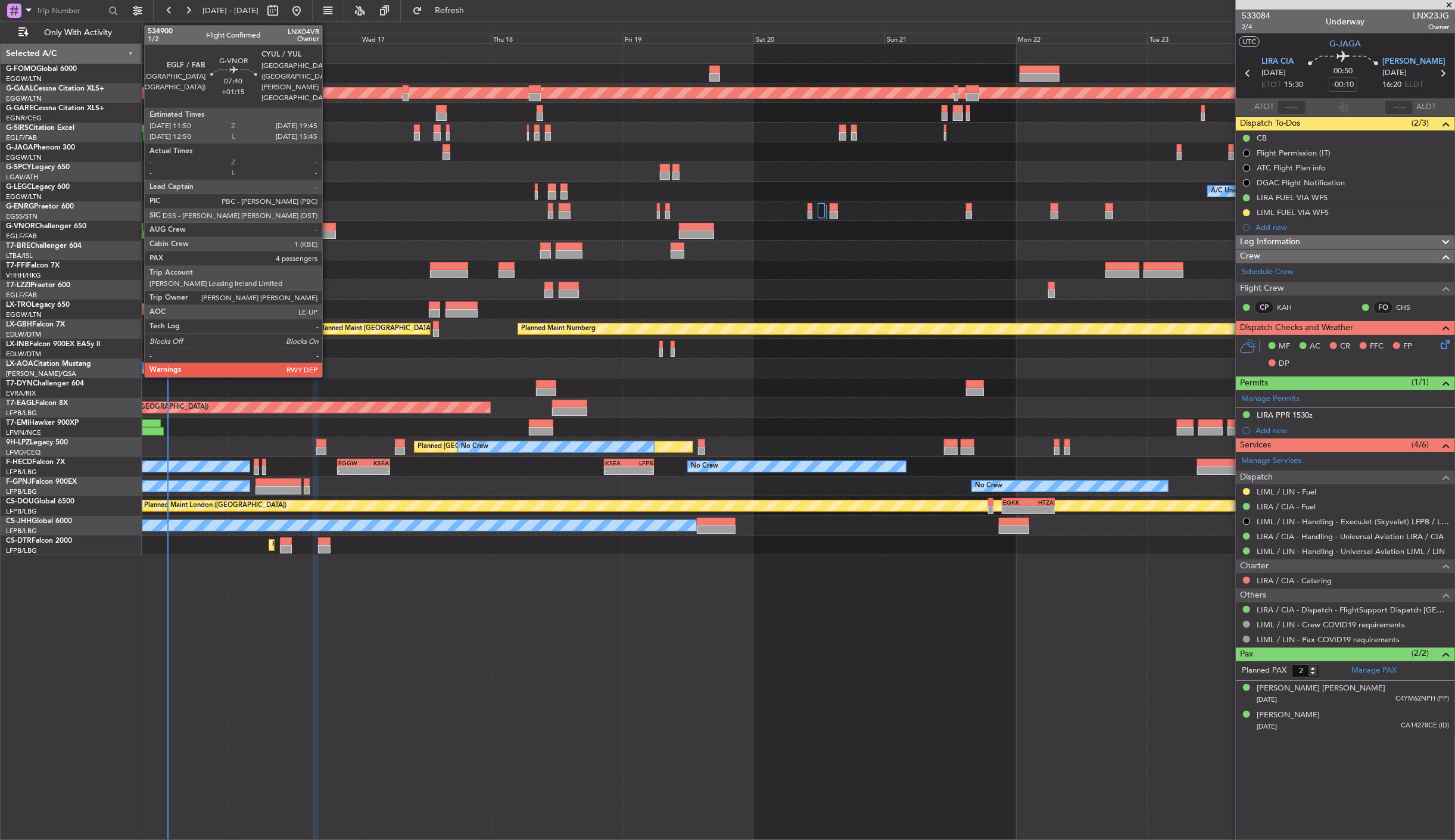
click at [328, 227] on div at bounding box center [314, 227] width 43 height 9
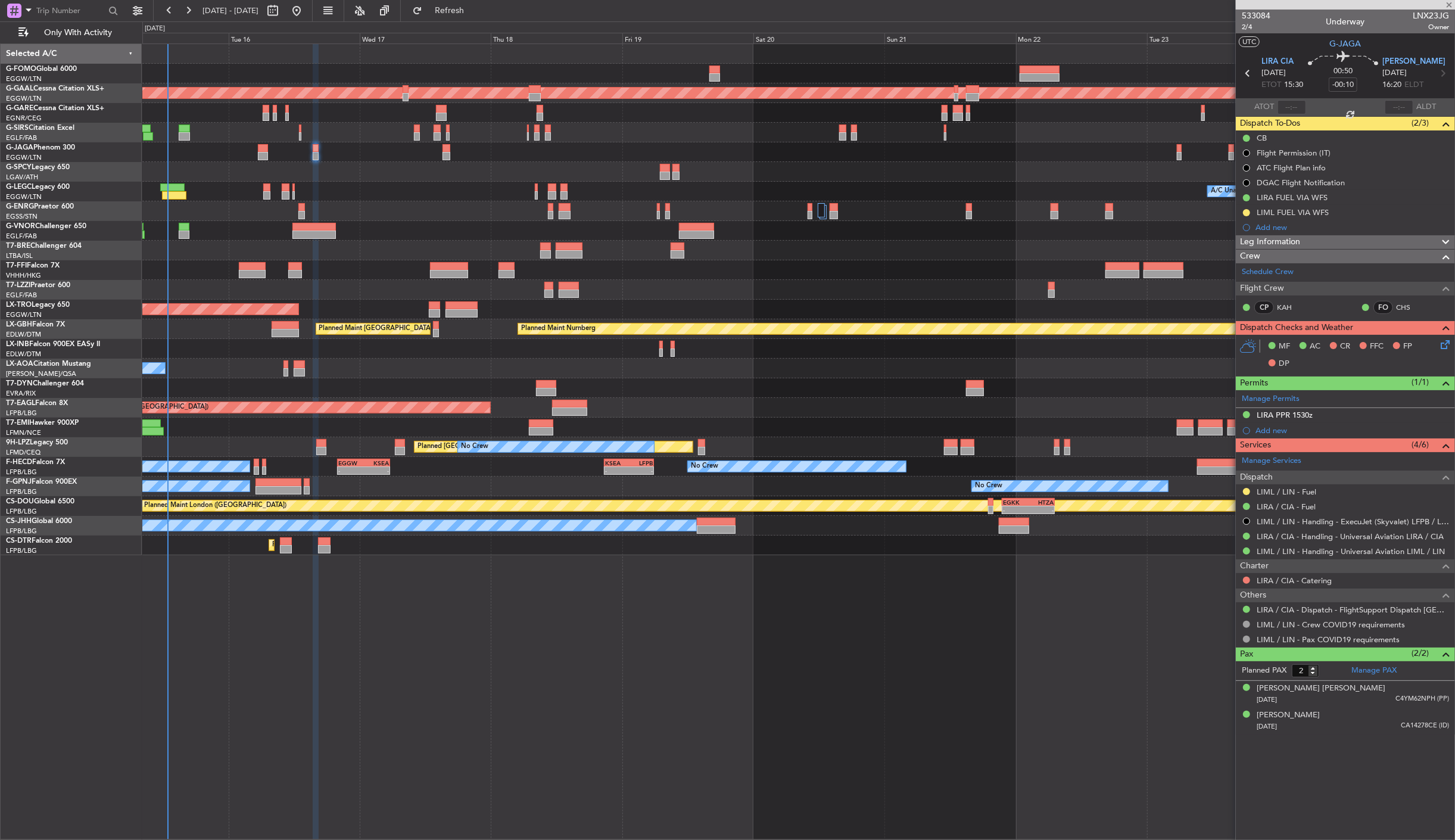
type input "+01:15"
type input "4"
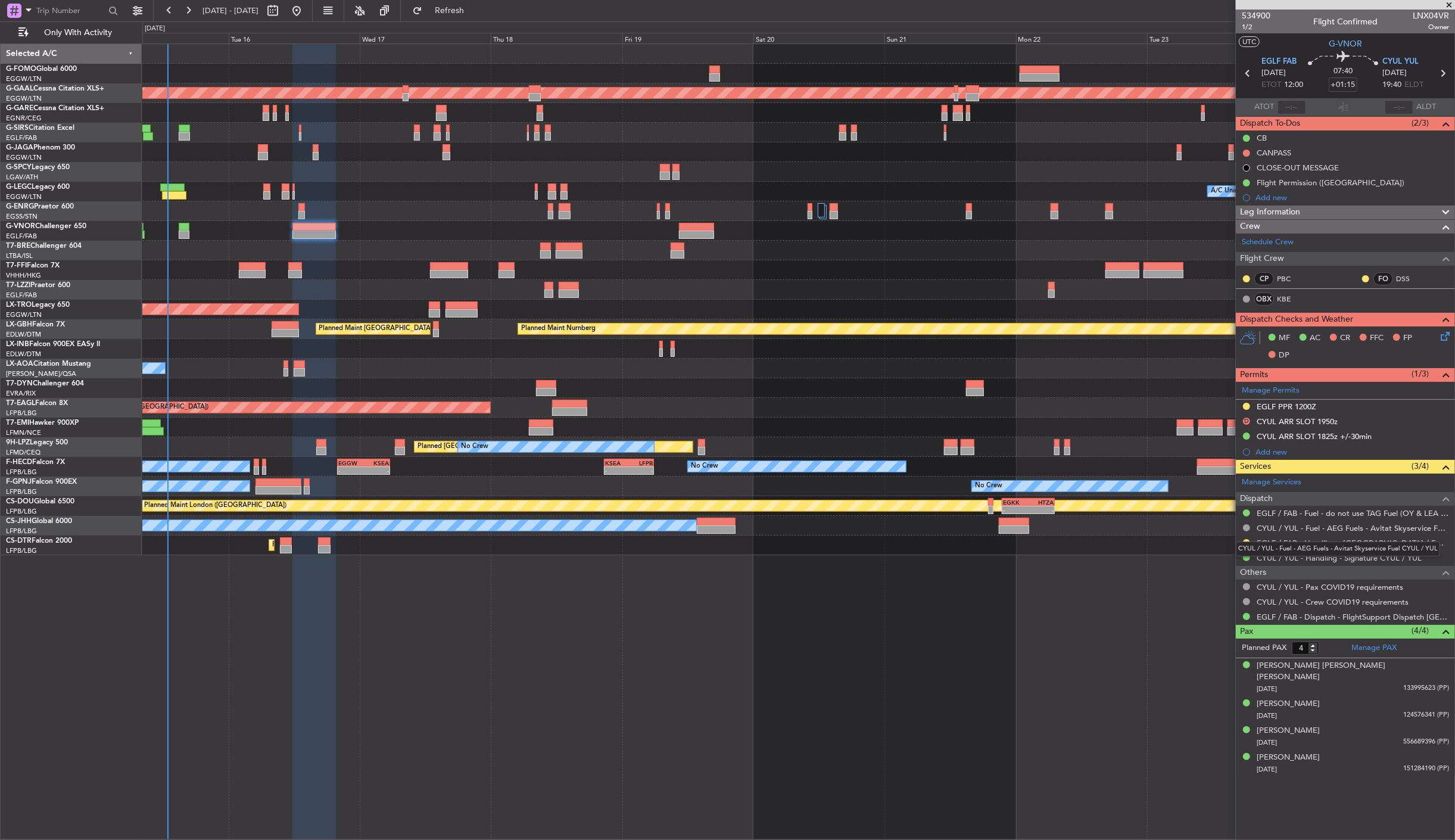
click at [1246, 543] on div "CYUL / YUL - Fuel - AEG Fuels - Avitat Skyservice Fuel CYUL / YUL" at bounding box center [1338, 548] width 204 height 15
click at [1244, 541] on button at bounding box center [1246, 542] width 7 height 7
click at [1227, 683] on span "Confirmed" at bounding box center [1214, 685] width 37 height 12
click at [1245, 401] on div at bounding box center [1247, 406] width 9 height 9
click at [1245, 408] on button at bounding box center [1246, 406] width 7 height 7
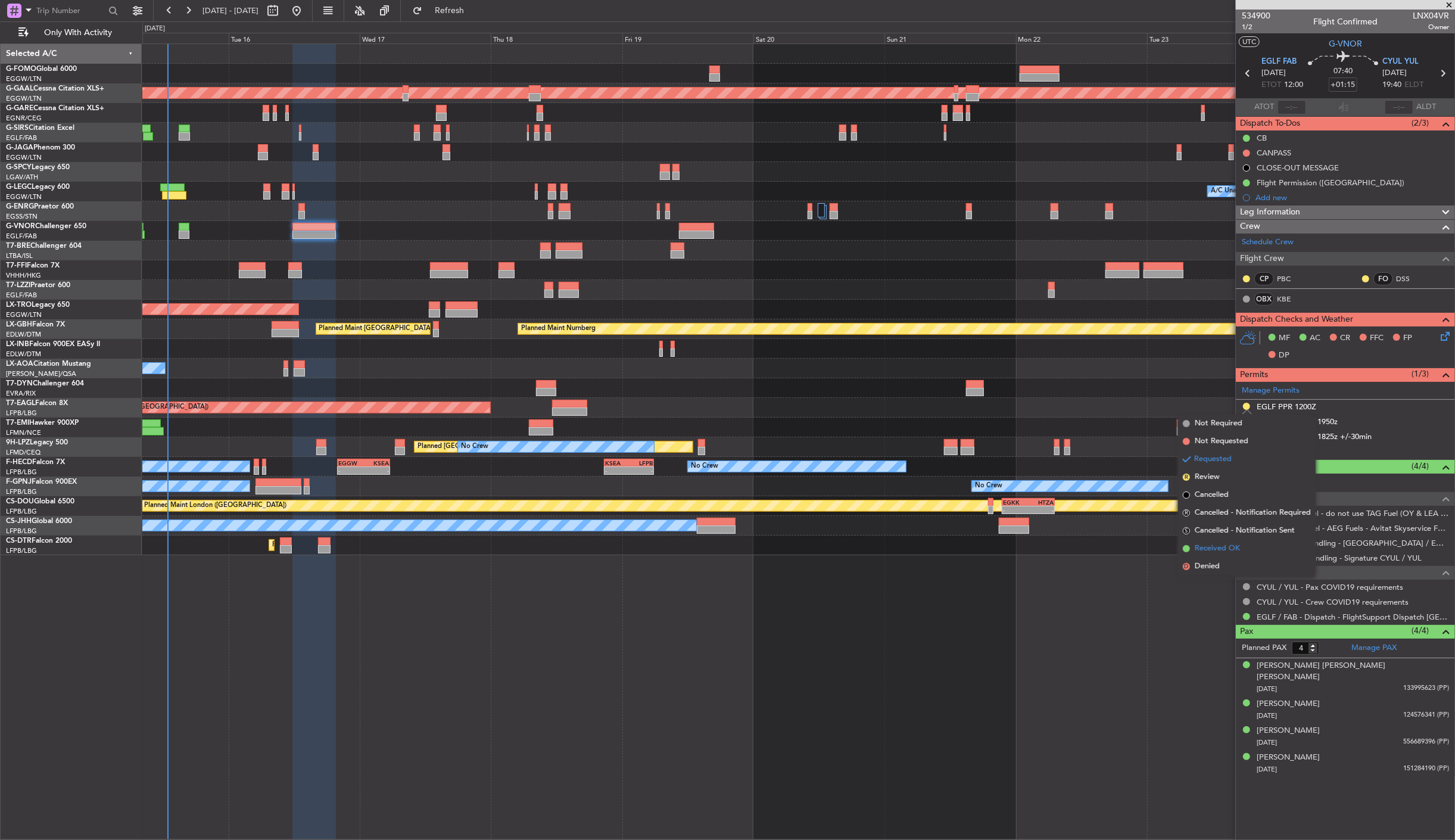
click at [1212, 543] on span "Received OK" at bounding box center [1218, 548] width 46 height 12
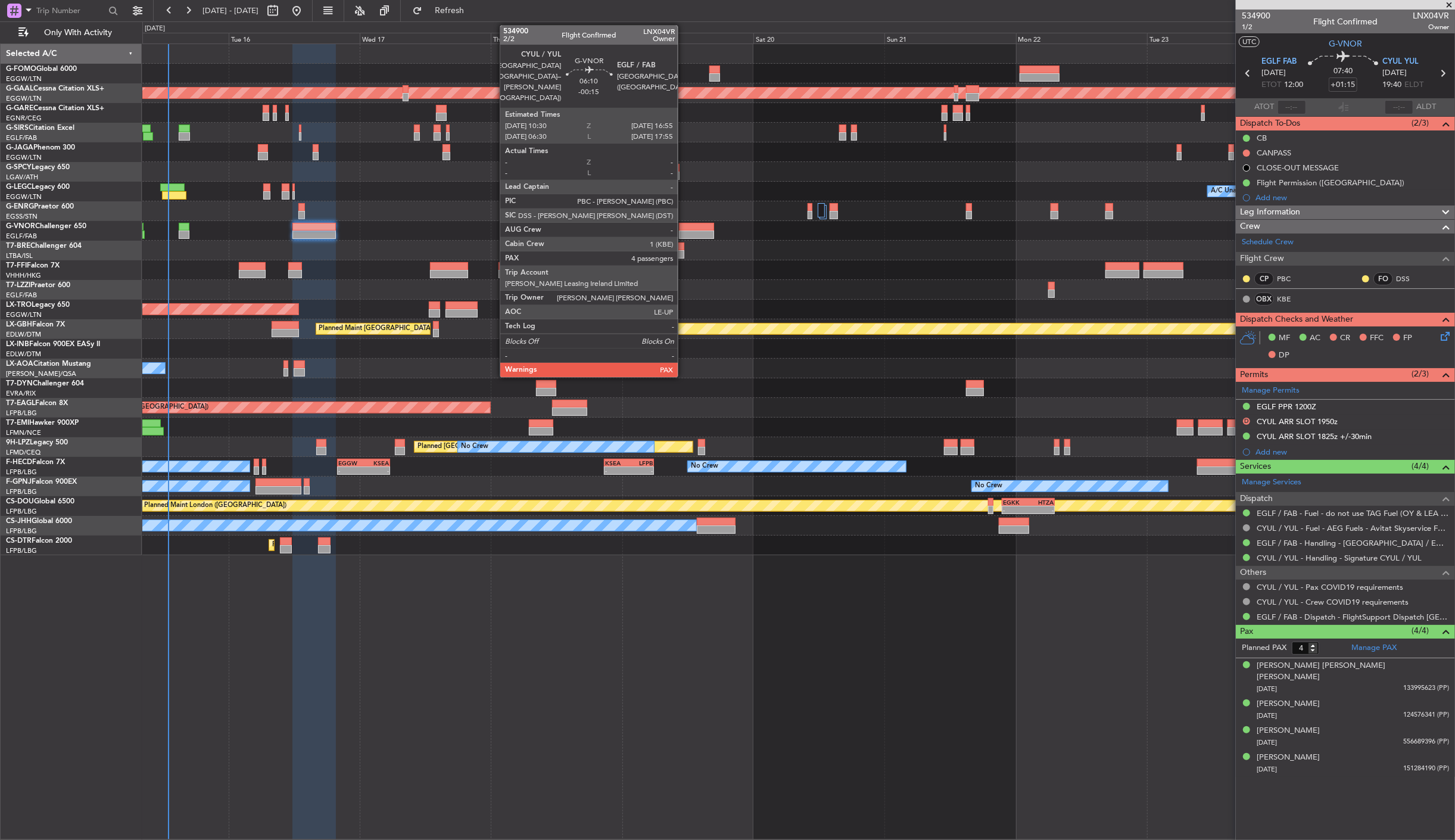
click at [684, 230] on div at bounding box center [696, 234] width 35 height 9
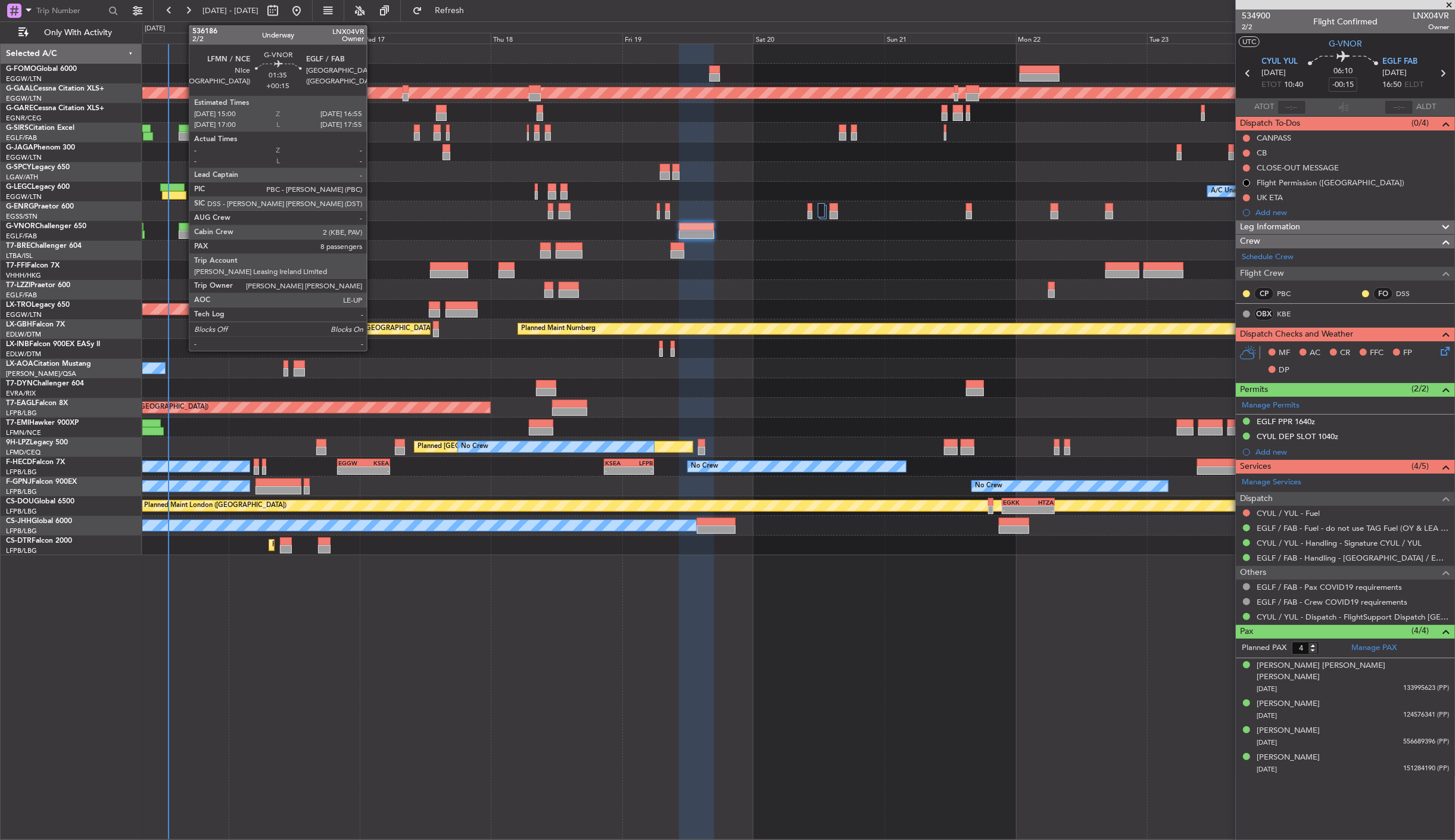
click at [183, 225] on div at bounding box center [184, 227] width 11 height 9
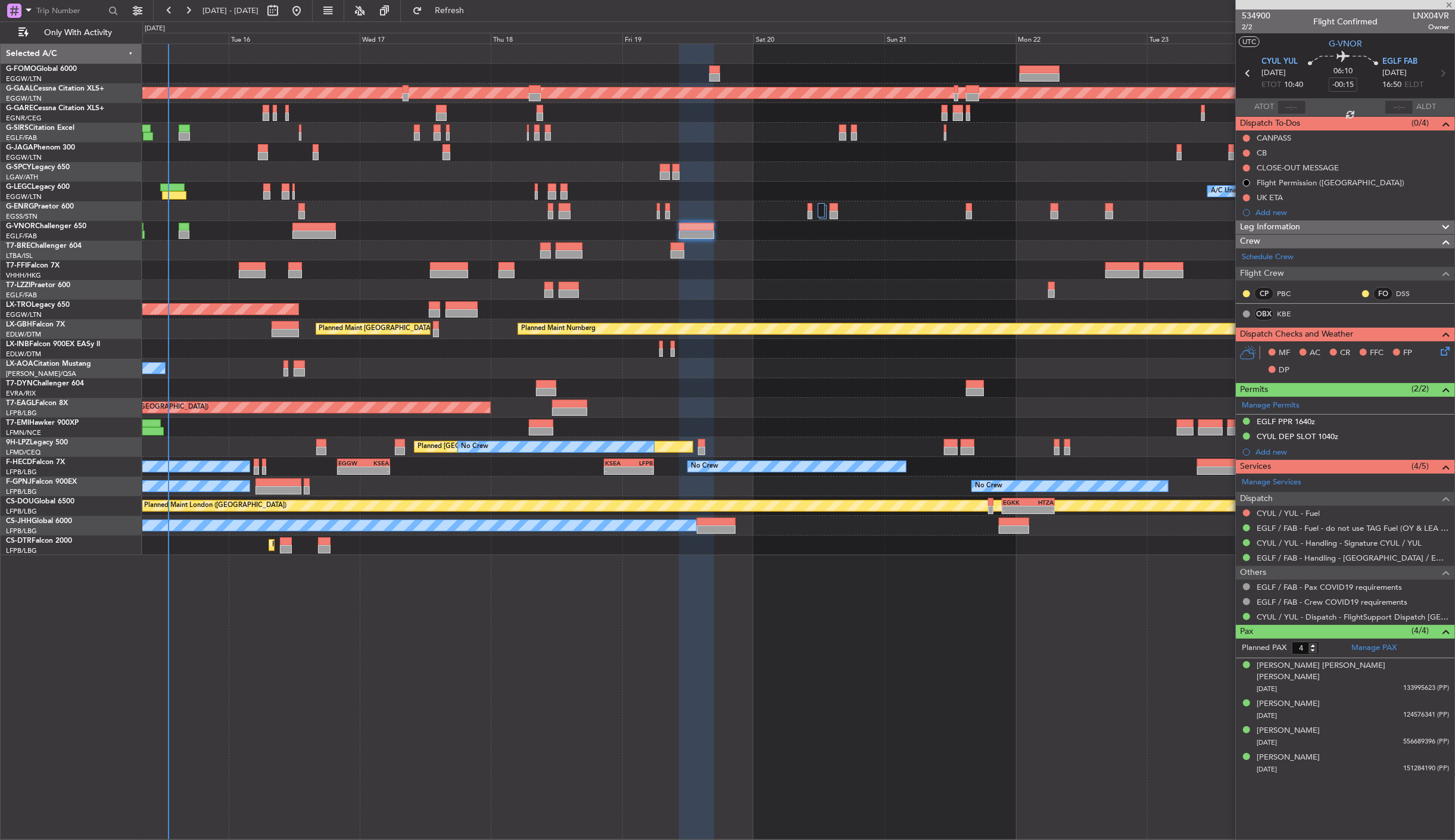
type input "+00:15"
type input "8"
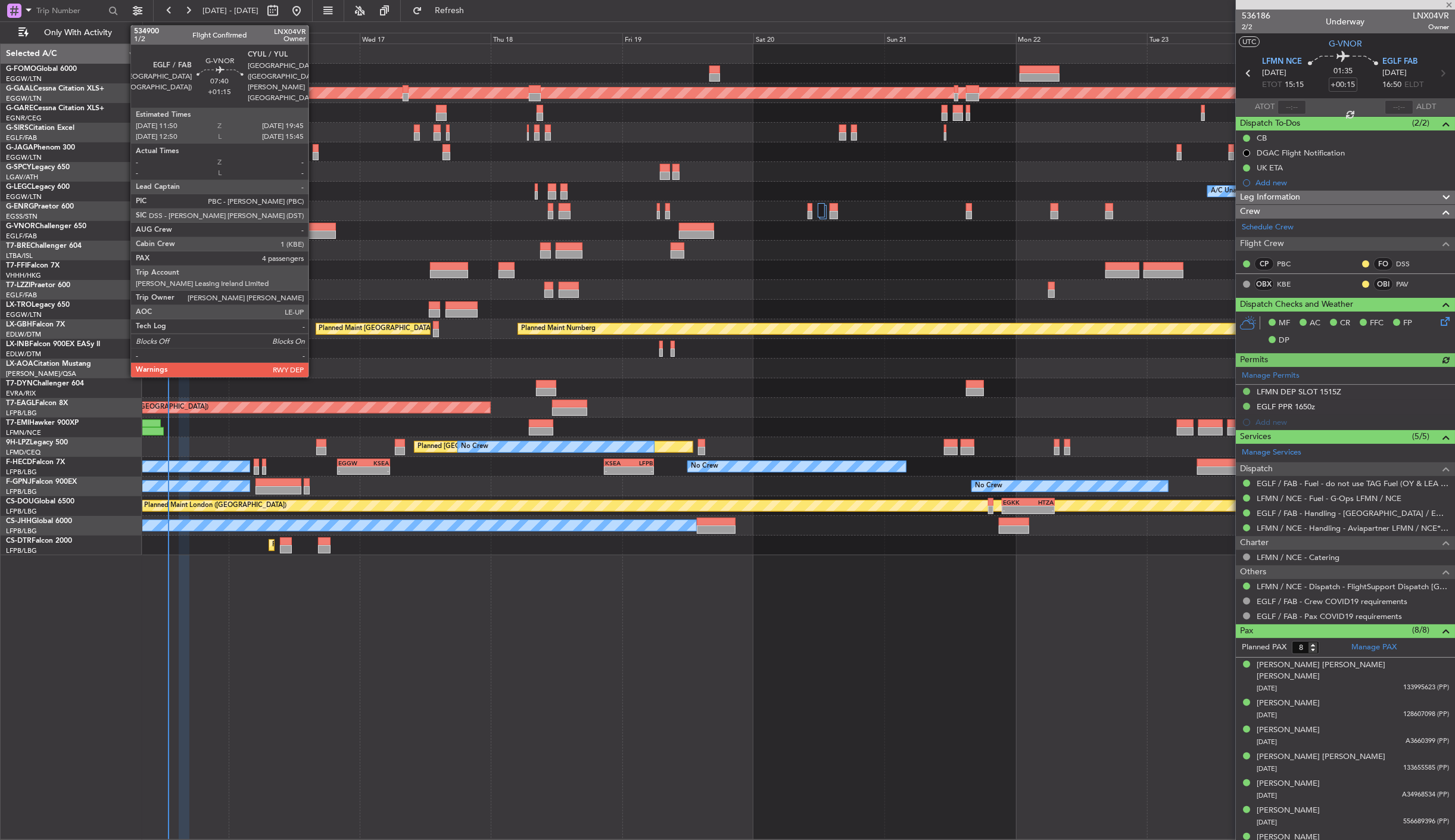
click at [315, 234] on div at bounding box center [314, 234] width 43 height 9
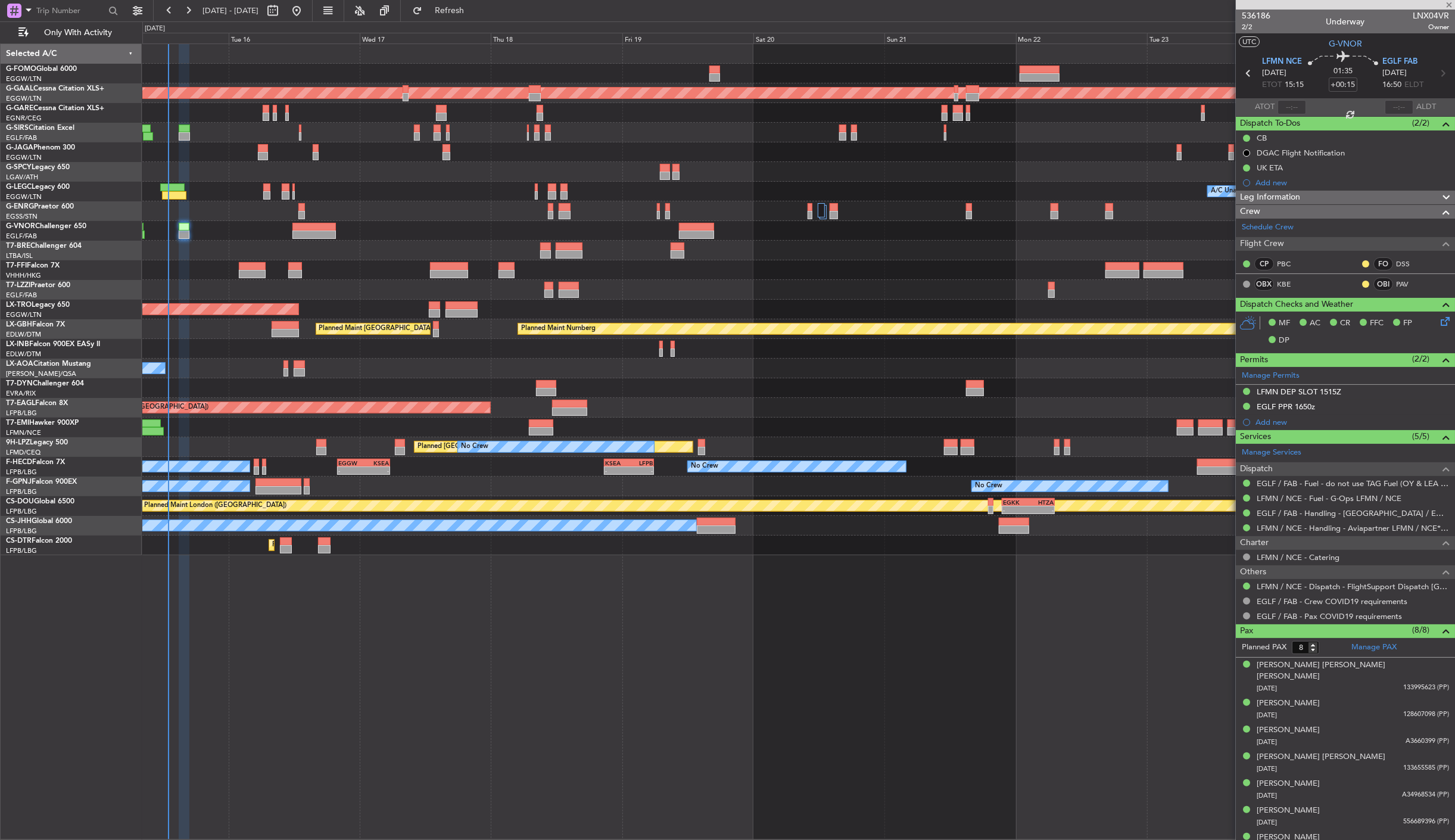
type input "+01:15"
type input "4"
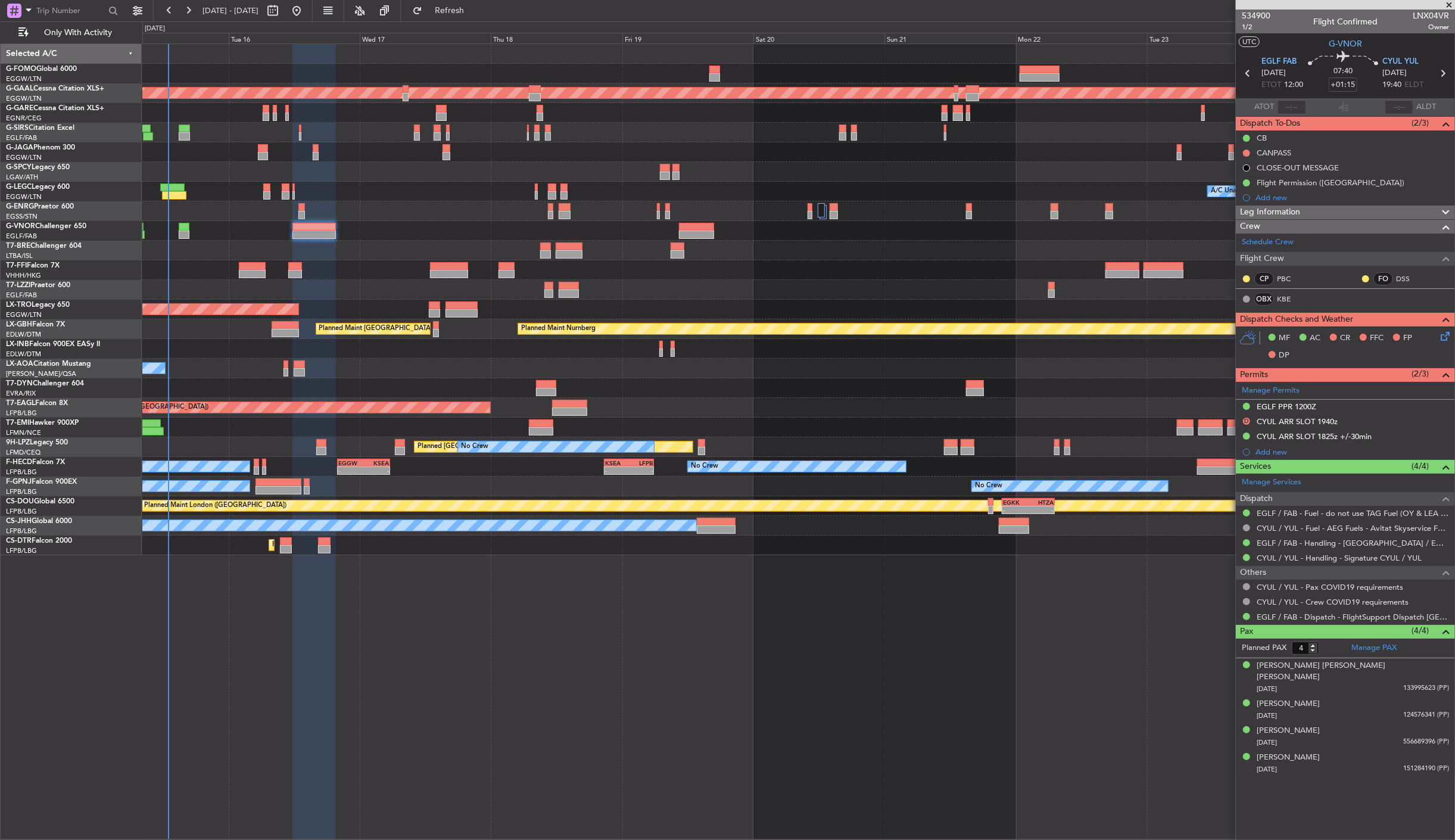
click at [250, 378] on div "11:03 Z 22:38 Z OLBA 11:00 Z KTEB 22:45 Z Planned Maint Dusseldorf A/C Unavaila…" at bounding box center [798, 299] width 1313 height 511
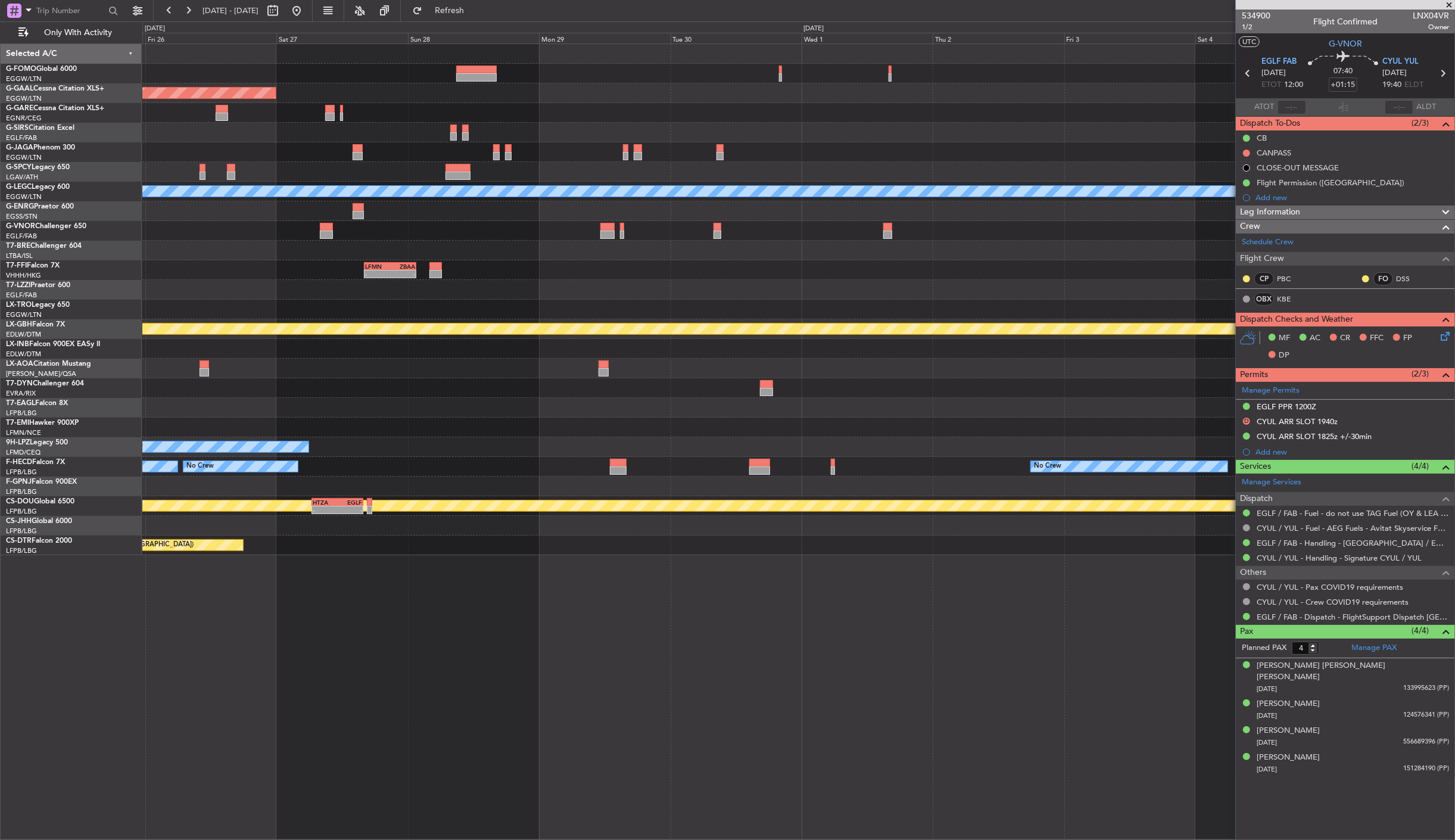
click at [325, 370] on div at bounding box center [798, 368] width 1313 height 19
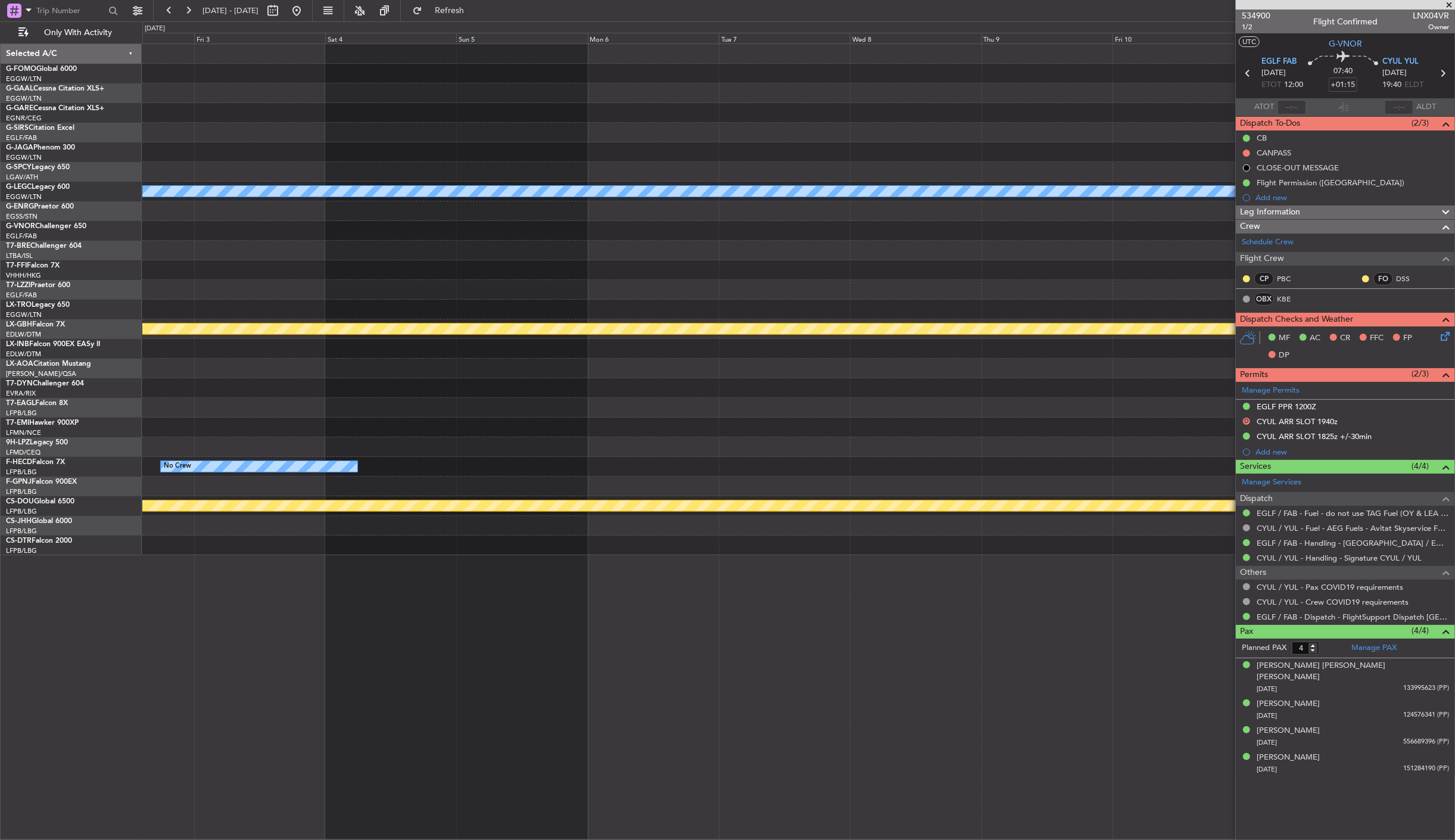
click at [30, 432] on div "A/C Unavailable London (Luton) Planned Maint Nurnberg No Crew Planned Maint Lon…" at bounding box center [727, 431] width 1455 height 818
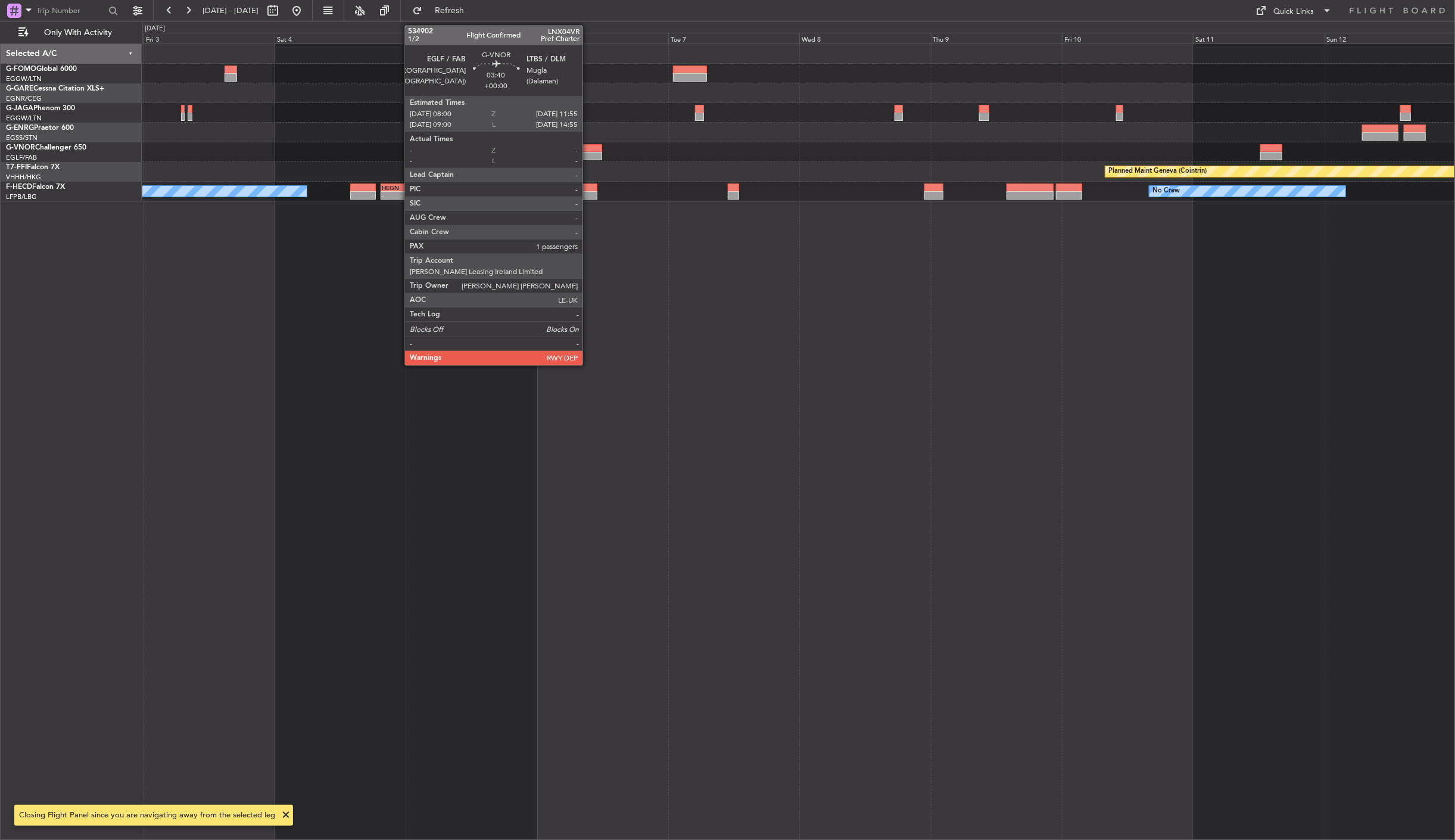
click at [589, 145] on div at bounding box center [591, 148] width 22 height 9
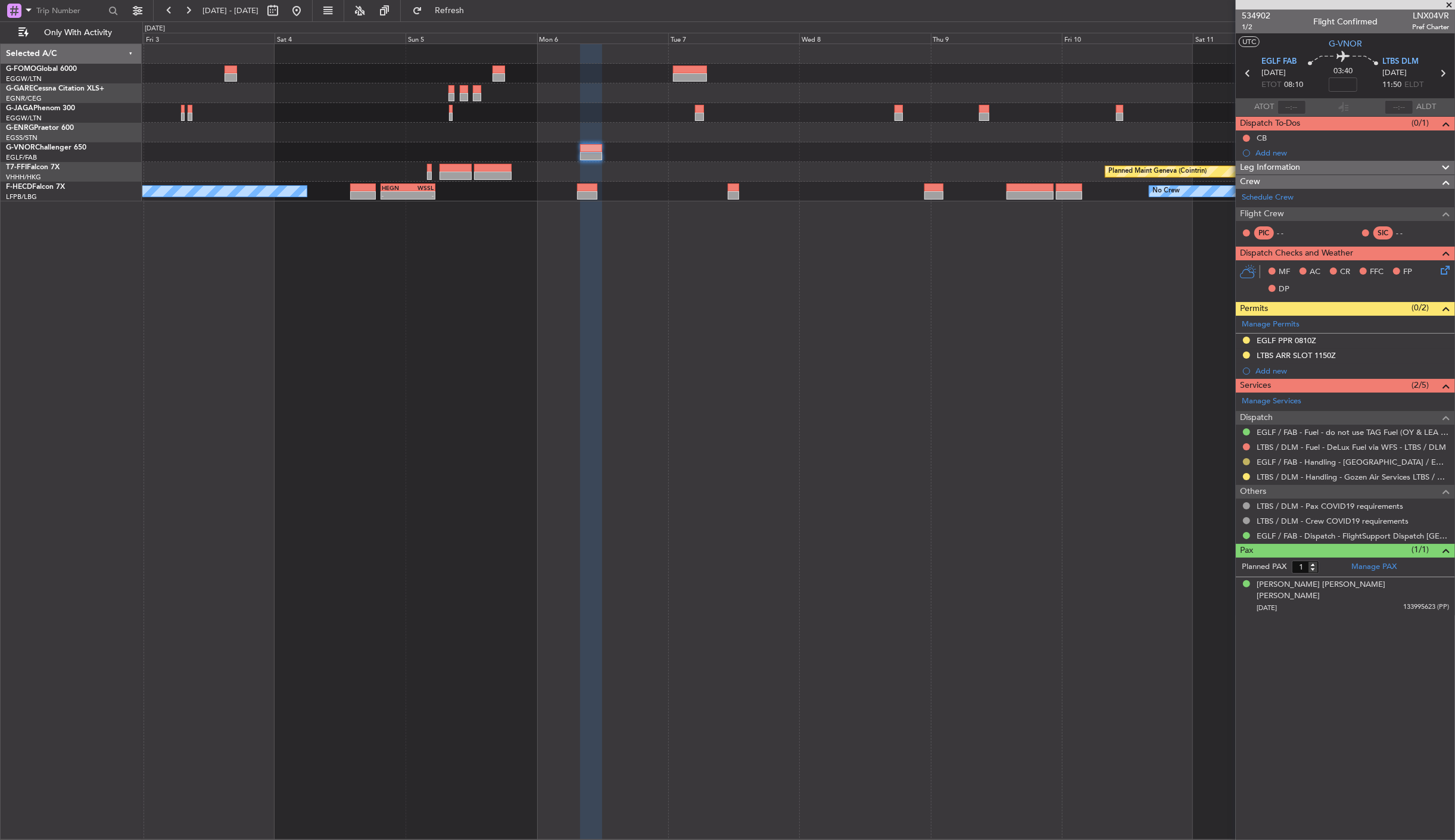
click at [1246, 460] on button at bounding box center [1246, 461] width 7 height 7
click at [1245, 596] on li "Confirmed" at bounding box center [1247, 603] width 138 height 18
click at [1276, 343] on div "EGLF PPR 0810Z" at bounding box center [1286, 340] width 60 height 10
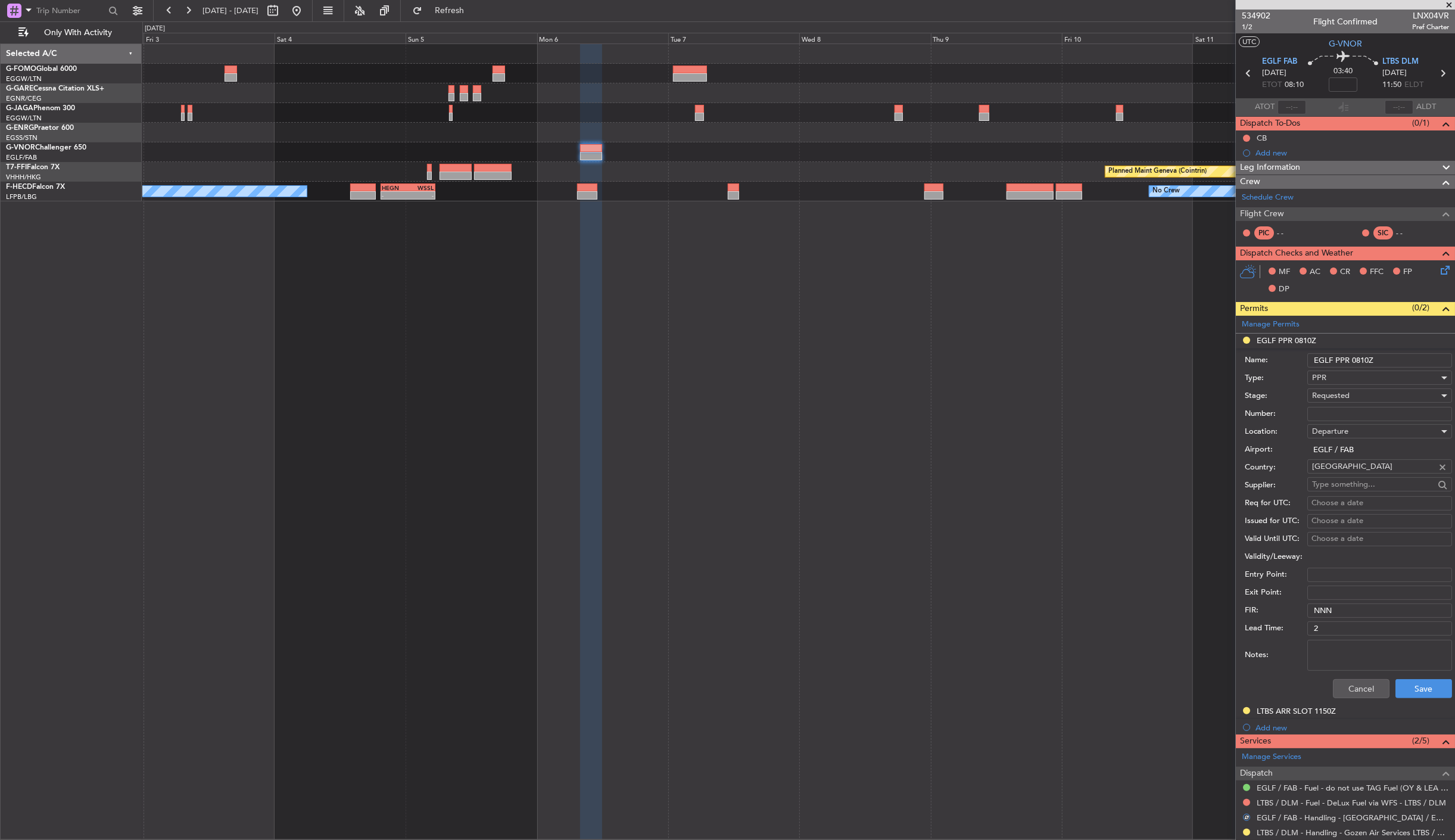
click at [1337, 410] on input "Number:" at bounding box center [1379, 414] width 145 height 14
paste input "372083"
type input "372083"
click at [1344, 395] on span "Requested" at bounding box center [1331, 395] width 38 height 11
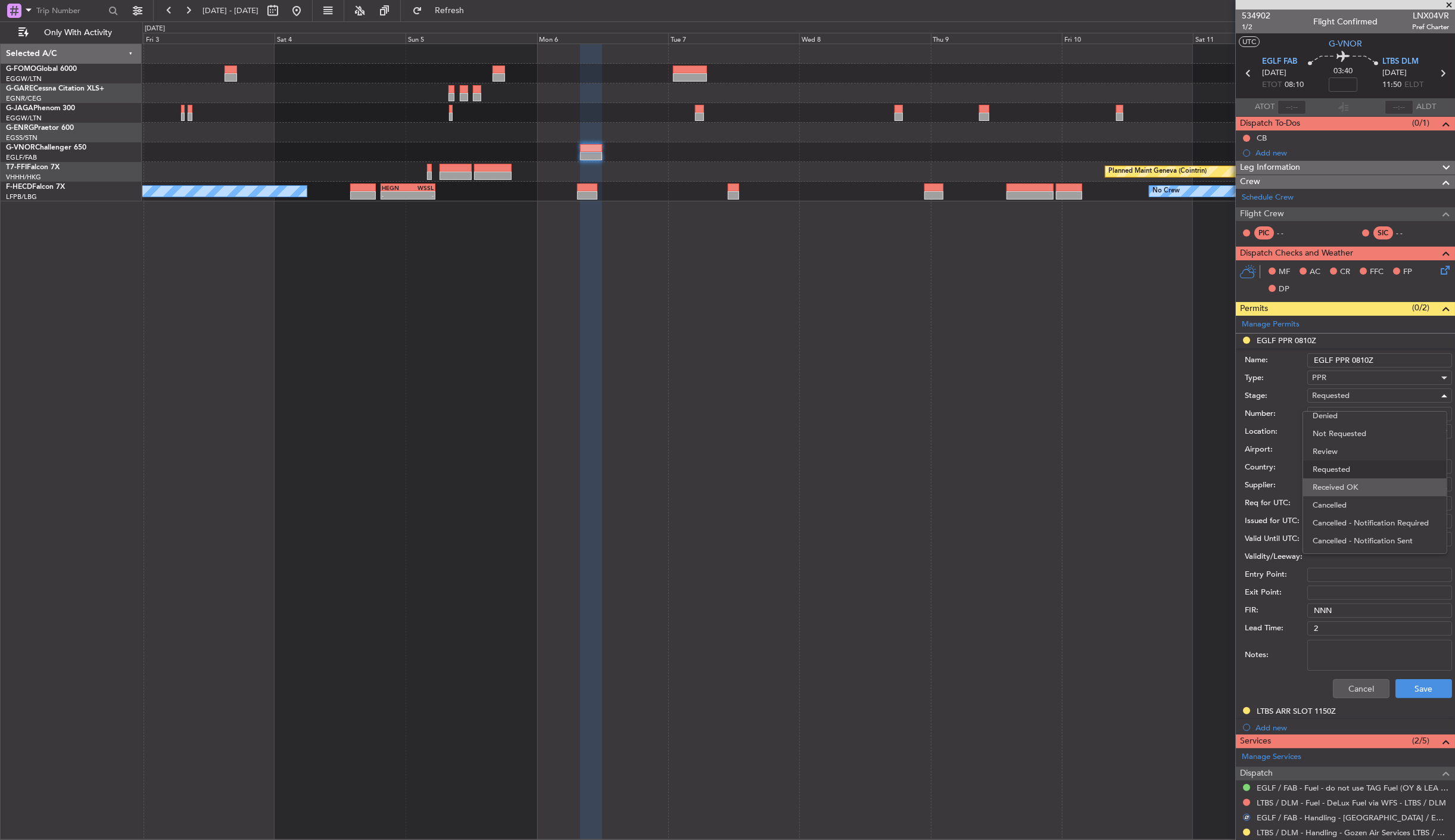
click at [1378, 481] on span "Received OK" at bounding box center [1375, 487] width 124 height 18
click at [1419, 691] on button "Save" at bounding box center [1423, 688] width 56 height 19
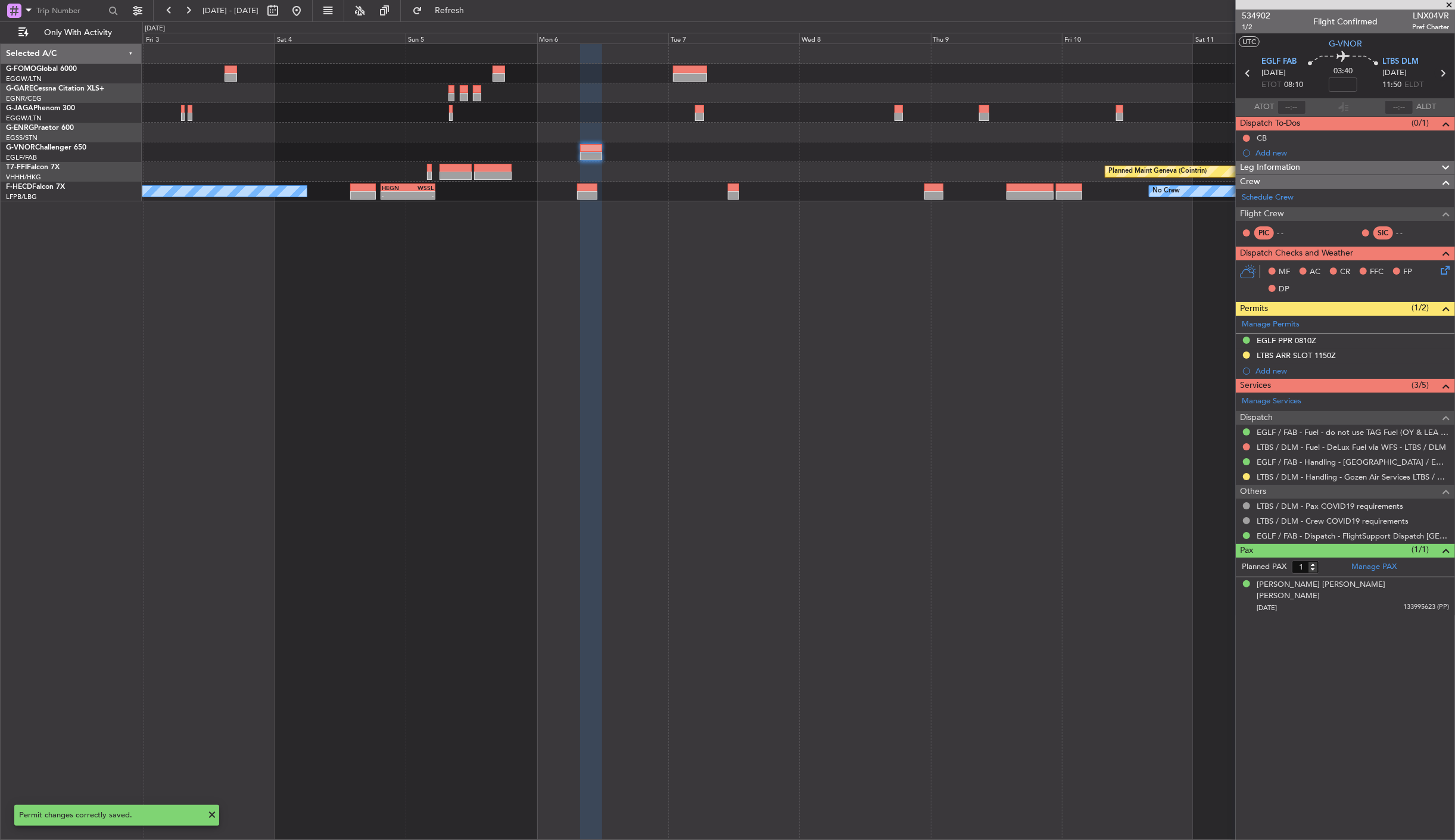
click at [1445, 71] on icon at bounding box center [1443, 73] width 15 height 15
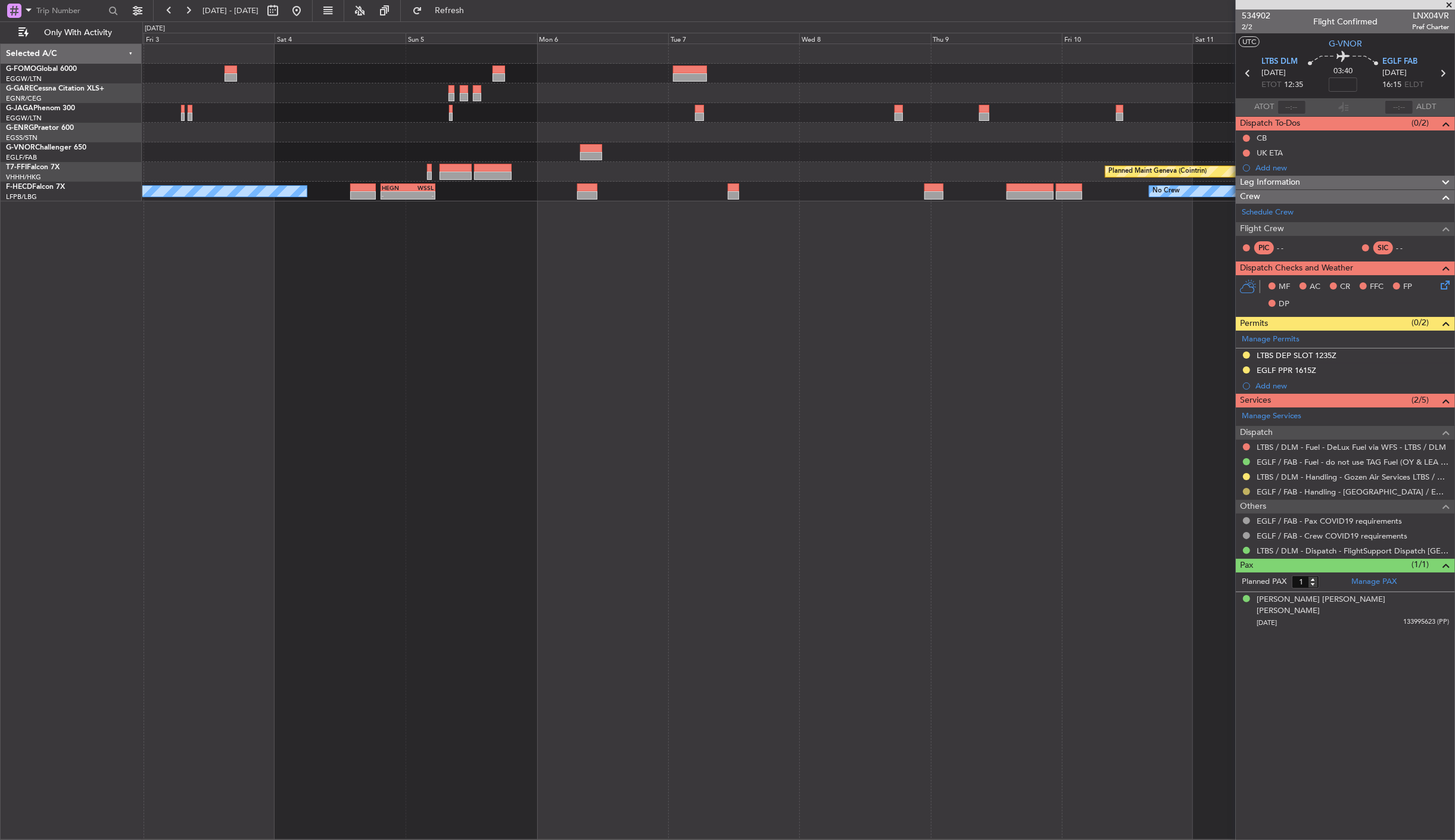
click at [1246, 491] on button at bounding box center [1246, 491] width 7 height 7
click at [1233, 637] on li "Confirmed" at bounding box center [1247, 633] width 138 height 18
click at [1268, 370] on div "EGLF PPR 1615Z" at bounding box center [1286, 370] width 60 height 10
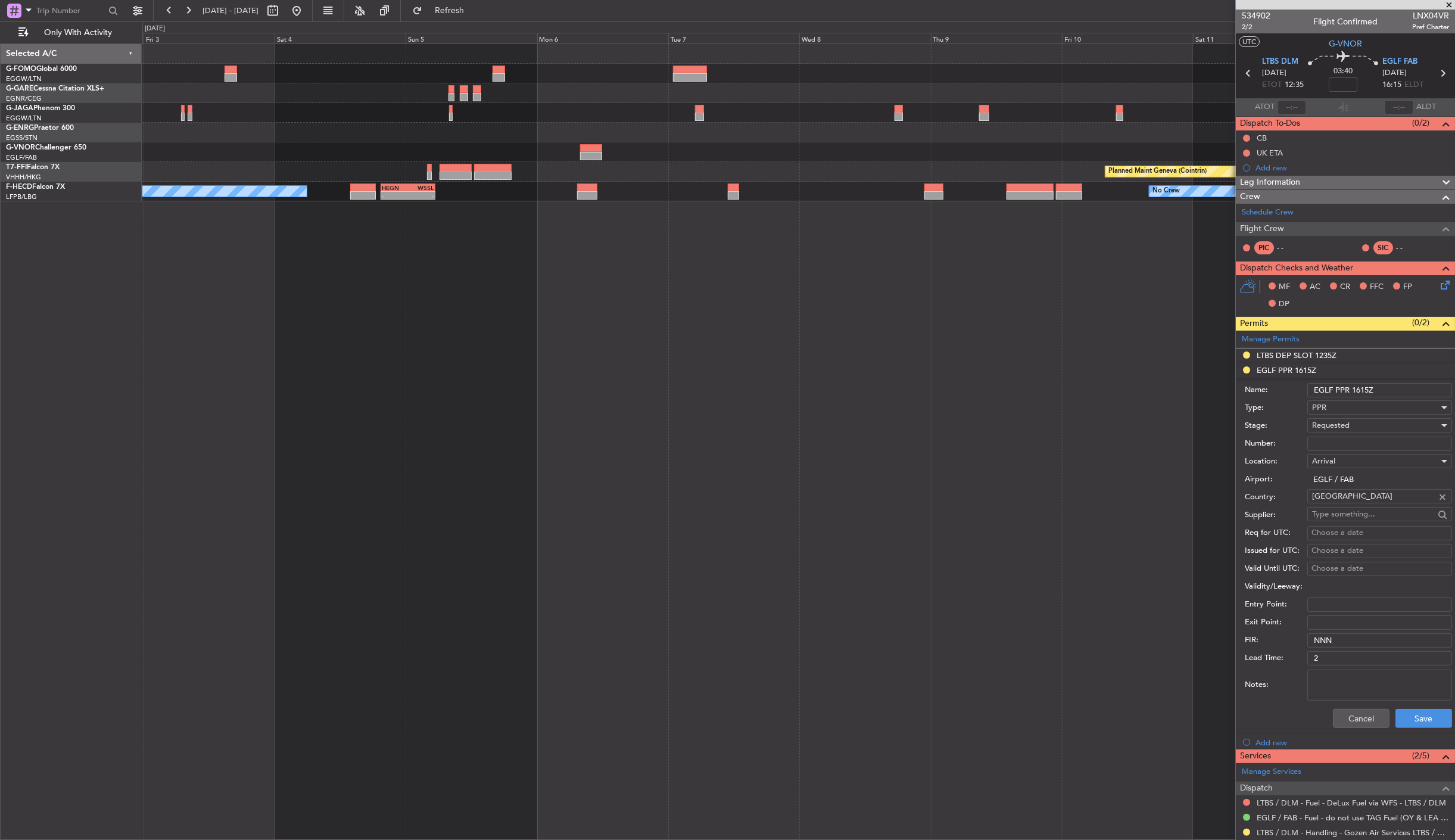
click at [1341, 443] on input "Number:" at bounding box center [1379, 444] width 145 height 14
paste input "375026"
type input "375026"
click at [1342, 426] on span "Requested" at bounding box center [1331, 425] width 38 height 11
click at [1368, 514] on span "Received OK" at bounding box center [1375, 517] width 124 height 18
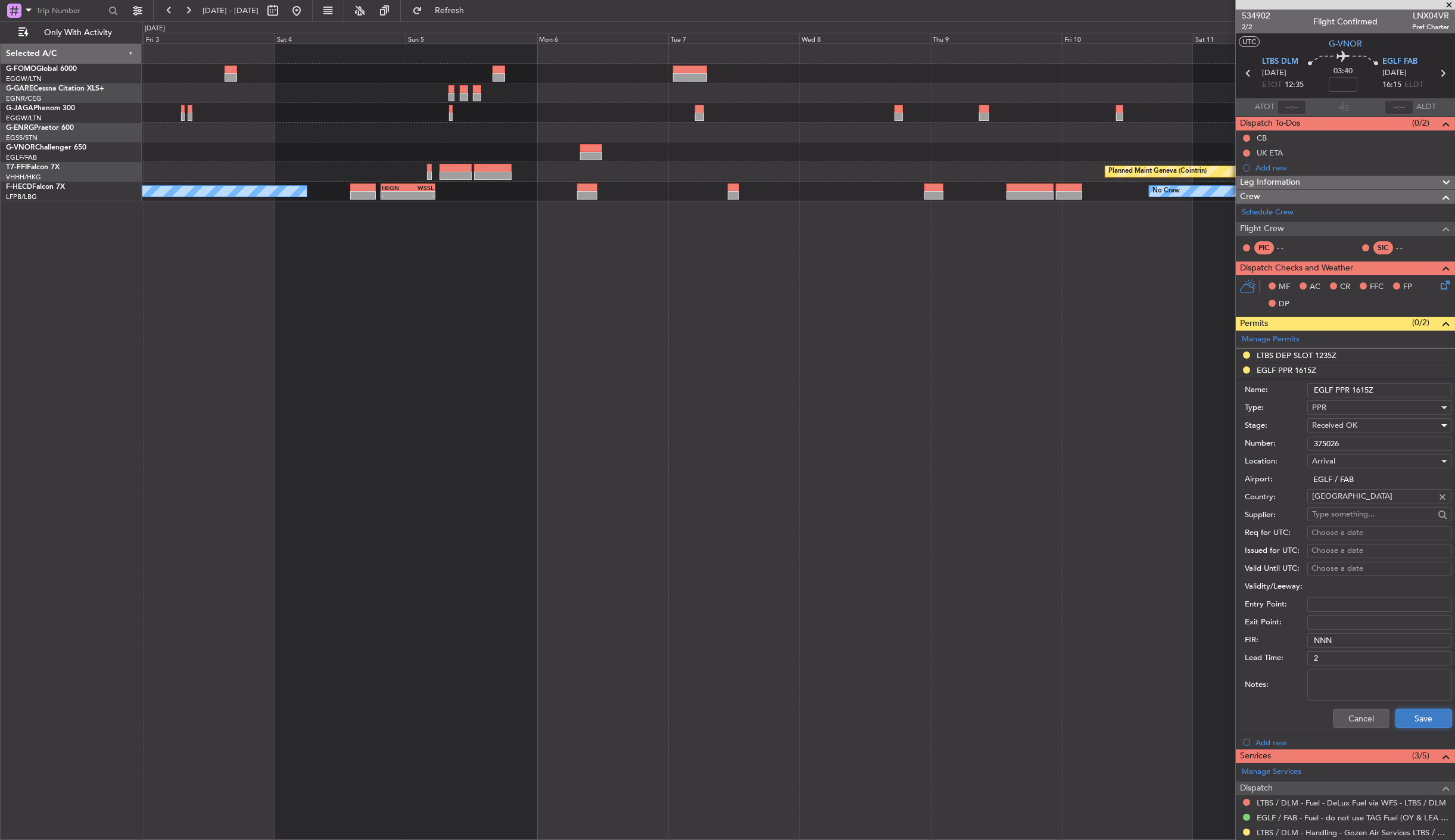
click at [1407, 722] on button "Save" at bounding box center [1423, 718] width 56 height 19
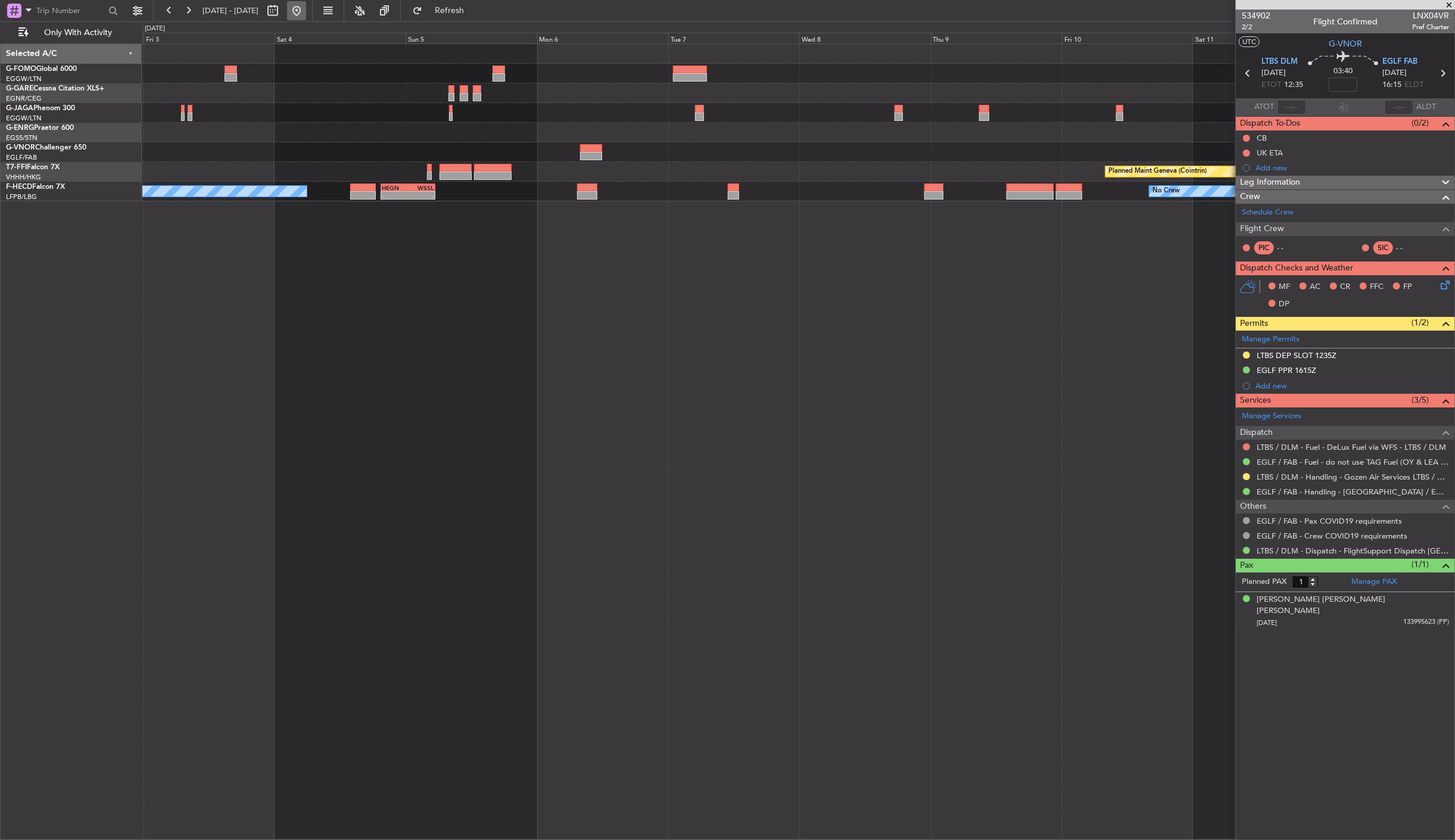
click at [306, 12] on button at bounding box center [296, 11] width 19 height 19
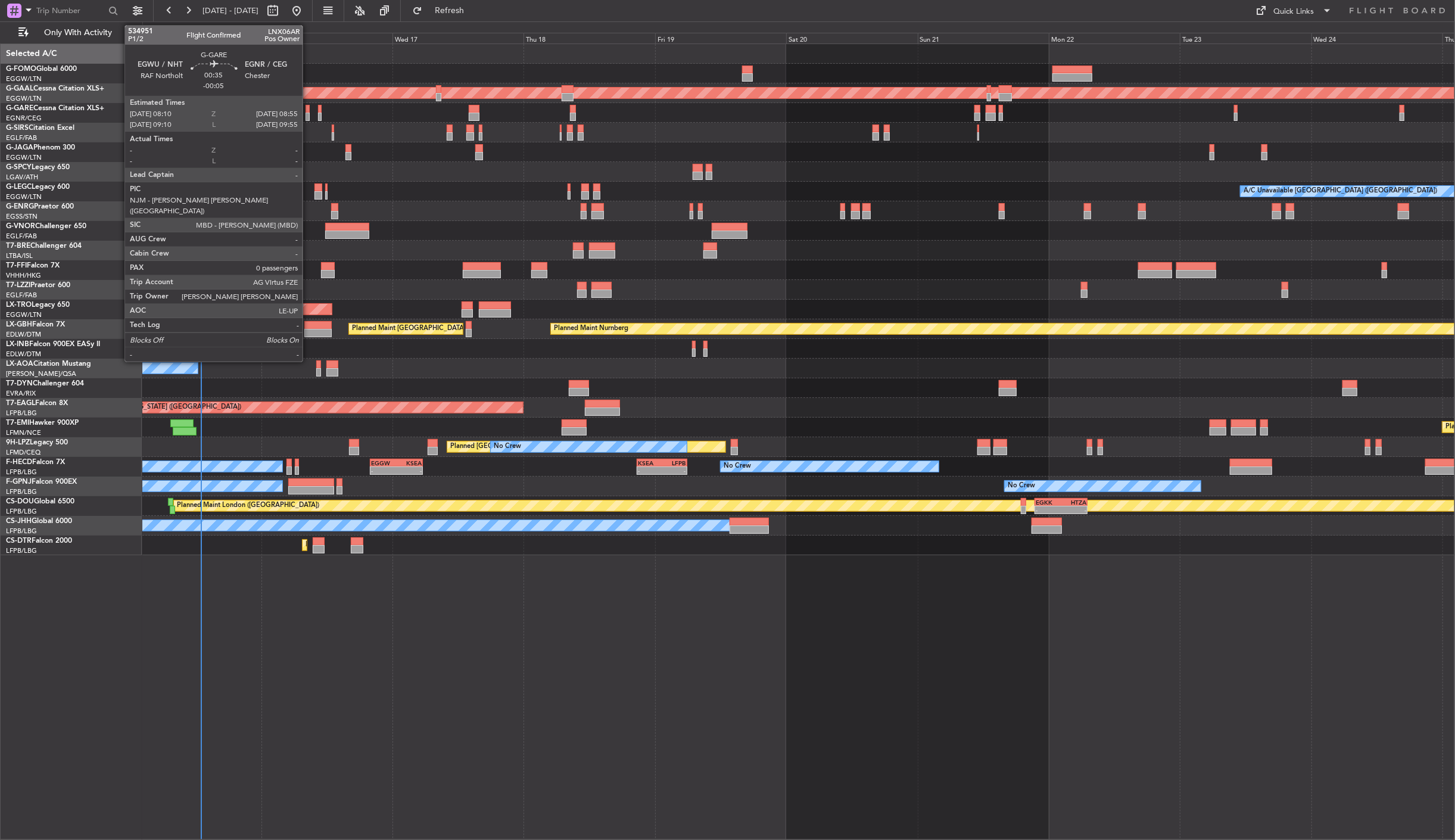
click at [309, 115] on div at bounding box center [307, 117] width 4 height 9
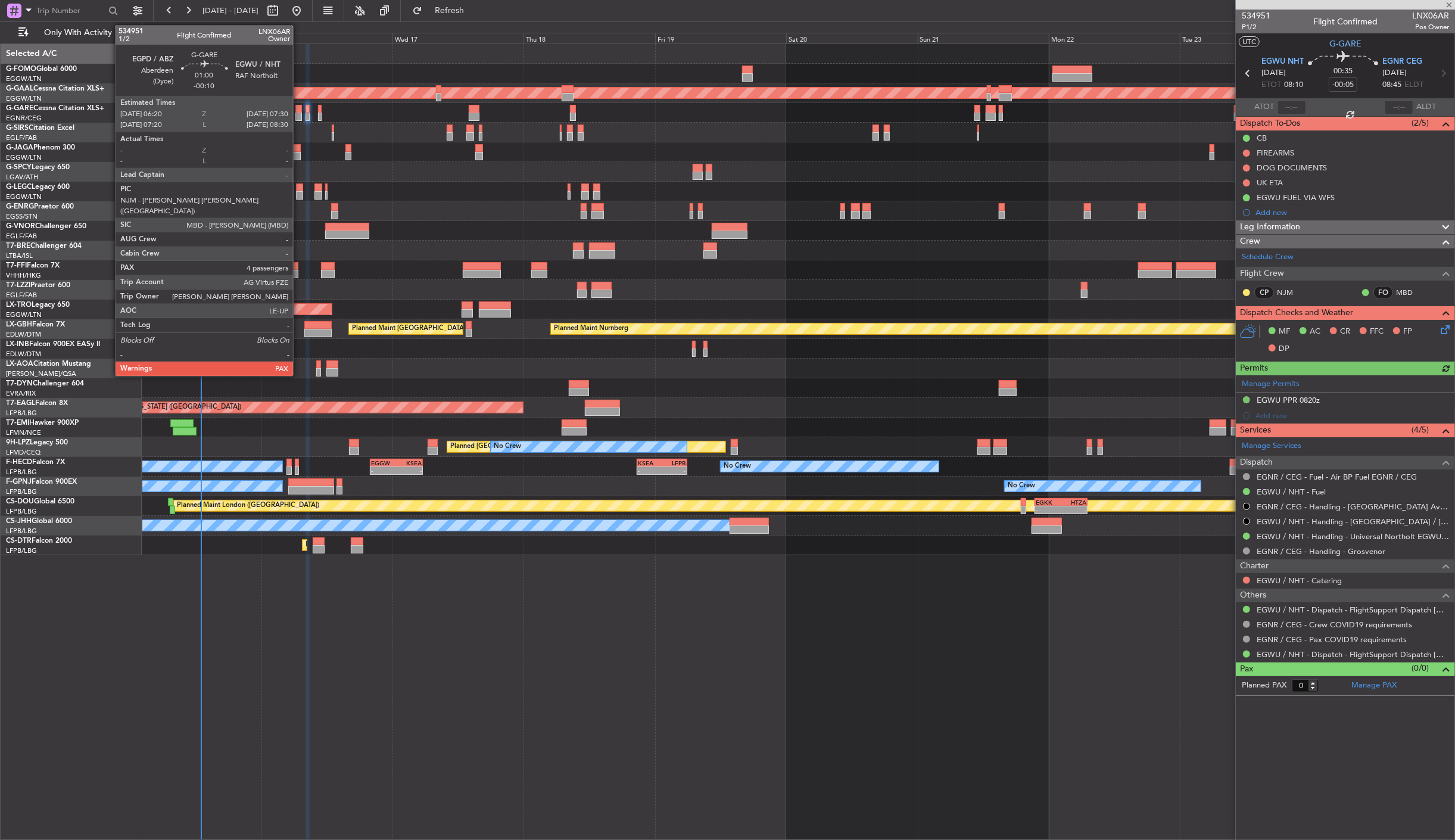
click at [299, 110] on div at bounding box center [299, 109] width 6 height 9
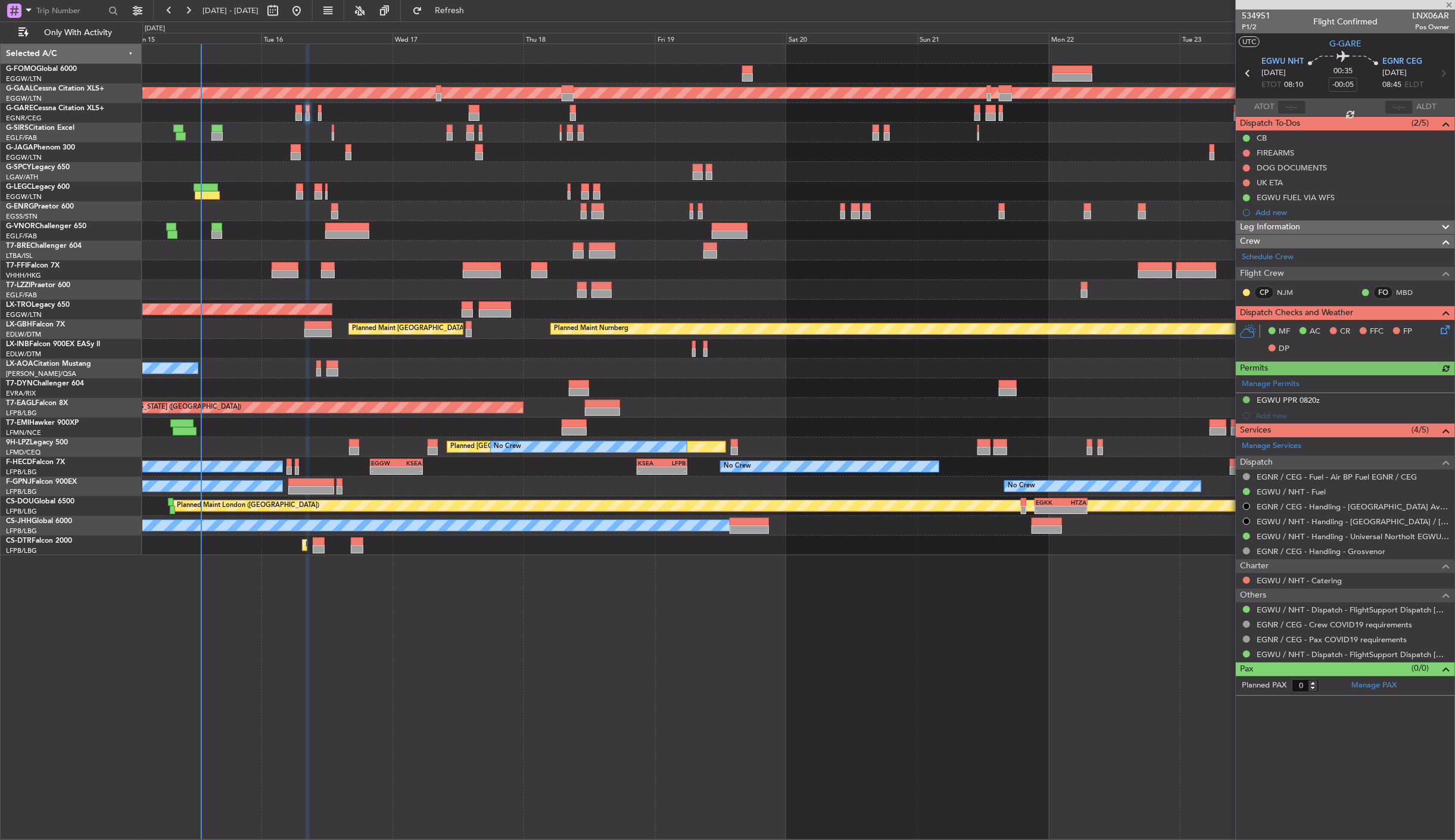
type input "-00:10"
type input "4"
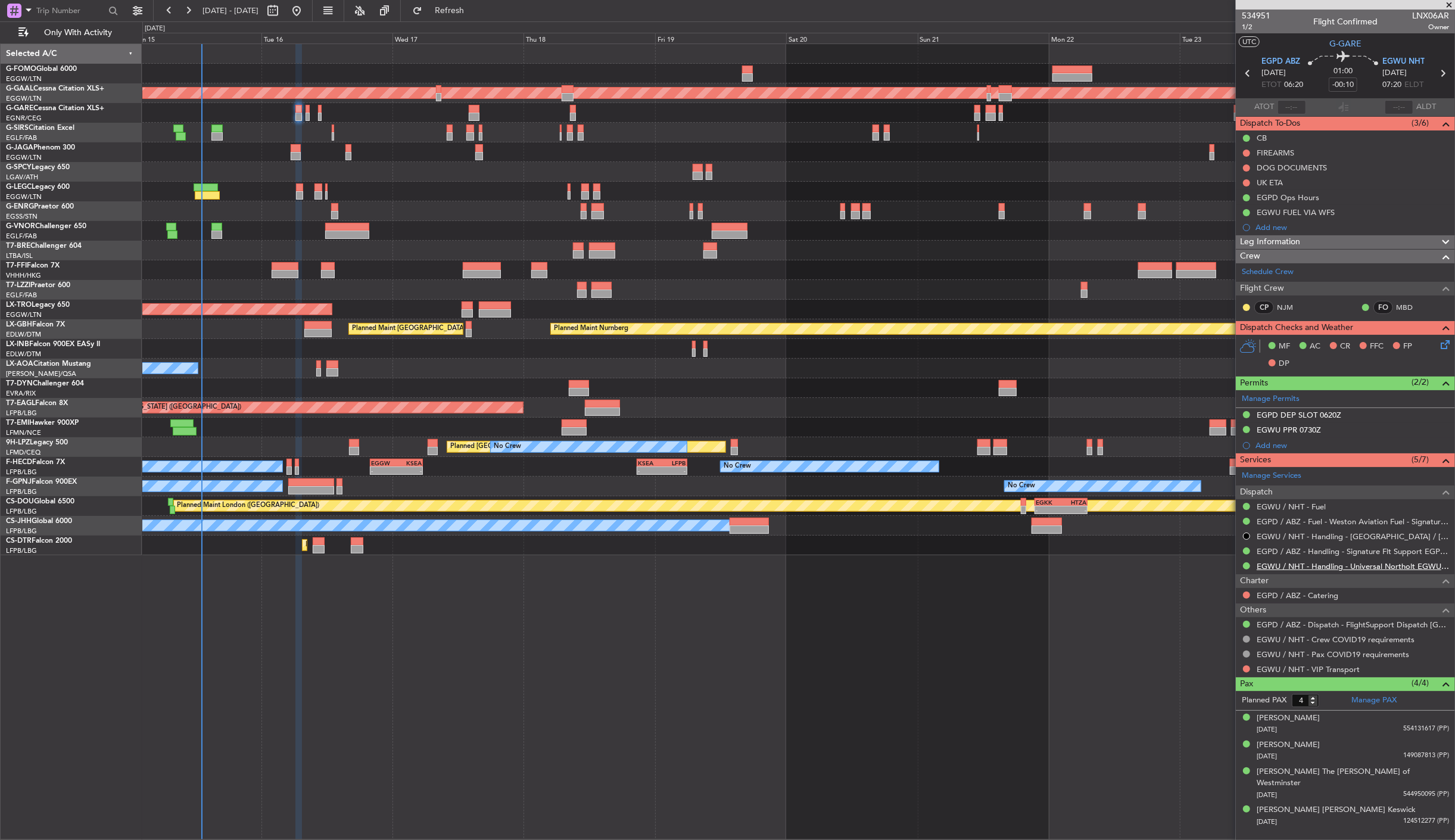
click at [1348, 565] on link "EGWU / NHT - Handling - Universal Northolt EGWU / NHT" at bounding box center [1353, 565] width 193 height 10
click at [1245, 427] on button at bounding box center [1246, 429] width 7 height 7
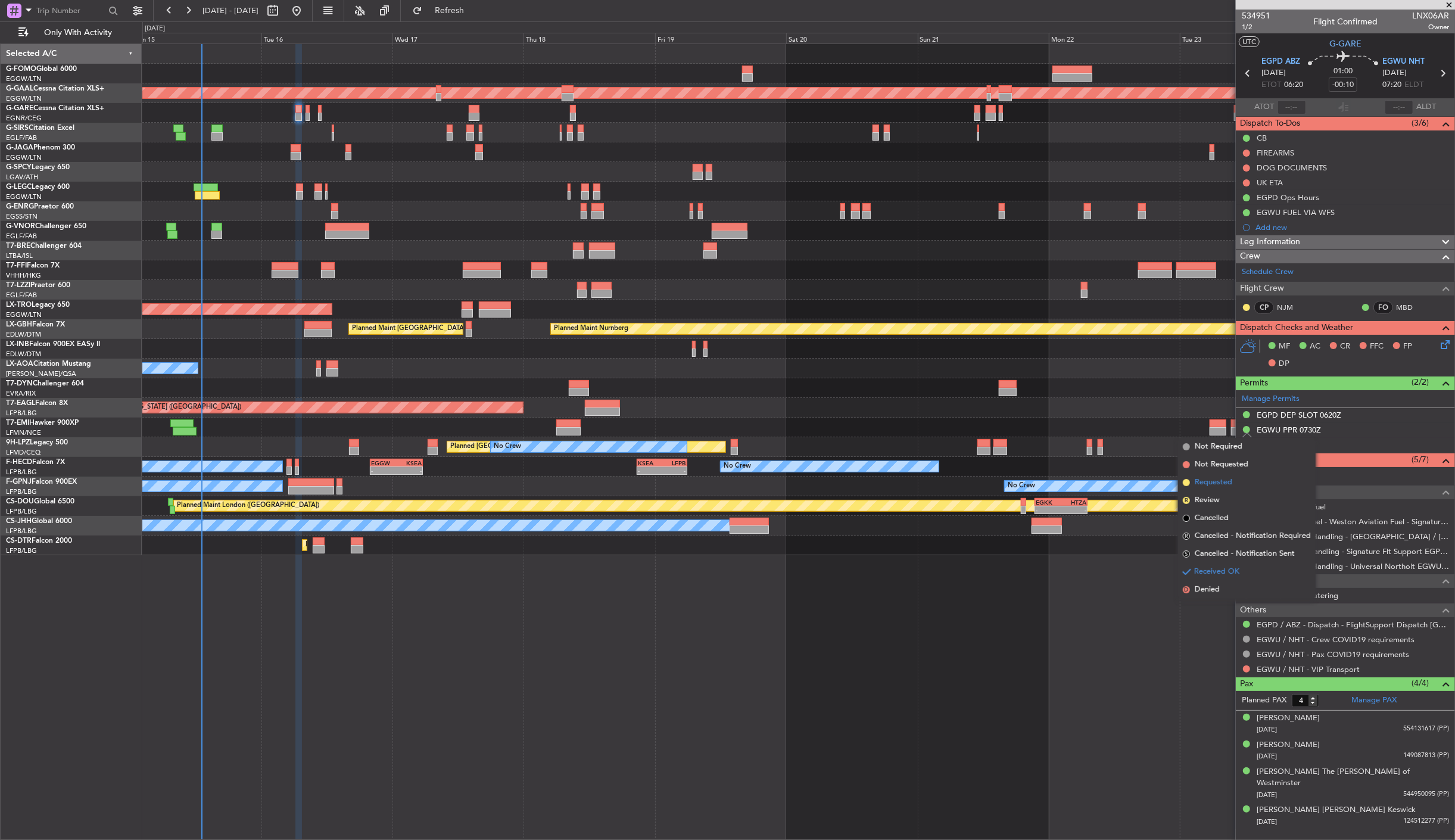
click at [1221, 478] on span "Requested" at bounding box center [1214, 482] width 38 height 12
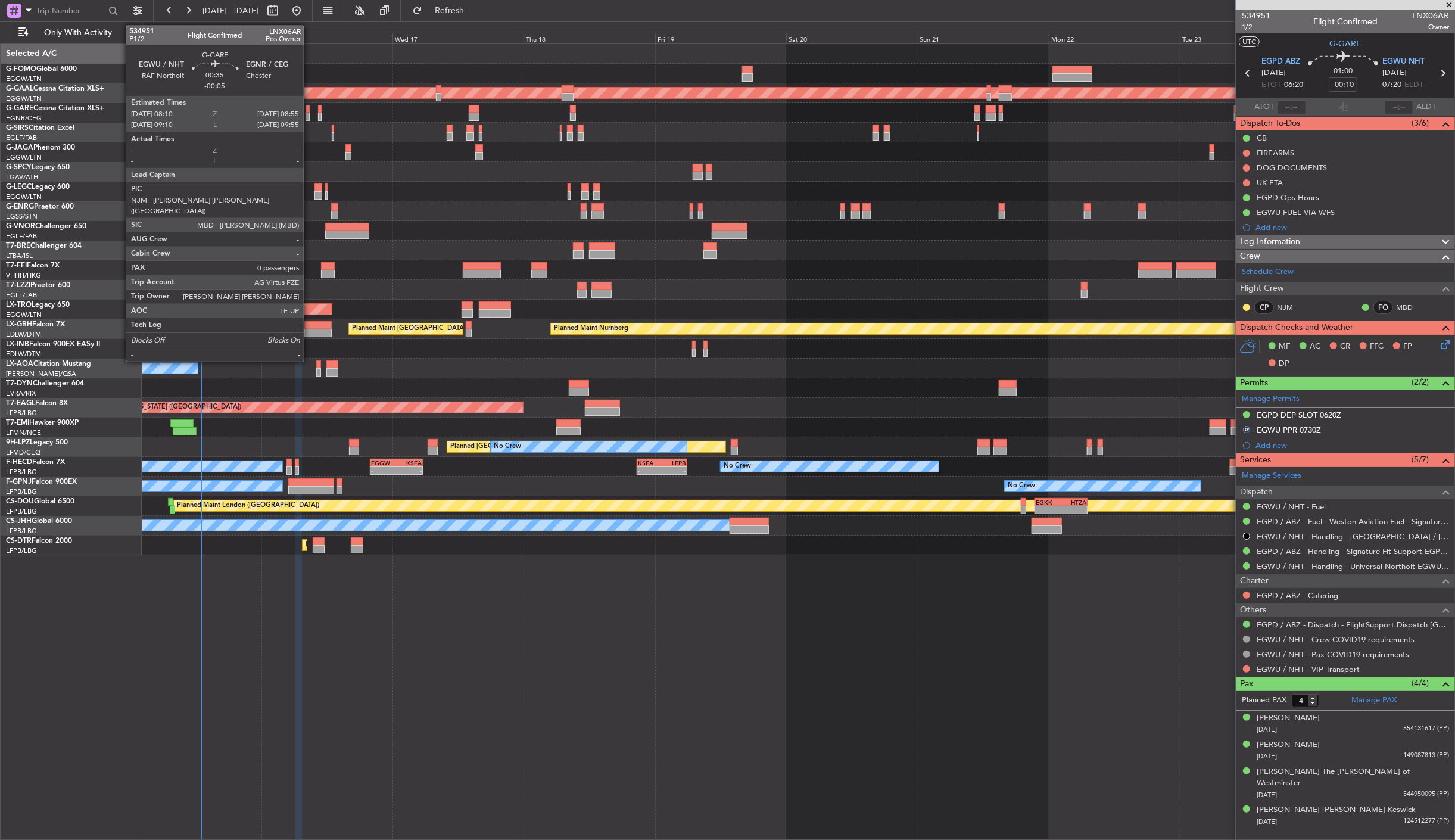
click at [309, 110] on div at bounding box center [307, 109] width 4 height 9
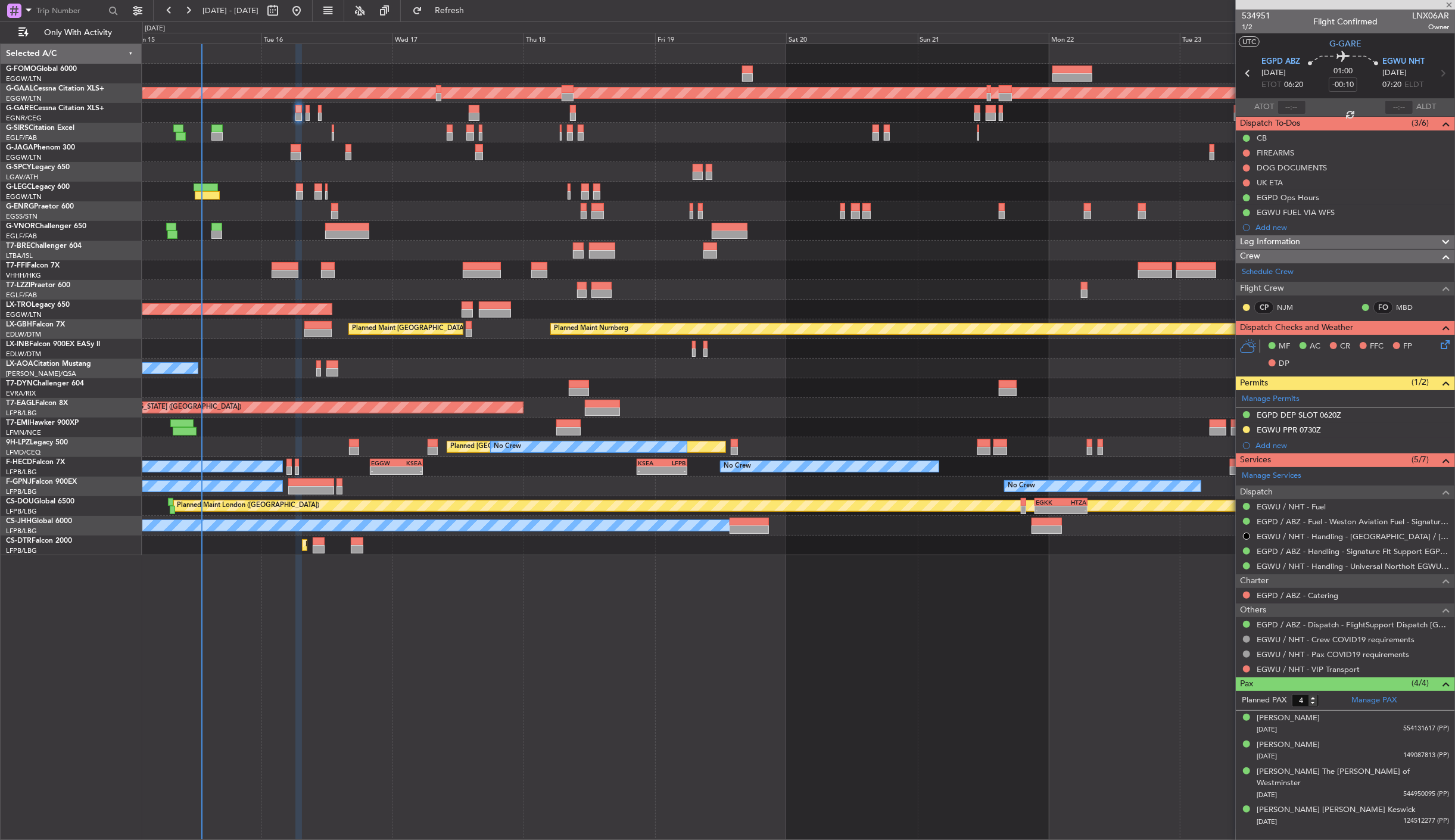
type input "-00:05"
type input "0"
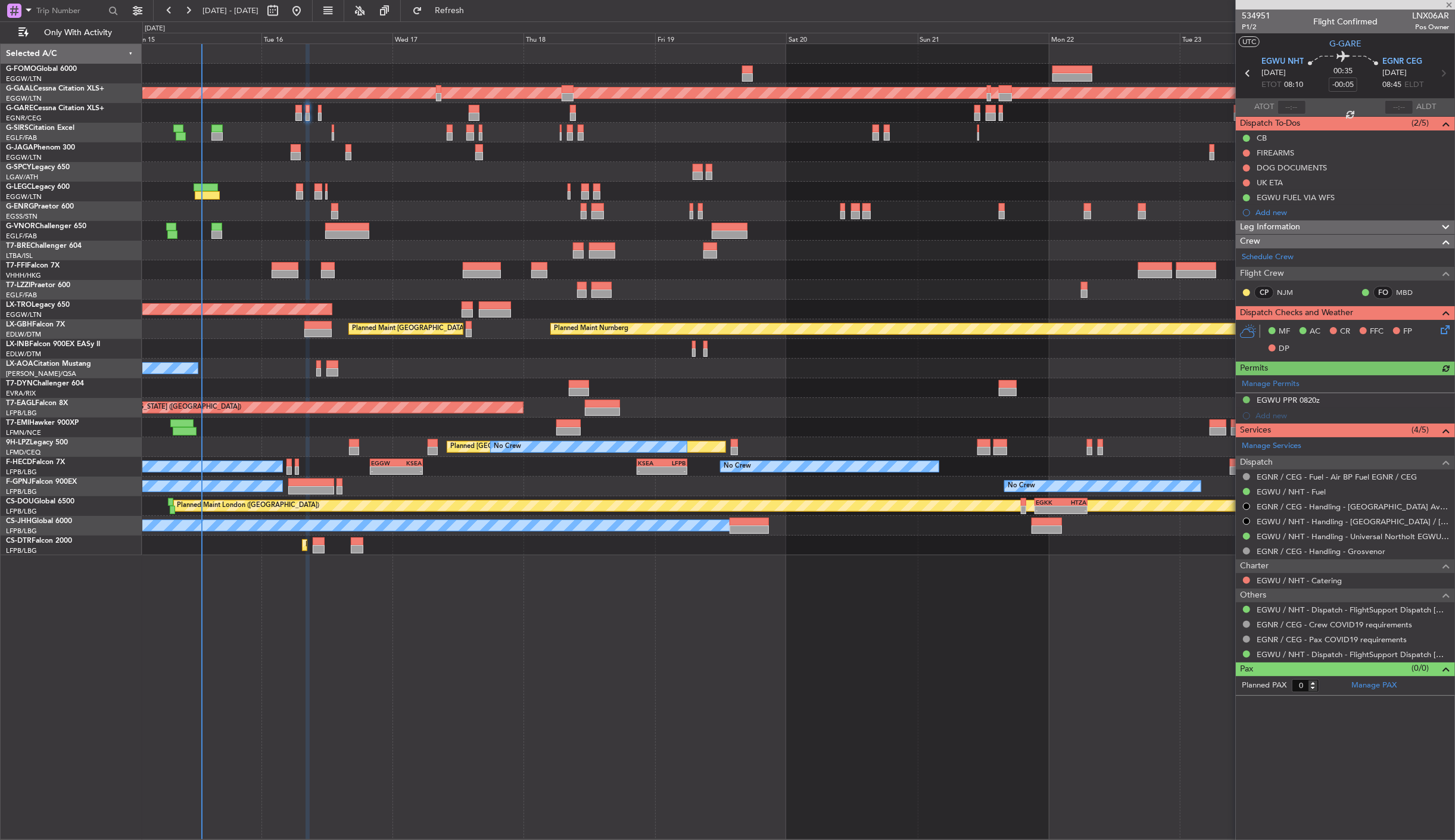
click at [1245, 398] on div "Manage Permits EGWU PPR 0820z Add new" at bounding box center [1345, 399] width 219 height 48
click at [1247, 401] on button at bounding box center [1246, 399] width 7 height 7
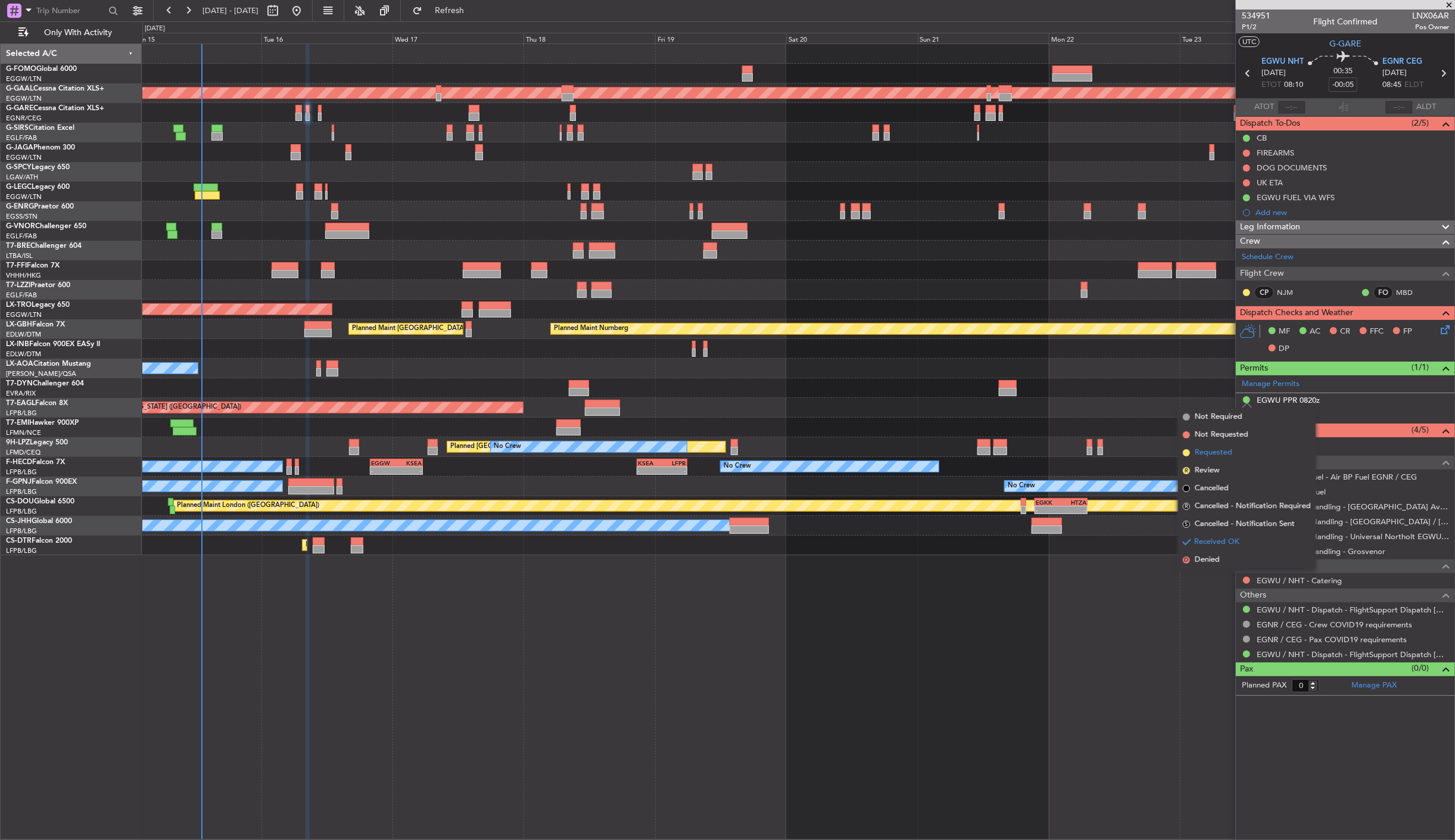
click at [1209, 452] on span "Requested" at bounding box center [1214, 452] width 38 height 12
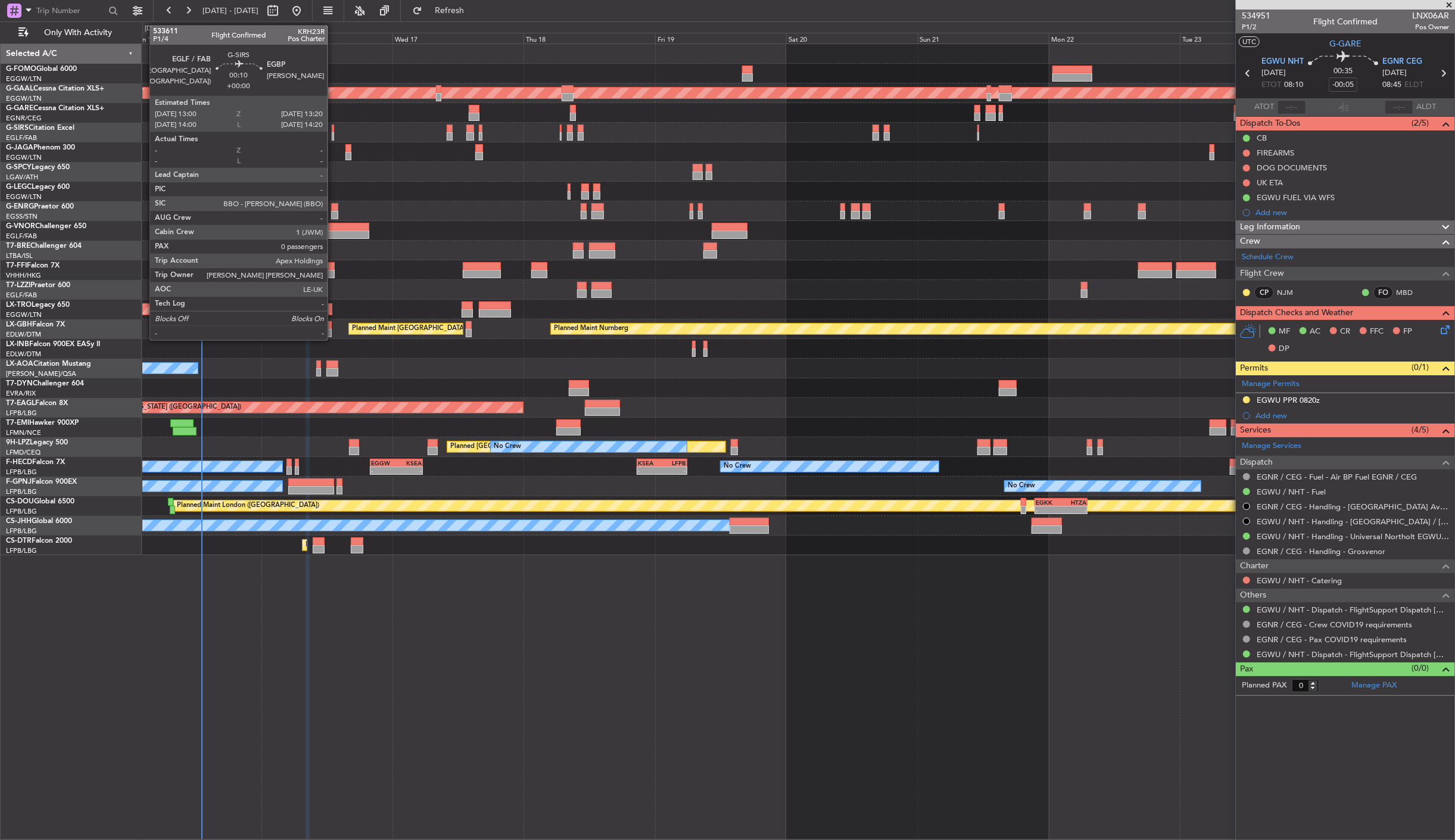
click at [333, 129] on div at bounding box center [333, 128] width 2 height 9
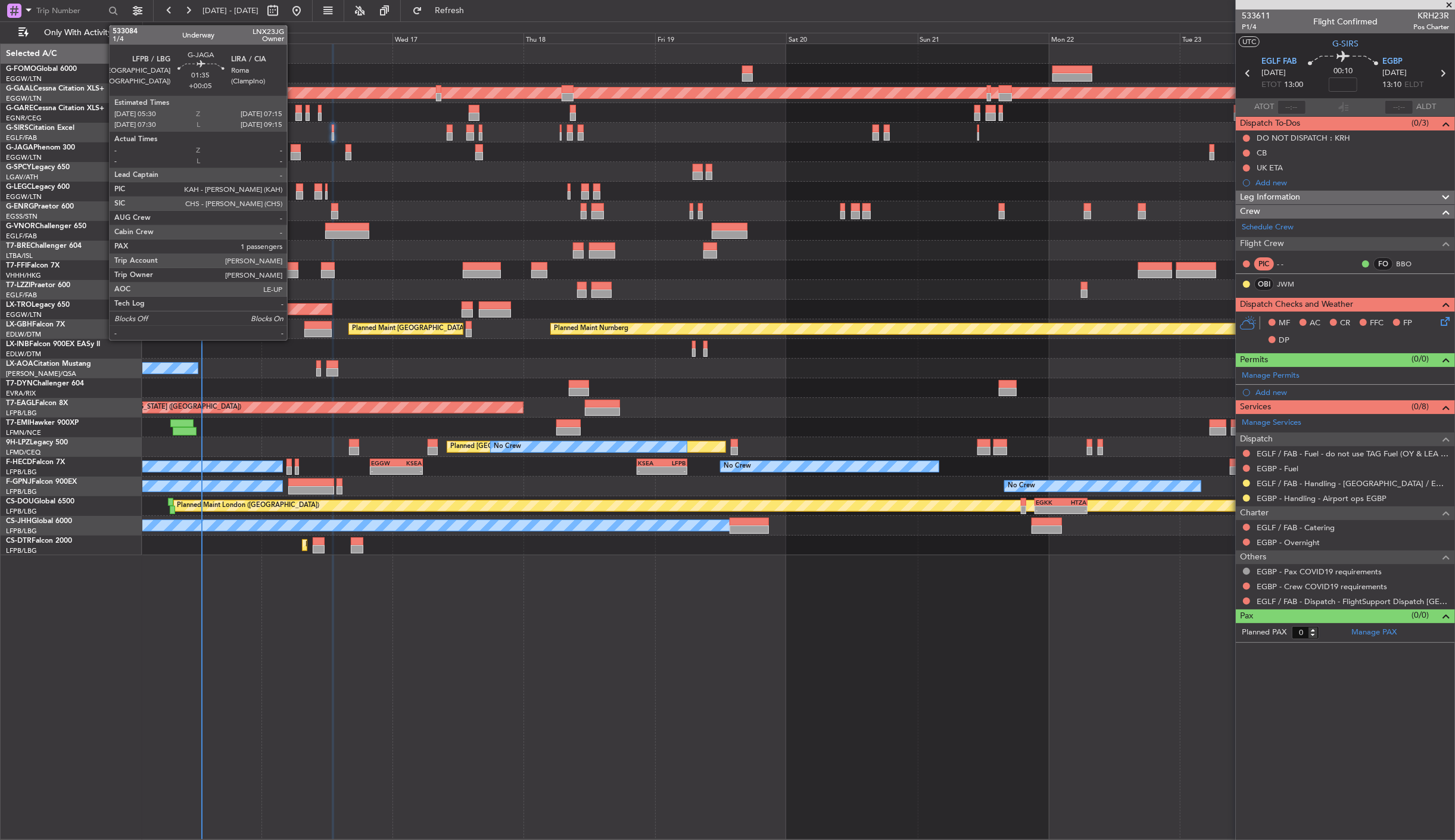
click at [294, 152] on div at bounding box center [295, 155] width 10 height 9
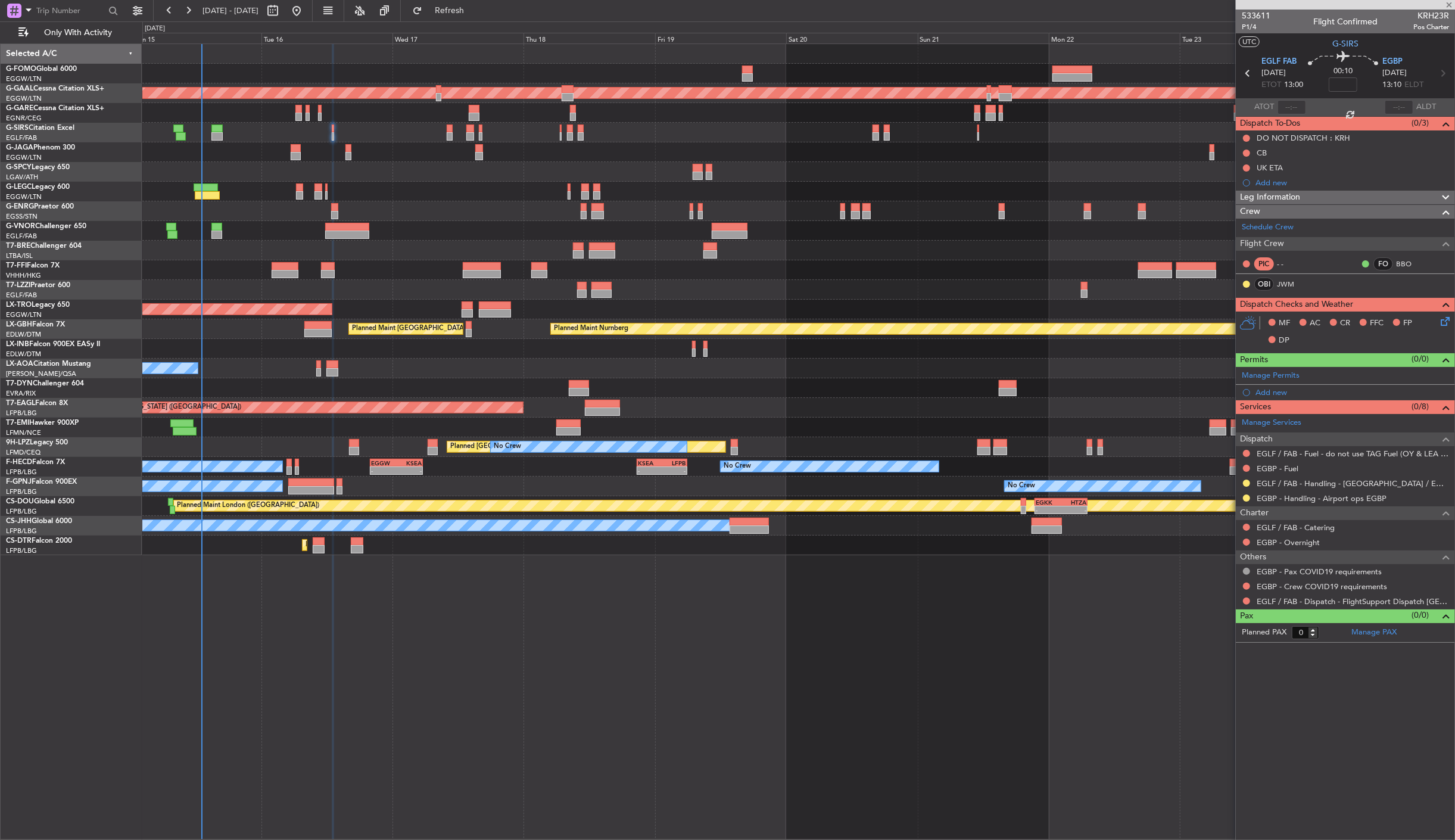
type input "+00:05"
type input "1"
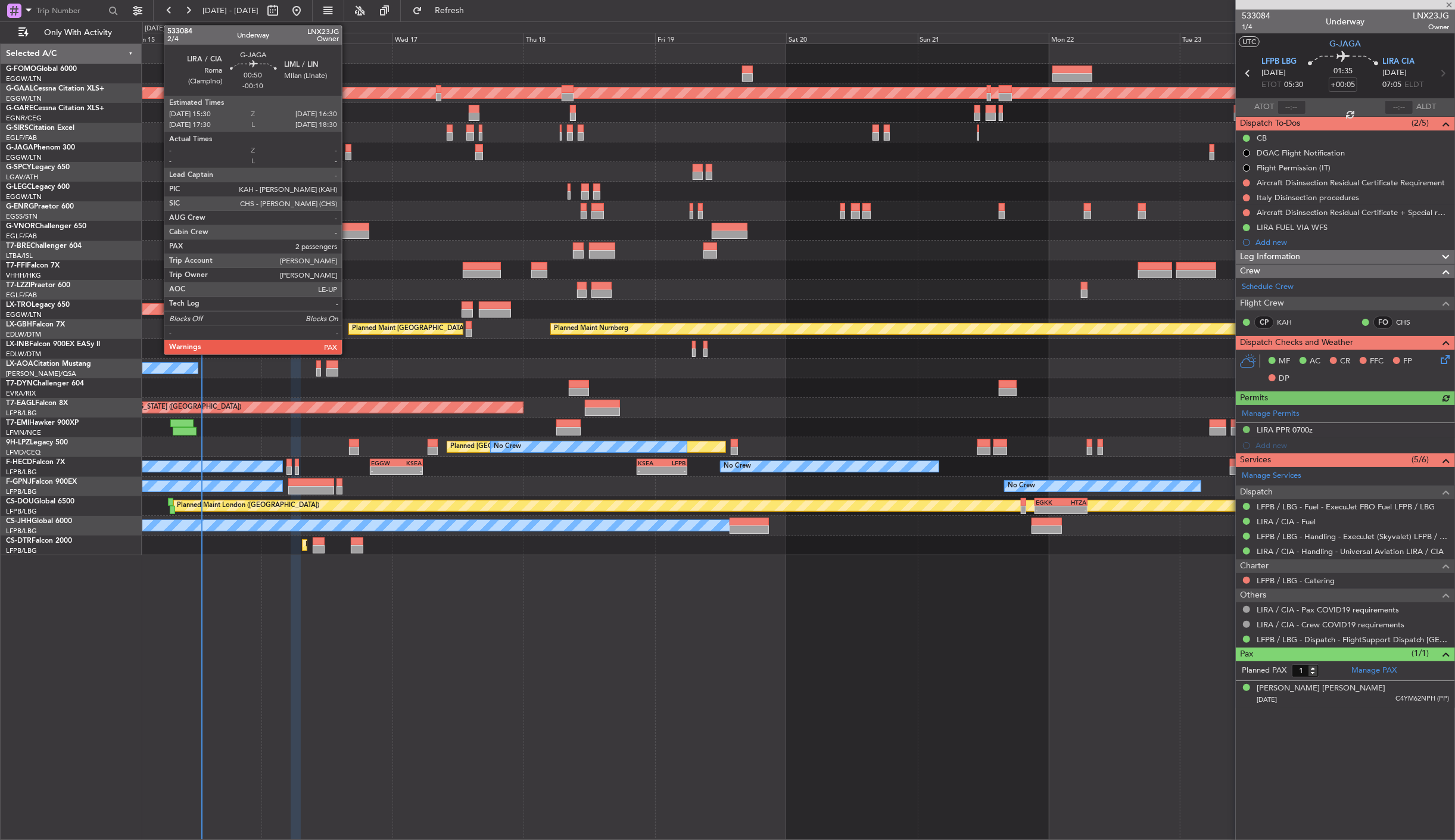
click at [348, 151] on div at bounding box center [349, 148] width 6 height 9
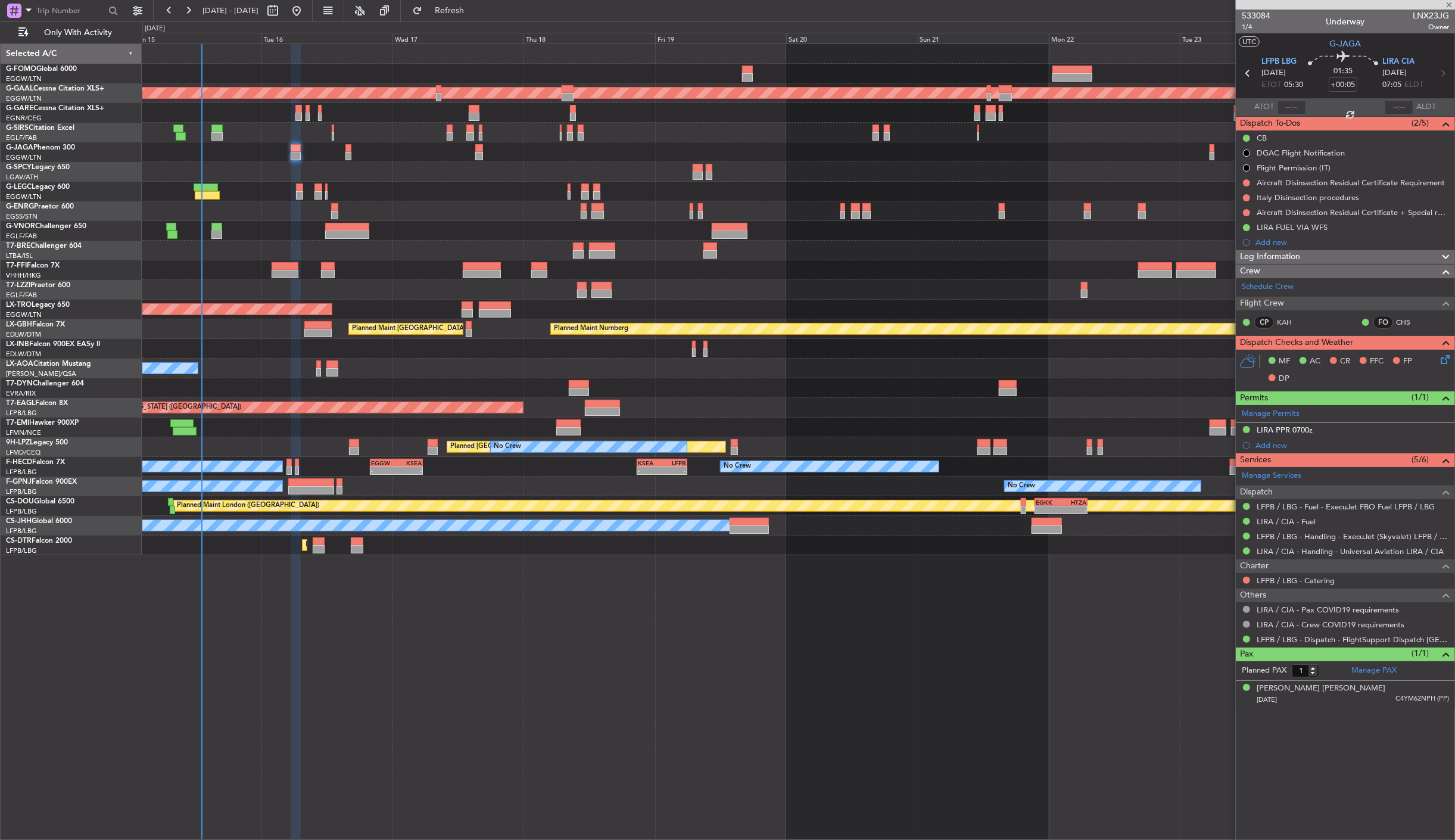
type input "-00:10"
type input "2"
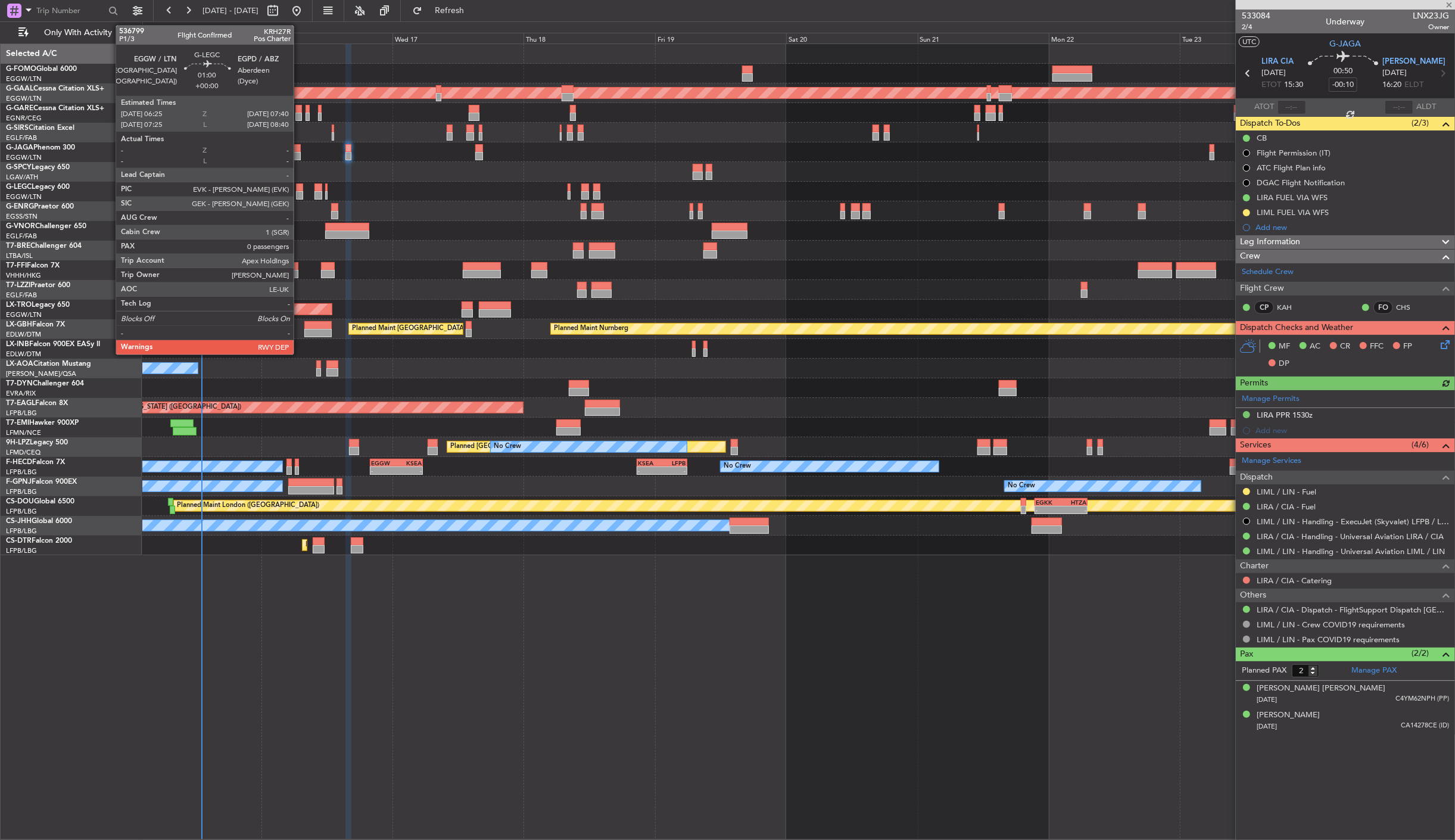
click at [299, 191] on div at bounding box center [299, 195] width 7 height 9
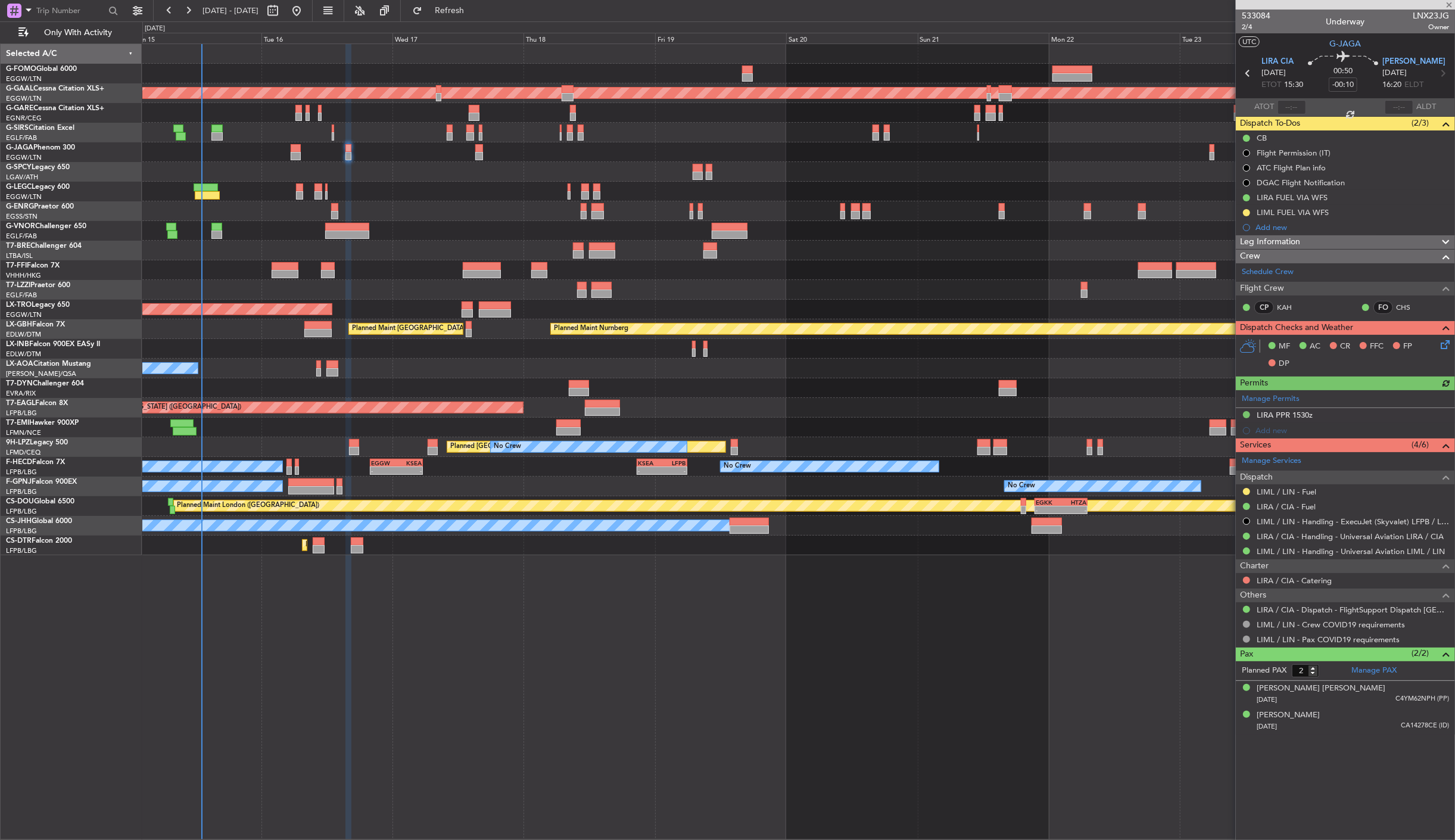
type input "0"
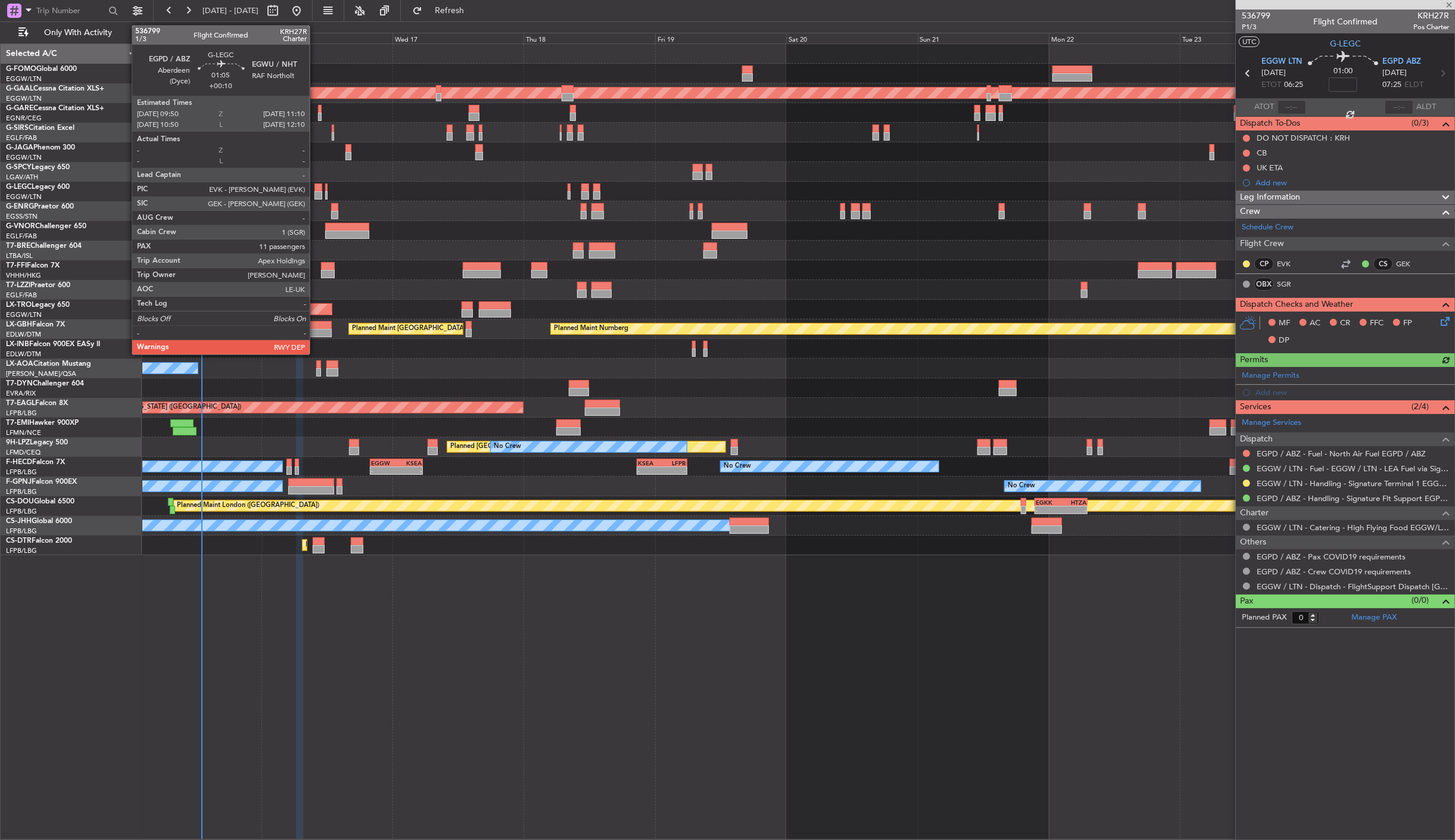
click at [316, 190] on div at bounding box center [319, 187] width 8 height 9
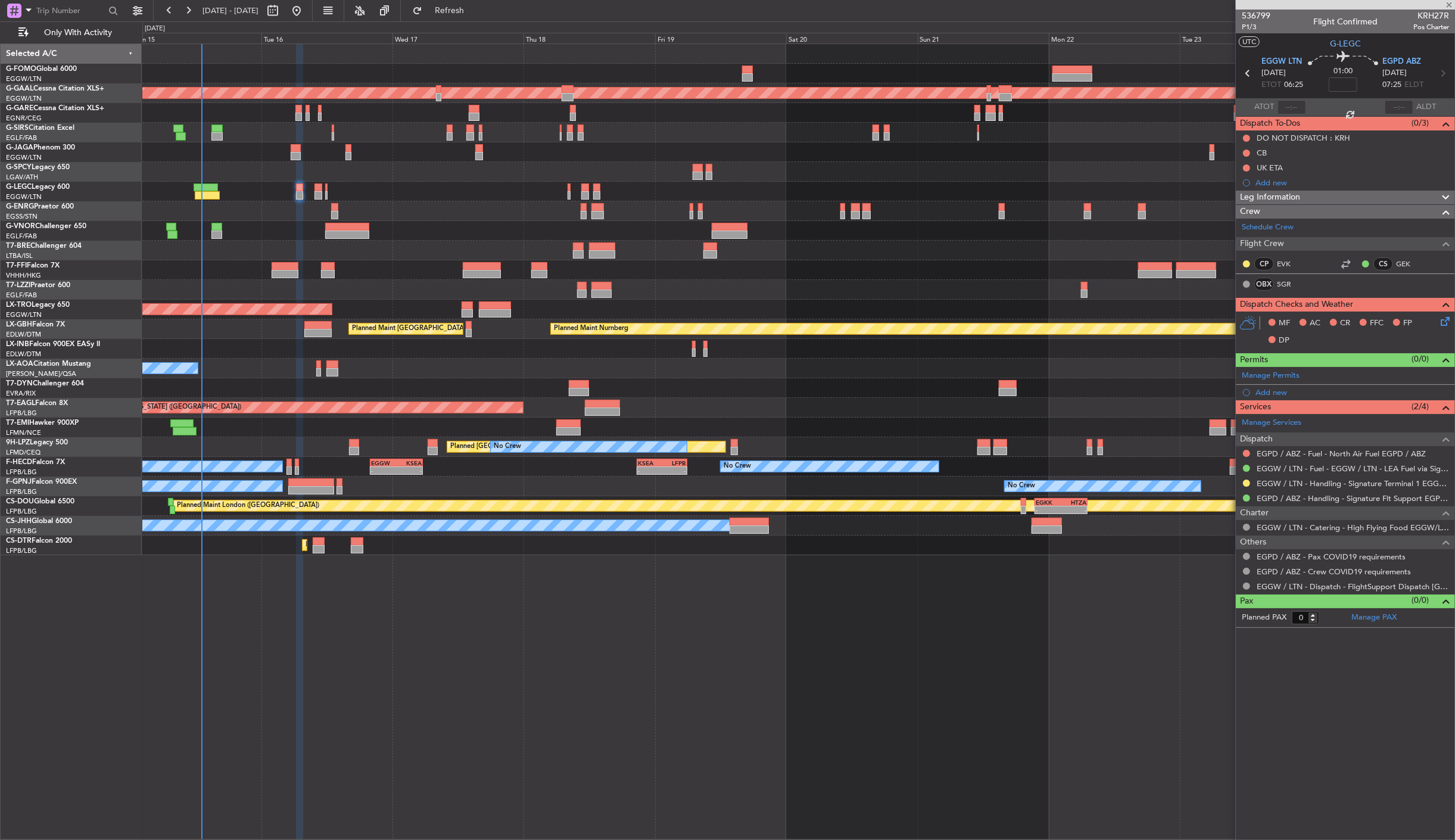
type input "+00:10"
type input "11"
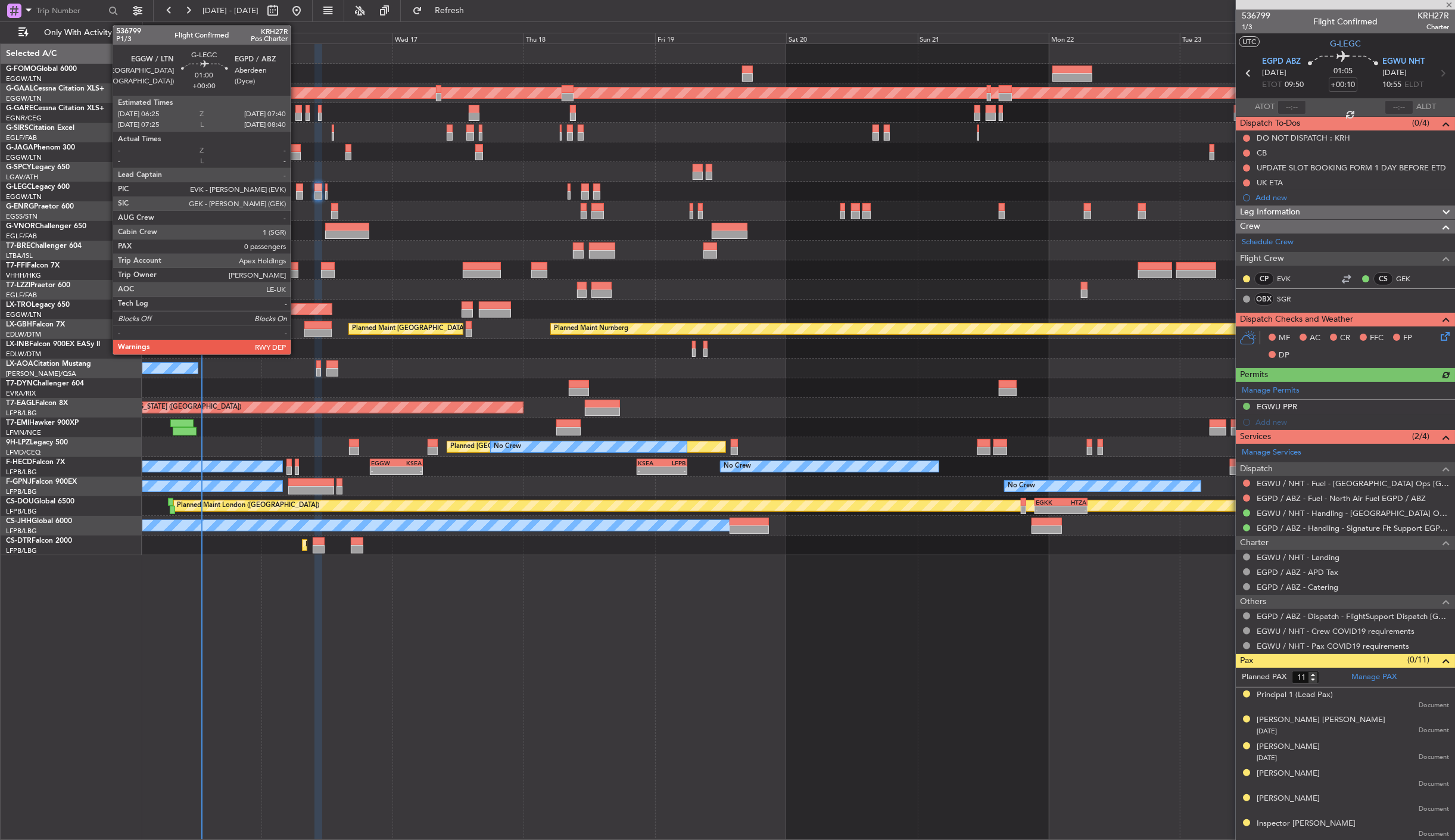
click at [297, 193] on div at bounding box center [299, 195] width 7 height 9
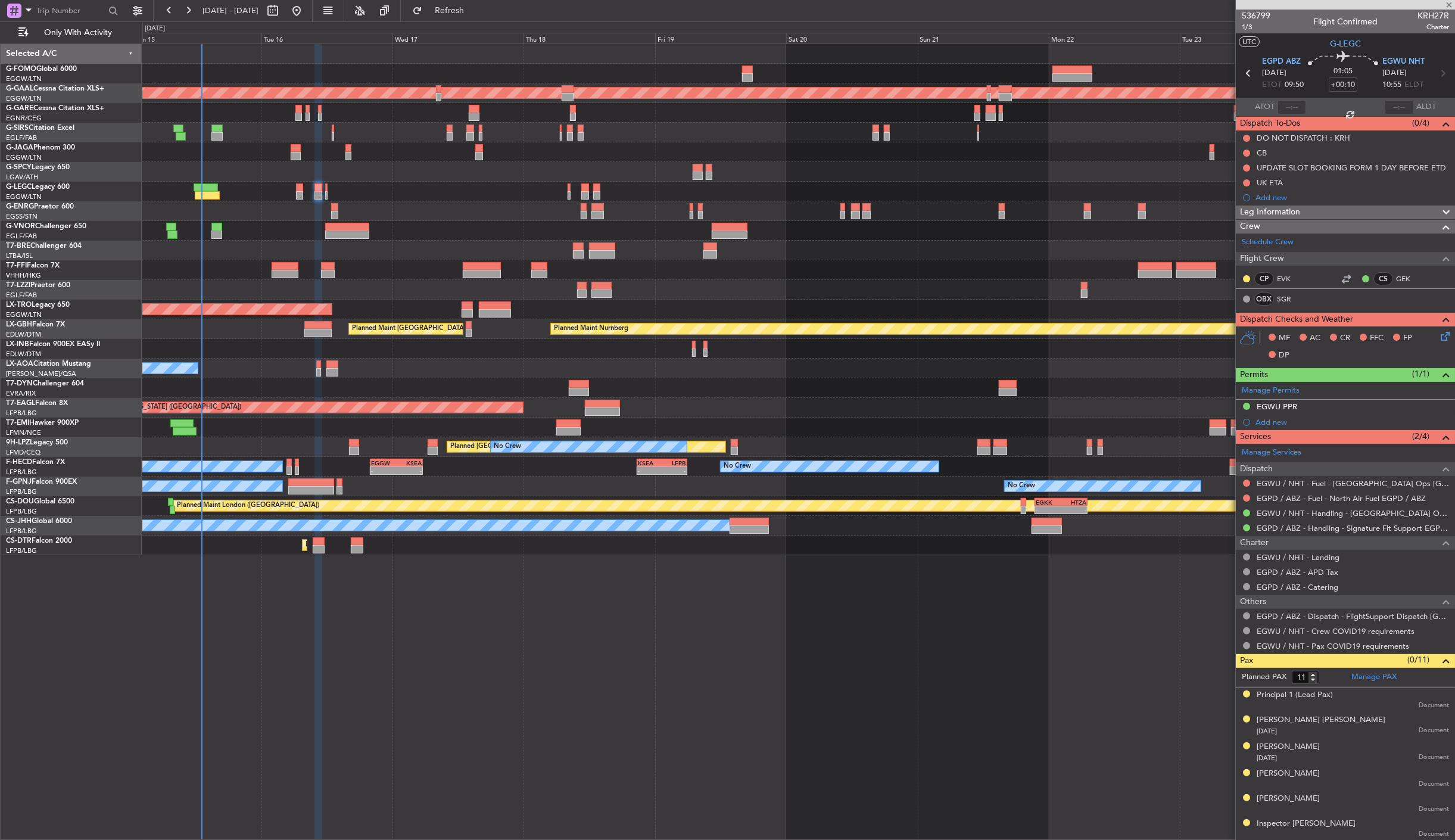
type input "0"
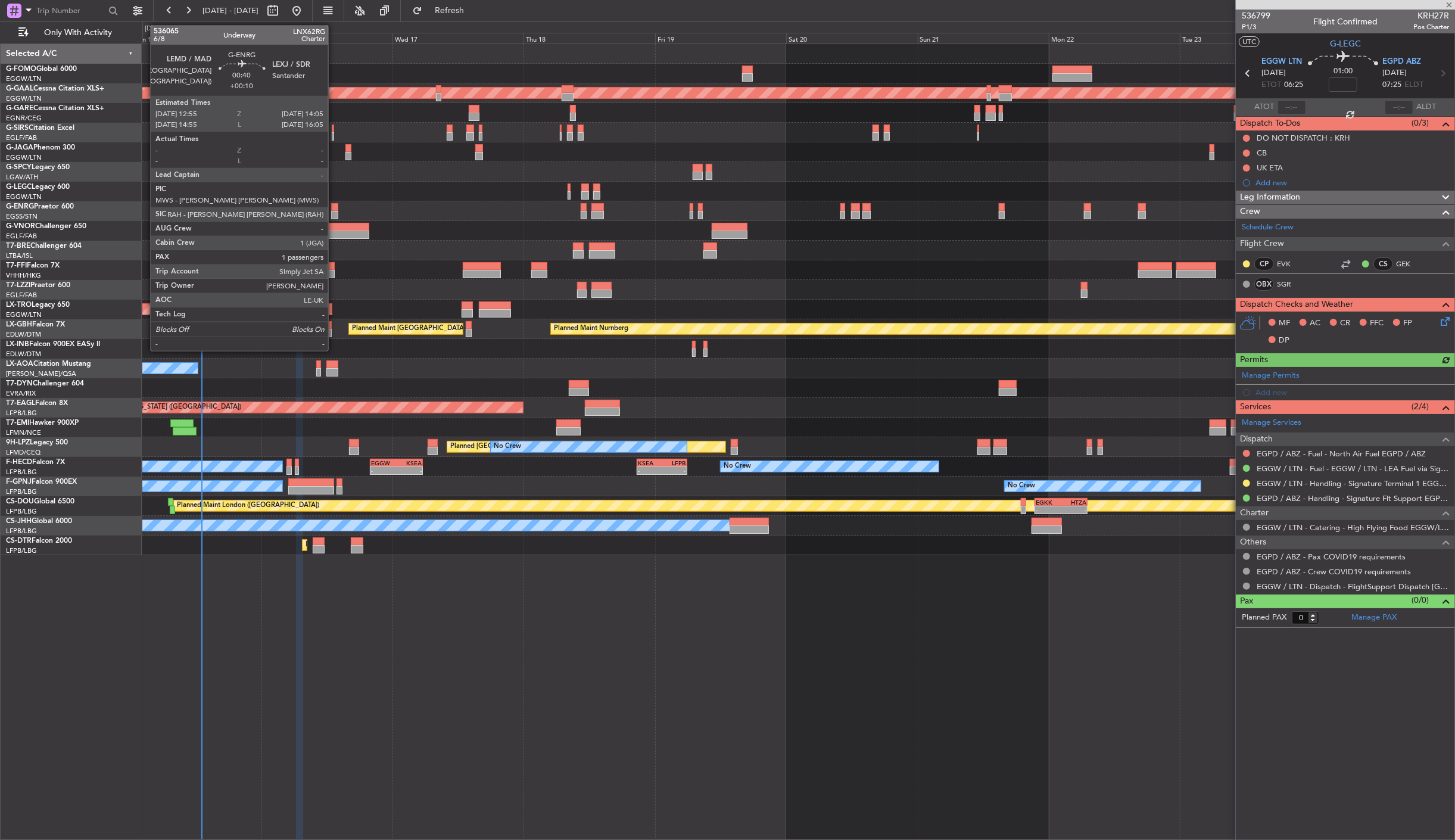
click at [334, 211] on div at bounding box center [334, 215] width 6 height 9
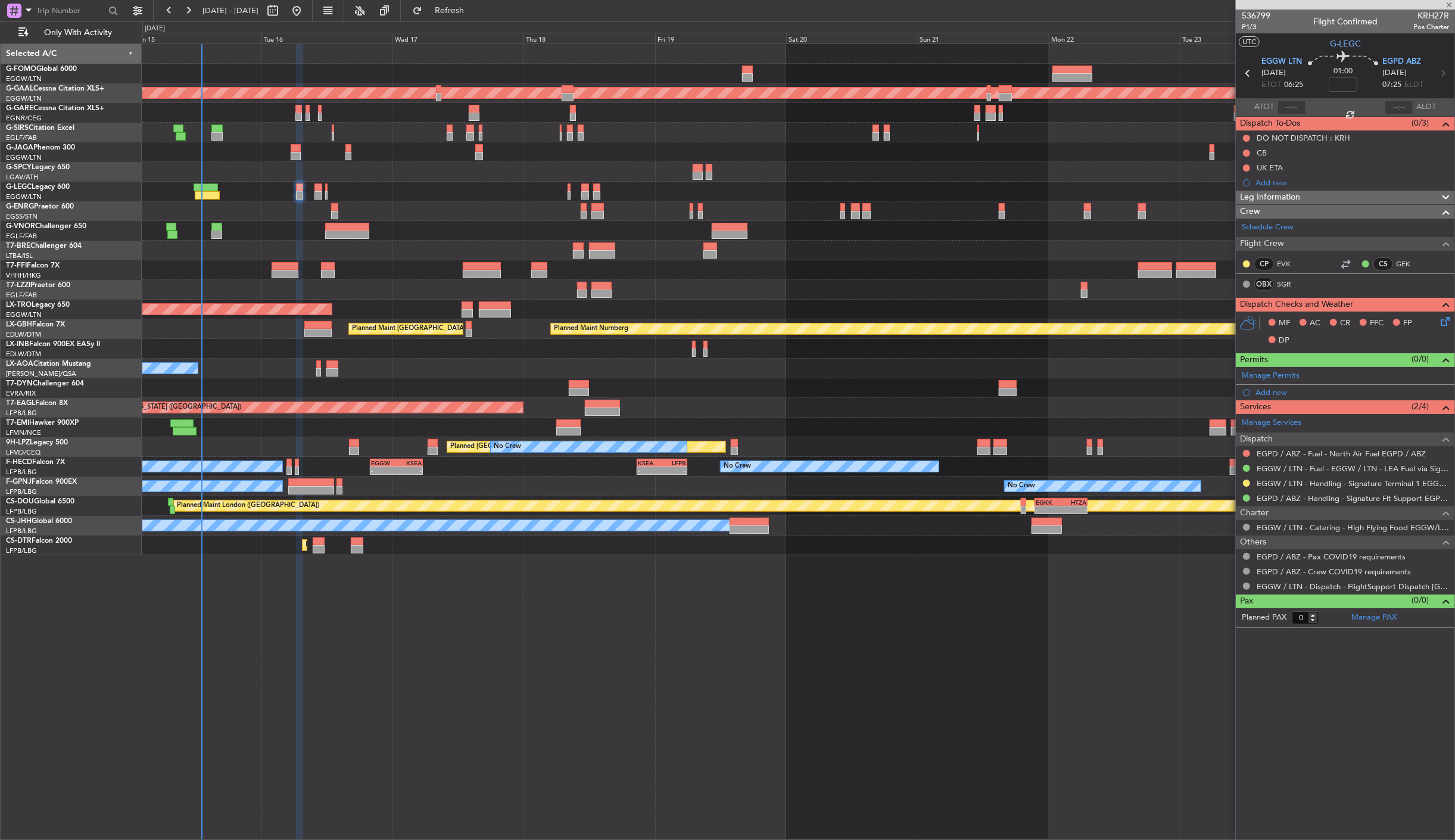
type input "+00:10"
type input "1"
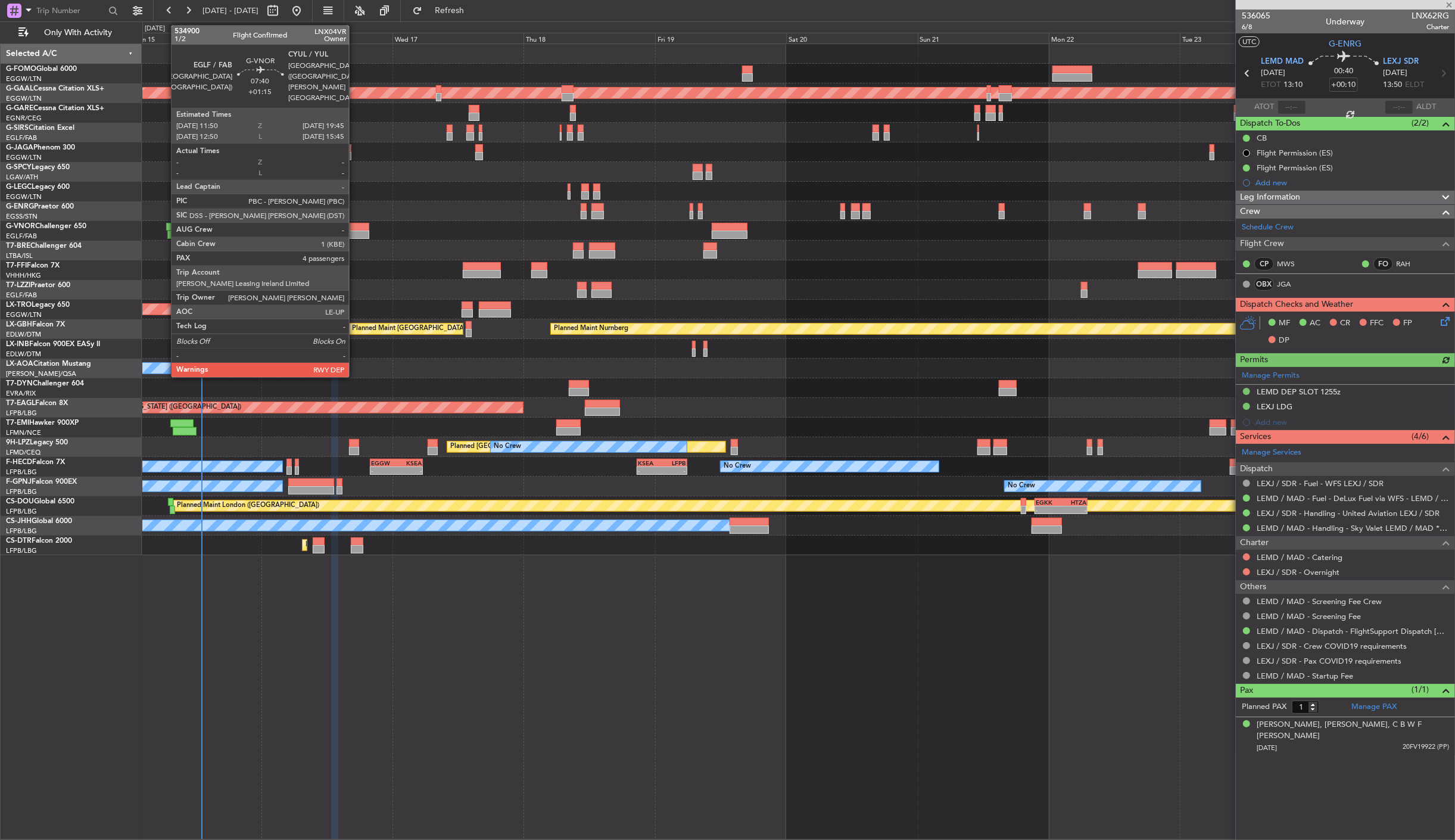
click at [355, 231] on div at bounding box center [347, 234] width 43 height 9
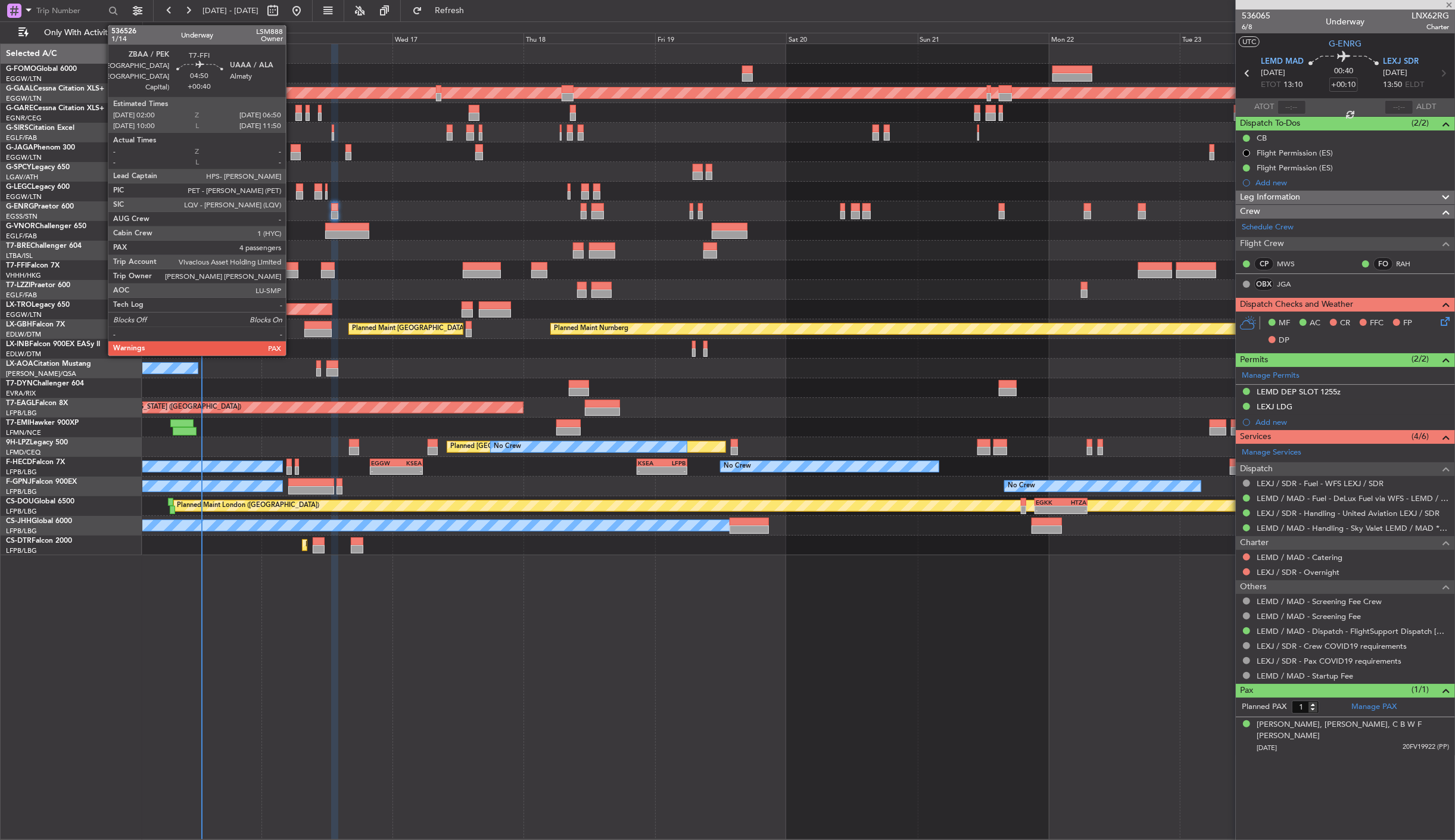
type input "+01:15"
type input "4"
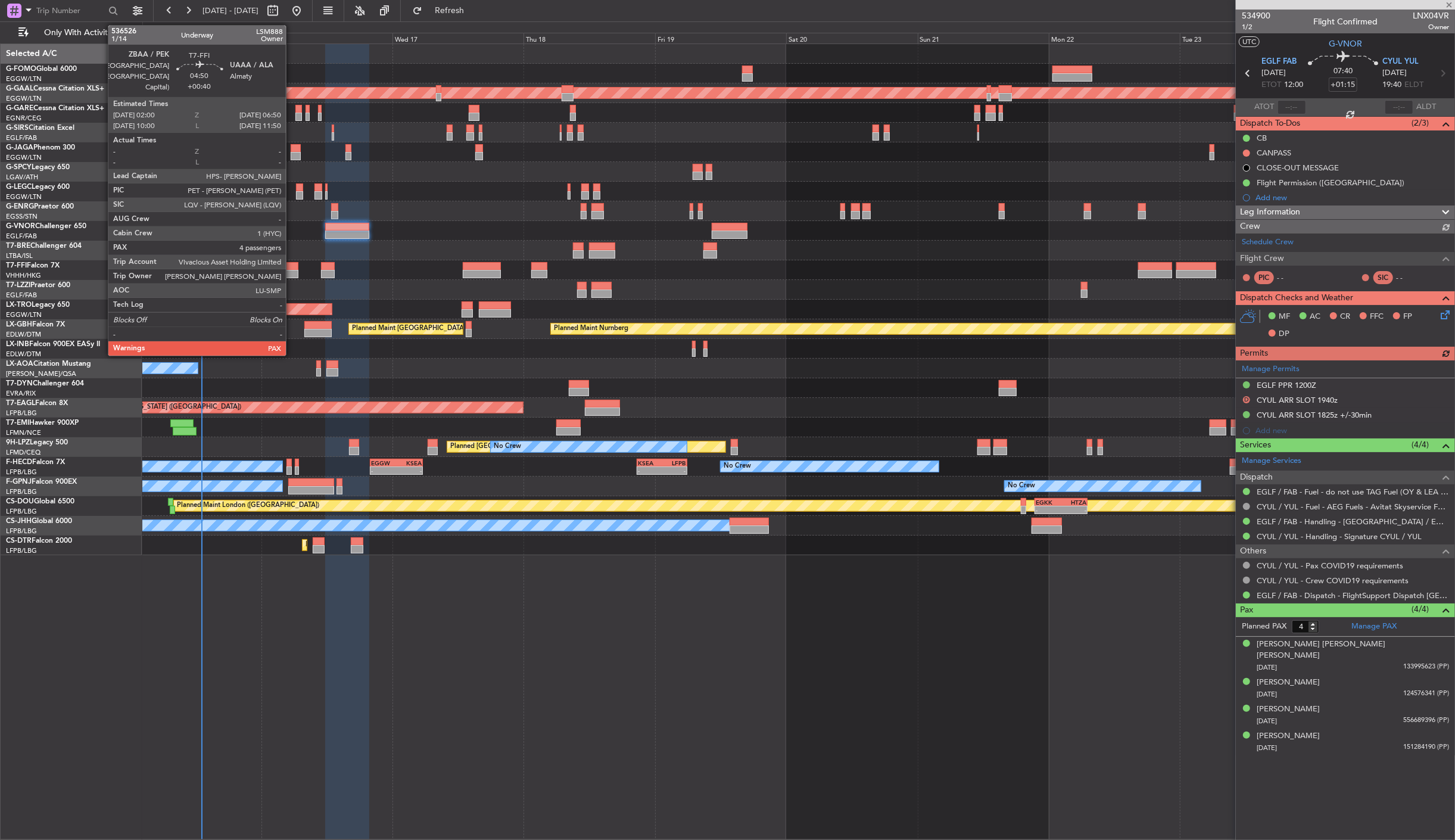
click at [292, 270] on div at bounding box center [285, 274] width 27 height 9
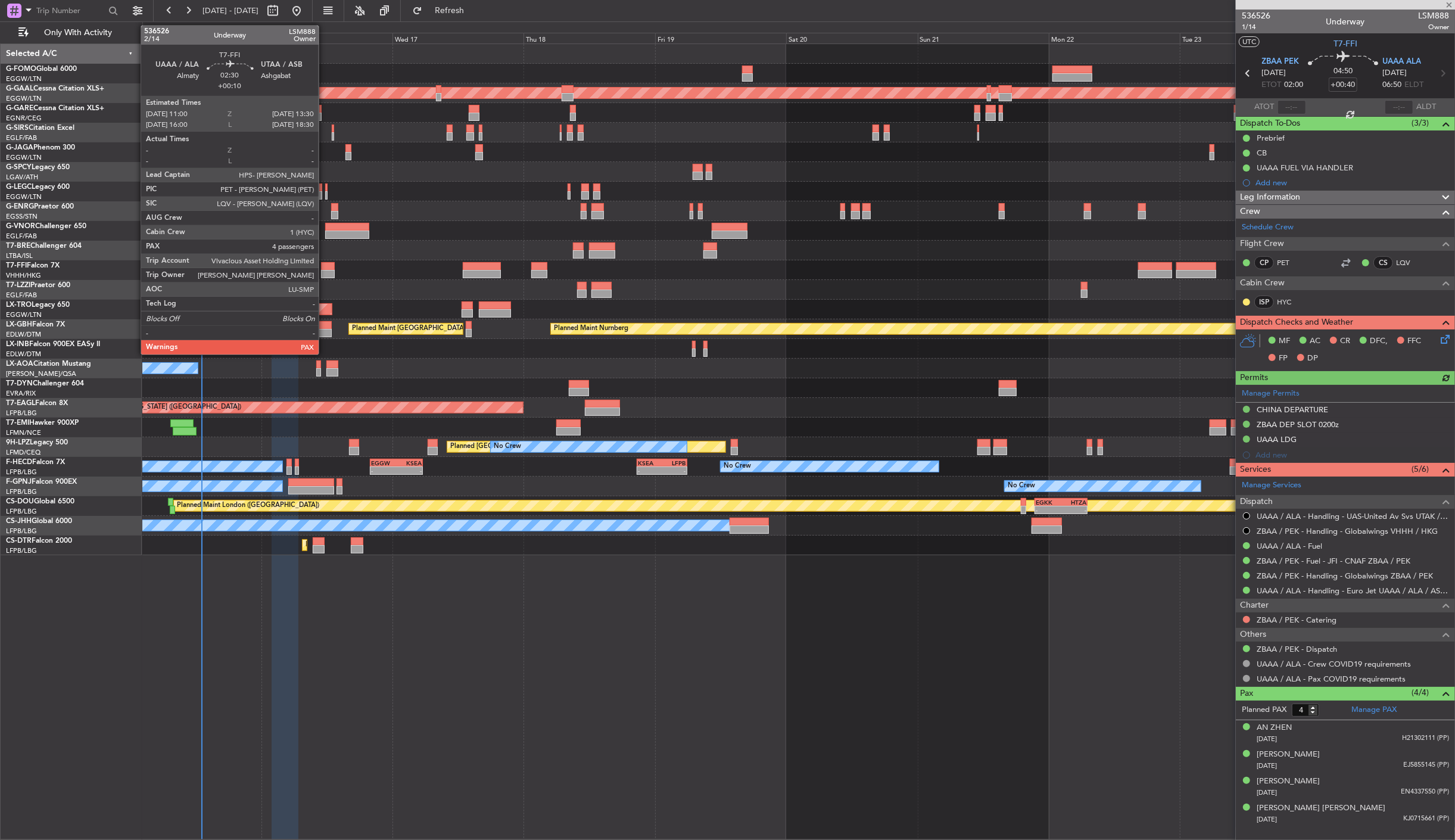
click at [325, 265] on div at bounding box center [328, 266] width 14 height 9
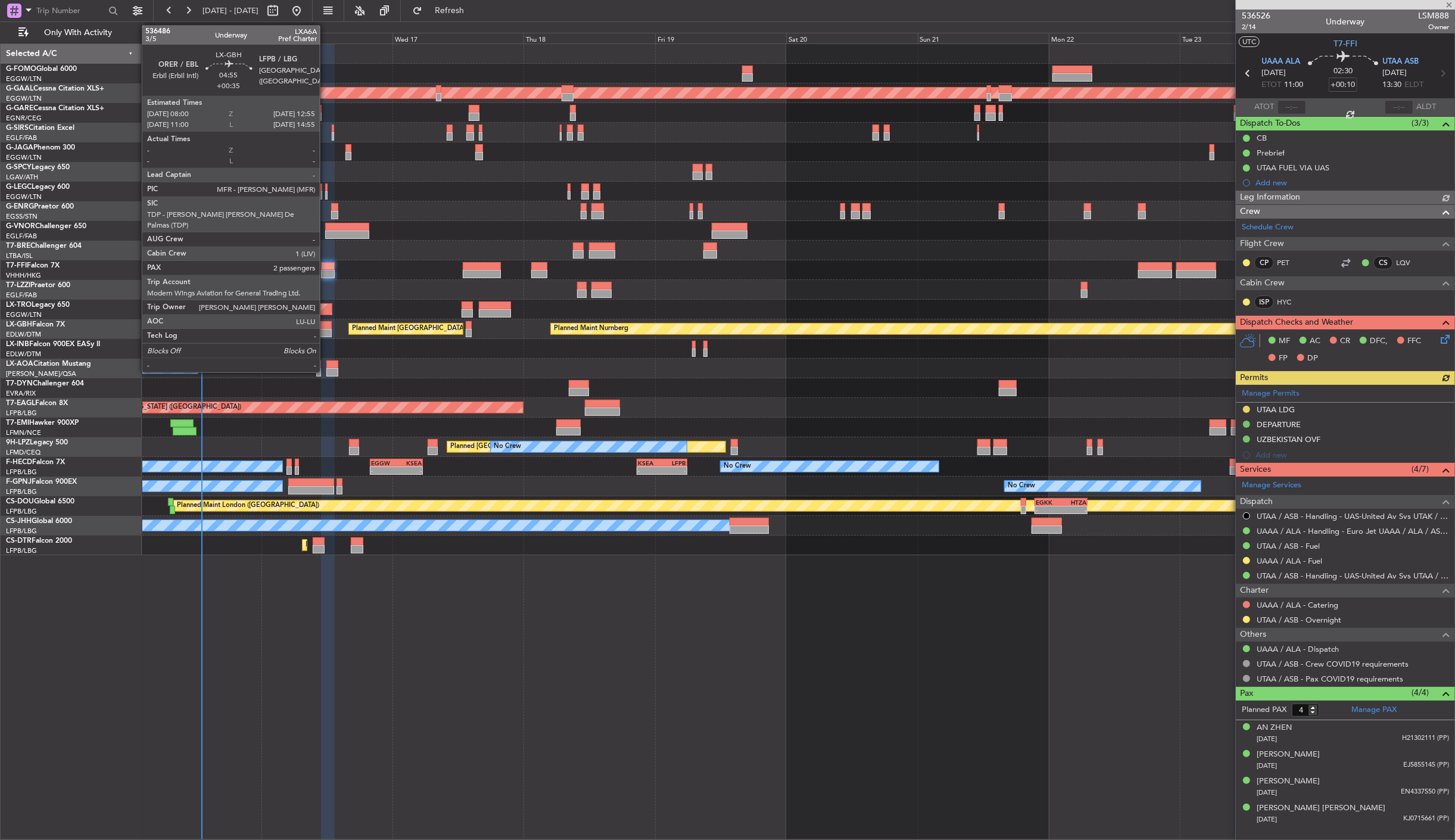
click at [326, 323] on div at bounding box center [318, 325] width 27 height 9
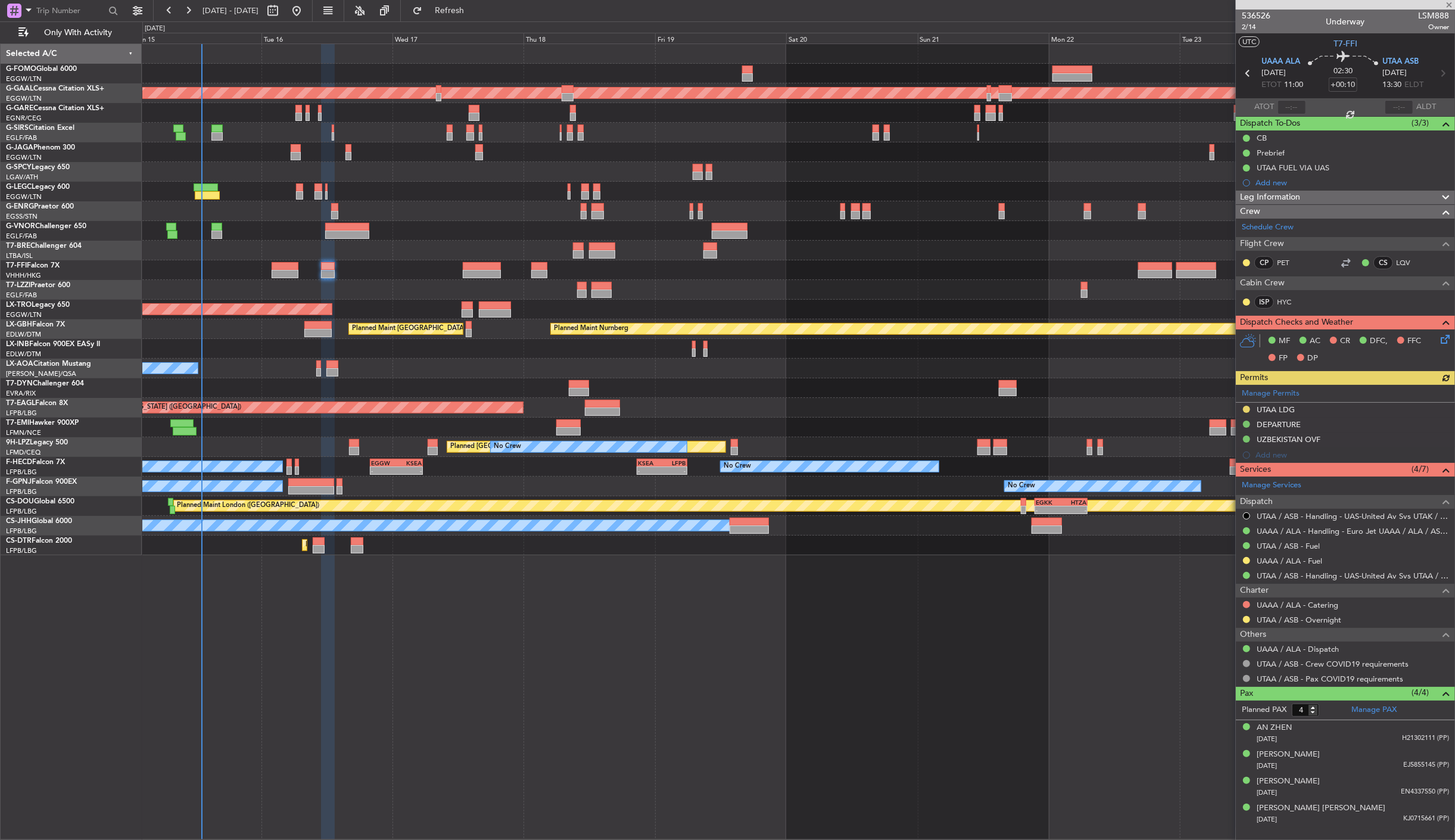
type input "+00:35"
type input "2"
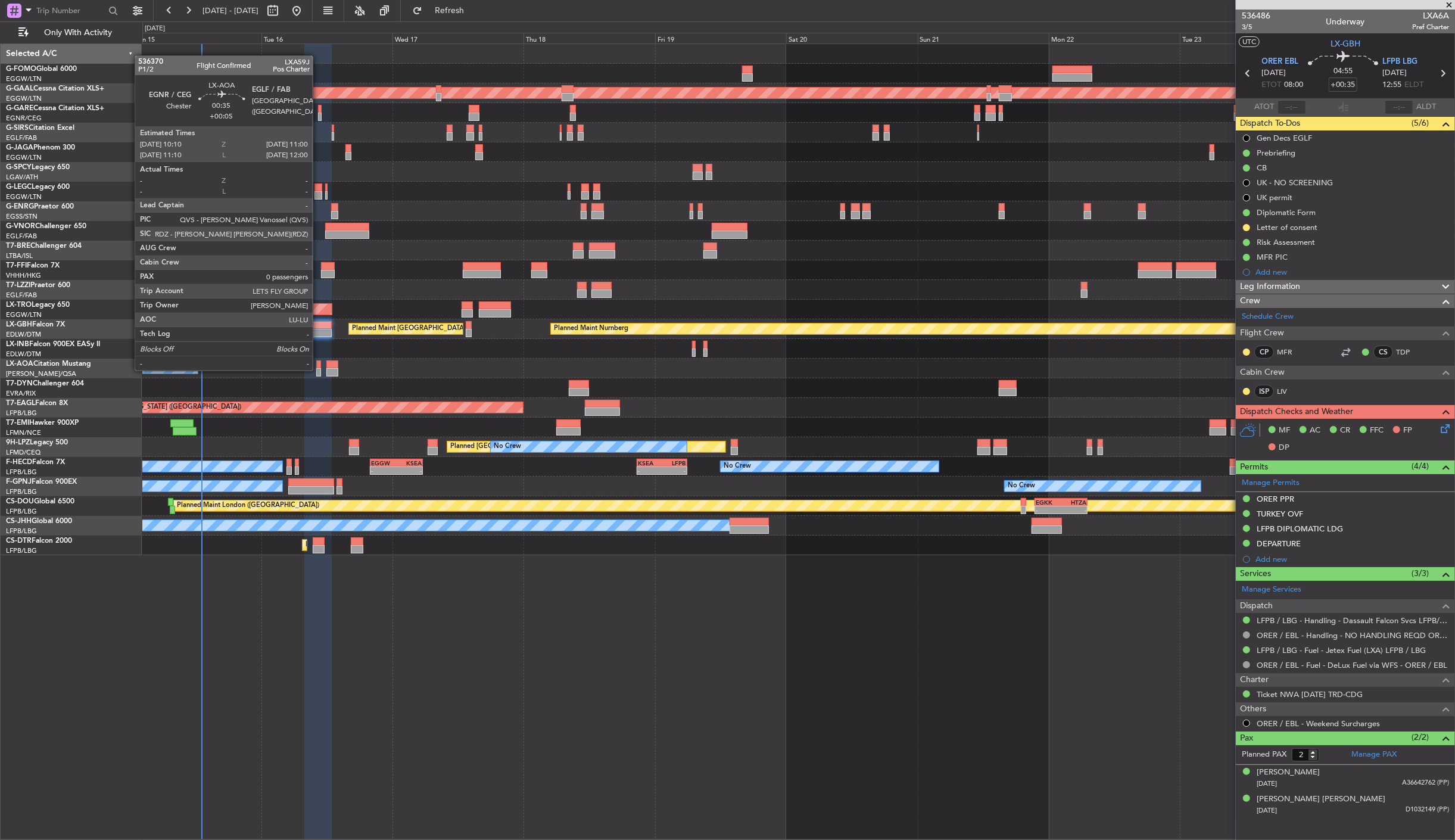
click at [319, 369] on div at bounding box center [319, 372] width 5 height 9
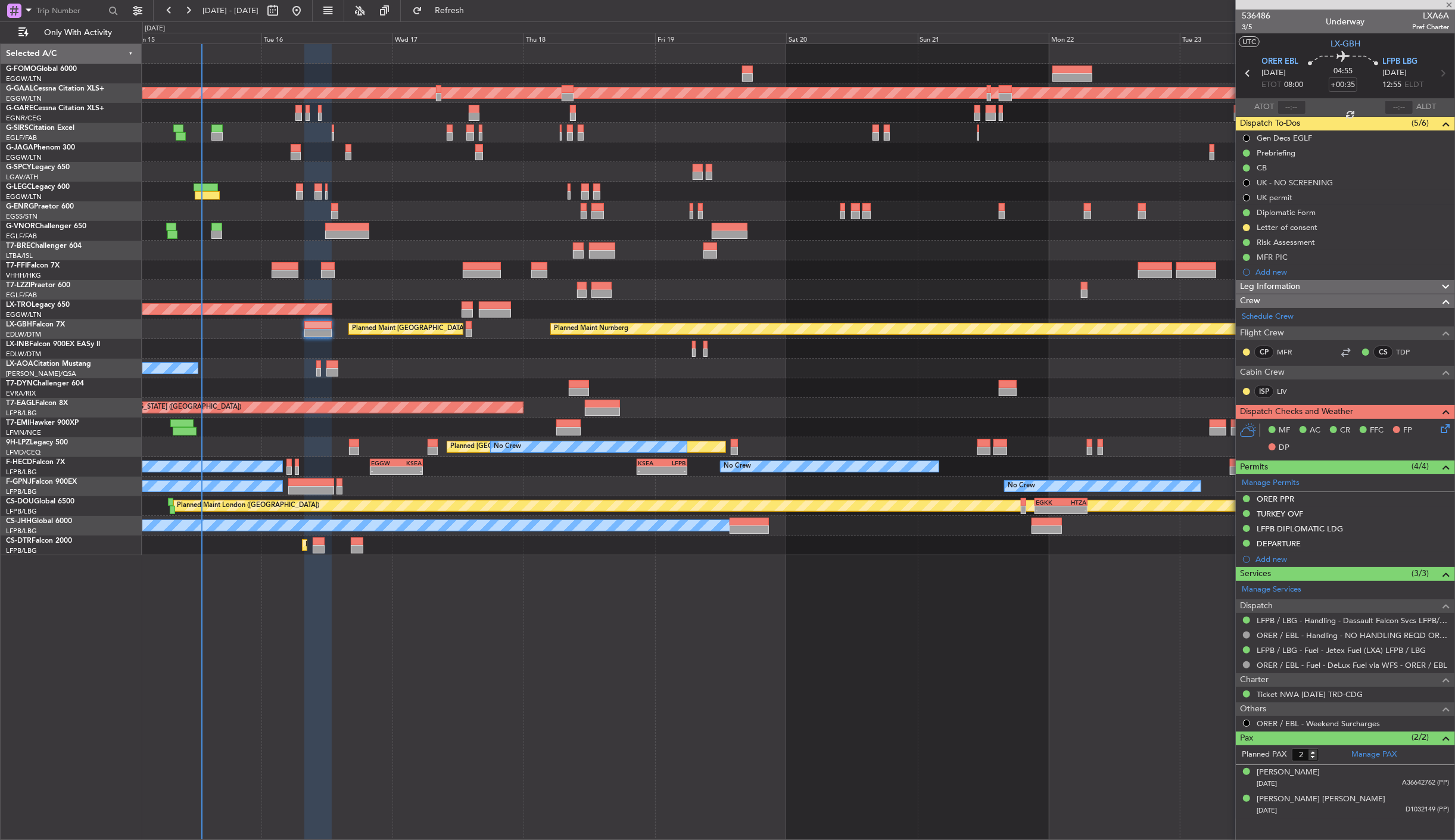
type input "+00:05"
type input "0"
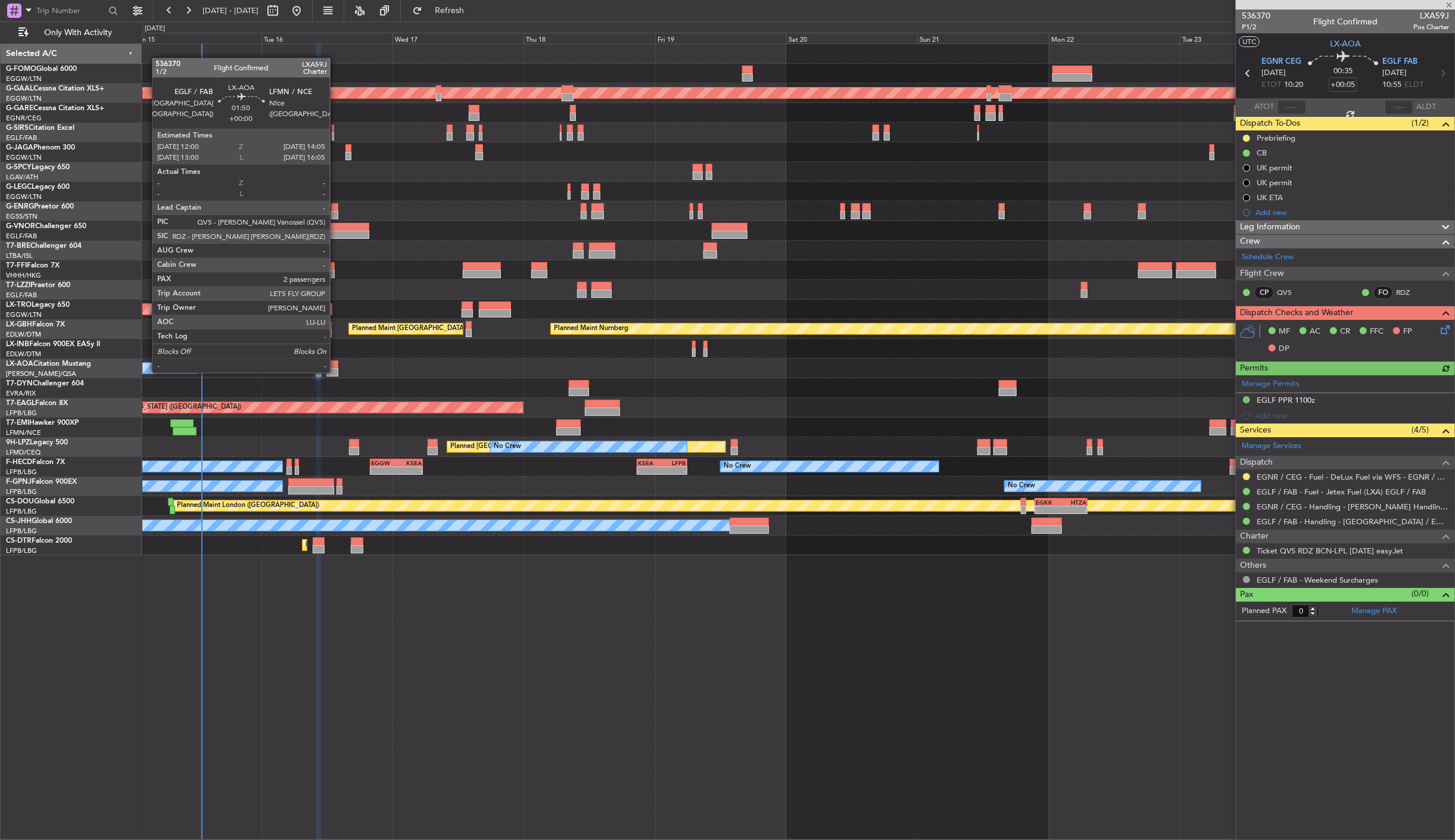
click at [336, 372] on div at bounding box center [332, 372] width 12 height 9
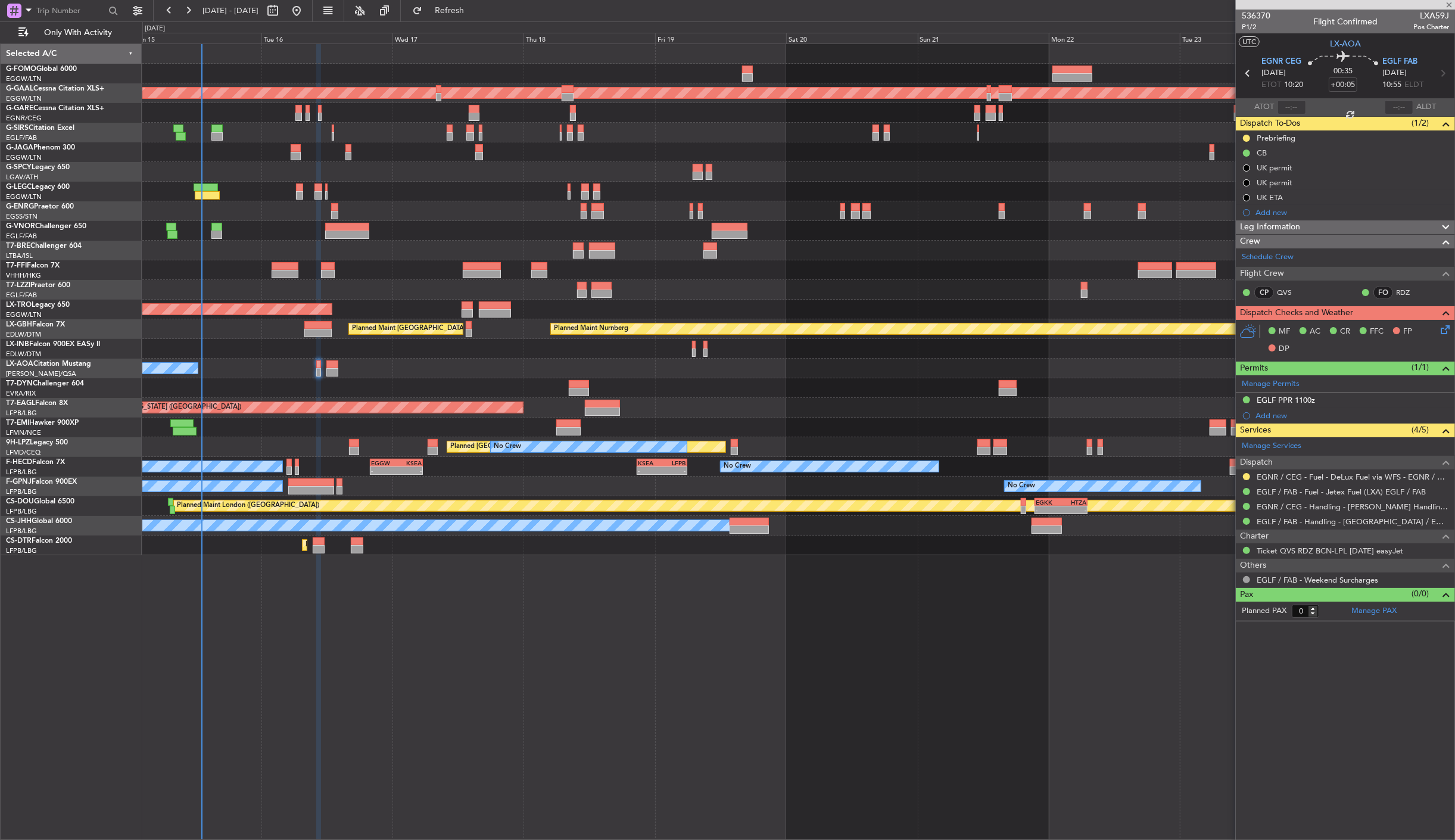
type input "2"
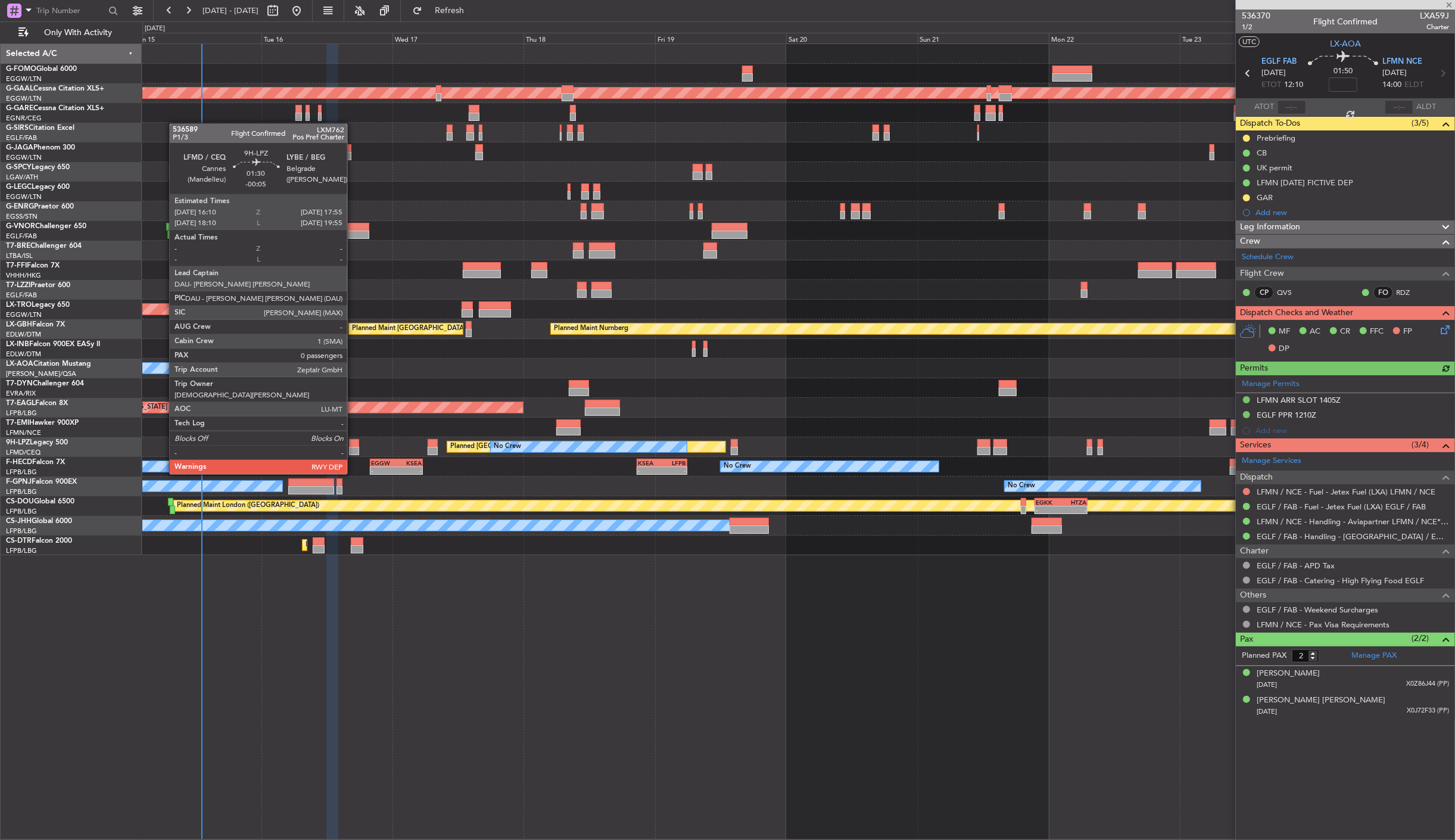
click at [354, 451] on div at bounding box center [354, 451] width 10 height 9
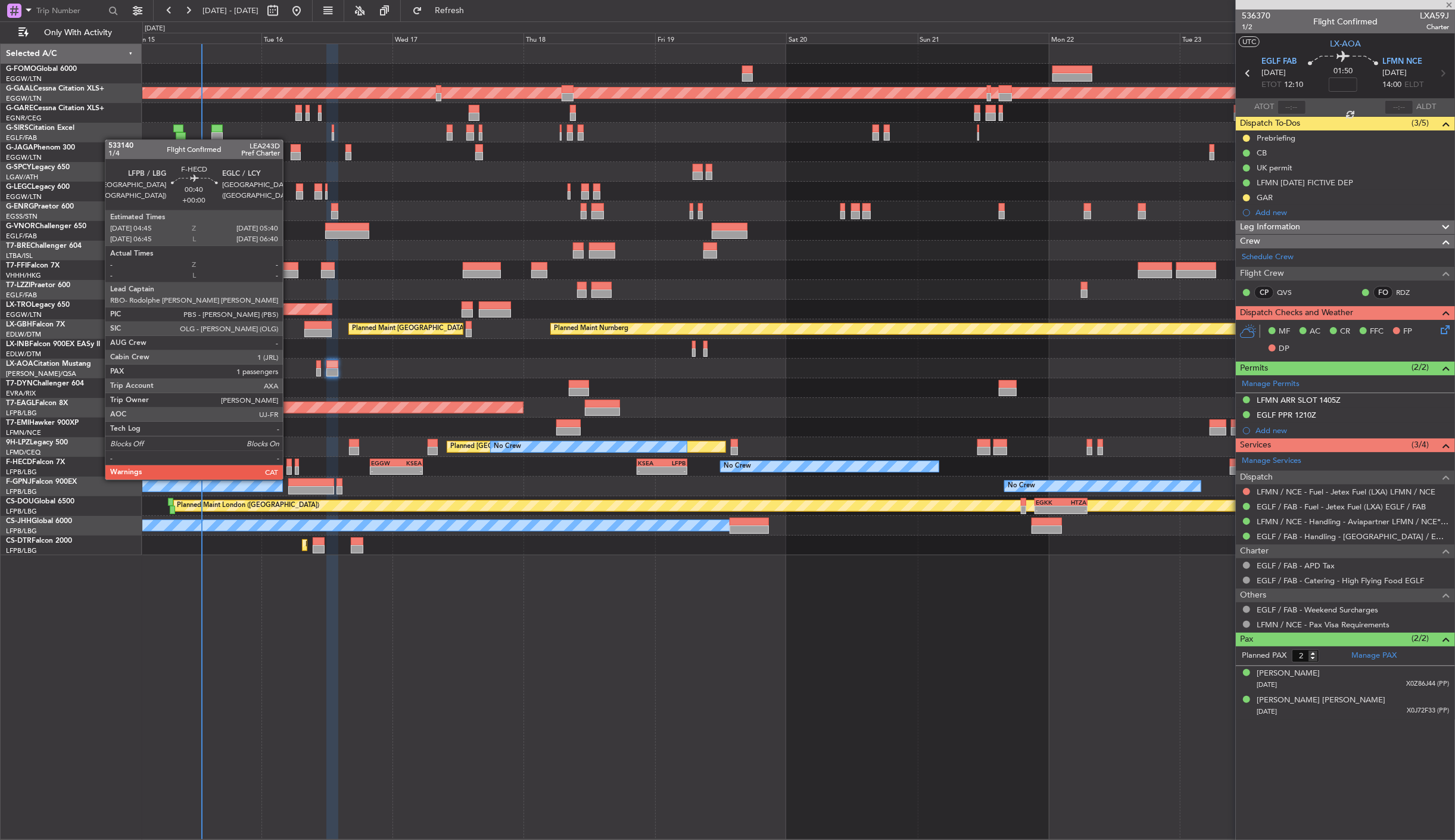
type input "-00:05"
type input "0"
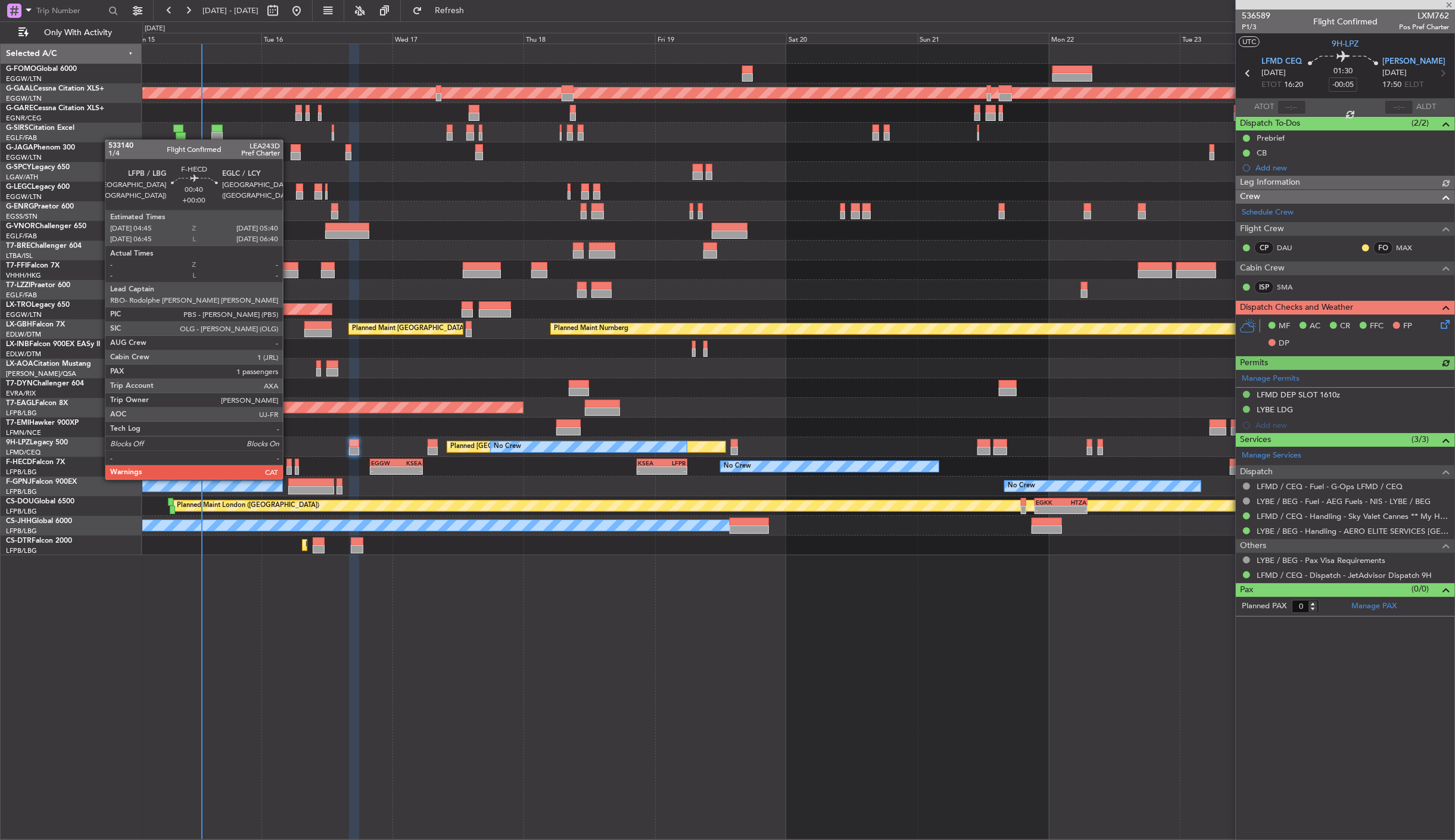
click at [289, 468] on div at bounding box center [289, 470] width 5 height 9
type input "1"
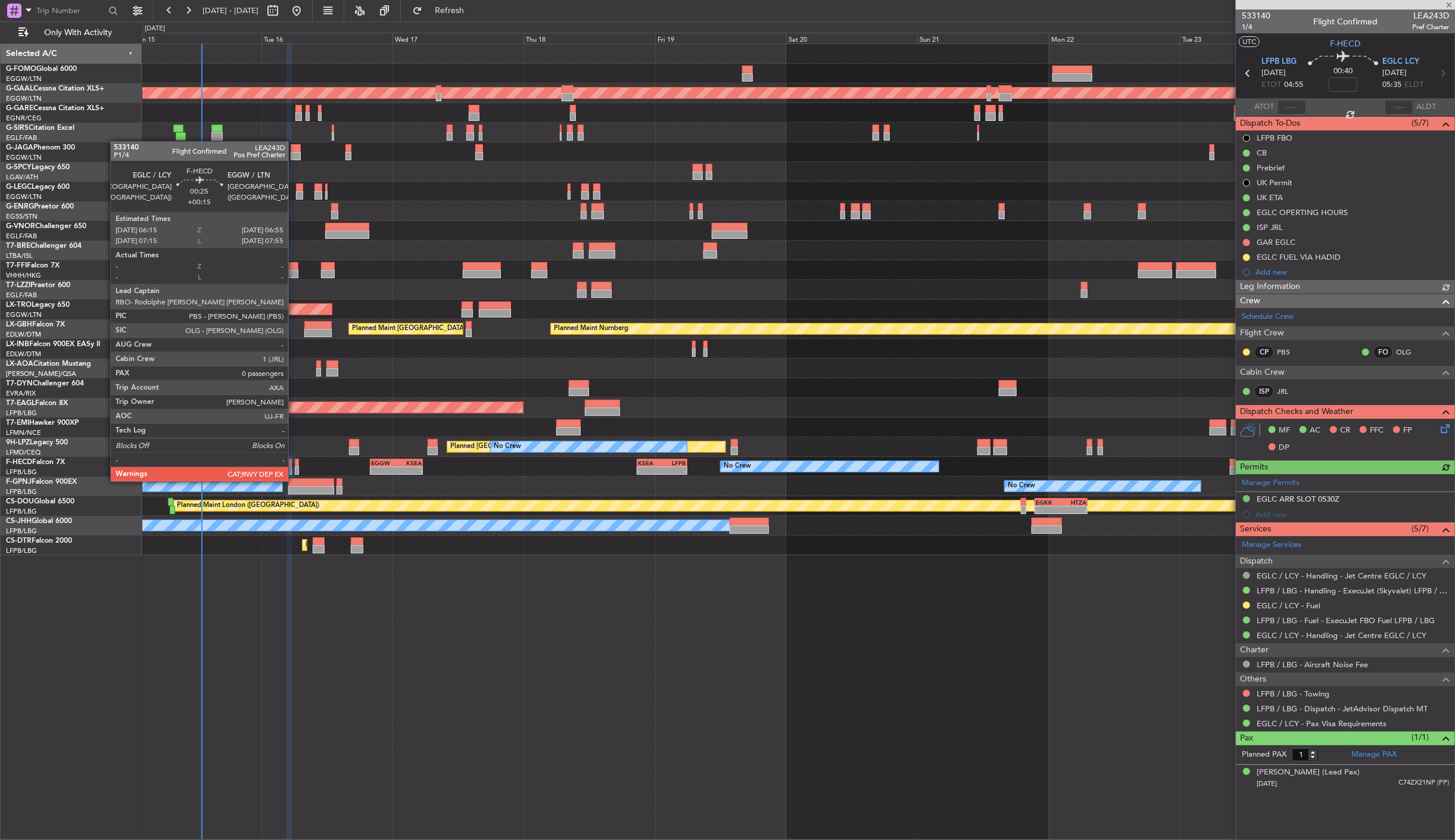
click at [295, 470] on div at bounding box center [296, 470] width 4 height 9
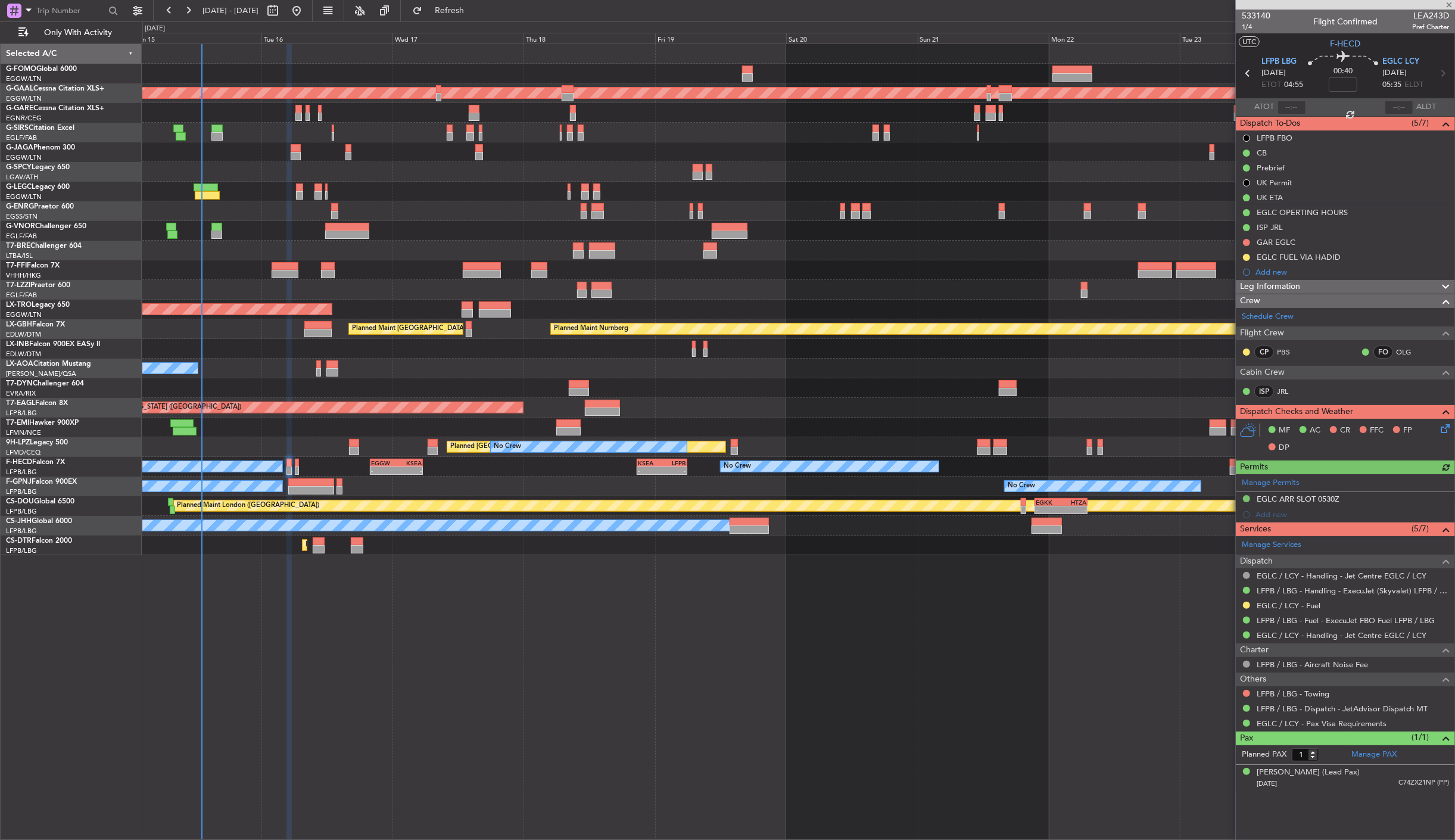
type input "+00:15"
type input "0"
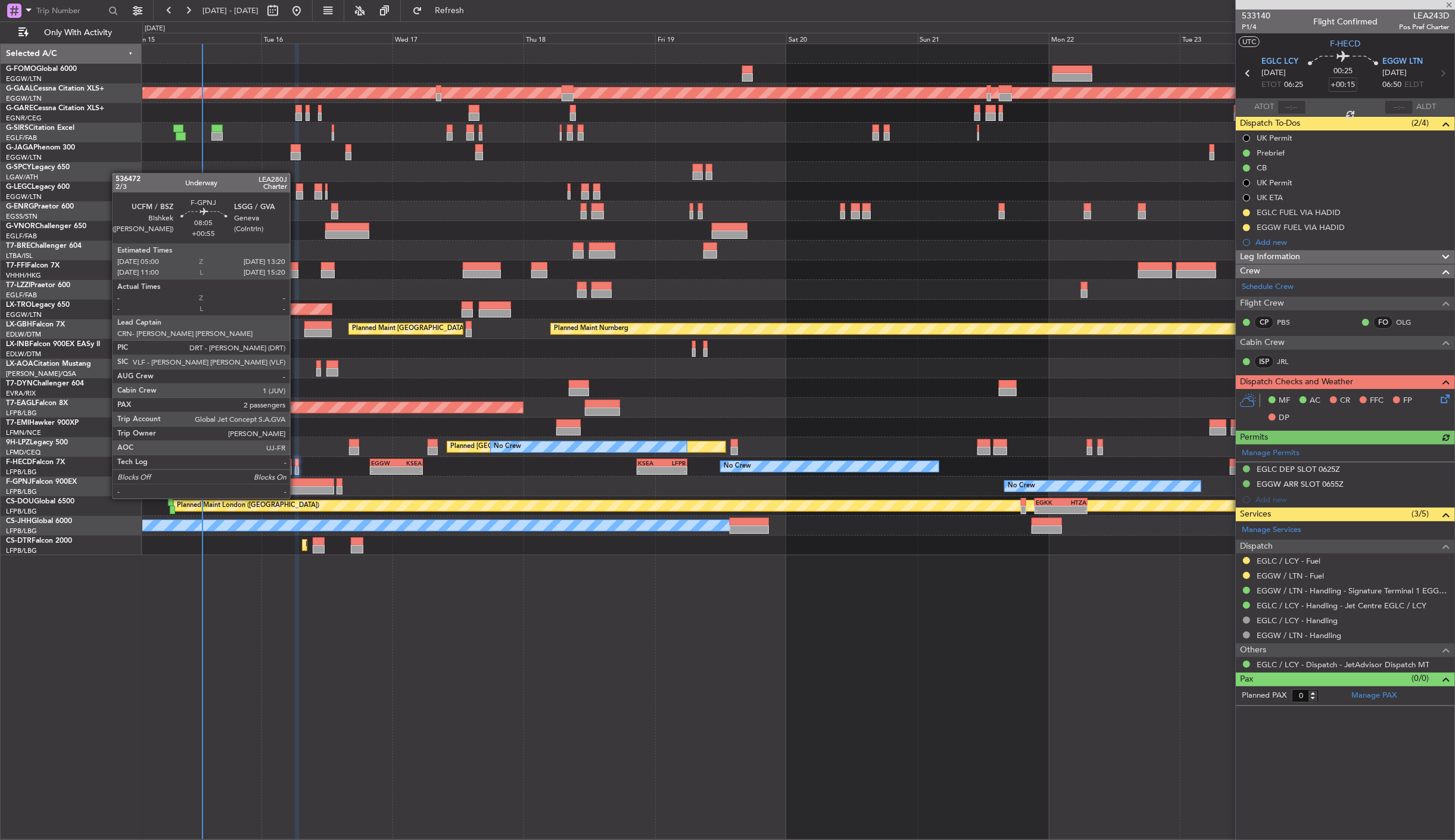
click at [296, 487] on div at bounding box center [311, 490] width 46 height 9
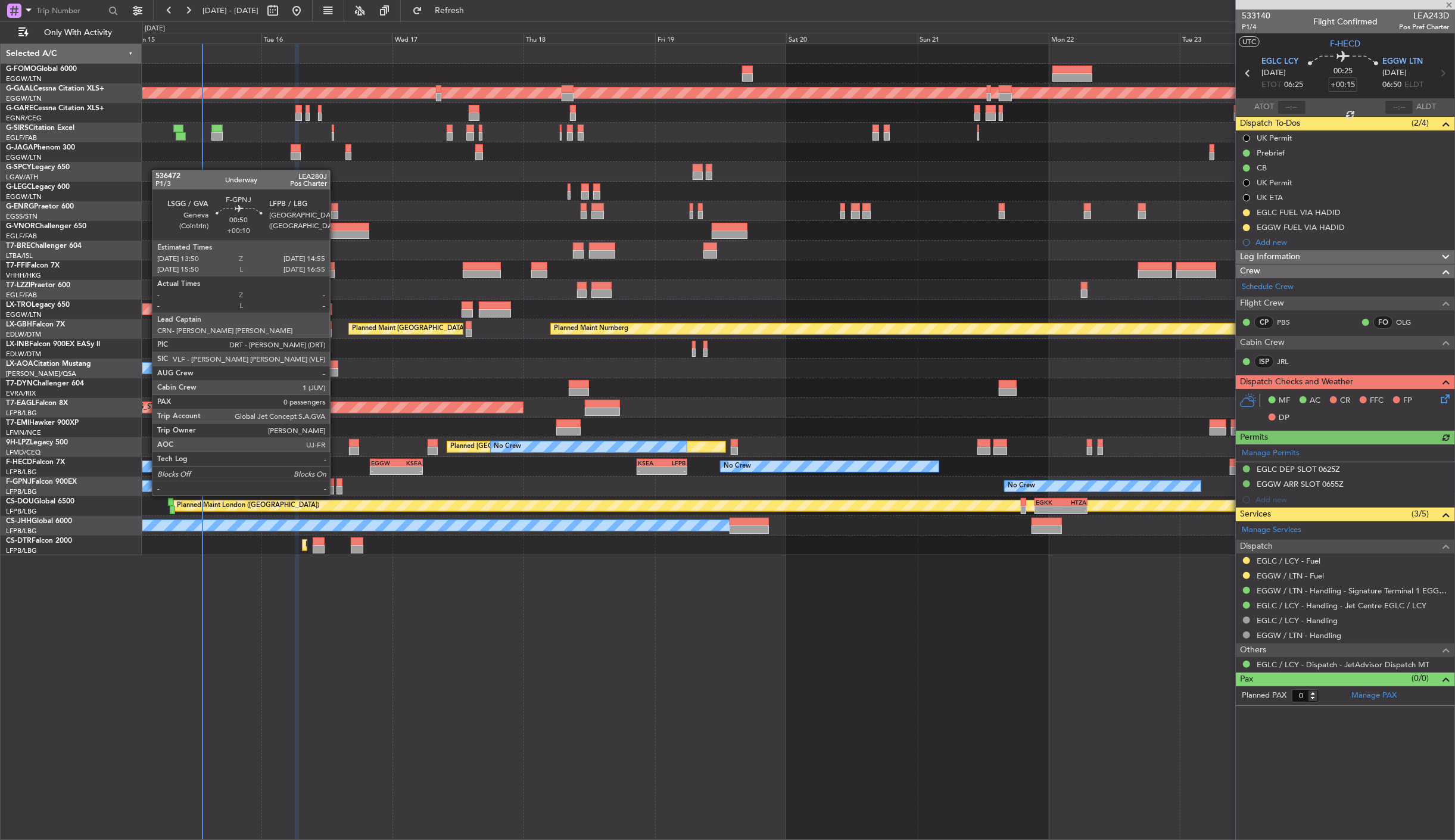
type input "+00:55"
type input "2"
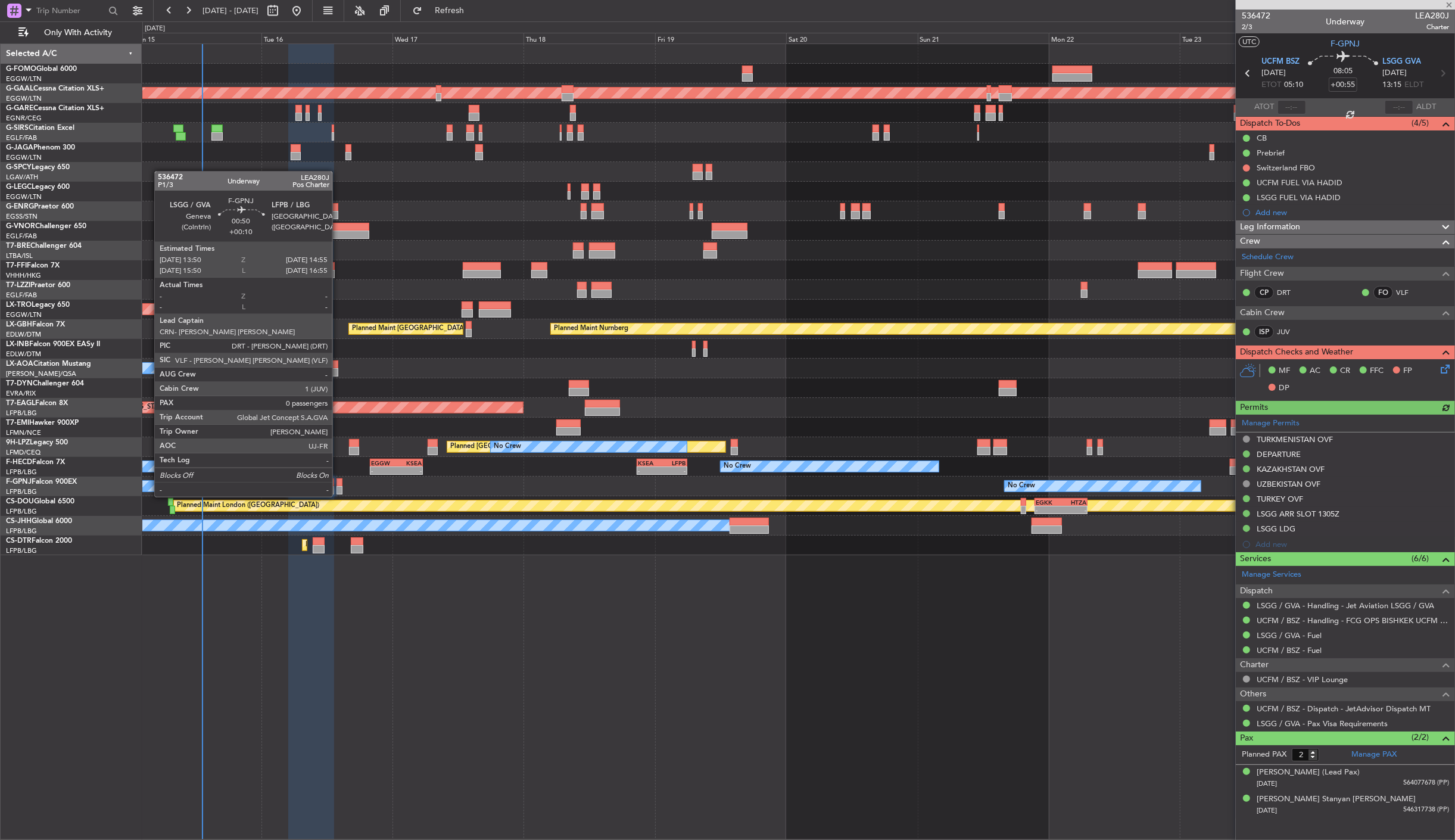
click at [338, 485] on div at bounding box center [340, 482] width 6 height 9
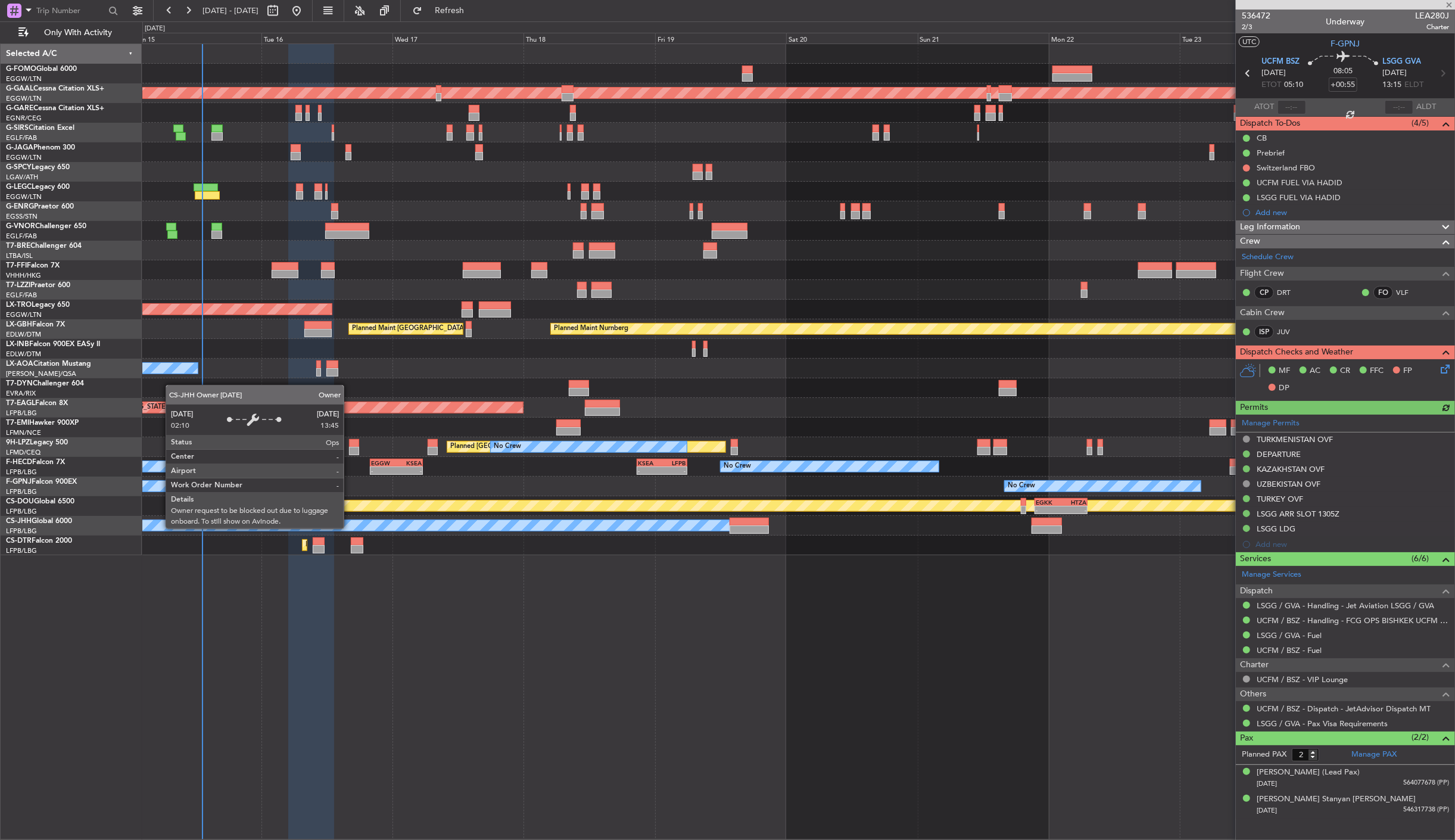
type input "+00:10"
type input "0"
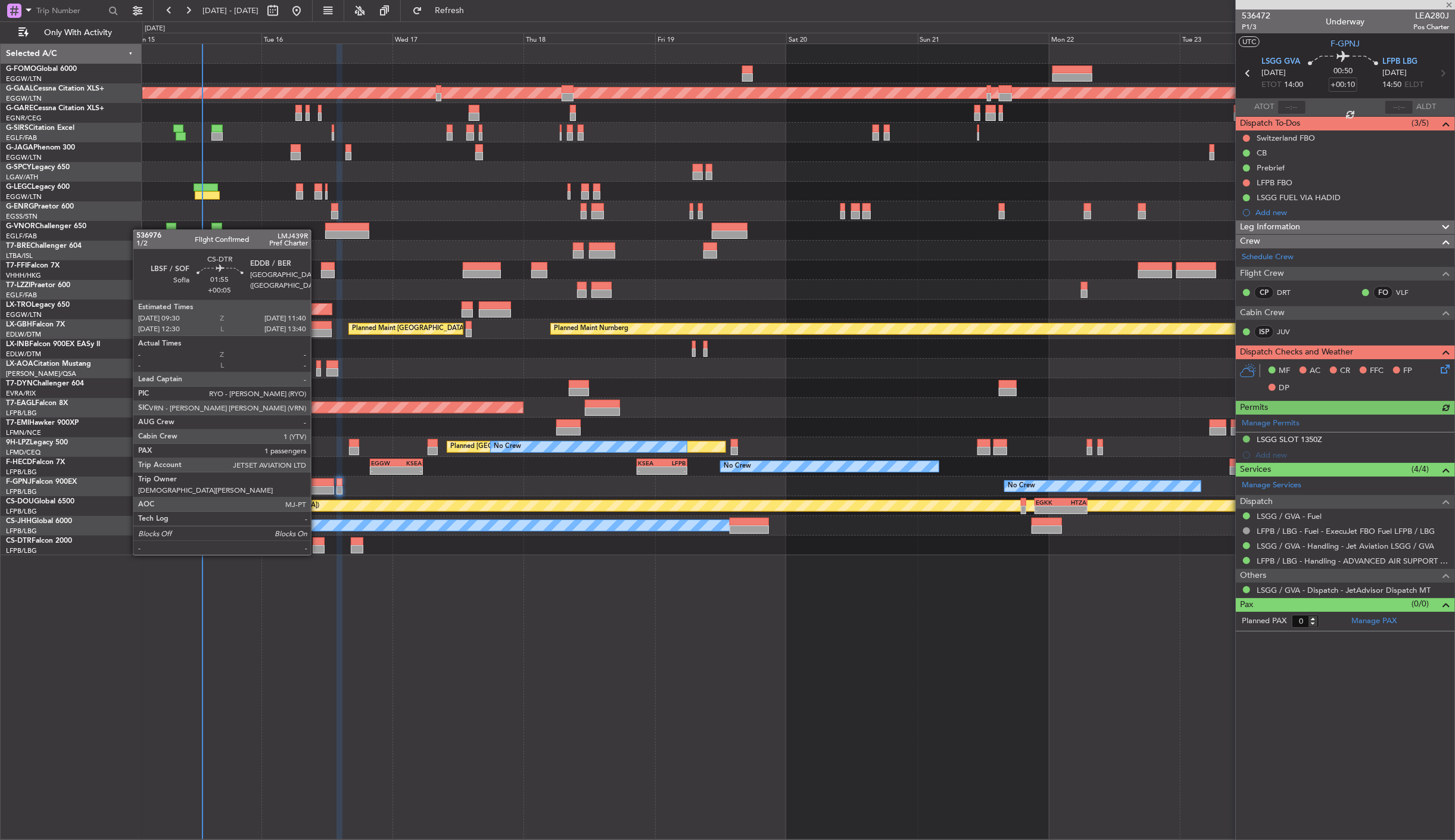
click at [317, 543] on div at bounding box center [318, 541] width 12 height 9
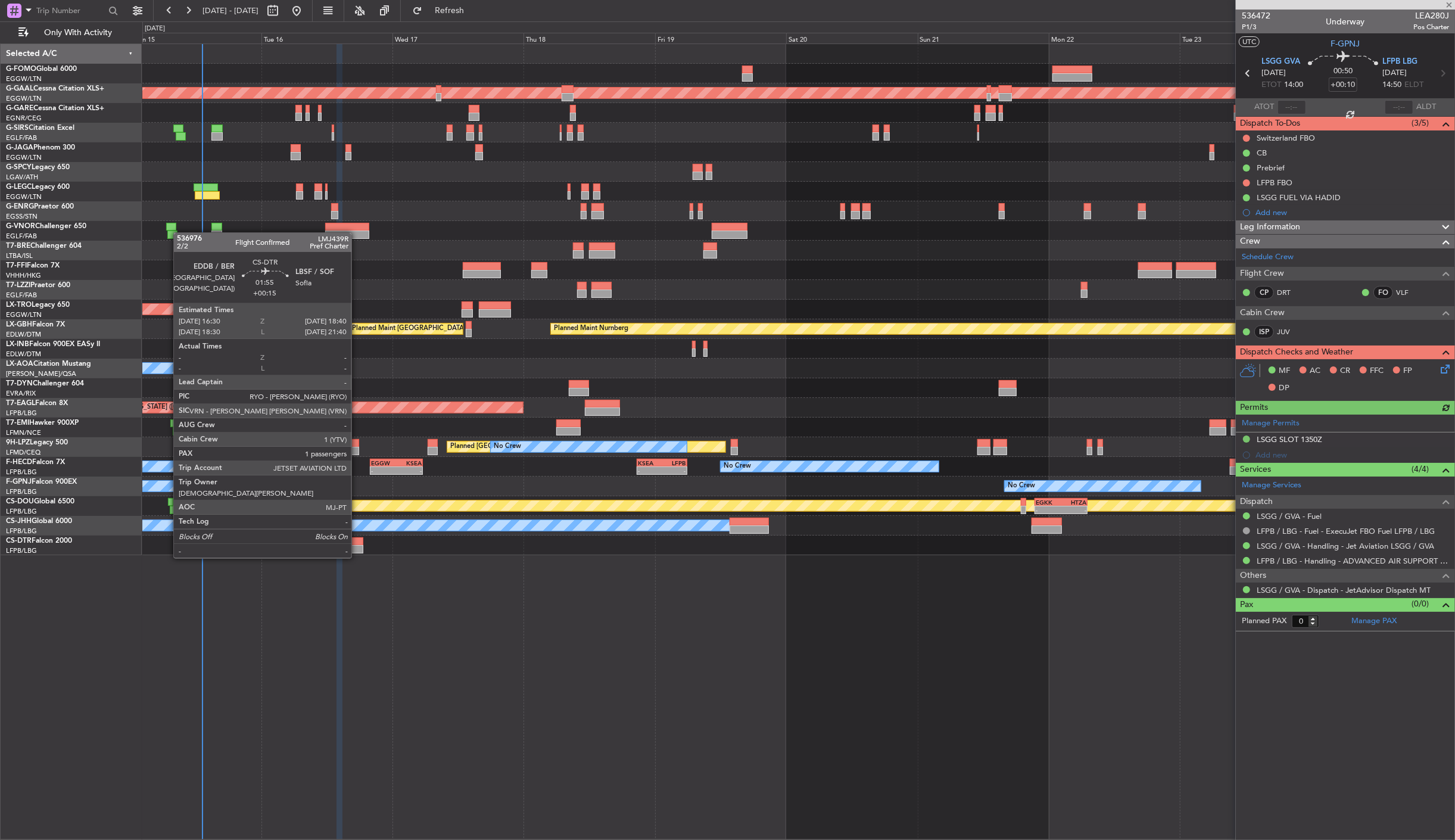
type input "+00:05"
type input "1"
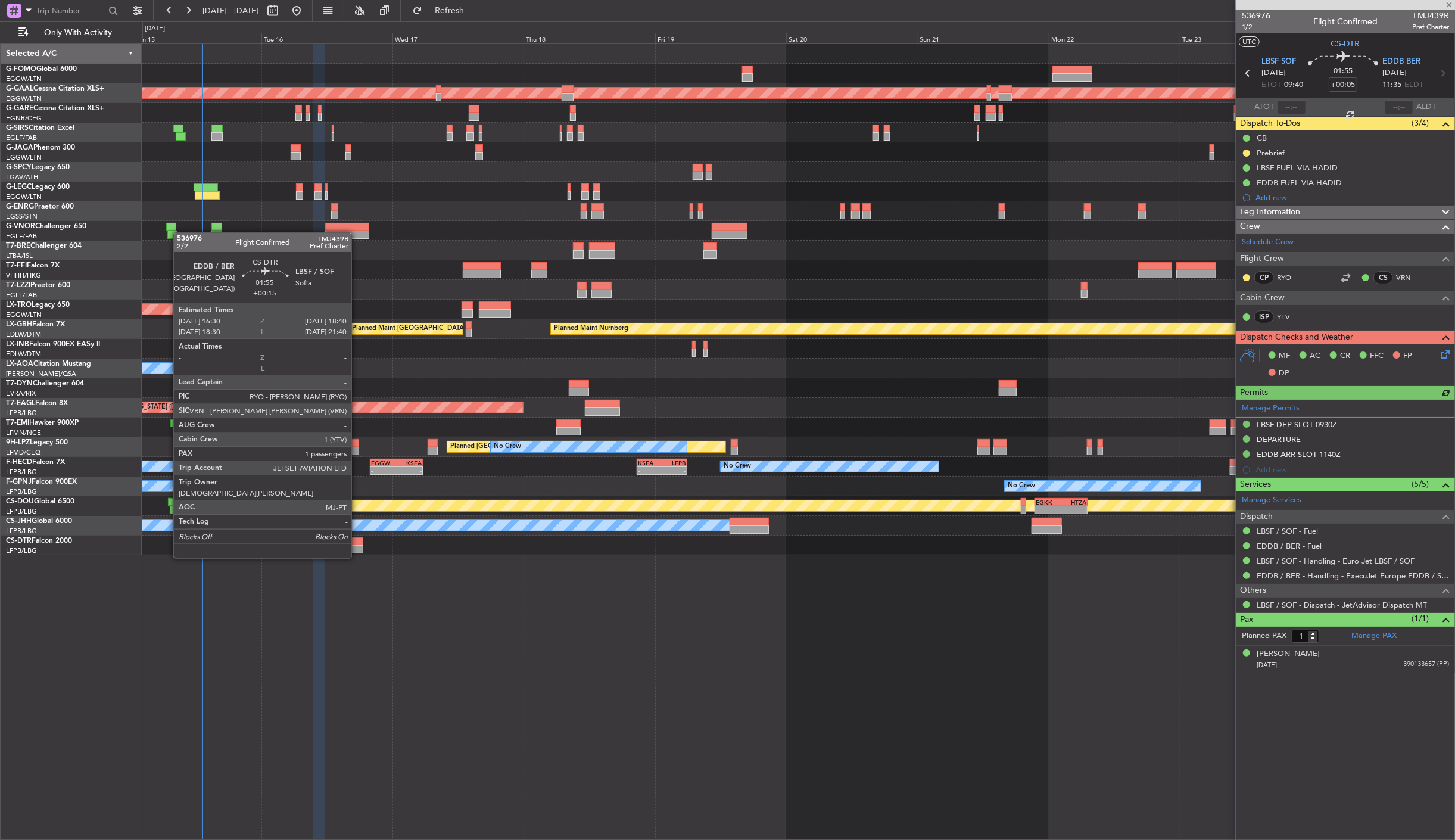
click at [357, 546] on div at bounding box center [357, 549] width 12 height 9
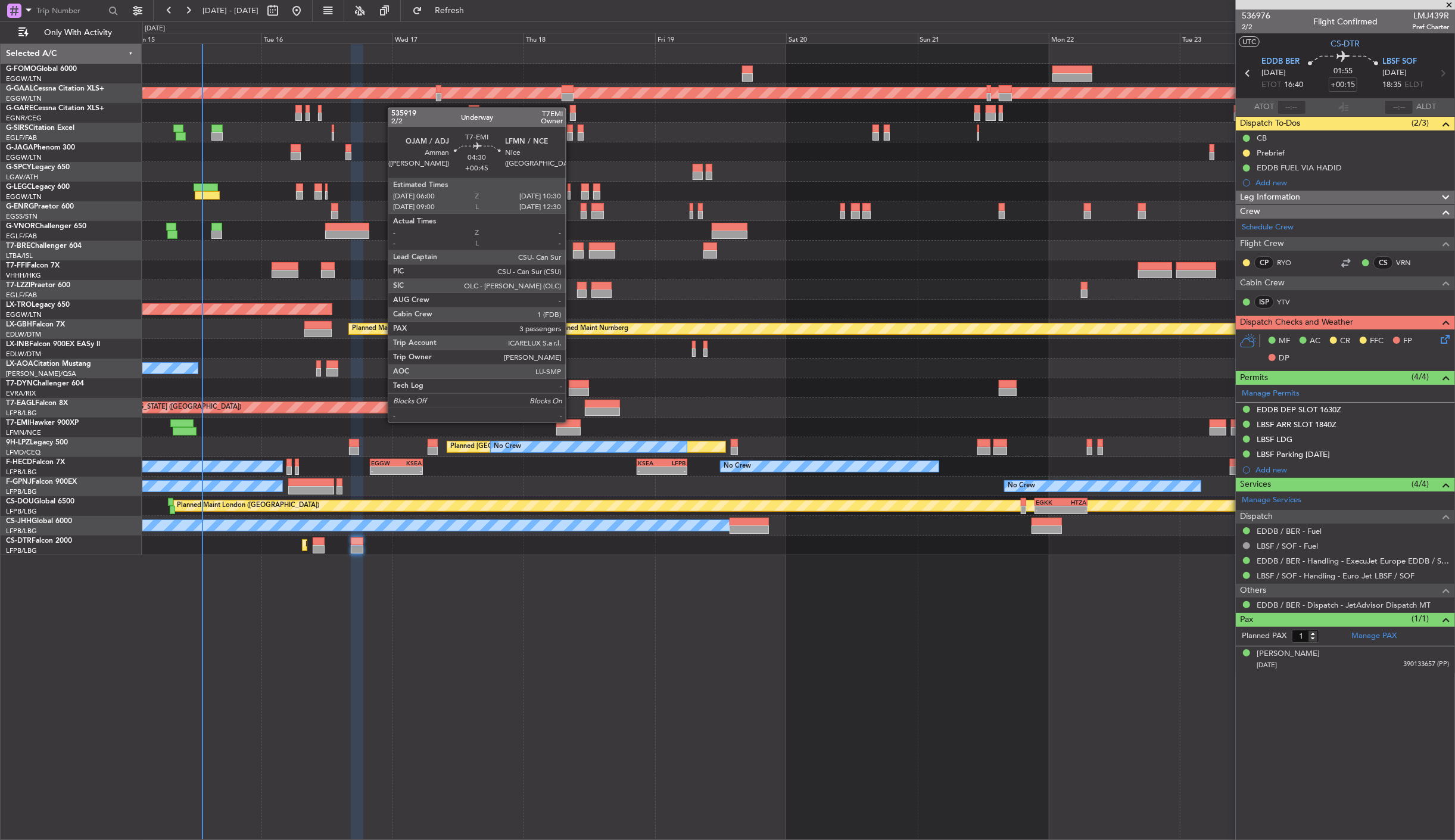
click at [572, 421] on div at bounding box center [569, 423] width 25 height 9
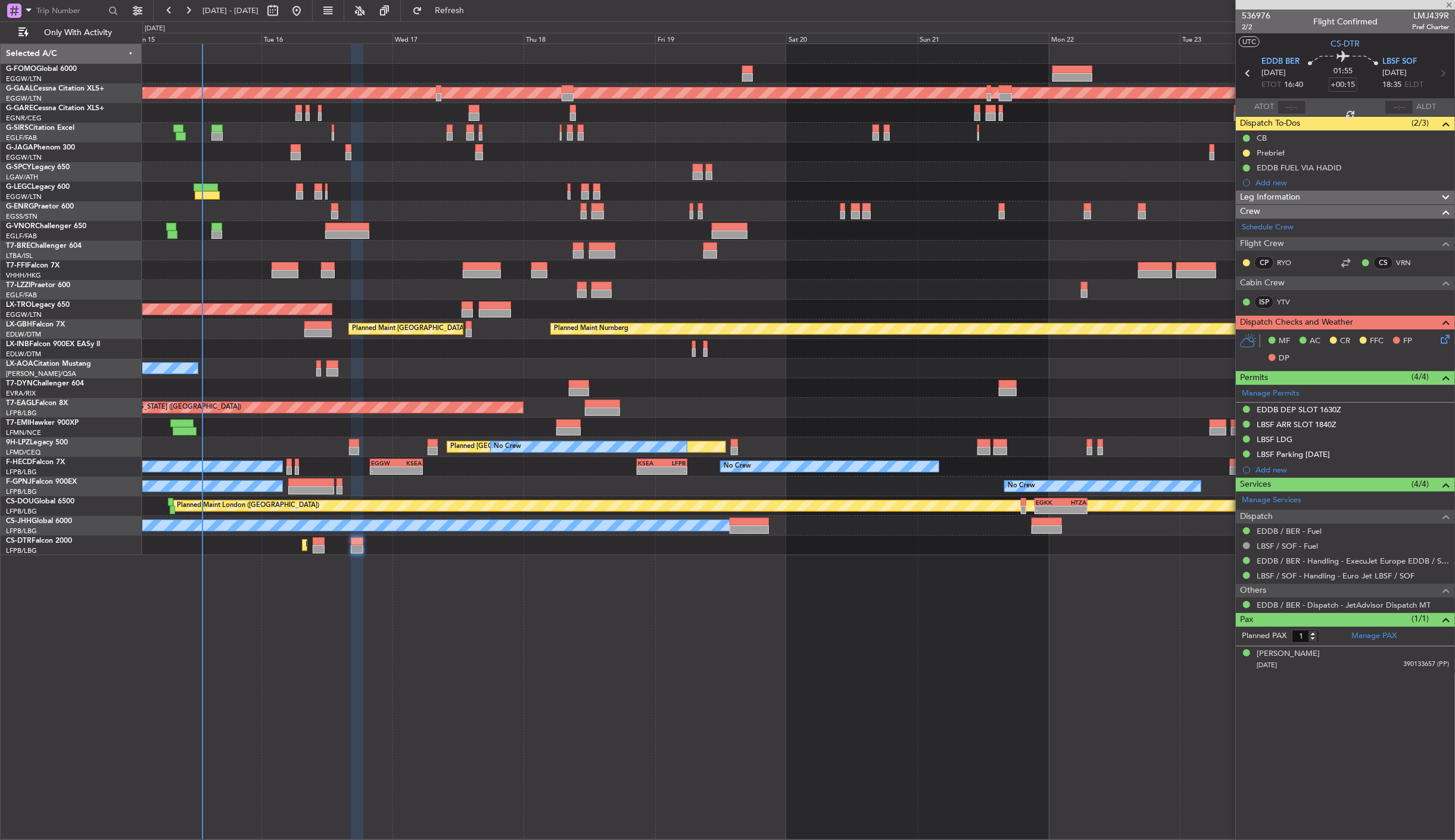
type input "+00:45"
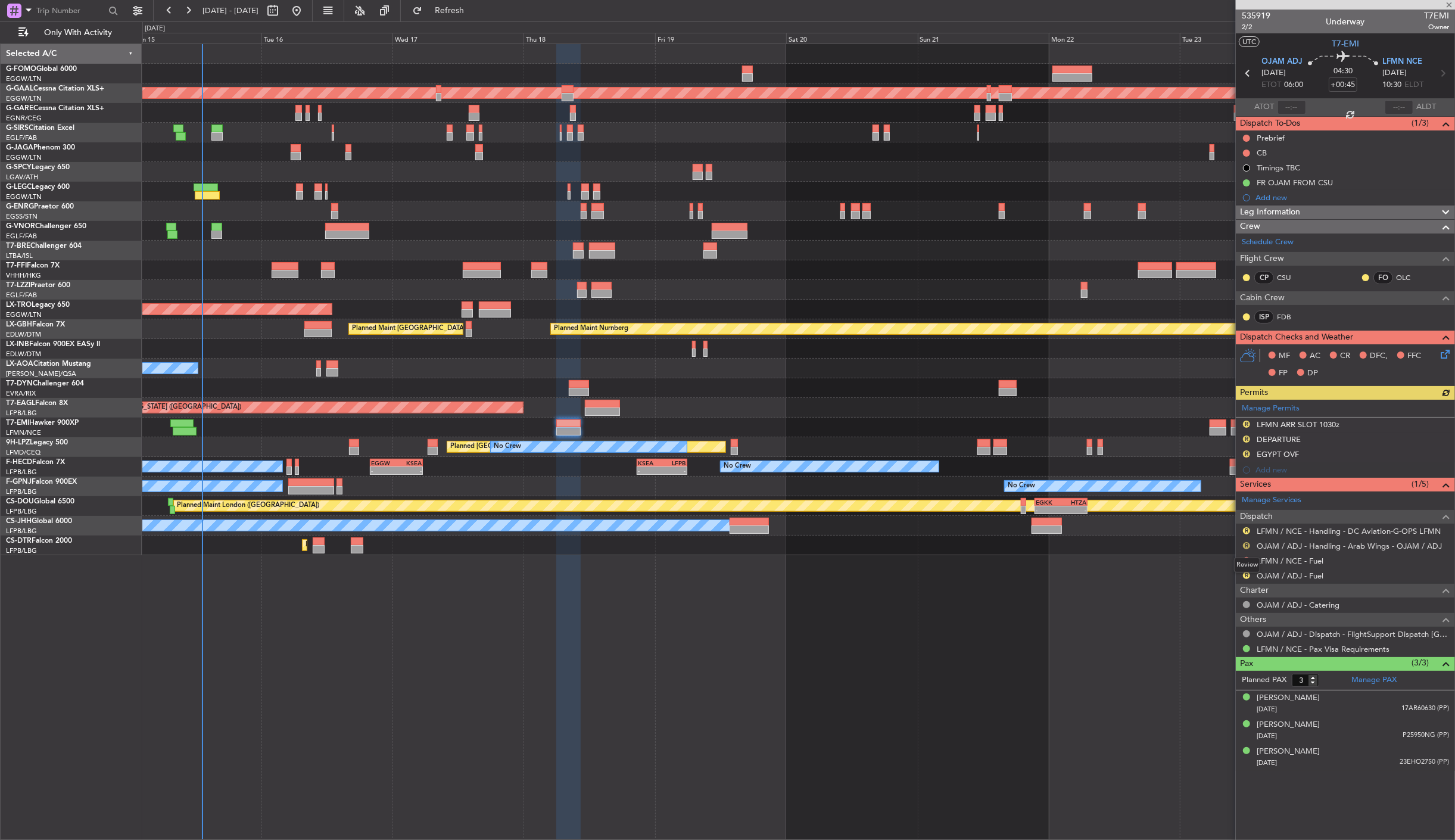
click at [1248, 543] on button "R" at bounding box center [1246, 545] width 7 height 7
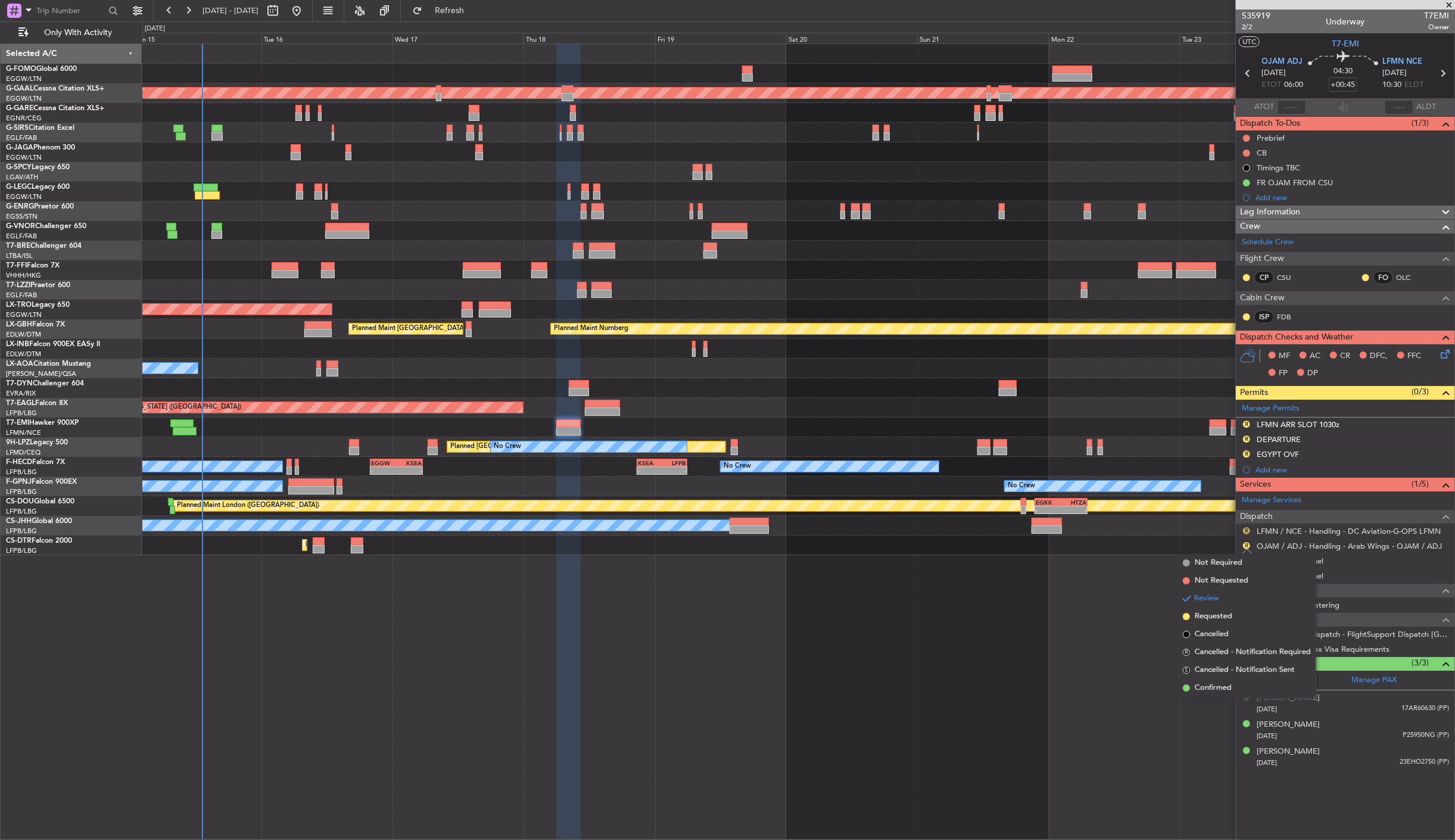
click at [1248, 533] on button "R" at bounding box center [1246, 531] width 7 height 7
click at [1204, 670] on span "Confirmed" at bounding box center [1214, 673] width 37 height 12
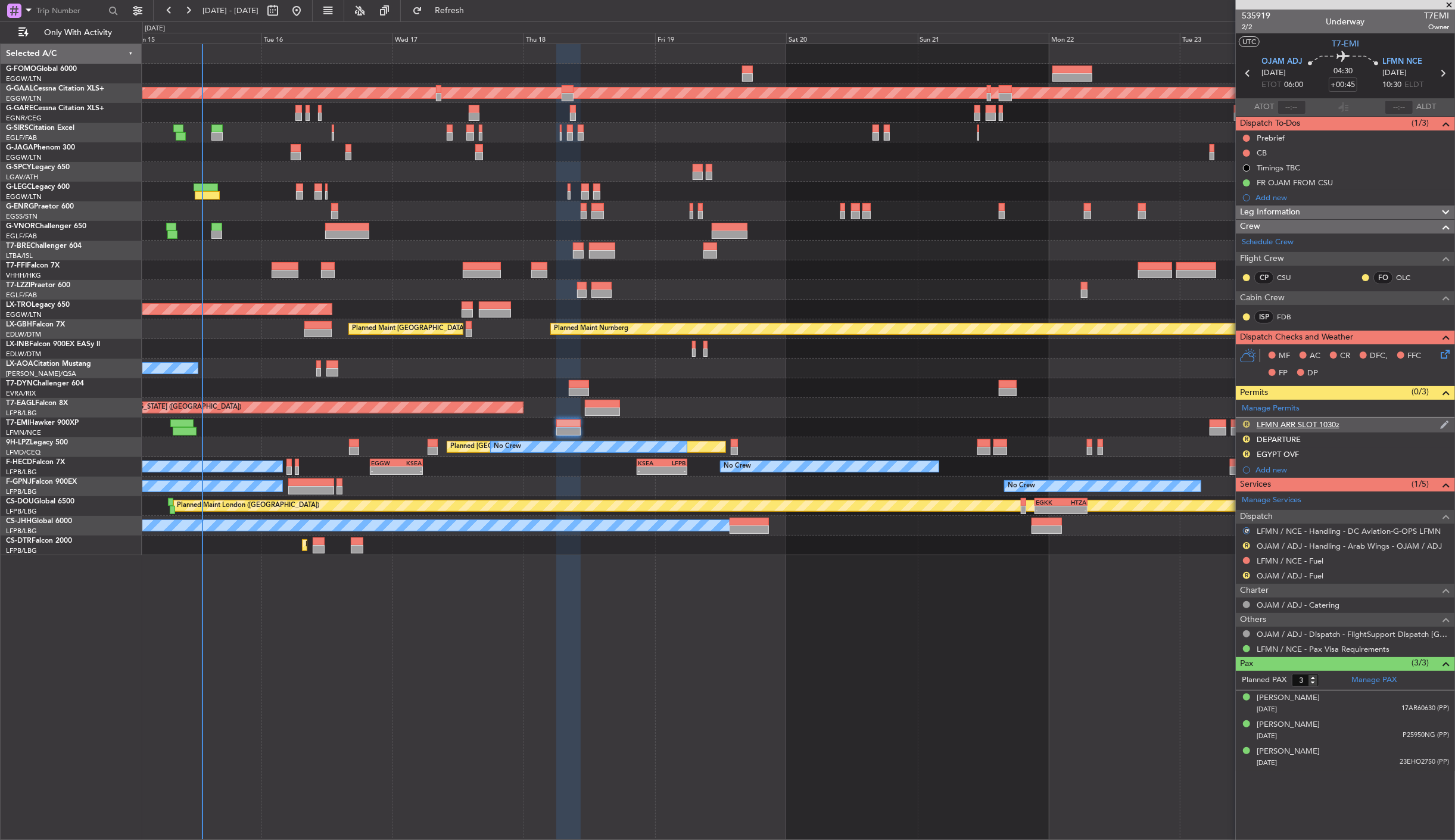
click at [1245, 421] on button "R" at bounding box center [1246, 424] width 7 height 7
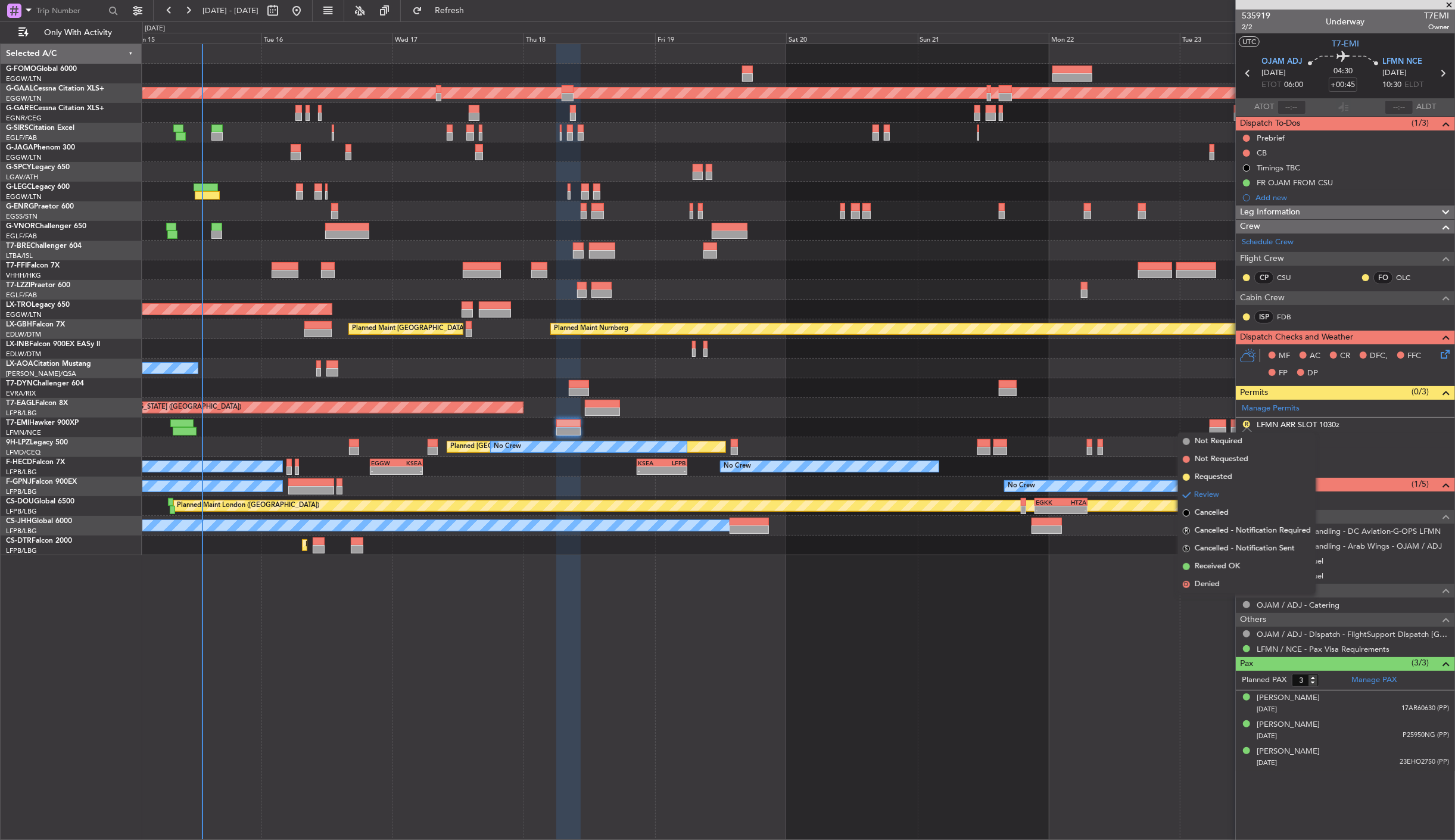
click at [1228, 565] on span "Received OK" at bounding box center [1218, 566] width 46 height 12
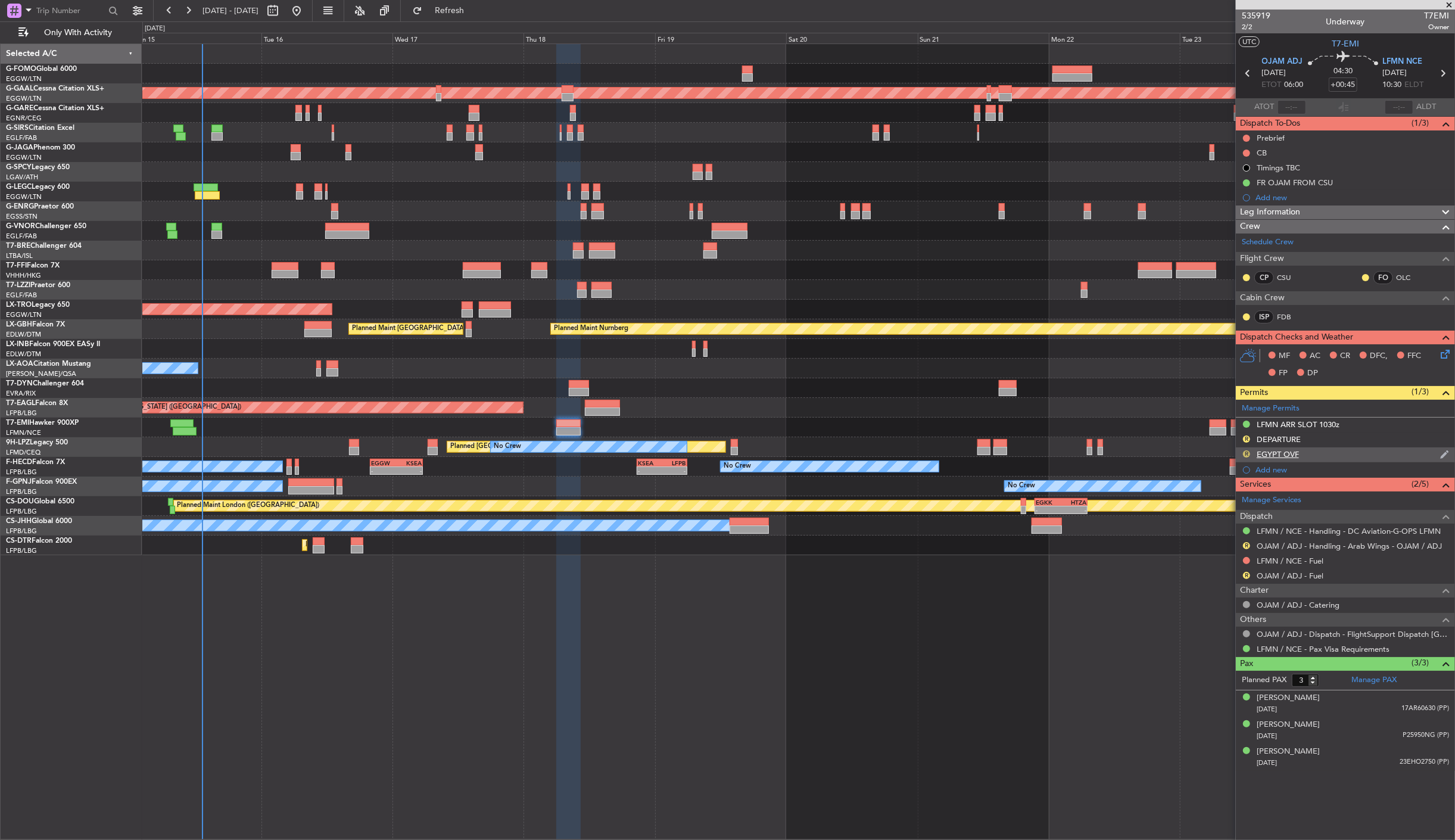
click at [1246, 452] on button "R" at bounding box center [1246, 453] width 7 height 7
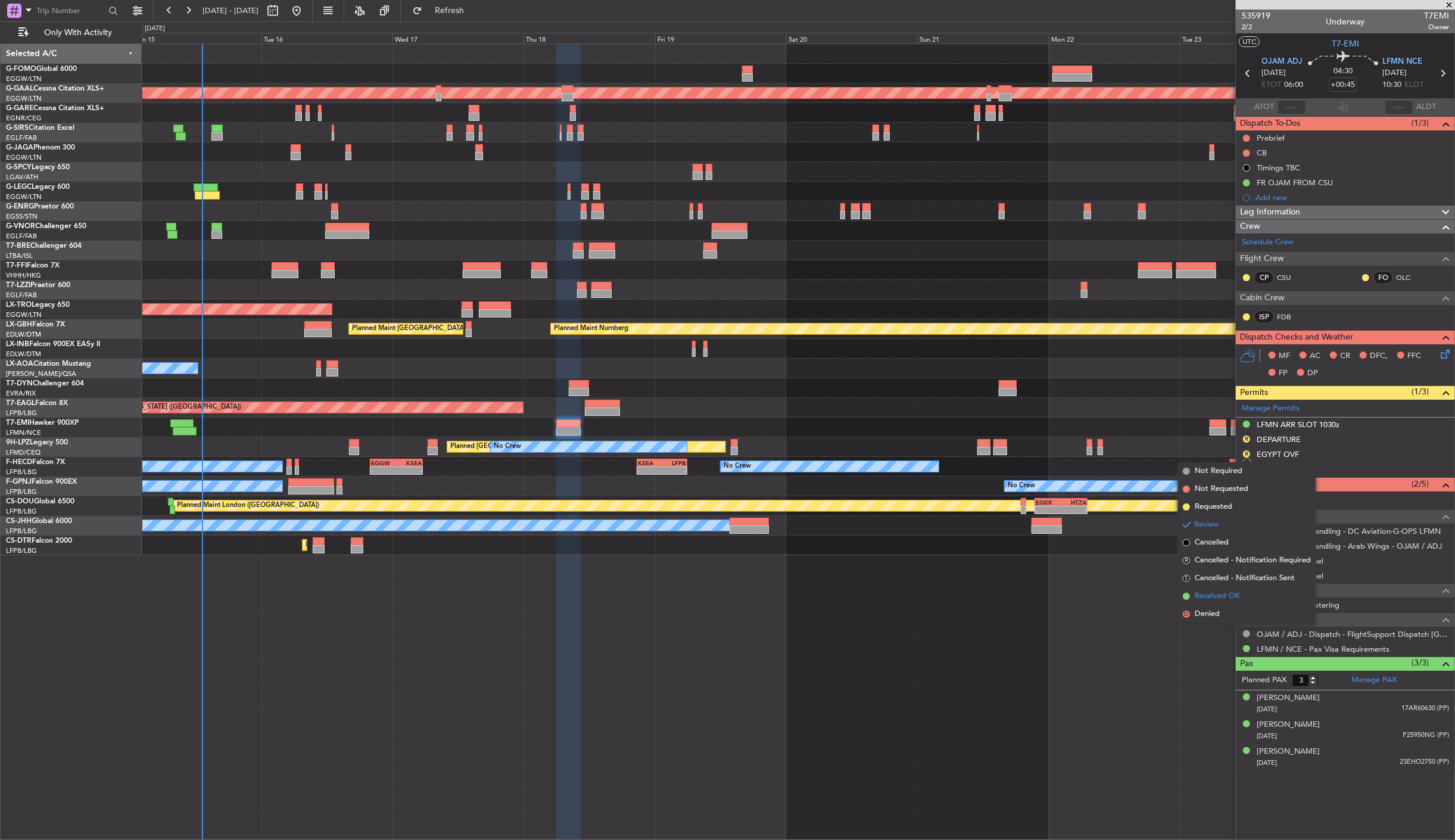
click at [1217, 597] on span "Received OK" at bounding box center [1218, 596] width 46 height 12
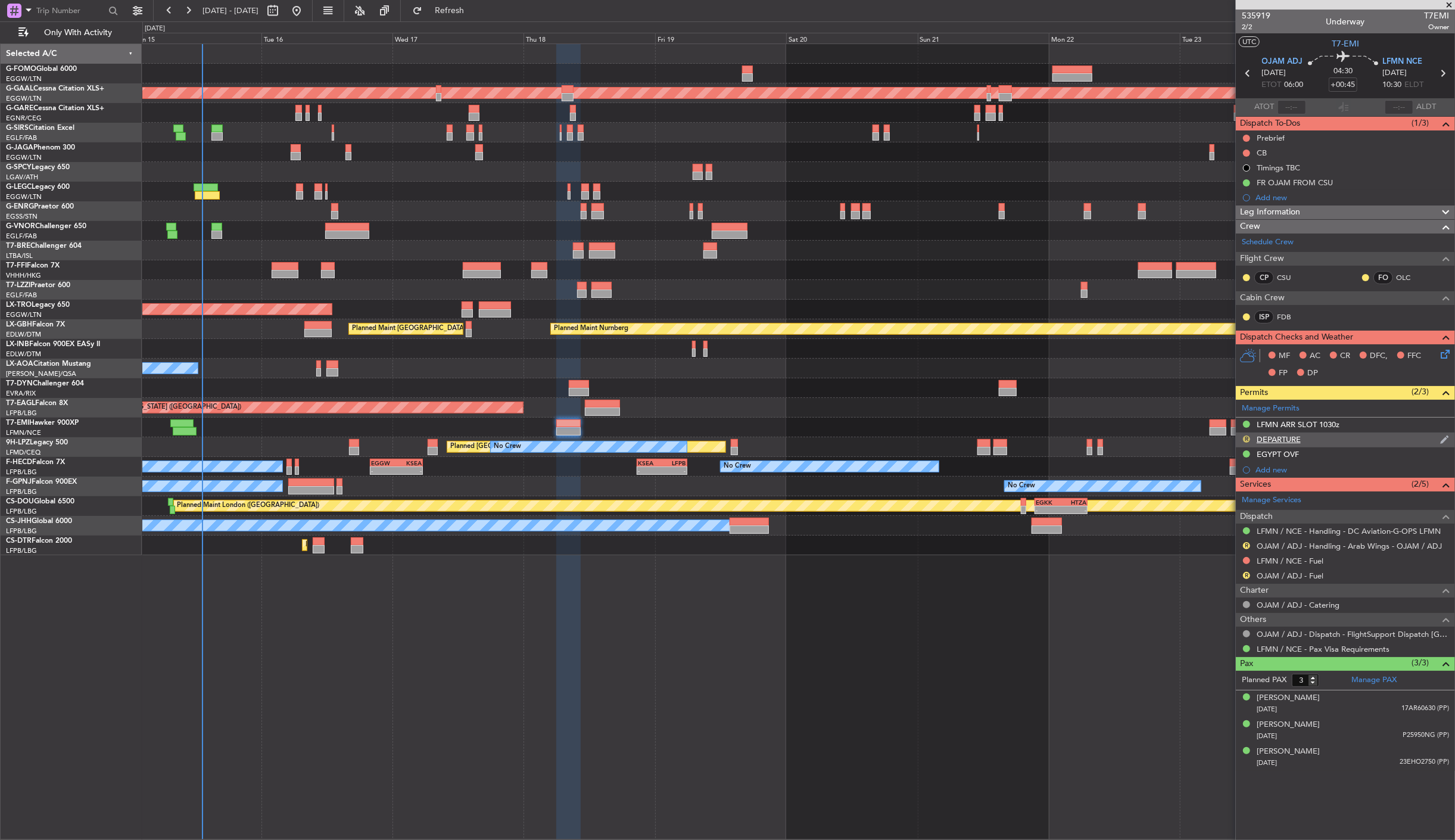
click at [1243, 438] on button "R" at bounding box center [1246, 439] width 7 height 7
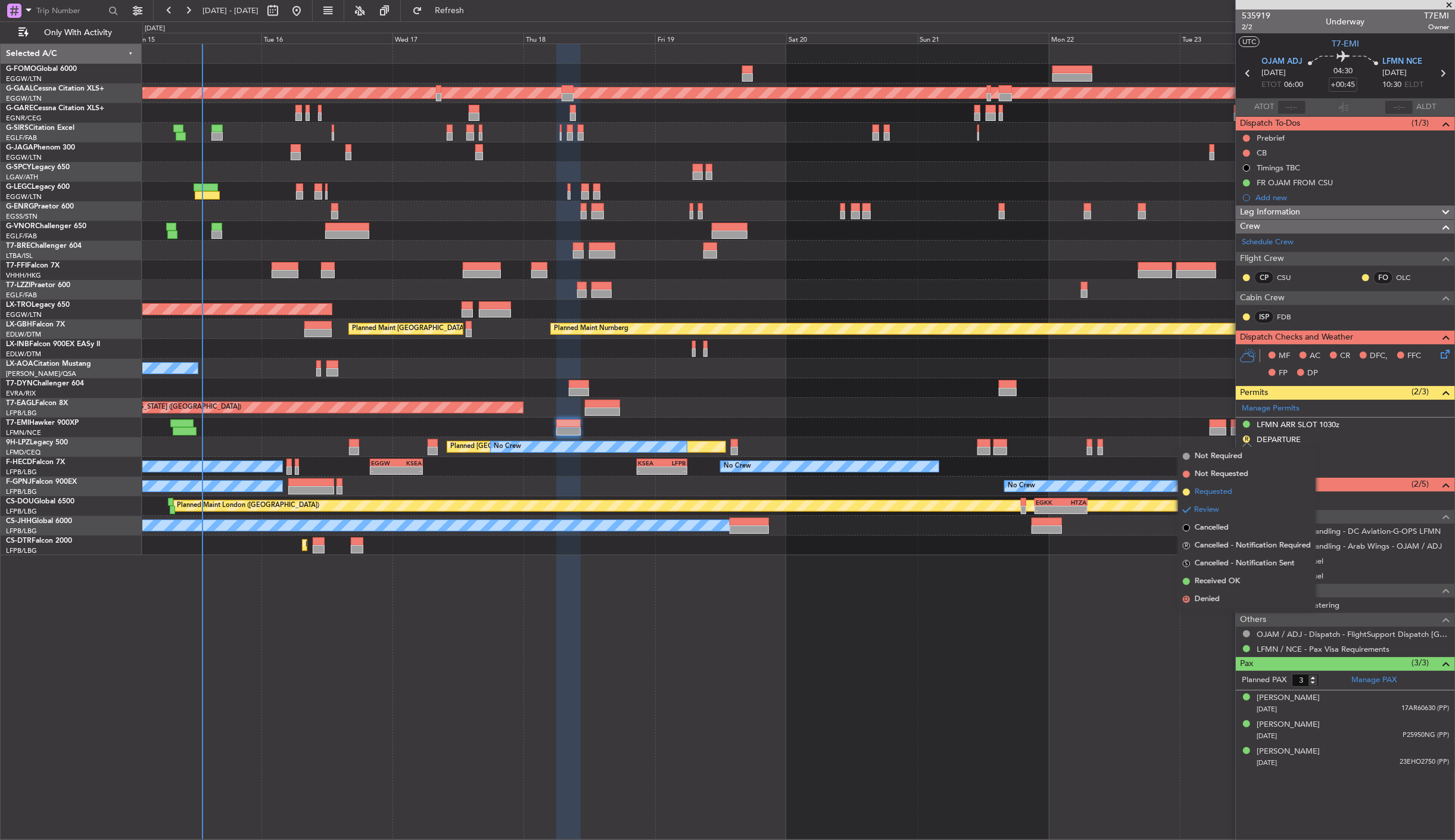
click at [1230, 494] on span "Requested" at bounding box center [1214, 491] width 38 height 12
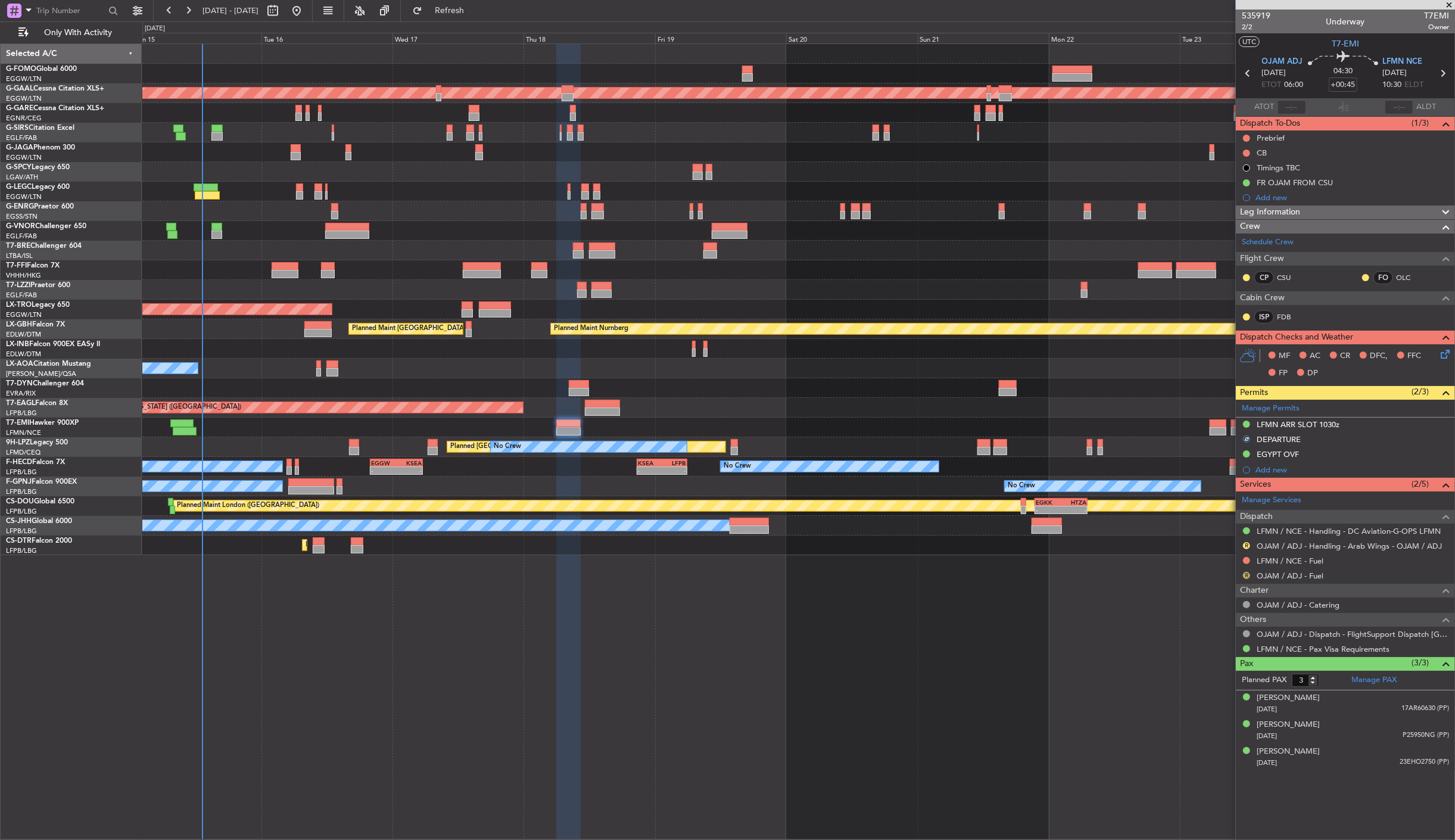
click at [1247, 573] on button "R" at bounding box center [1246, 575] width 7 height 7
click at [1228, 648] on span "Requested" at bounding box center [1214, 646] width 38 height 12
click at [1245, 544] on button "R" at bounding box center [1246, 545] width 7 height 7
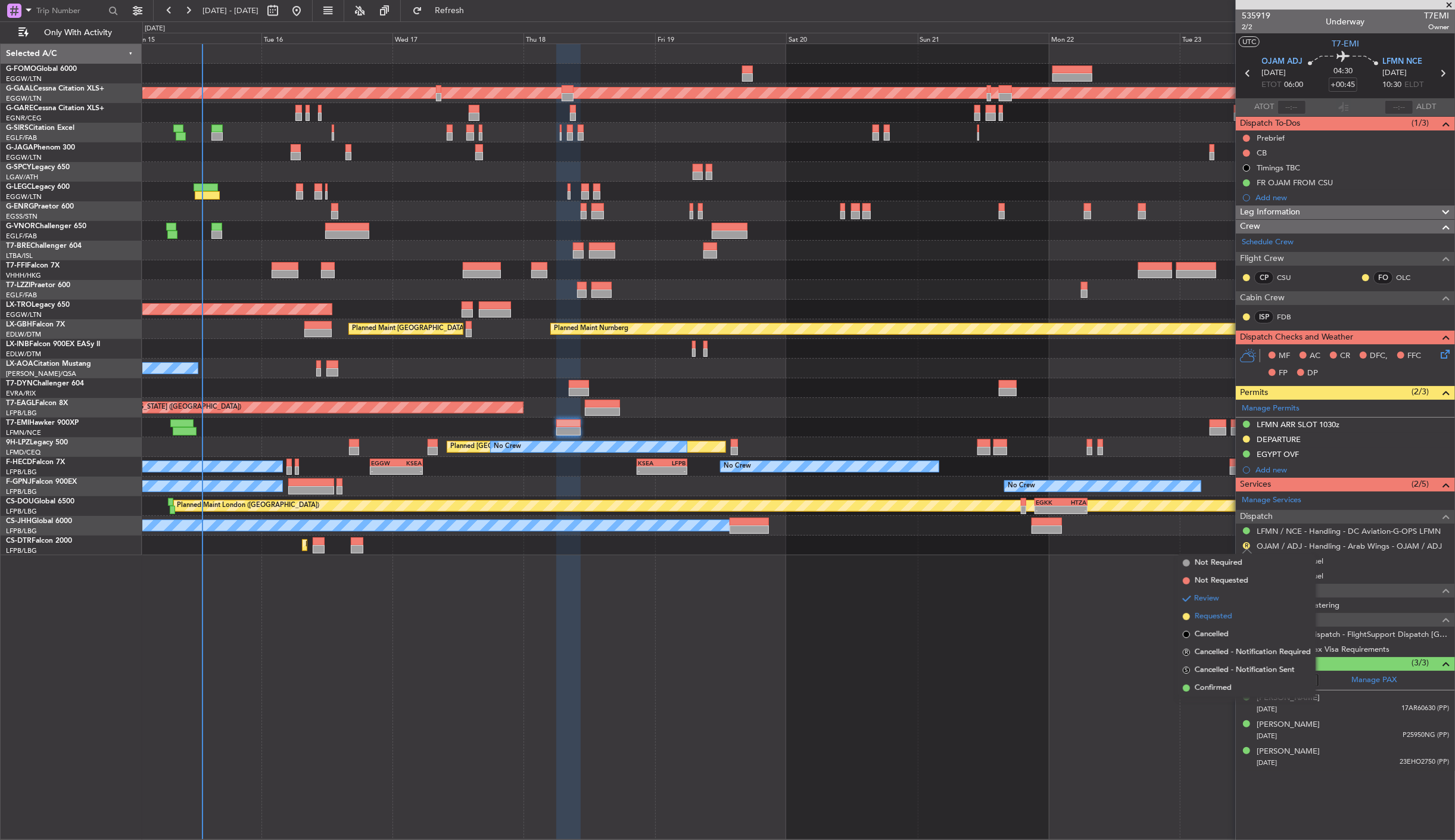
click at [1224, 616] on span "Requested" at bounding box center [1214, 616] width 38 height 12
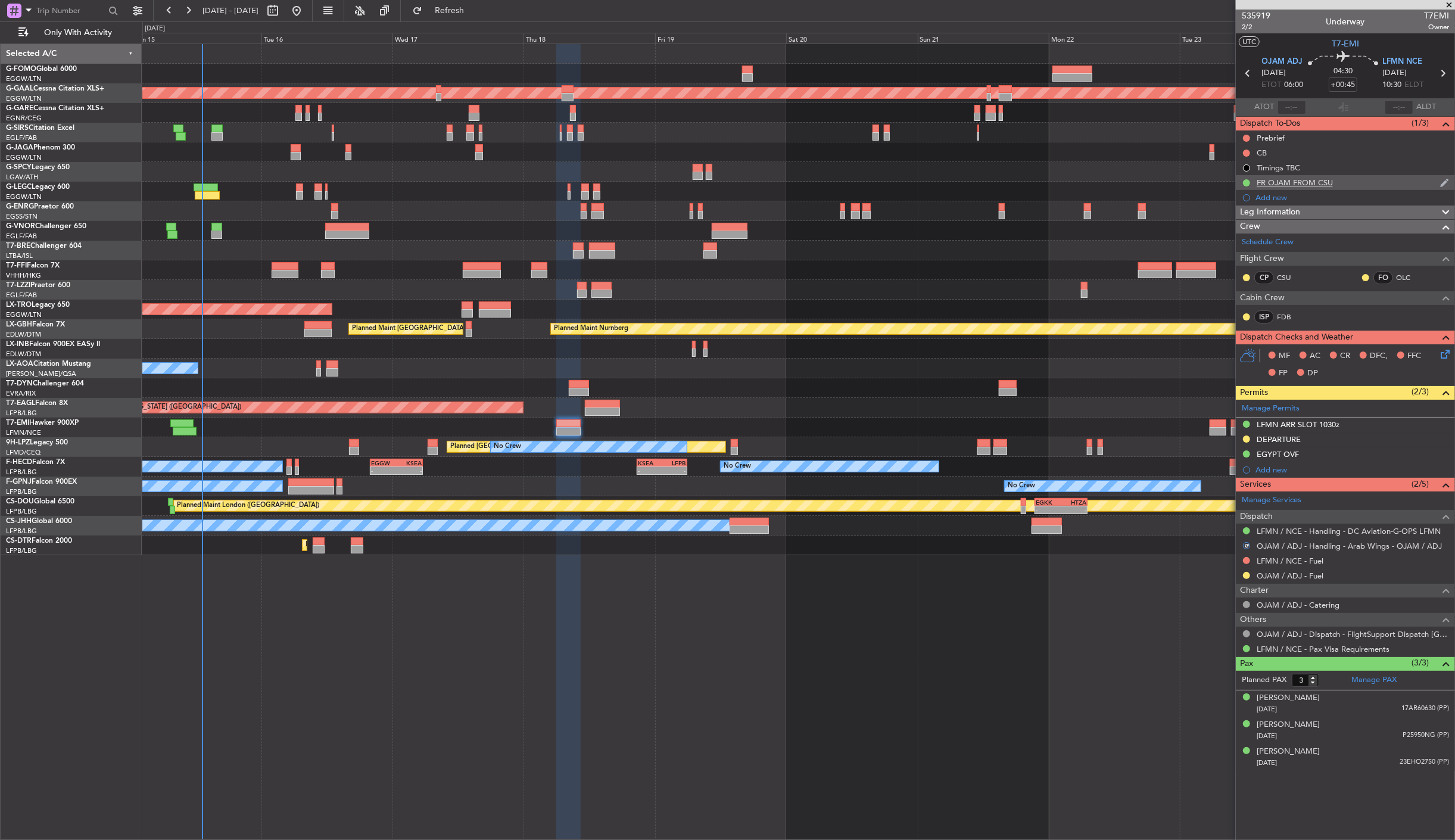
click at [1245, 186] on div at bounding box center [1247, 183] width 9 height 9
click at [1245, 183] on button at bounding box center [1246, 183] width 7 height 7
click at [1243, 217] on span "In Progress" at bounding box center [1252, 217] width 40 height 12
click at [1293, 546] on link "OJAM / ADJ - Handling - Arab Wings - OJAM / ADJ" at bounding box center [1350, 545] width 186 height 10
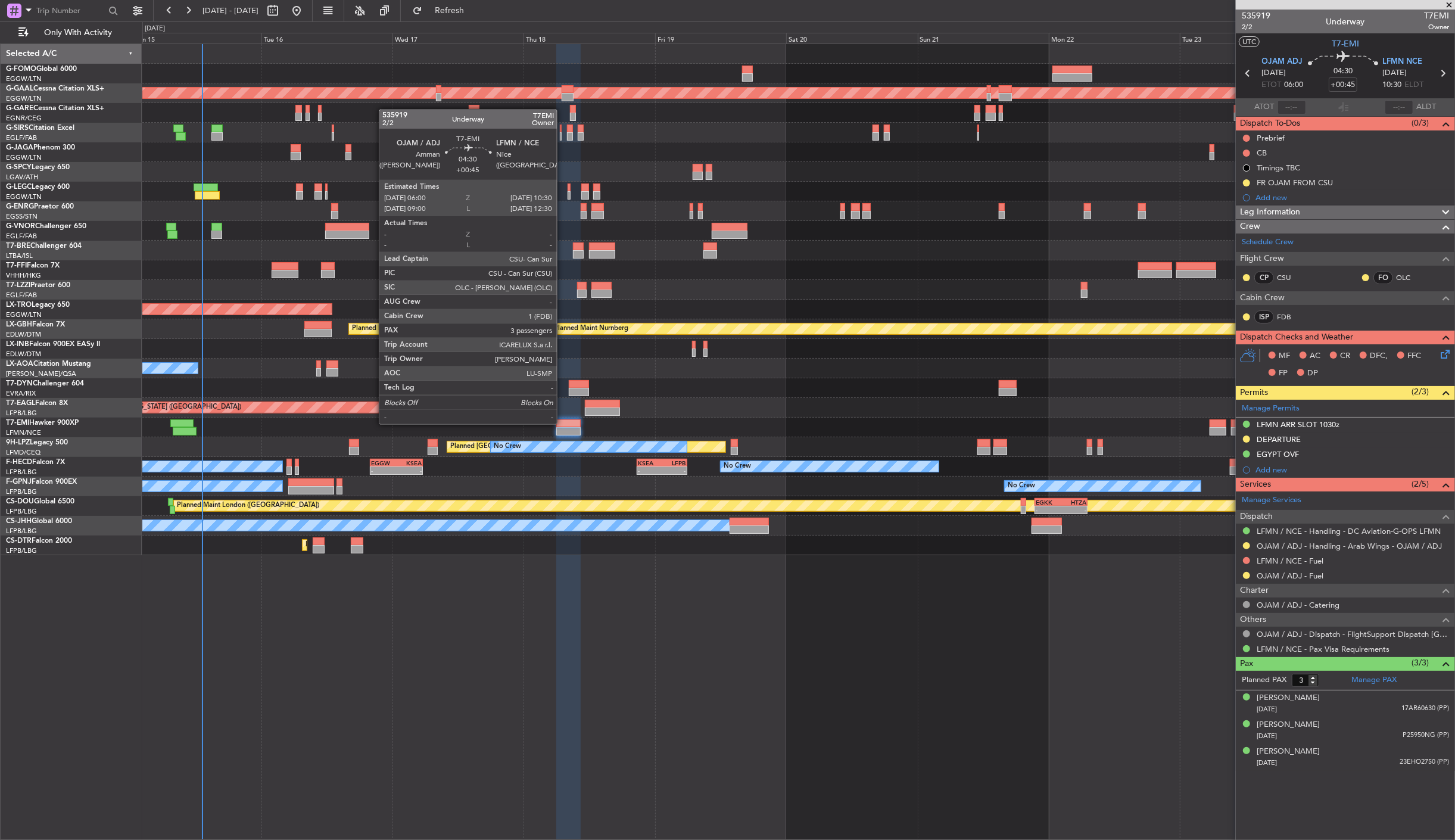
click at [563, 423] on div at bounding box center [569, 423] width 25 height 9
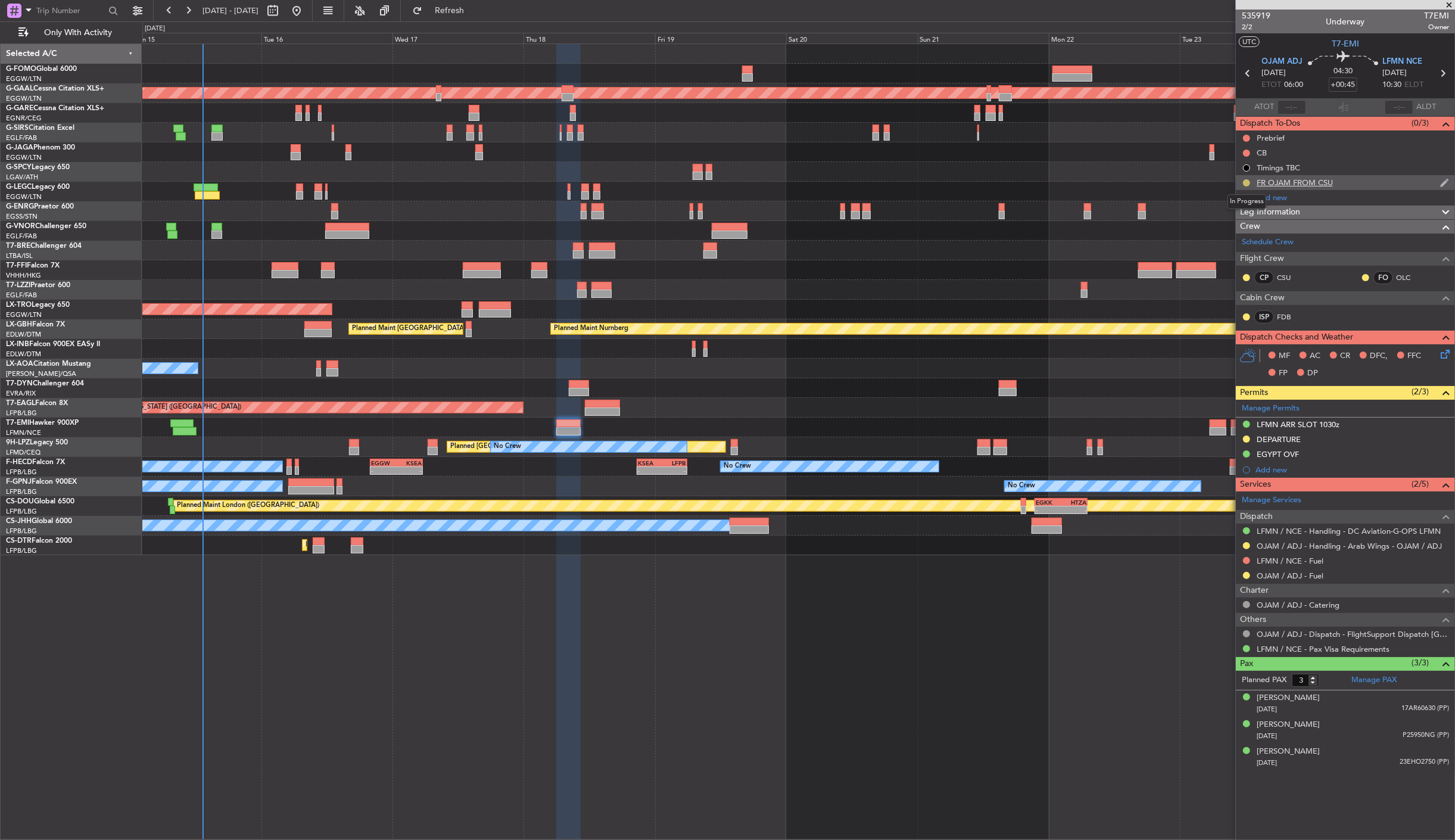
click at [1245, 182] on button at bounding box center [1246, 183] width 7 height 7
click at [1244, 236] on span "Completed" at bounding box center [1252, 235] width 39 height 12
click at [1246, 575] on mat-tooltip-component "Requested" at bounding box center [1246, 565] width 53 height 32
click at [1245, 574] on button at bounding box center [1246, 575] width 7 height 7
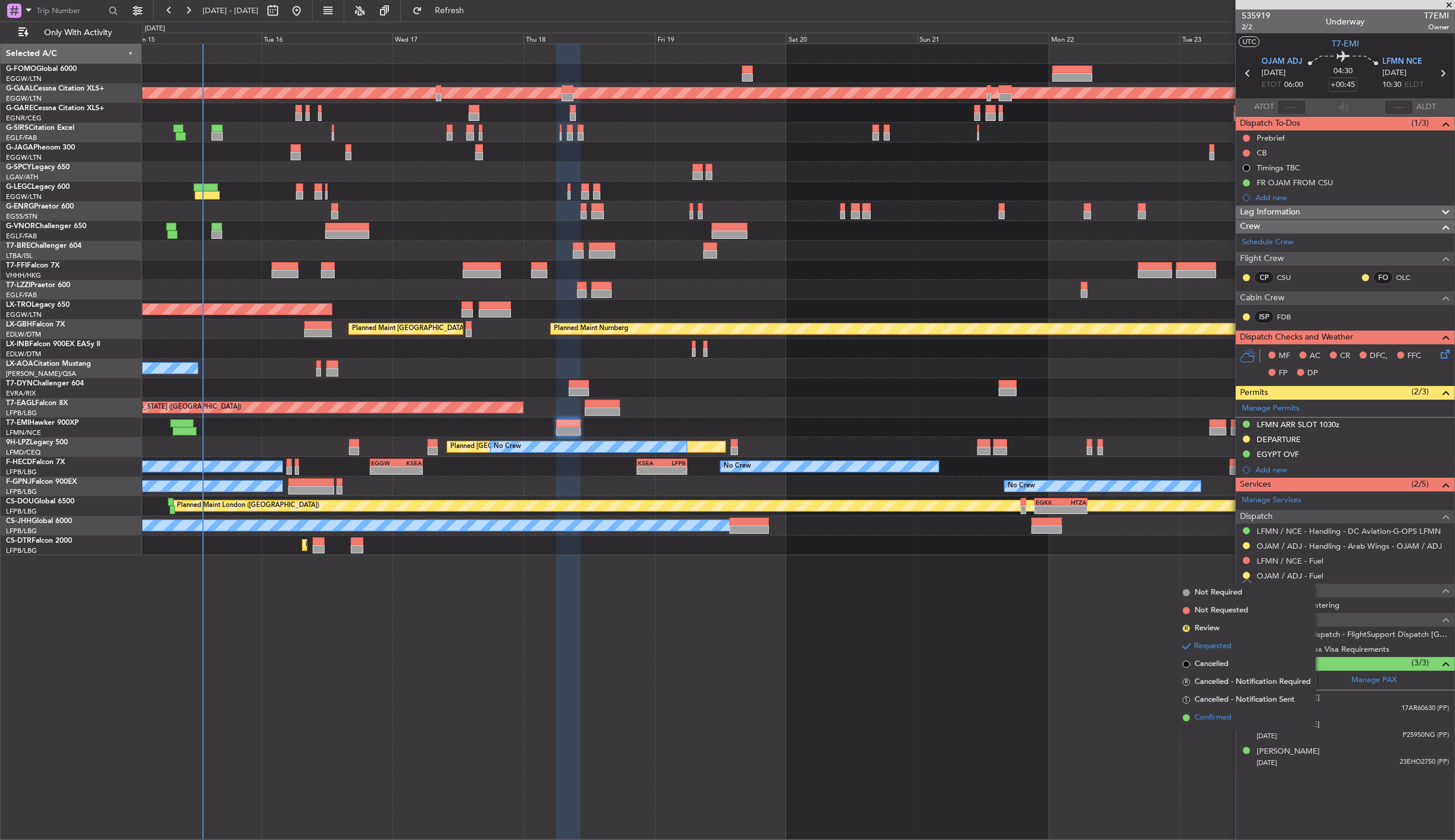
click at [1212, 721] on span "Confirmed" at bounding box center [1214, 717] width 37 height 12
click at [1246, 545] on button at bounding box center [1246, 545] width 7 height 7
click at [1216, 692] on span "Confirmed" at bounding box center [1214, 688] width 37 height 12
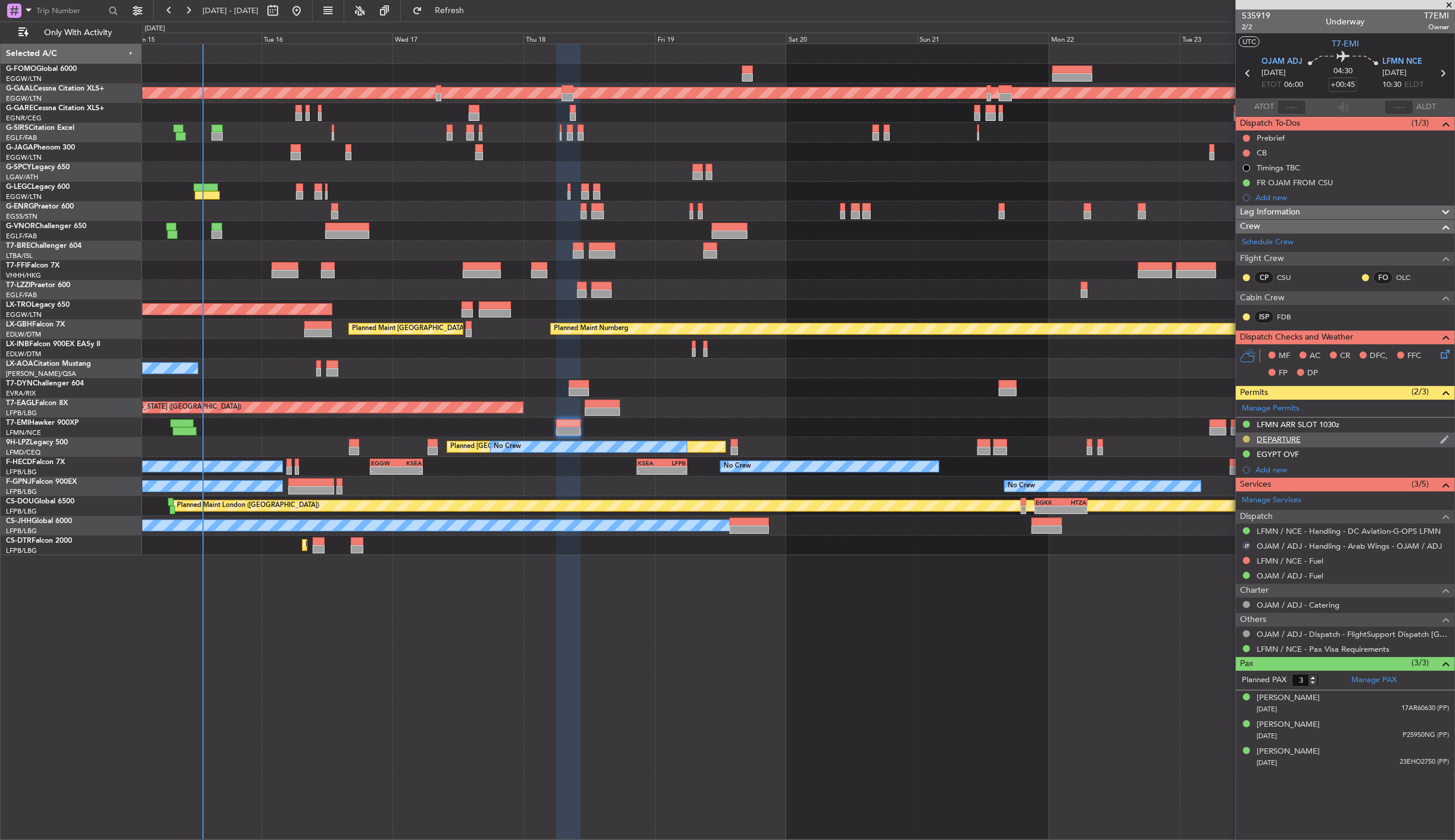
click at [1247, 439] on button at bounding box center [1246, 439] width 7 height 7
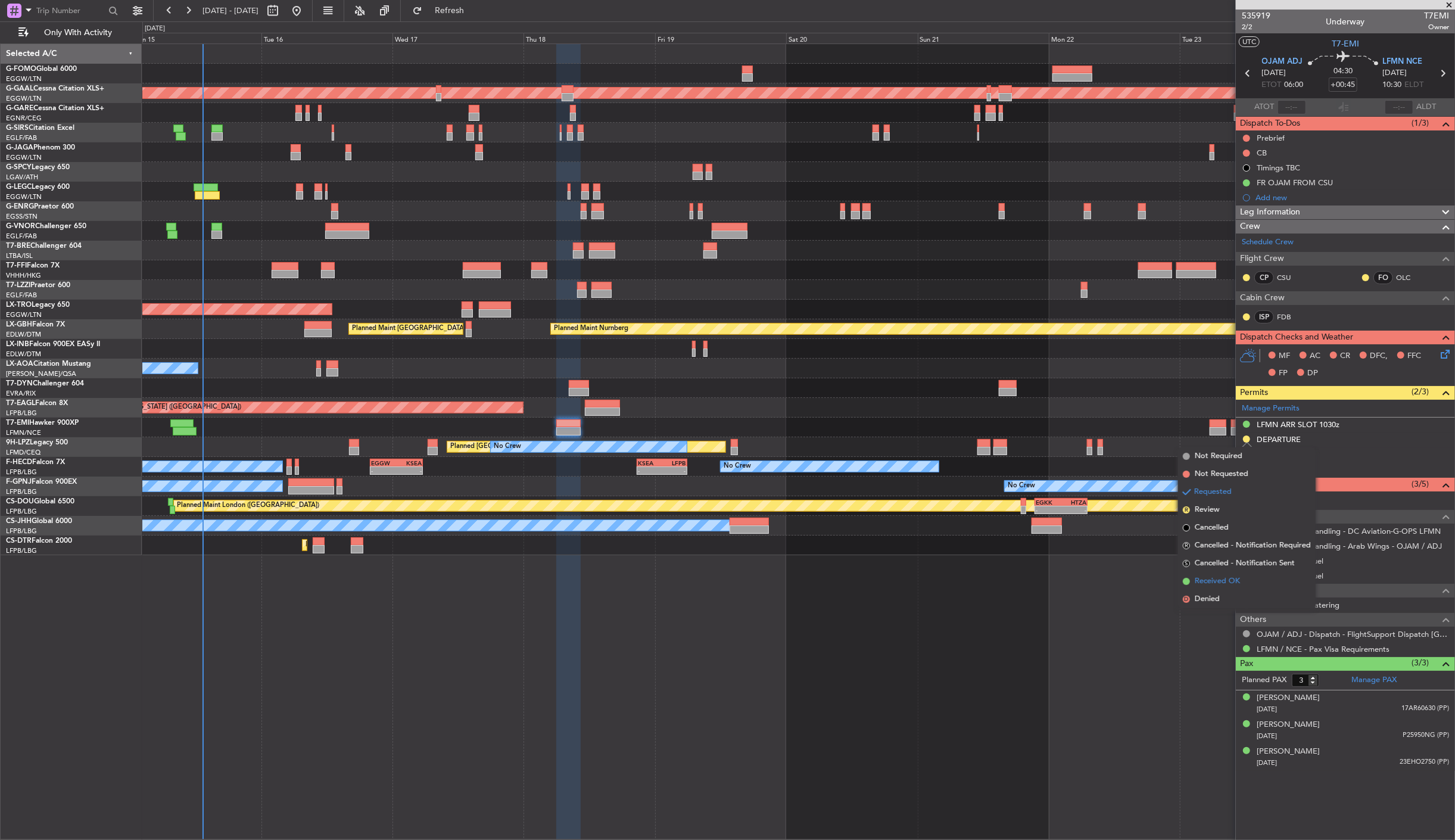
click at [1235, 576] on span "Received OK" at bounding box center [1218, 581] width 46 height 12
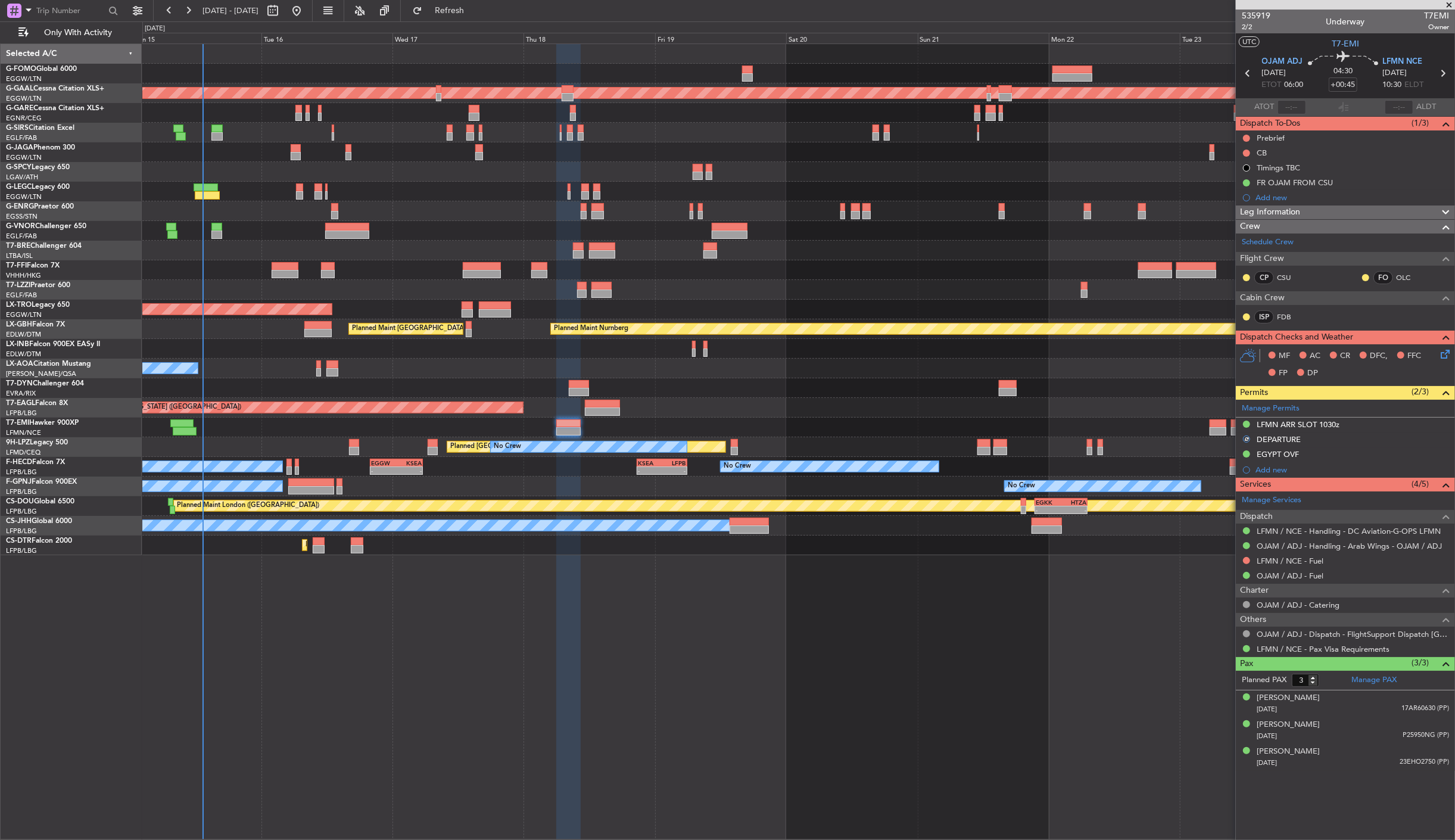
type input "4"
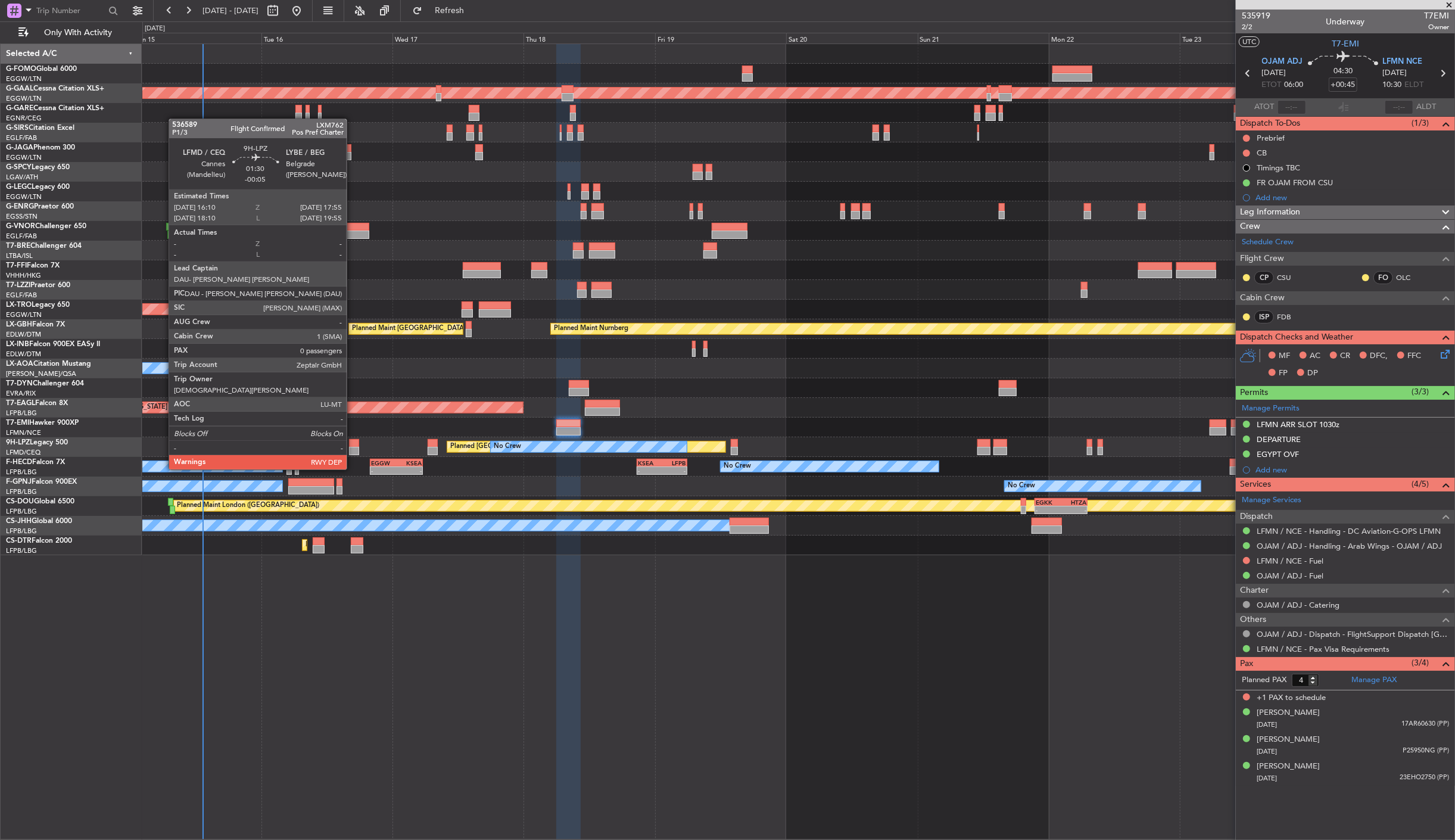
click at [353, 447] on div at bounding box center [354, 451] width 10 height 9
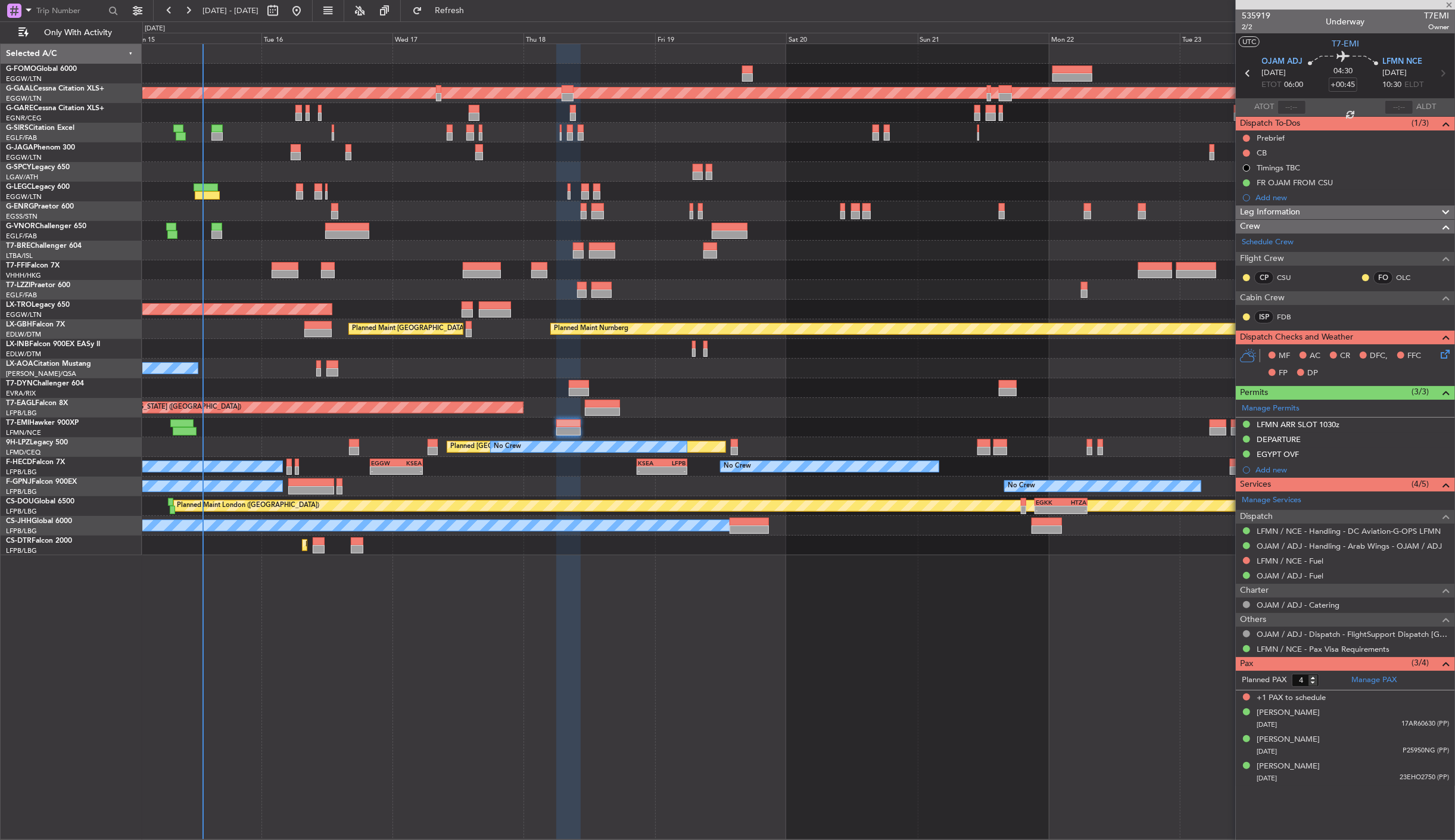
type input "-00:05"
type input "0"
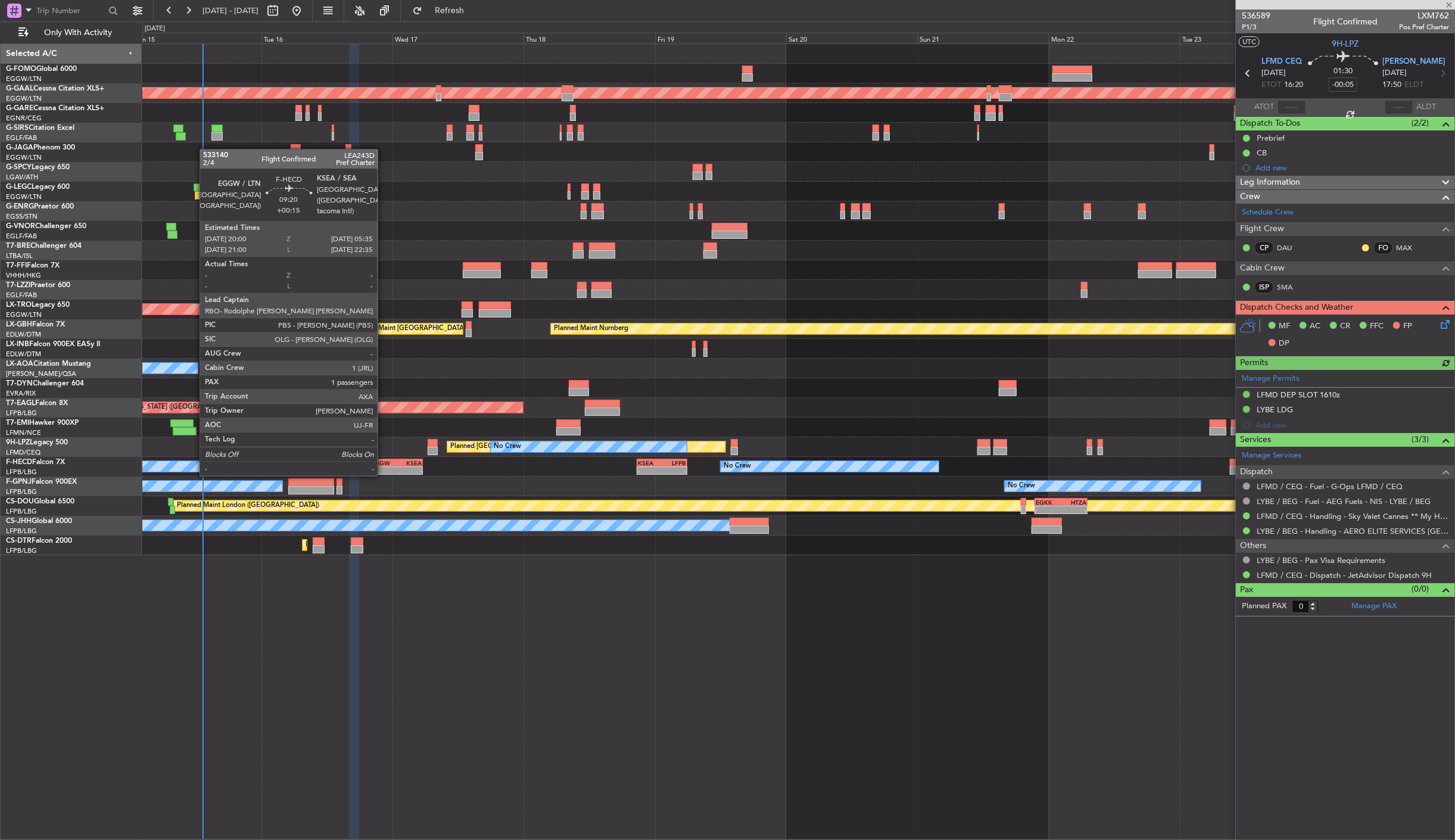
click at [384, 463] on div "EGGW" at bounding box center [384, 463] width 25 height 7
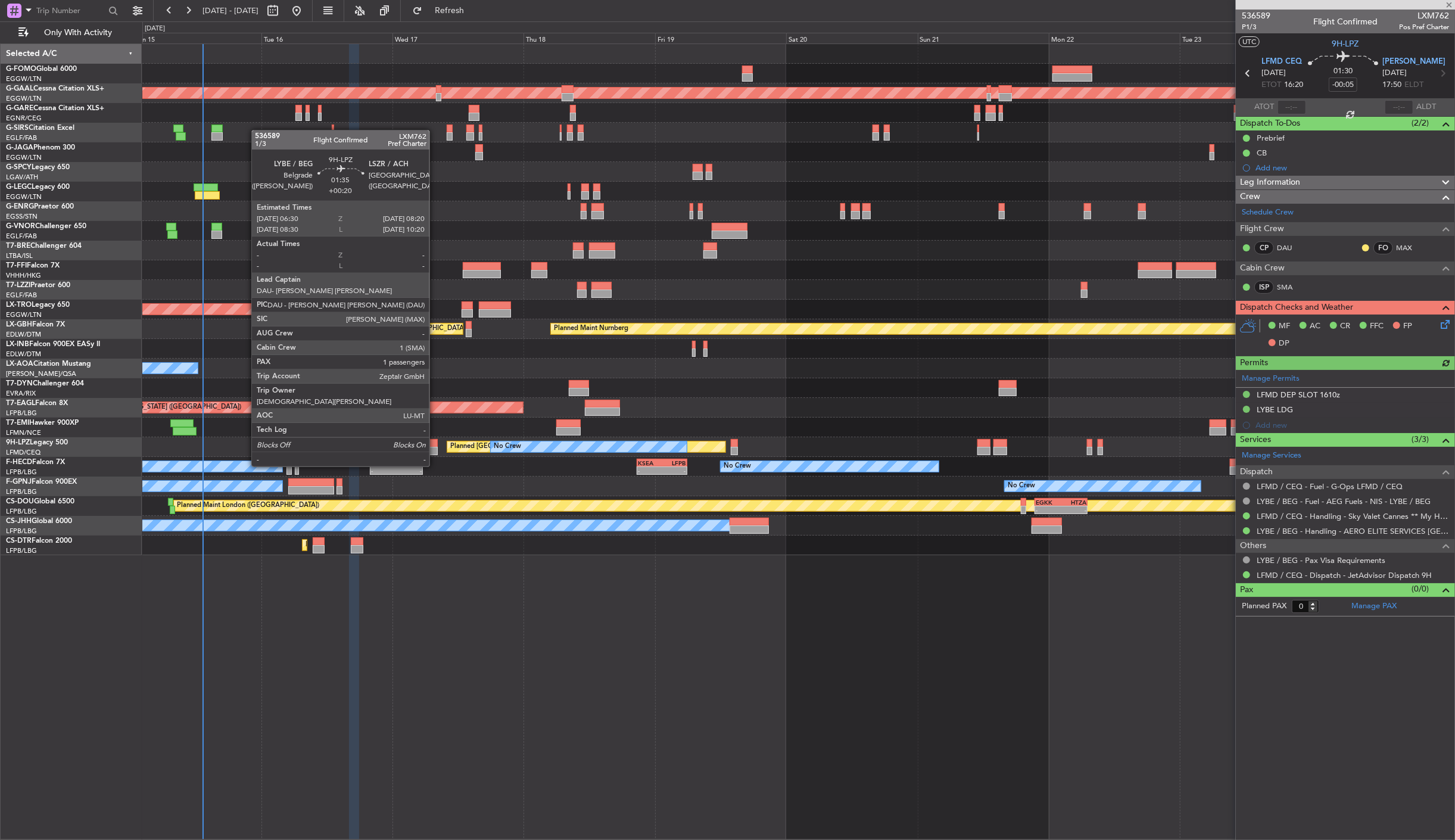
type input "+00:15"
type input "1"
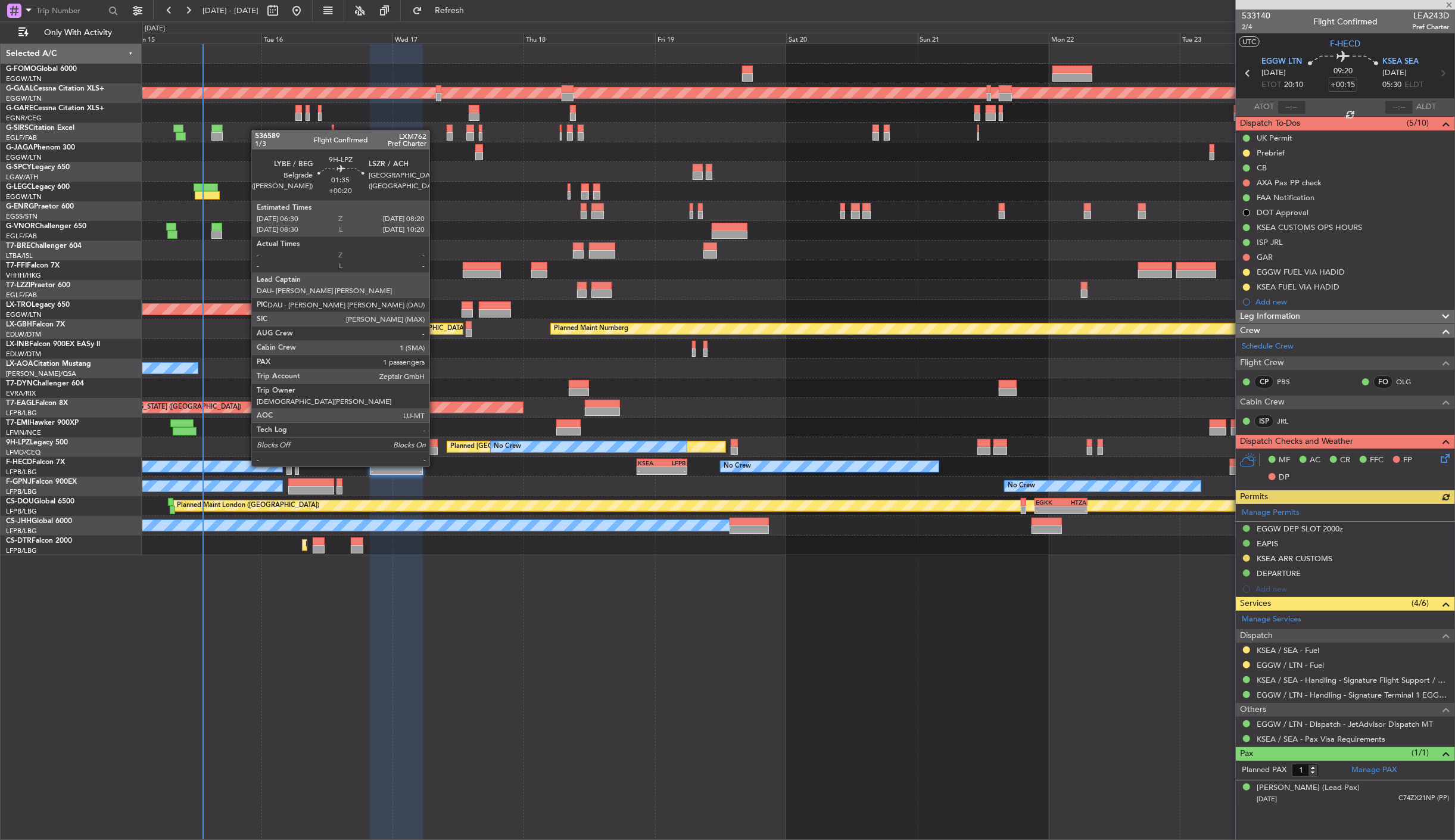
click at [435, 444] on div at bounding box center [432, 443] width 10 height 9
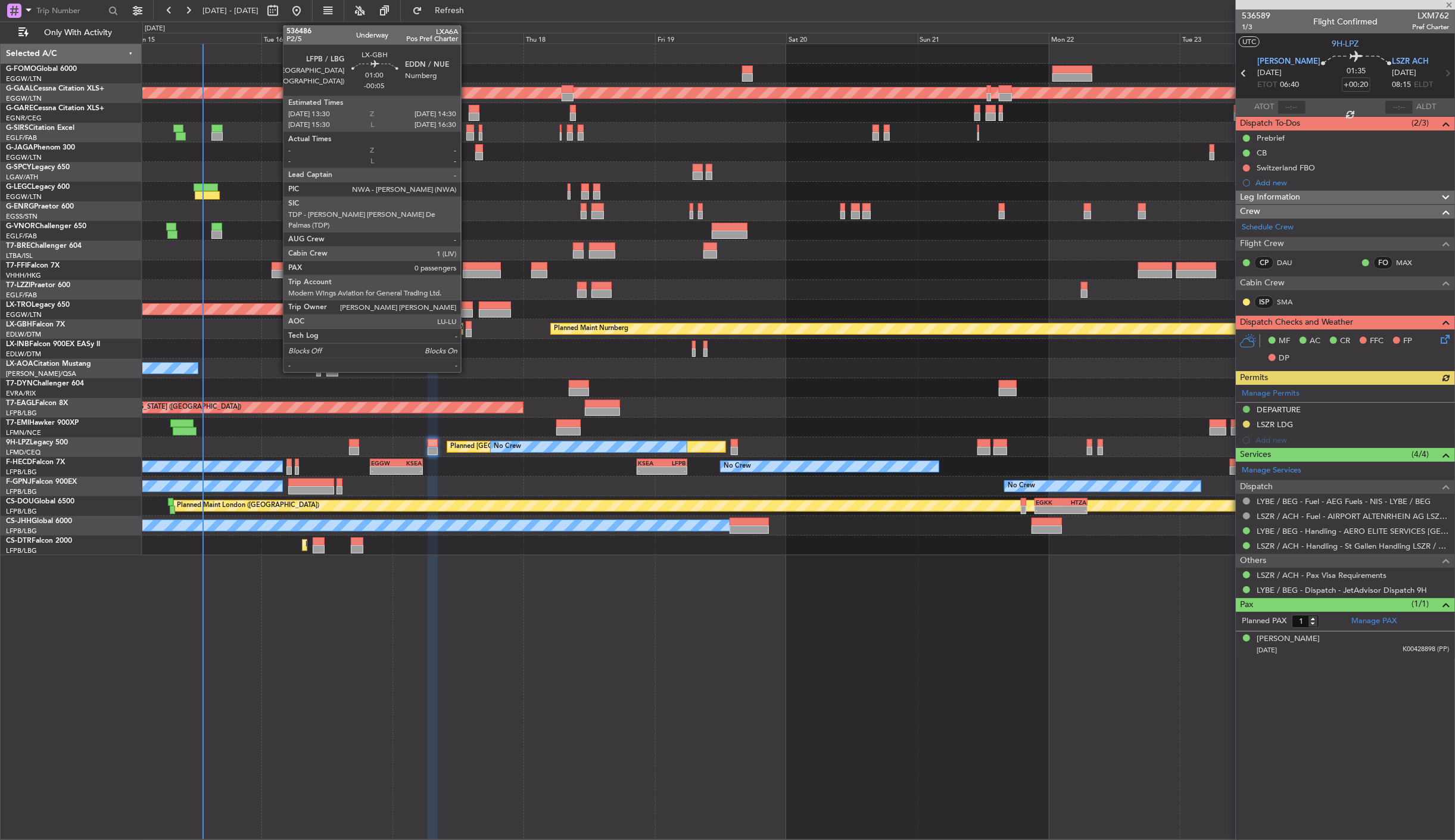
click at [467, 326] on div at bounding box center [469, 325] width 6 height 9
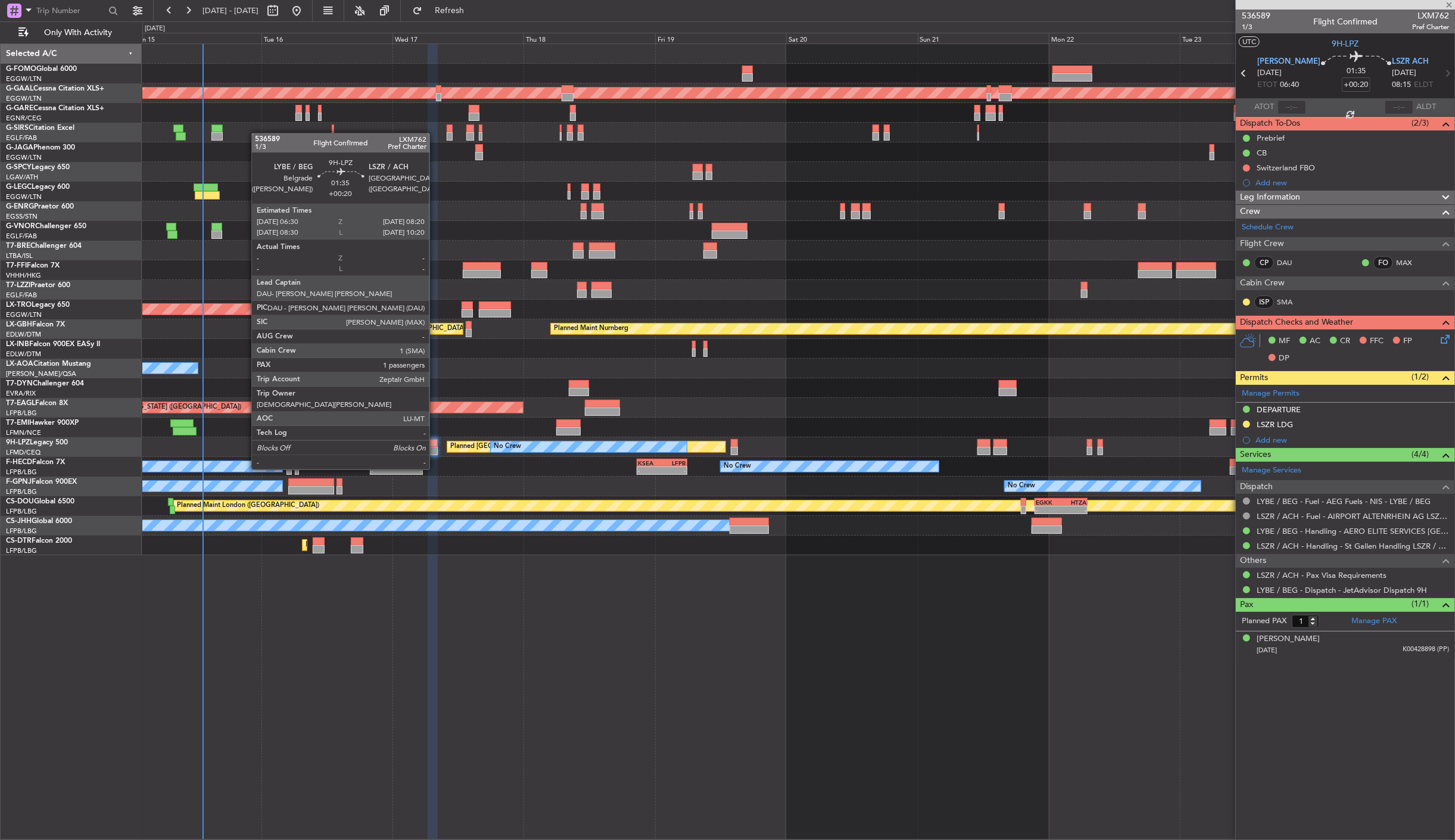
type input "-00:05"
type input "0"
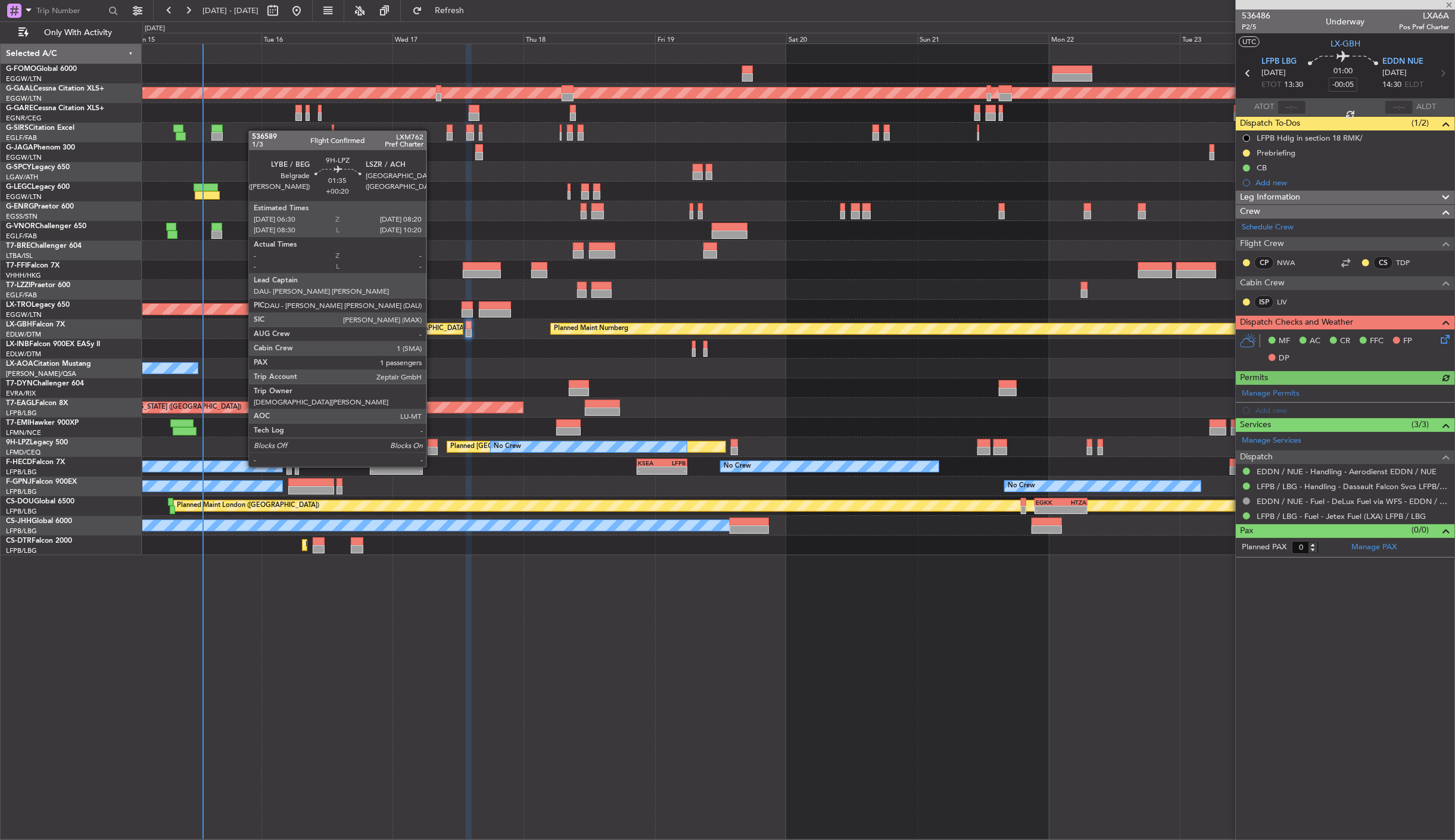
click at [432, 445] on div at bounding box center [432, 443] width 10 height 9
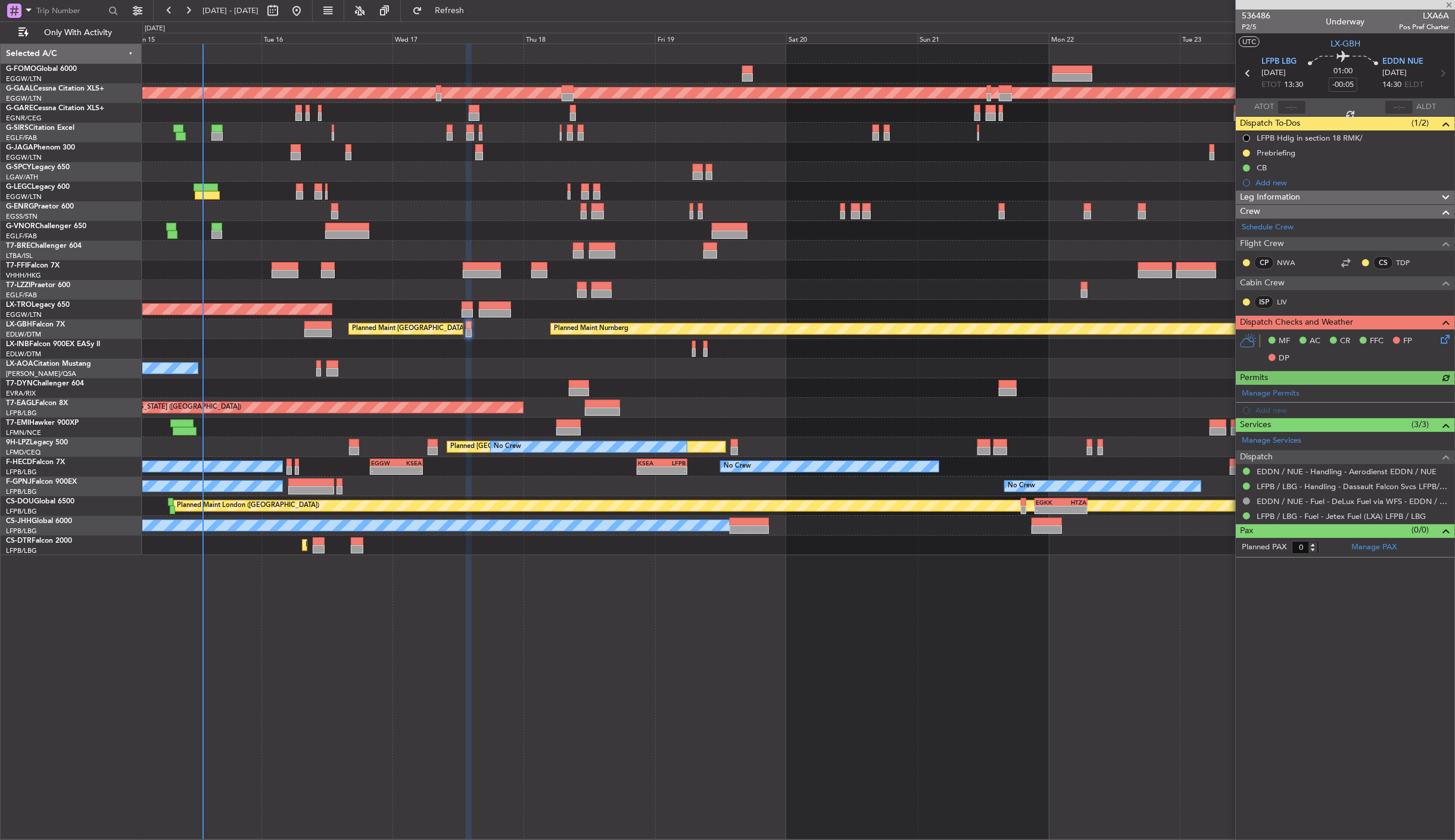
type input "+00:20"
type input "1"
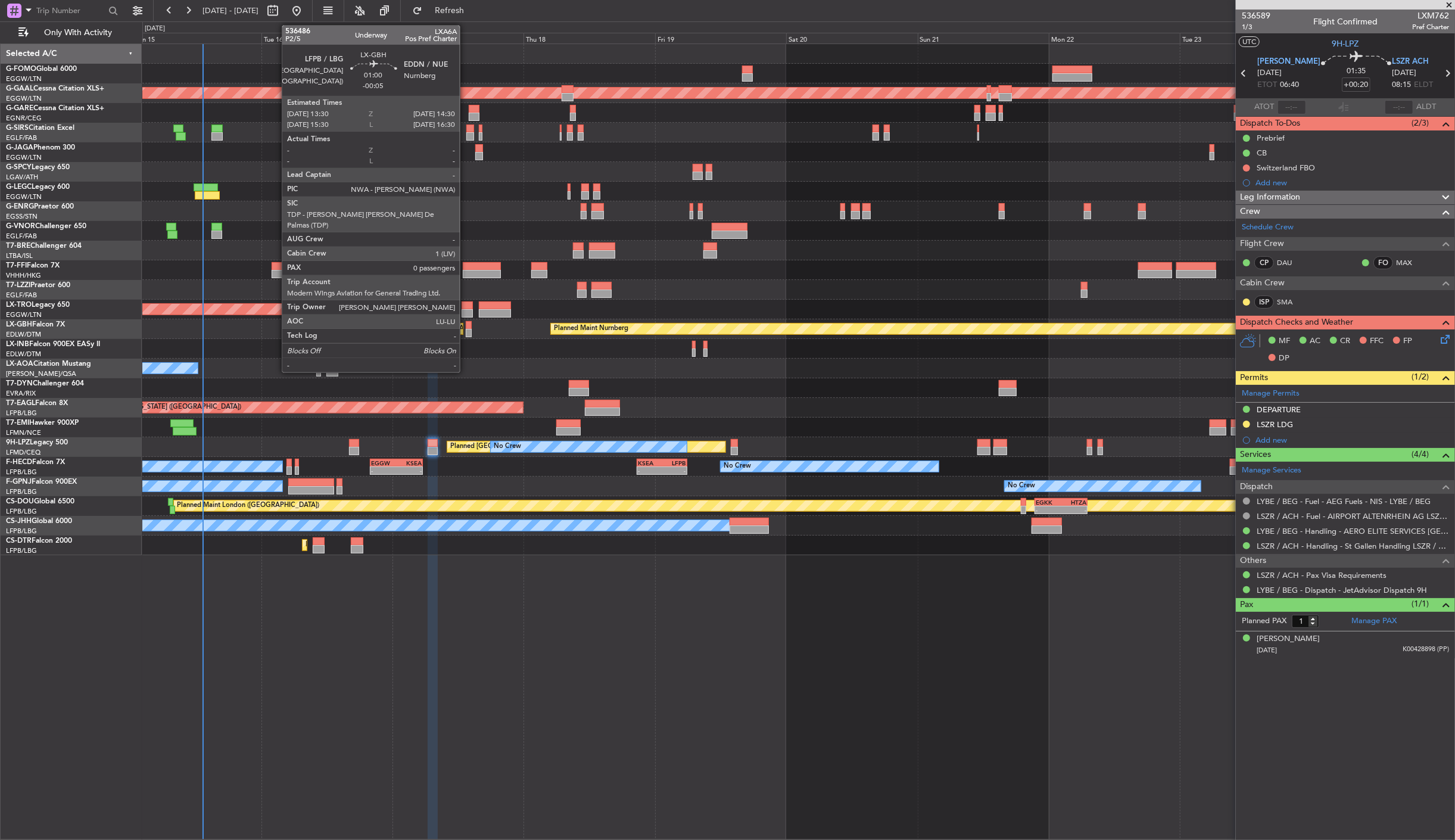
click at [466, 324] on div at bounding box center [469, 325] width 6 height 9
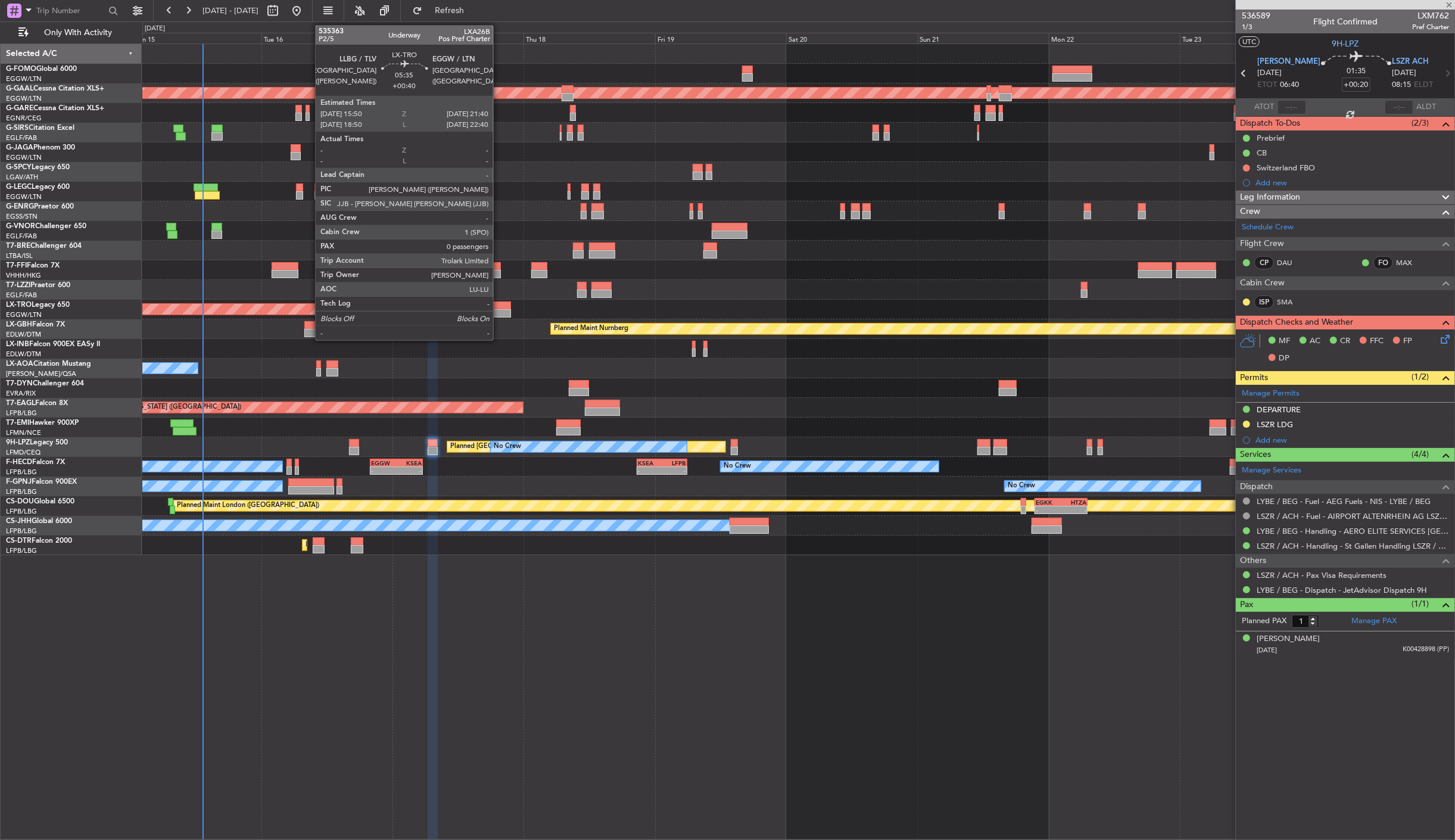
type input "-00:05"
type input "0"
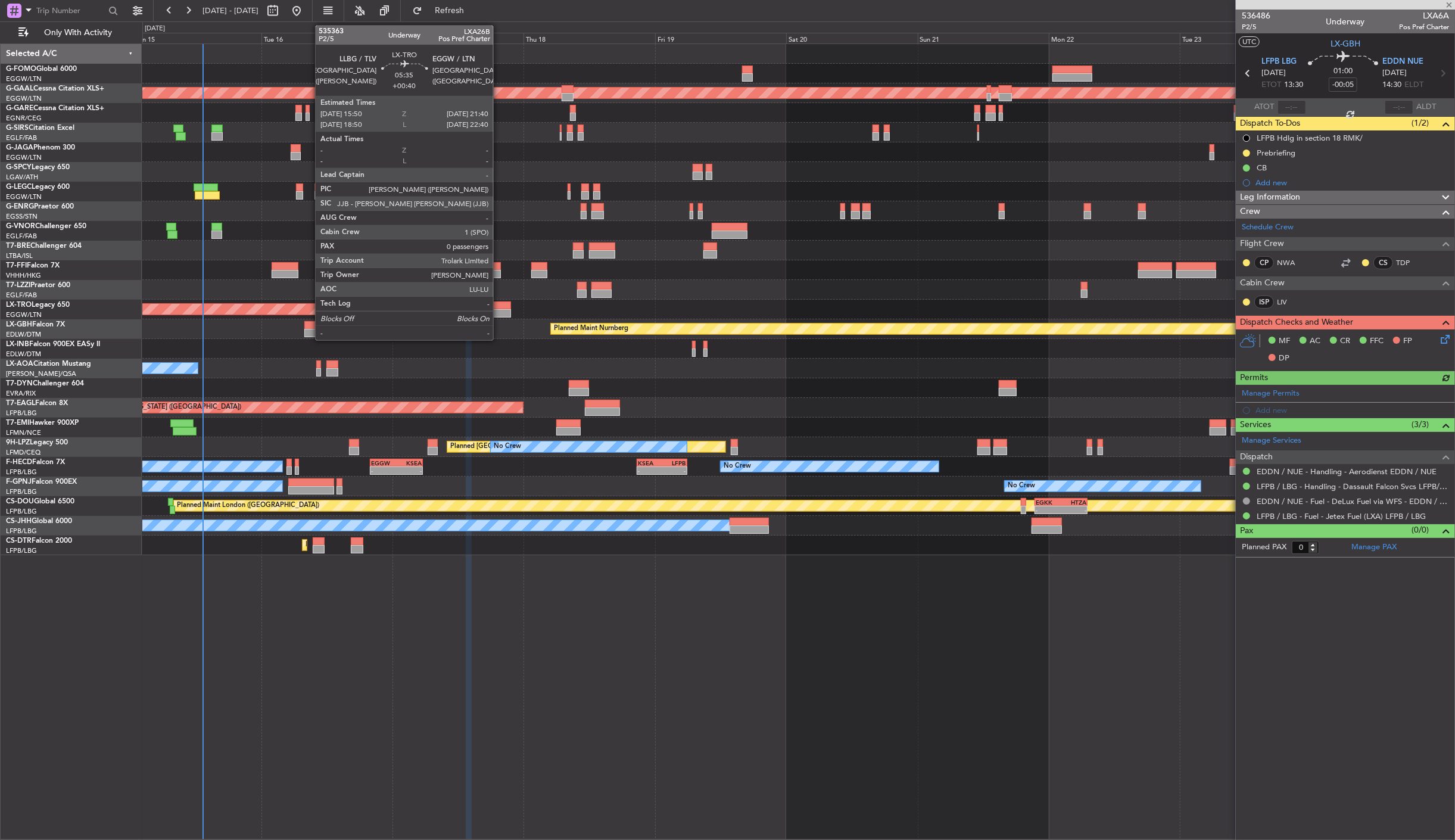
click at [499, 308] on div at bounding box center [495, 306] width 32 height 9
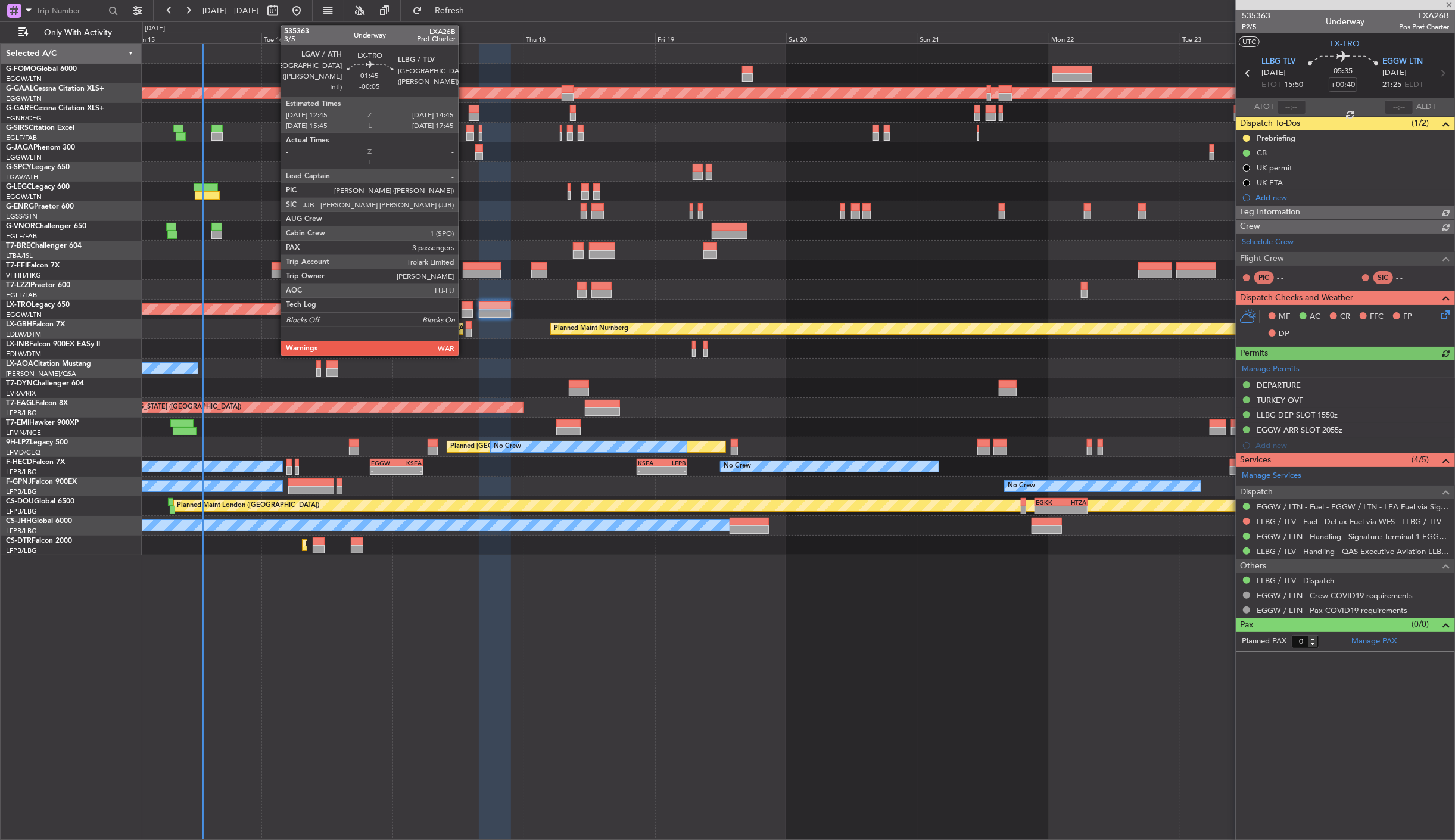
click at [465, 308] on div at bounding box center [467, 306] width 12 height 9
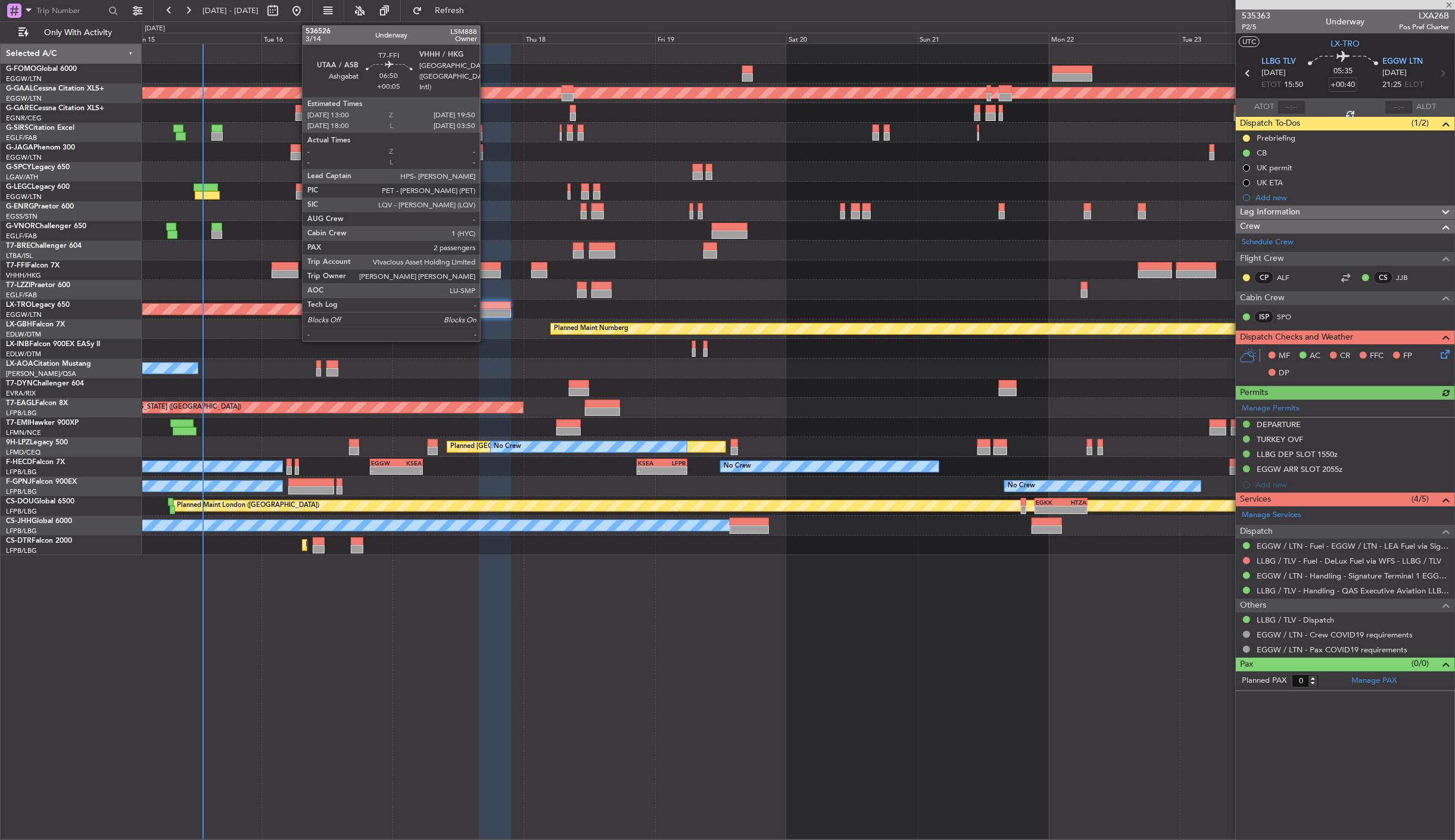
type input "-00:05"
type input "3"
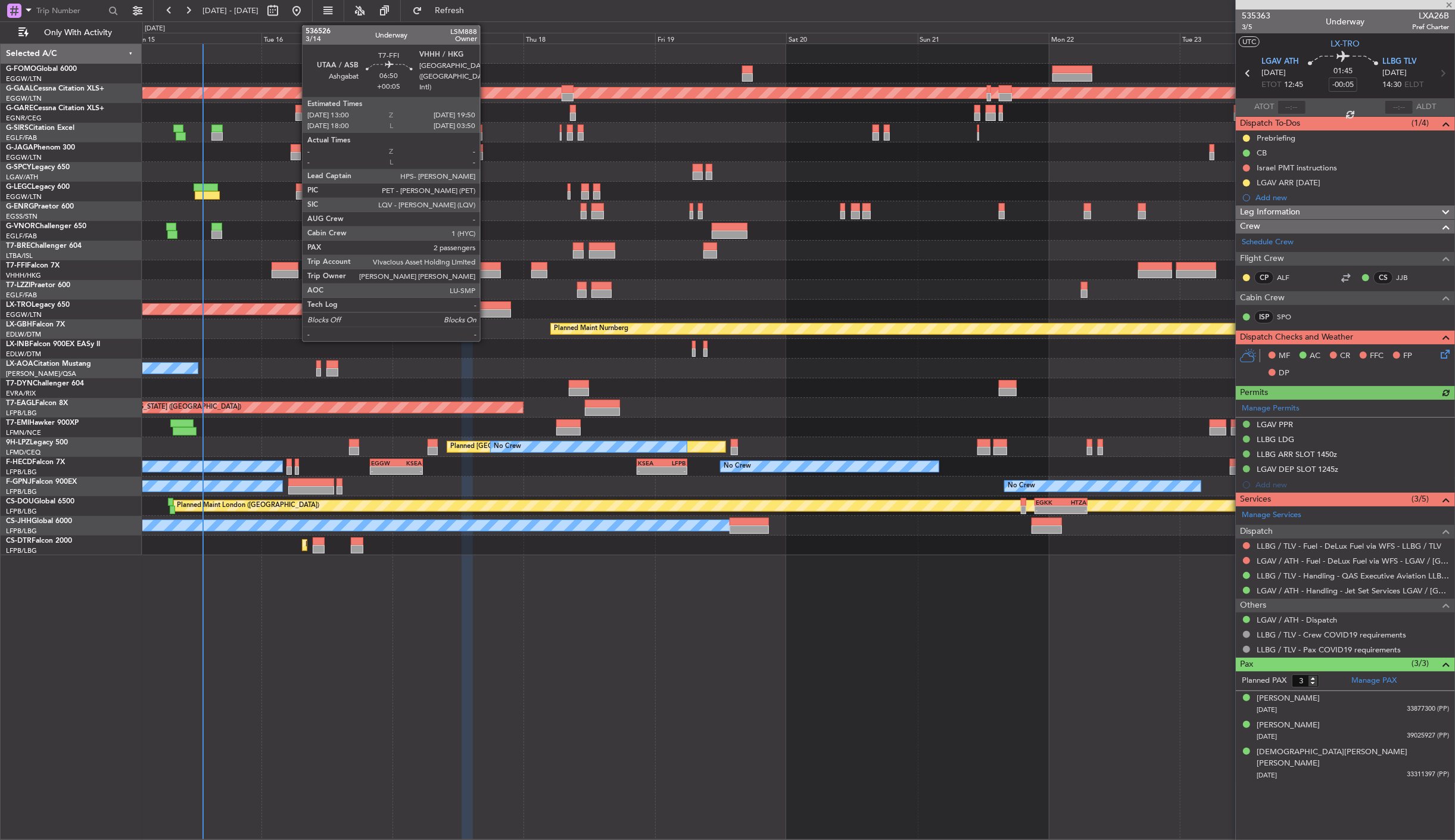
click at [486, 266] on div at bounding box center [481, 266] width 38 height 9
type input "+00:05"
type input "2"
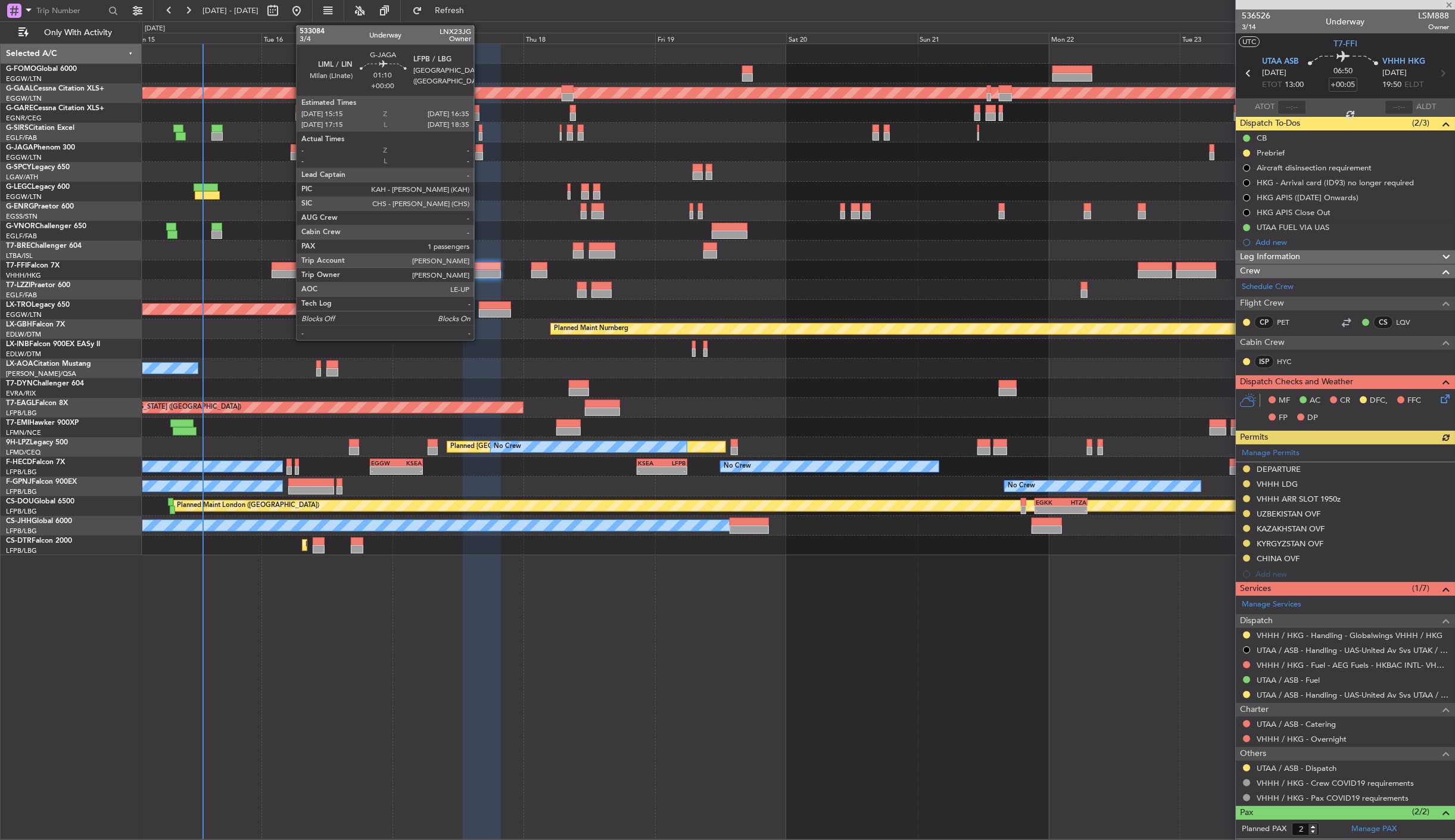
click at [480, 150] on div at bounding box center [480, 148] width 8 height 9
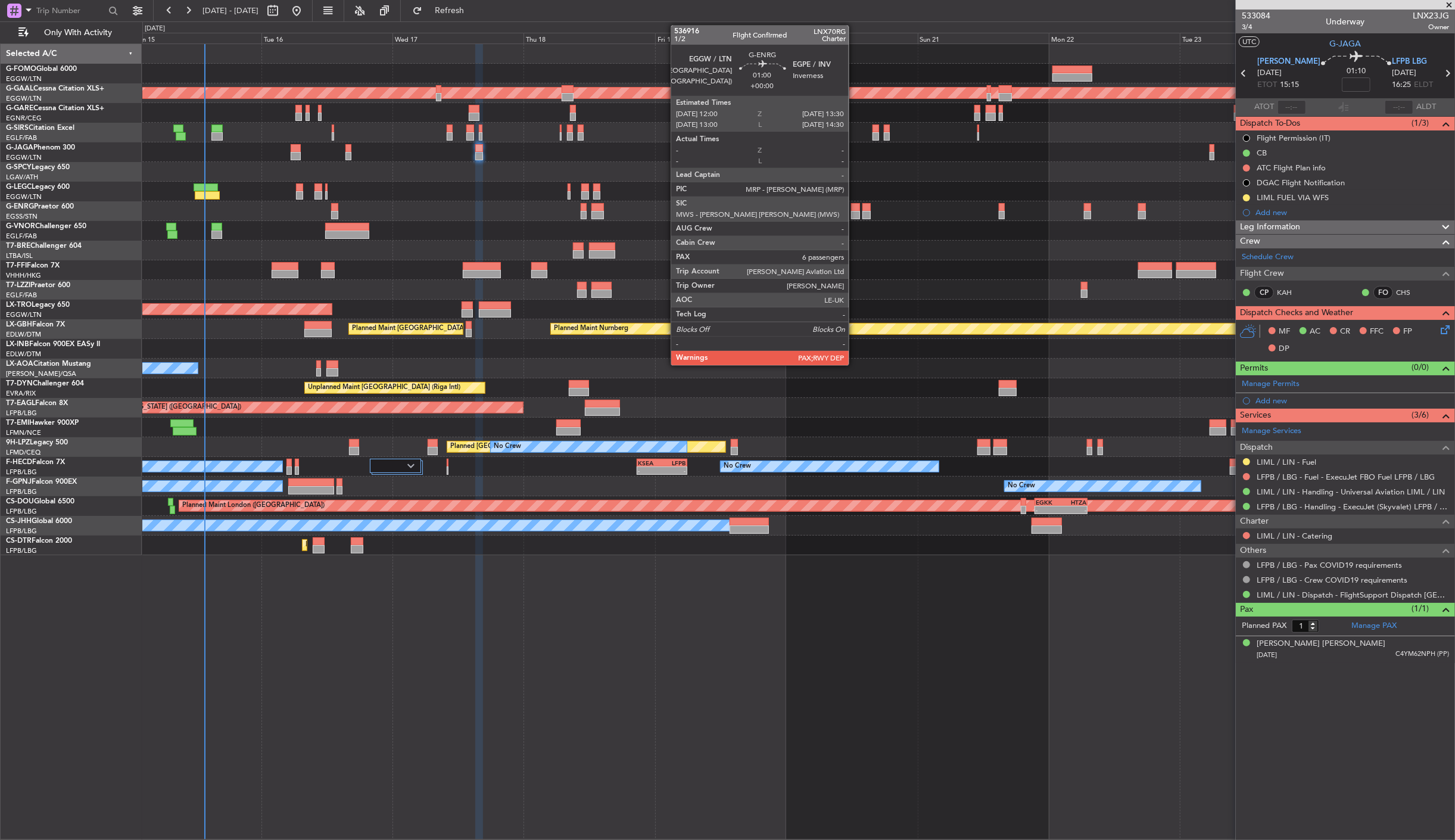
click at [855, 209] on div at bounding box center [856, 207] width 9 height 9
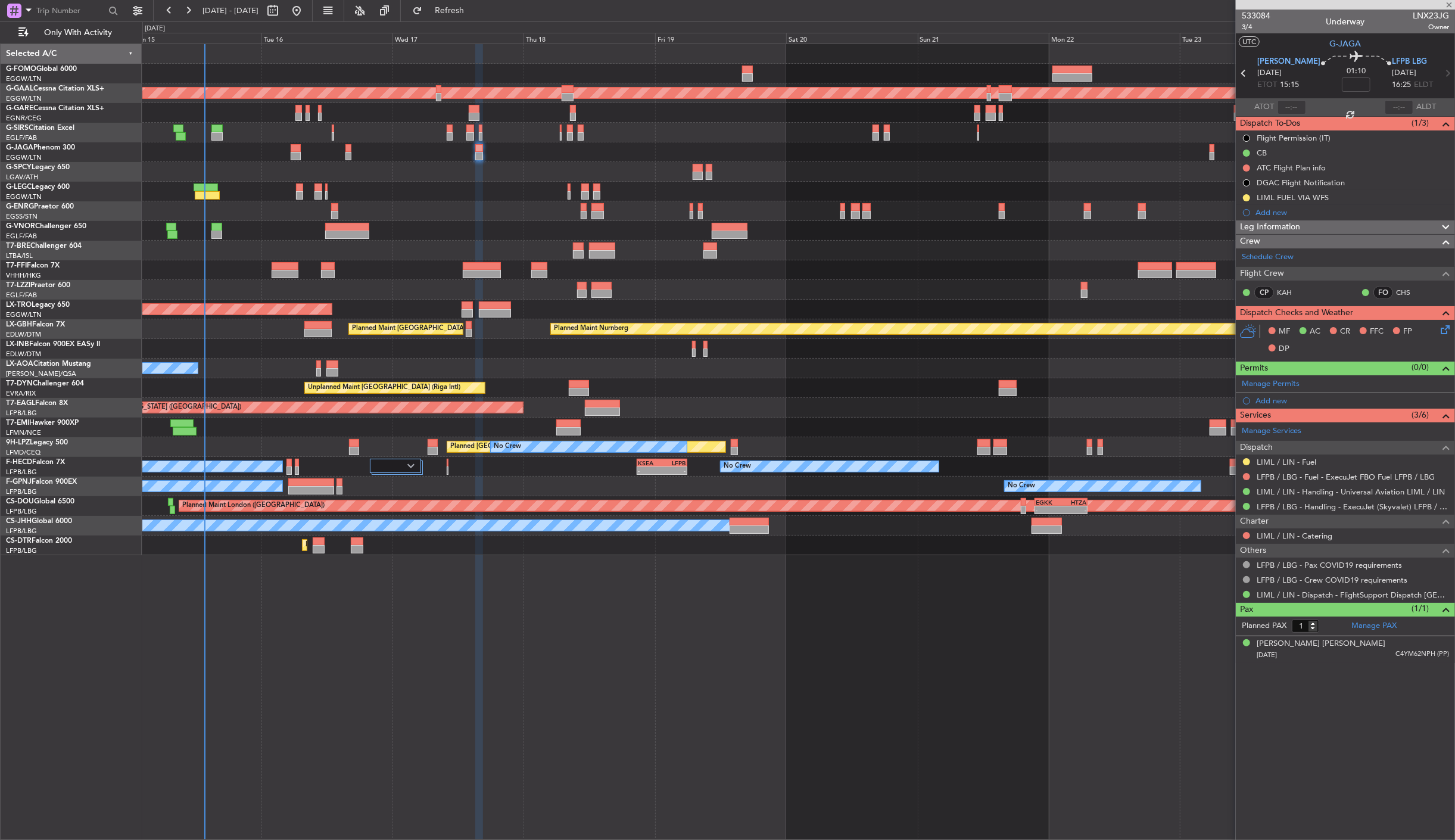
type input "6"
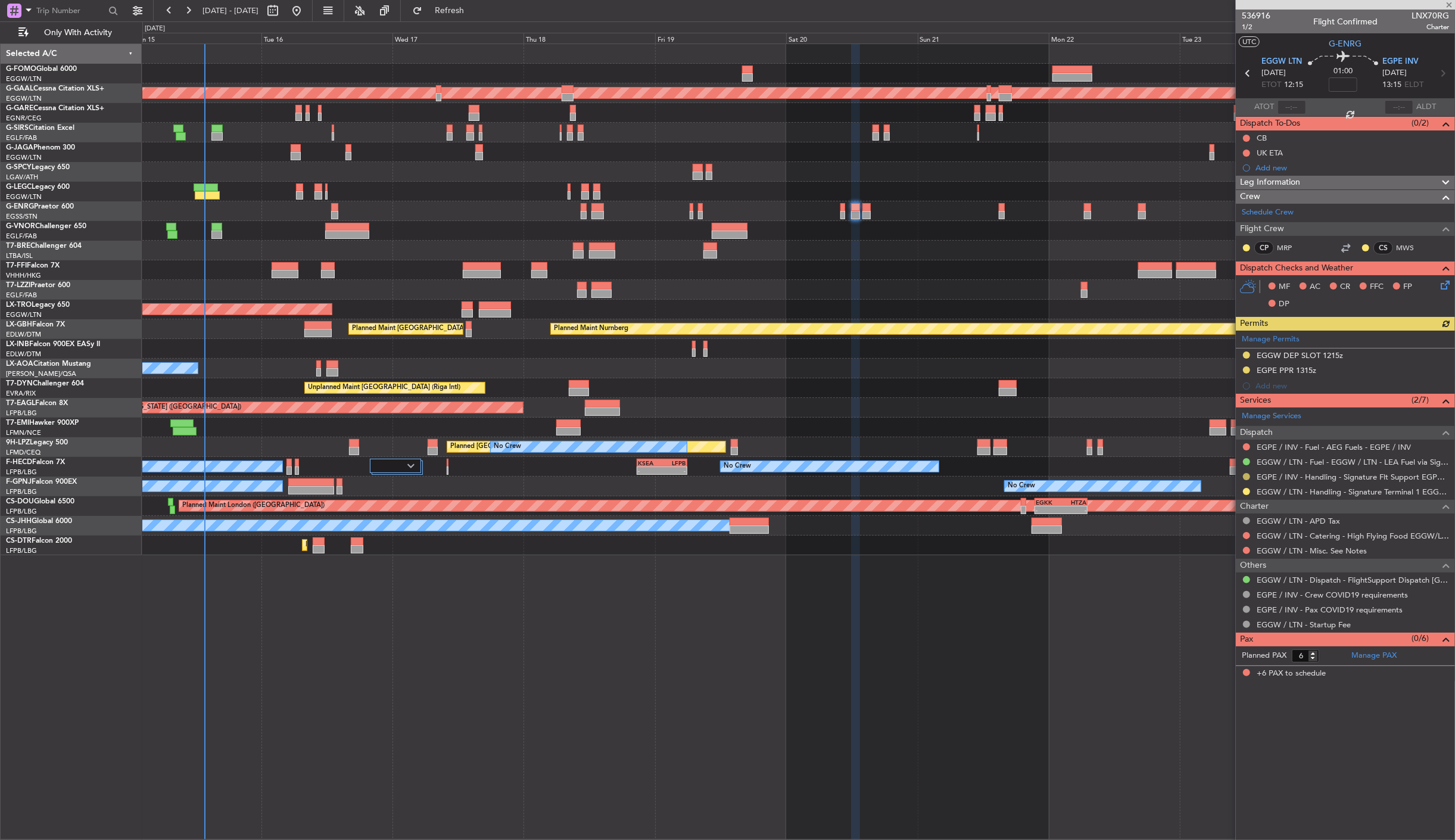
click at [1246, 474] on button at bounding box center [1246, 476] width 7 height 7
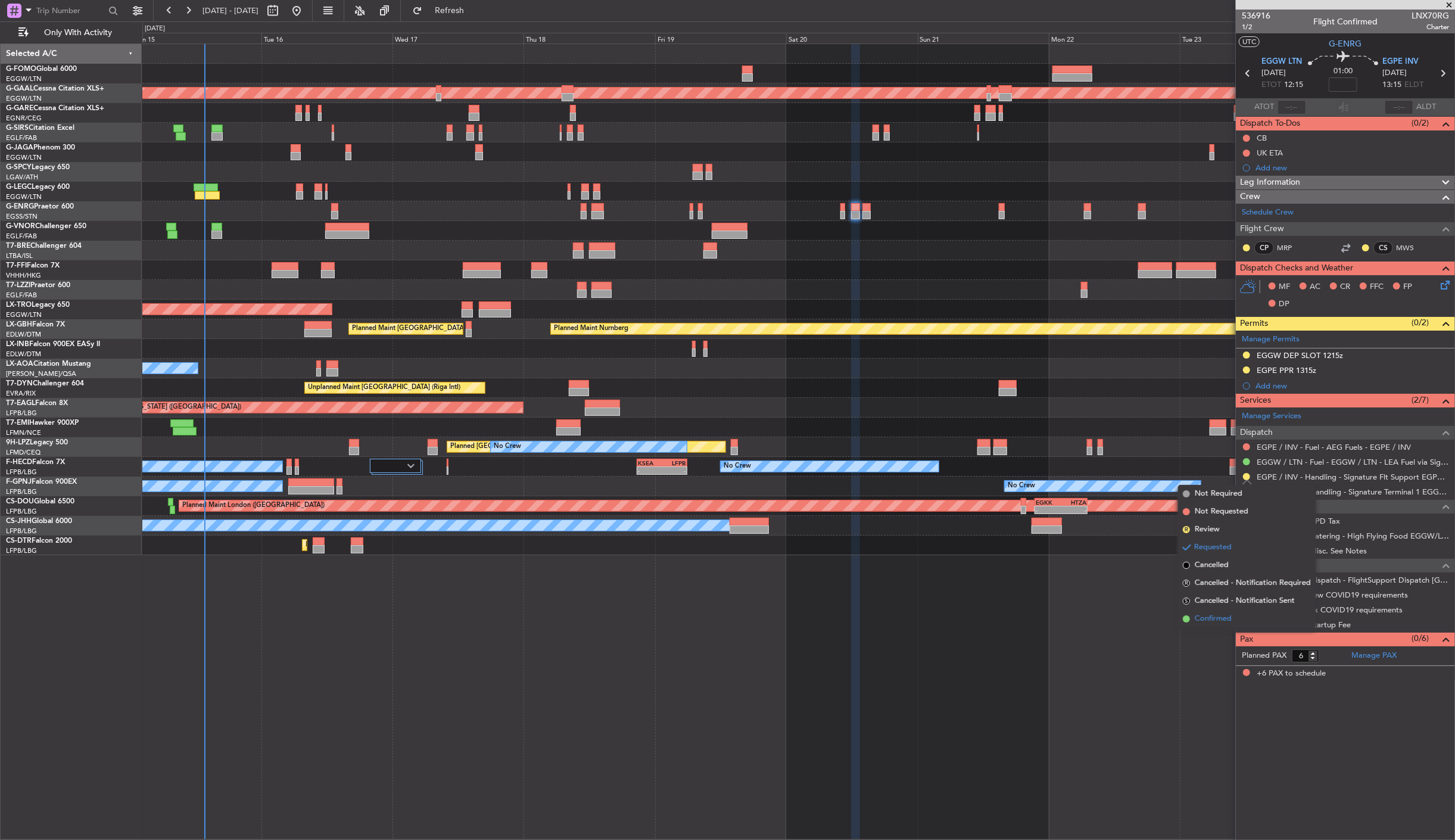
click at [1204, 621] on span "Confirmed" at bounding box center [1214, 618] width 37 height 12
click at [1297, 372] on mat-tooltip-component "EGGW DEP SLOT 1215z" at bounding box center [1300, 376] width 94 height 32
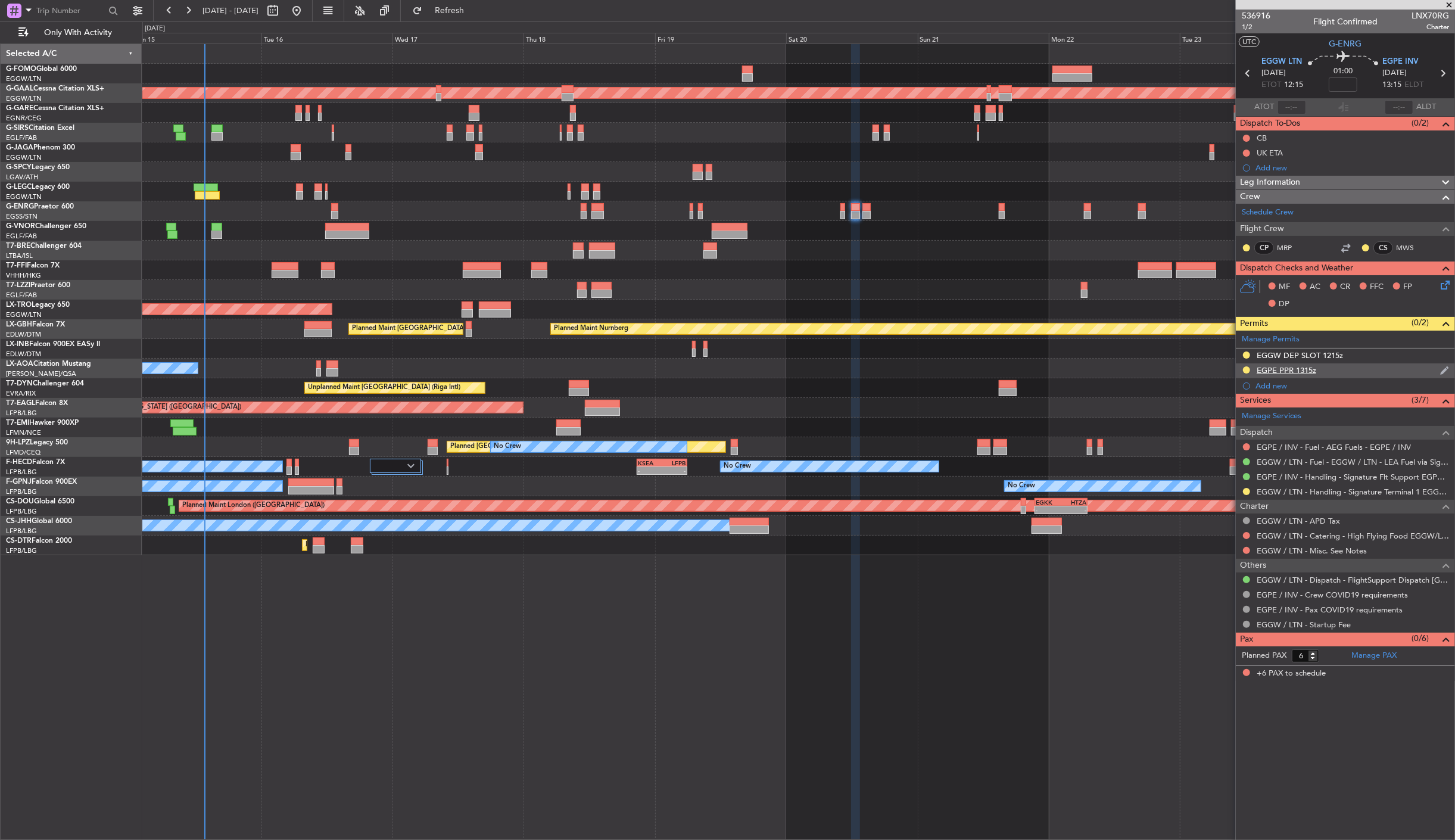
click at [1279, 369] on div "EGPE PPR 1315z" at bounding box center [1286, 370] width 60 height 10
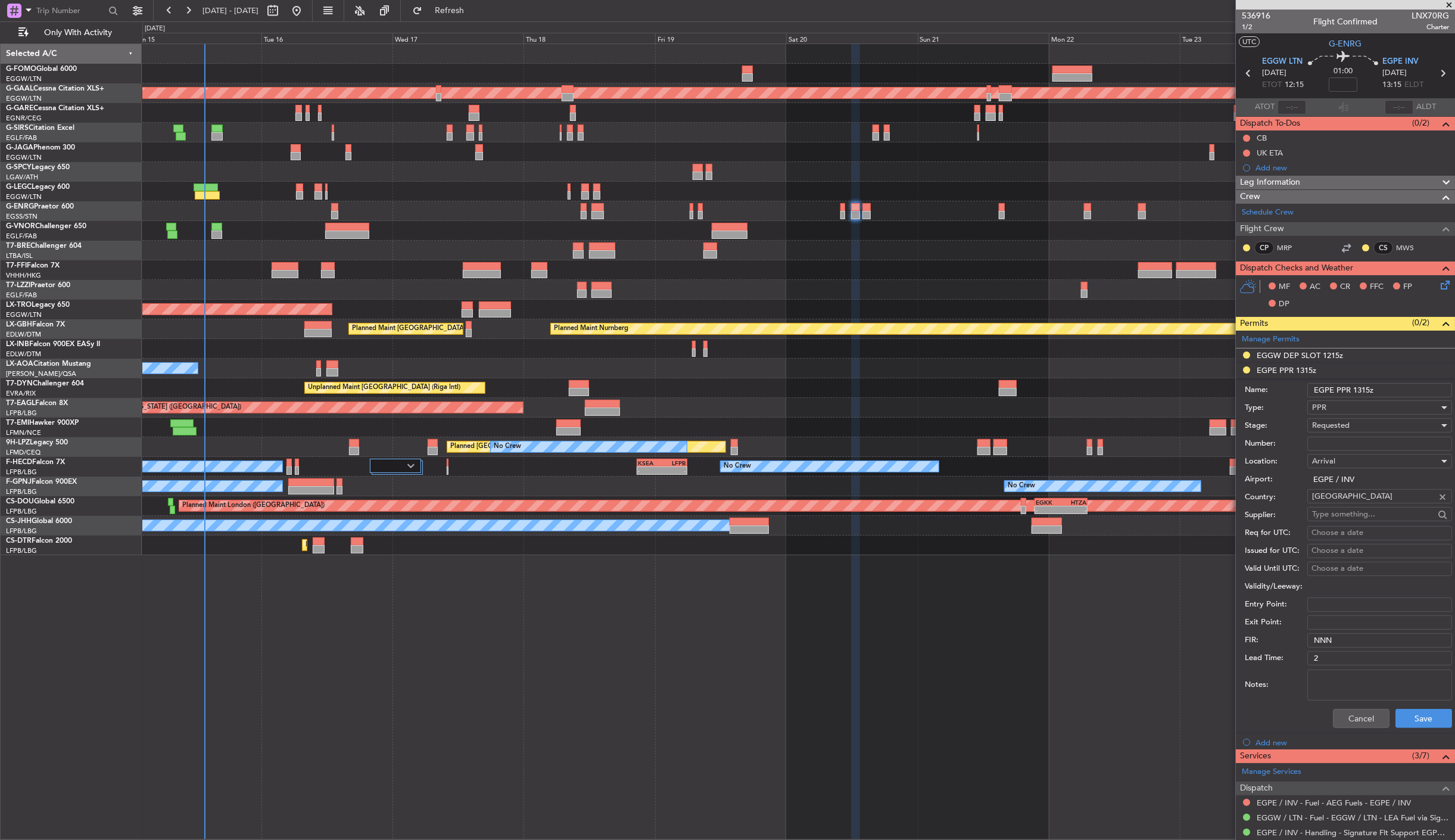
click at [1326, 443] on input "Number:" at bounding box center [1379, 444] width 145 height 14
paste input "1367"
click at [1388, 442] on input "1367" at bounding box center [1379, 444] width 145 height 14
drag, startPoint x: 1412, startPoint y: 444, endPoint x: 1330, endPoint y: 444, distance: 82.0
click at [1330, 444] on input "1367" at bounding box center [1379, 444] width 145 height 14
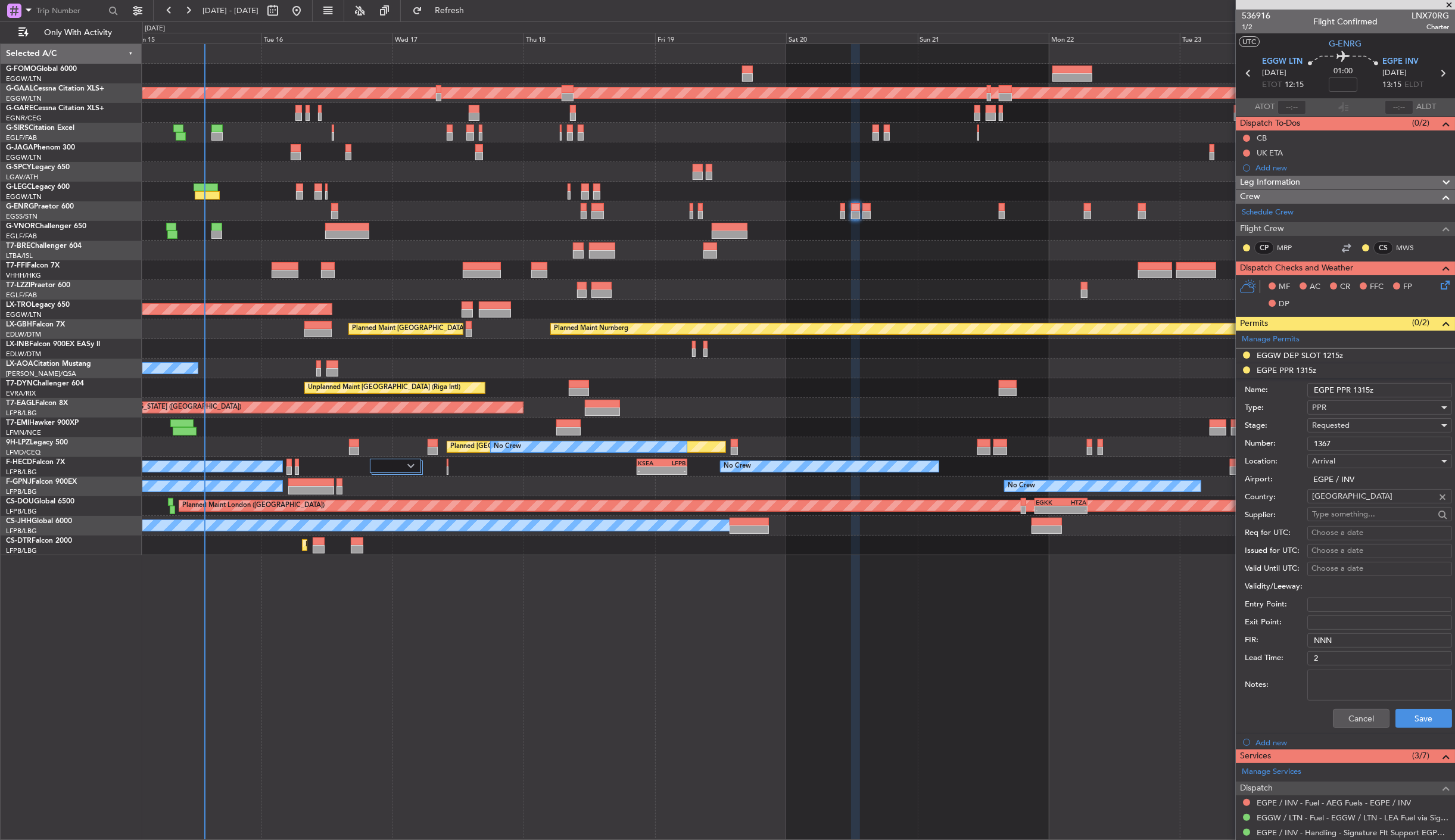
type input "1367"
click at [1332, 426] on span "Requested" at bounding box center [1331, 425] width 38 height 11
click at [1364, 520] on span "Received OK" at bounding box center [1375, 517] width 124 height 18
click at [1406, 721] on button "Save" at bounding box center [1423, 718] width 56 height 19
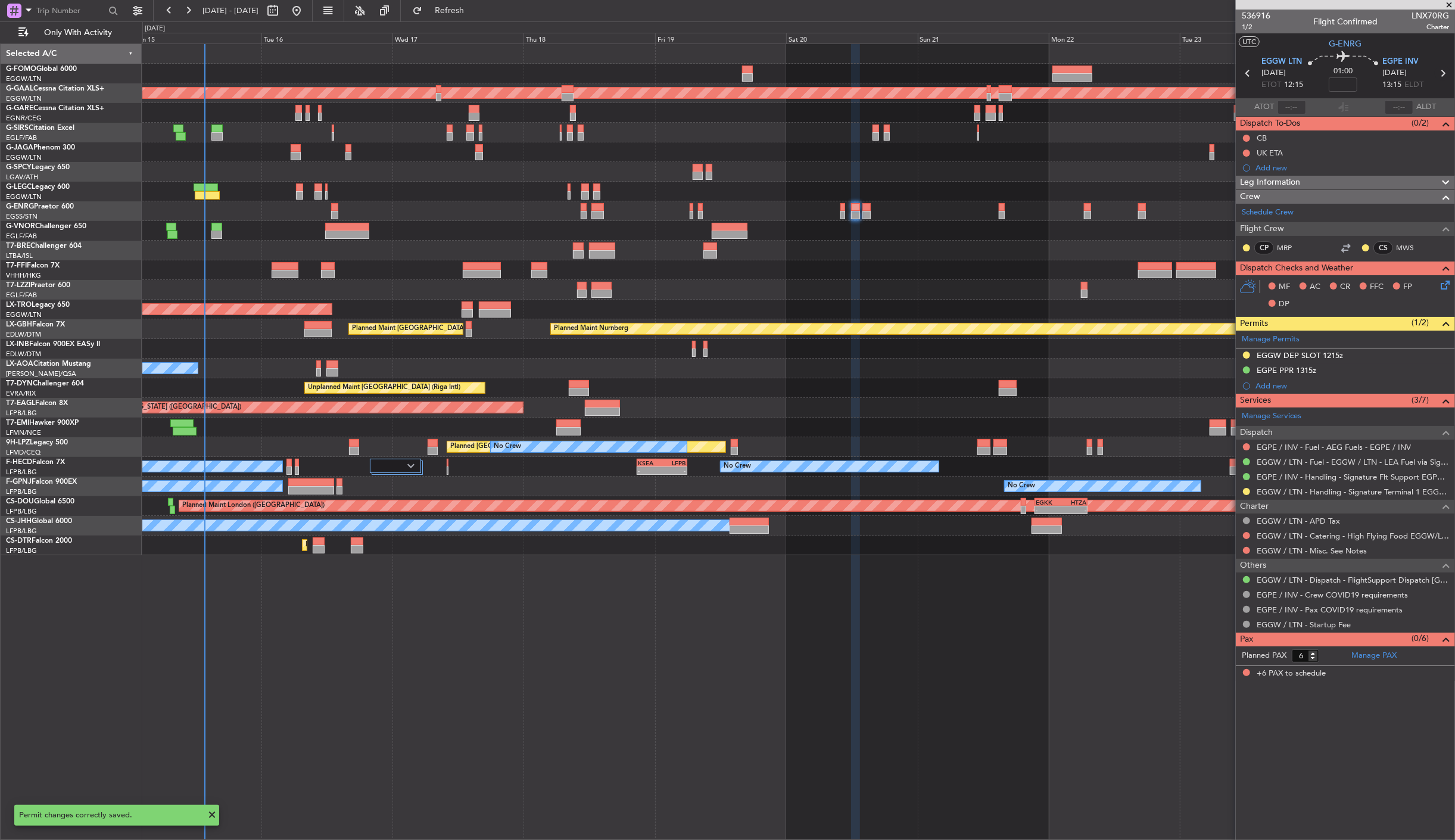
click at [1443, 73] on icon at bounding box center [1443, 73] width 15 height 15
type input "0"
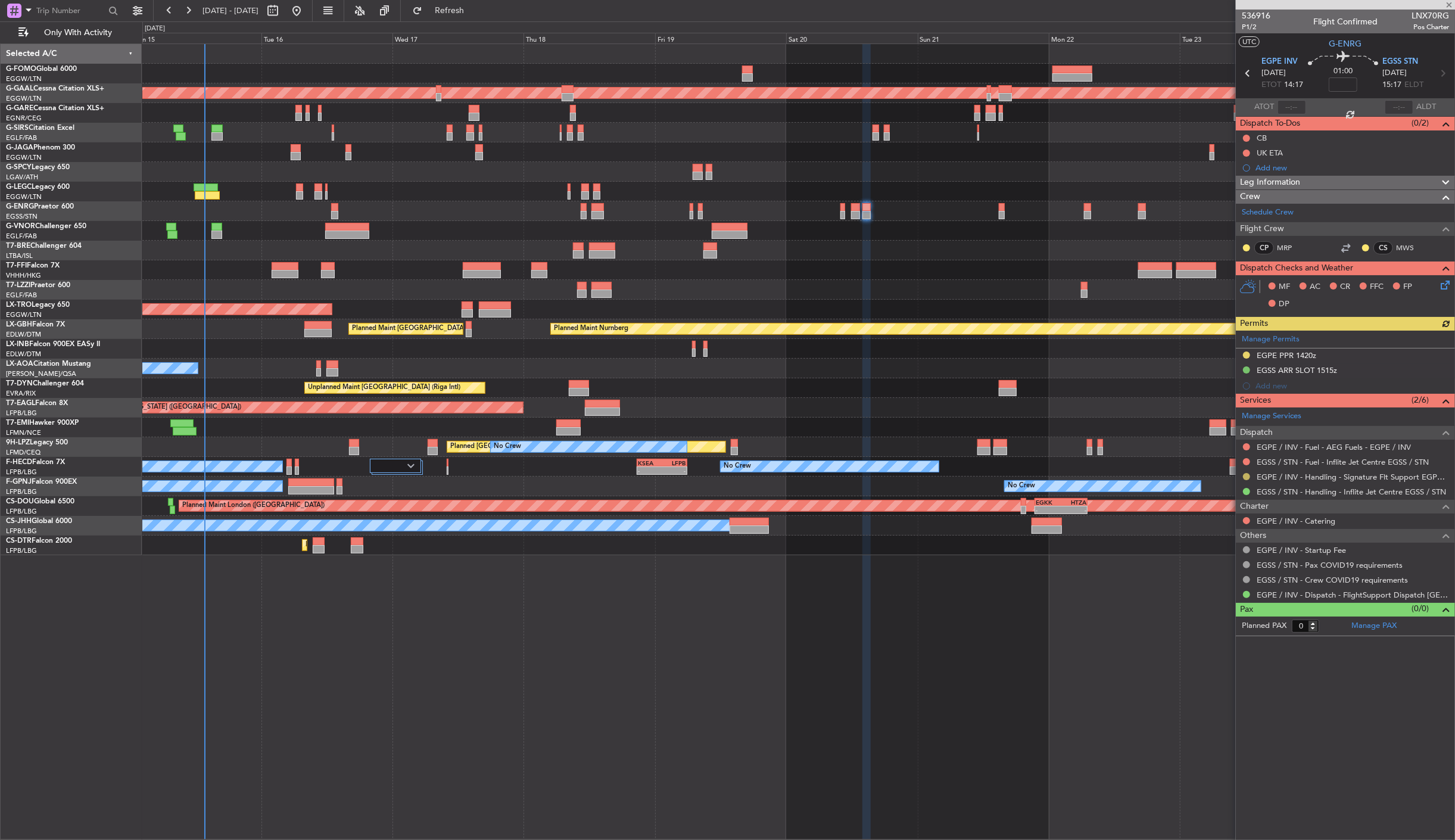
click at [1248, 478] on button at bounding box center [1246, 476] width 7 height 7
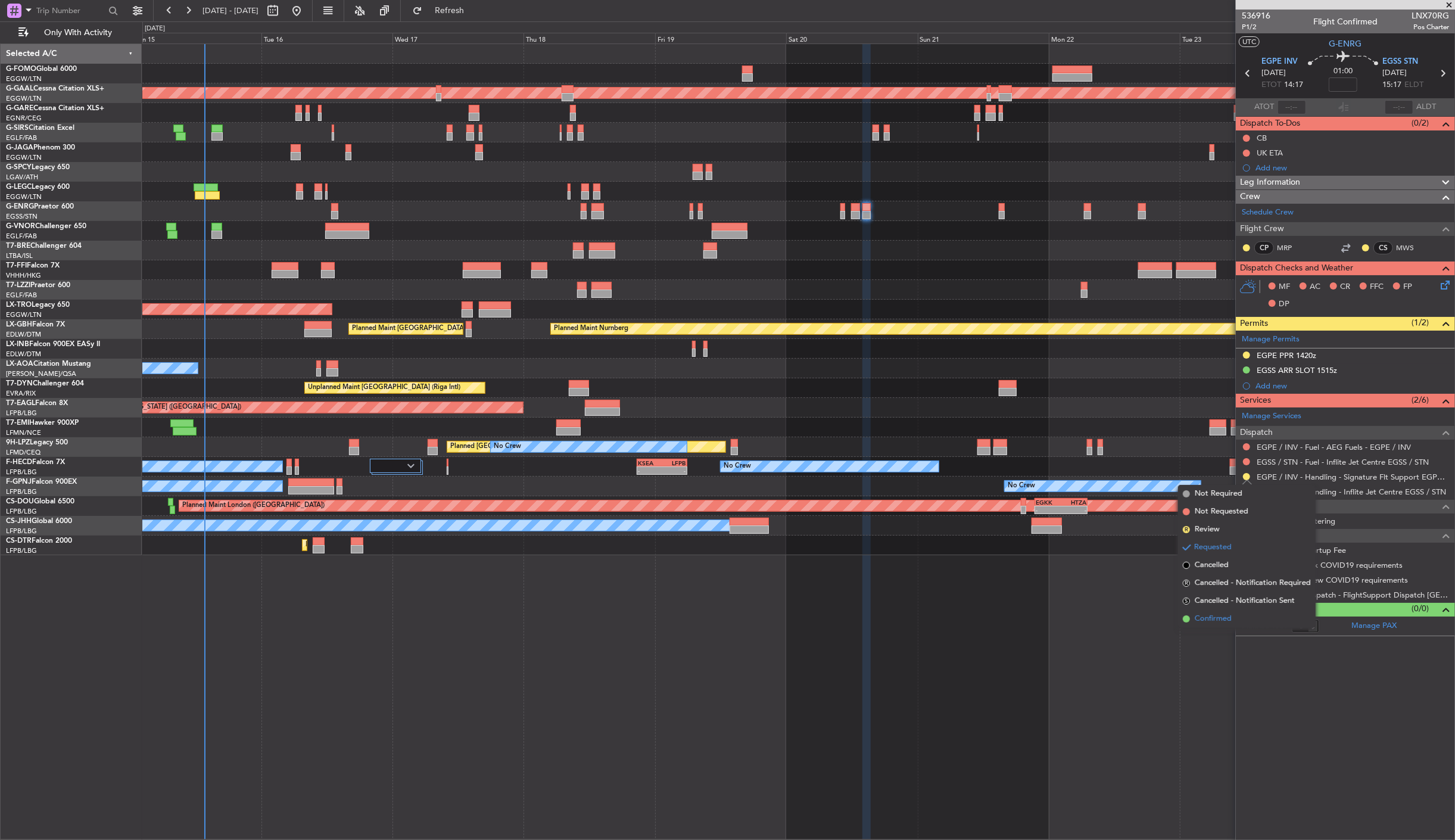
click at [1242, 621] on li "Confirmed" at bounding box center [1247, 619] width 138 height 18
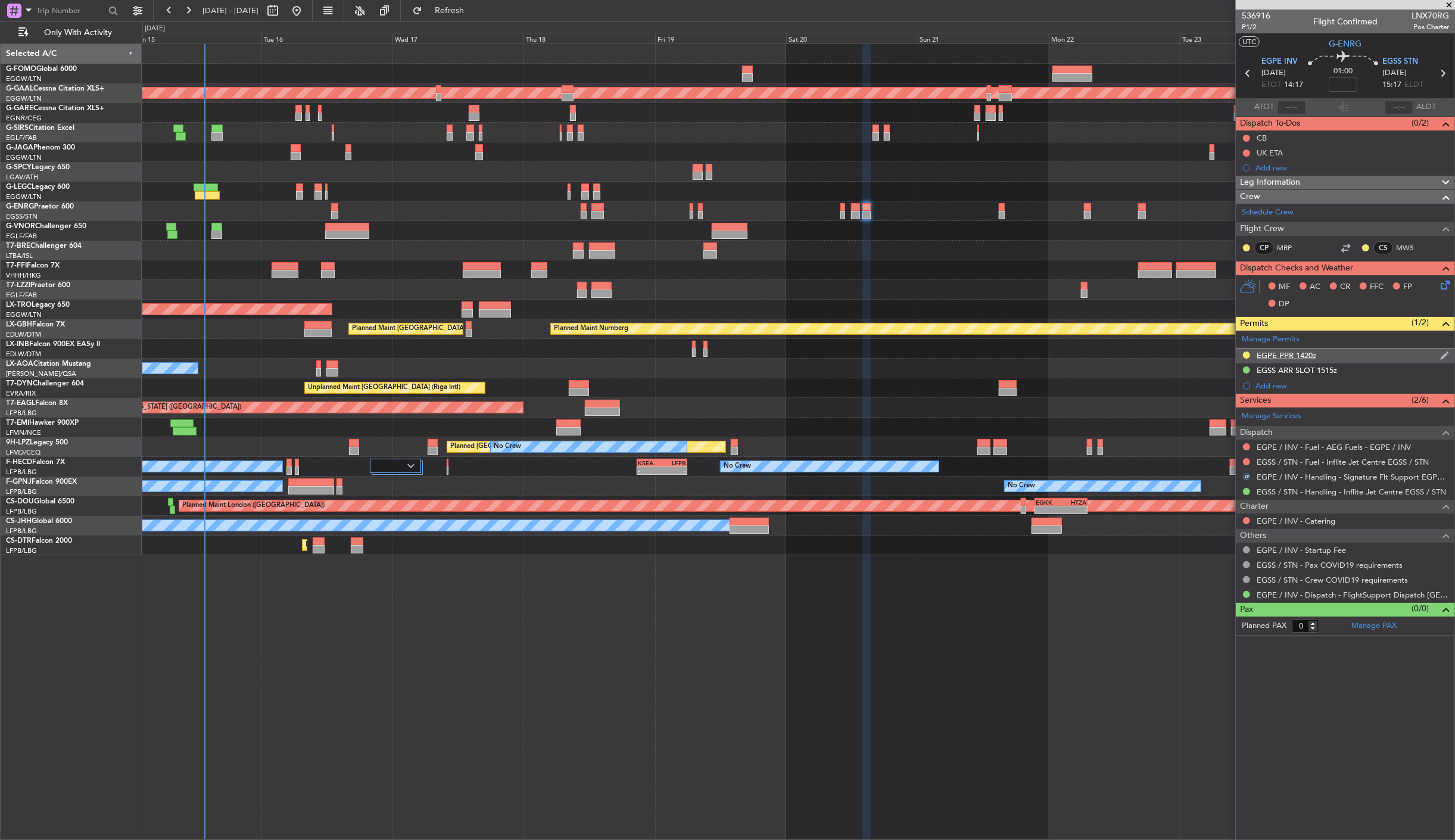
click at [1294, 351] on div "EGPE PPR 1420z" at bounding box center [1286, 355] width 60 height 10
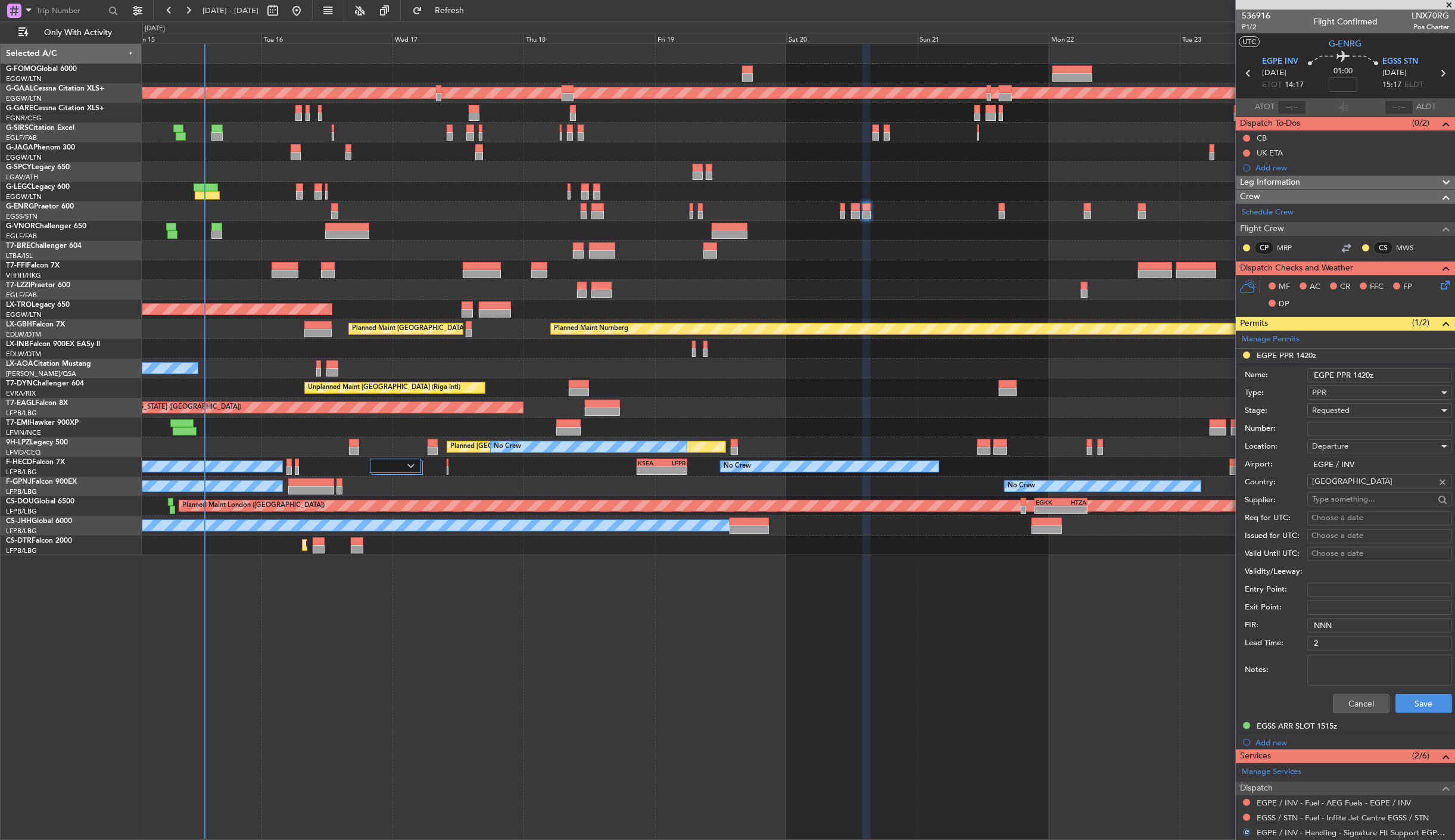
click at [1338, 428] on input "Number:" at bounding box center [1379, 429] width 145 height 14
paste input "1367"
type input "1367"
click at [1347, 407] on span "Requested" at bounding box center [1331, 411] width 38 height 11
click at [1362, 499] on span "Received OK" at bounding box center [1375, 502] width 124 height 18
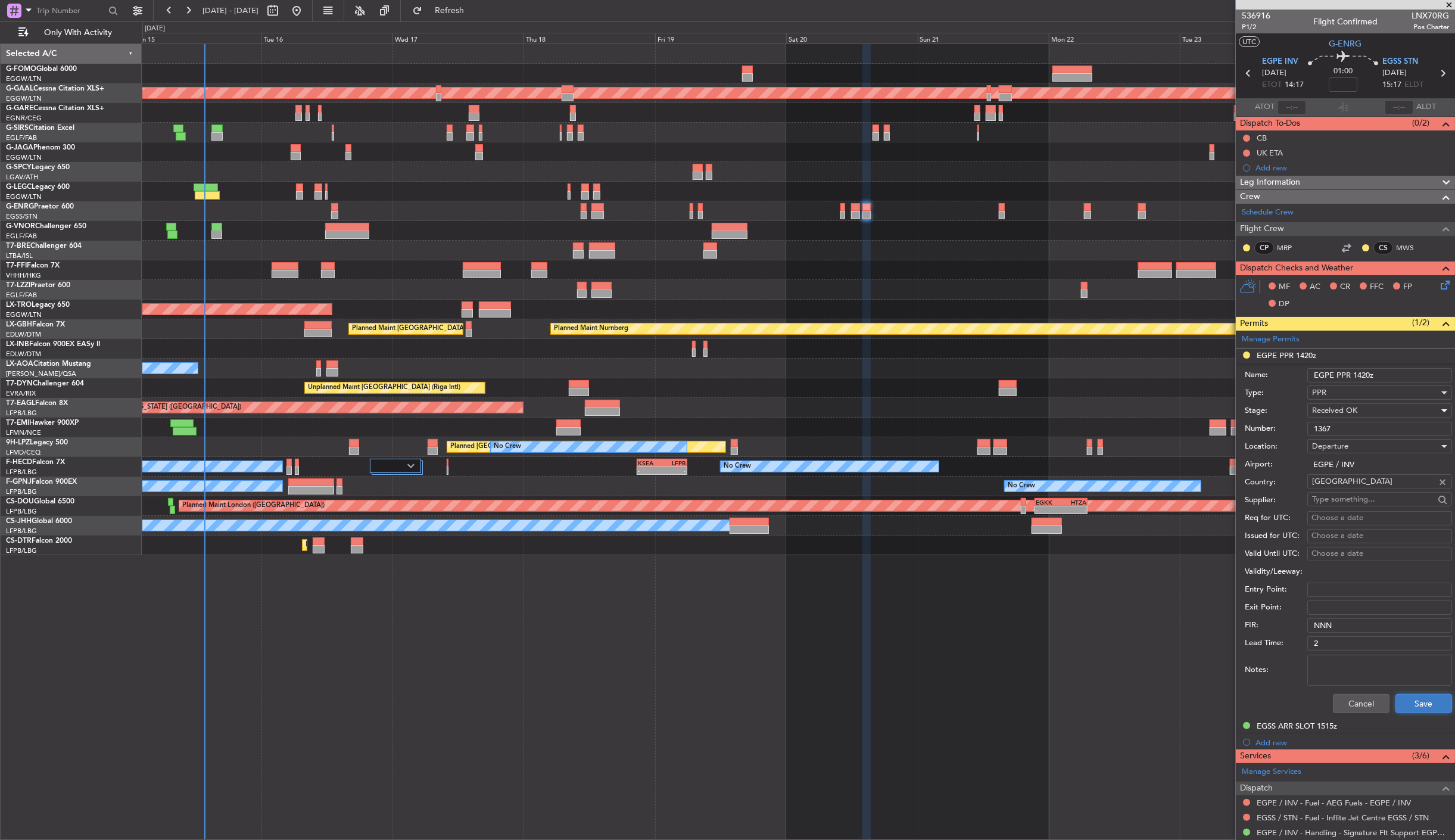
click at [1406, 706] on button "Save" at bounding box center [1423, 703] width 56 height 19
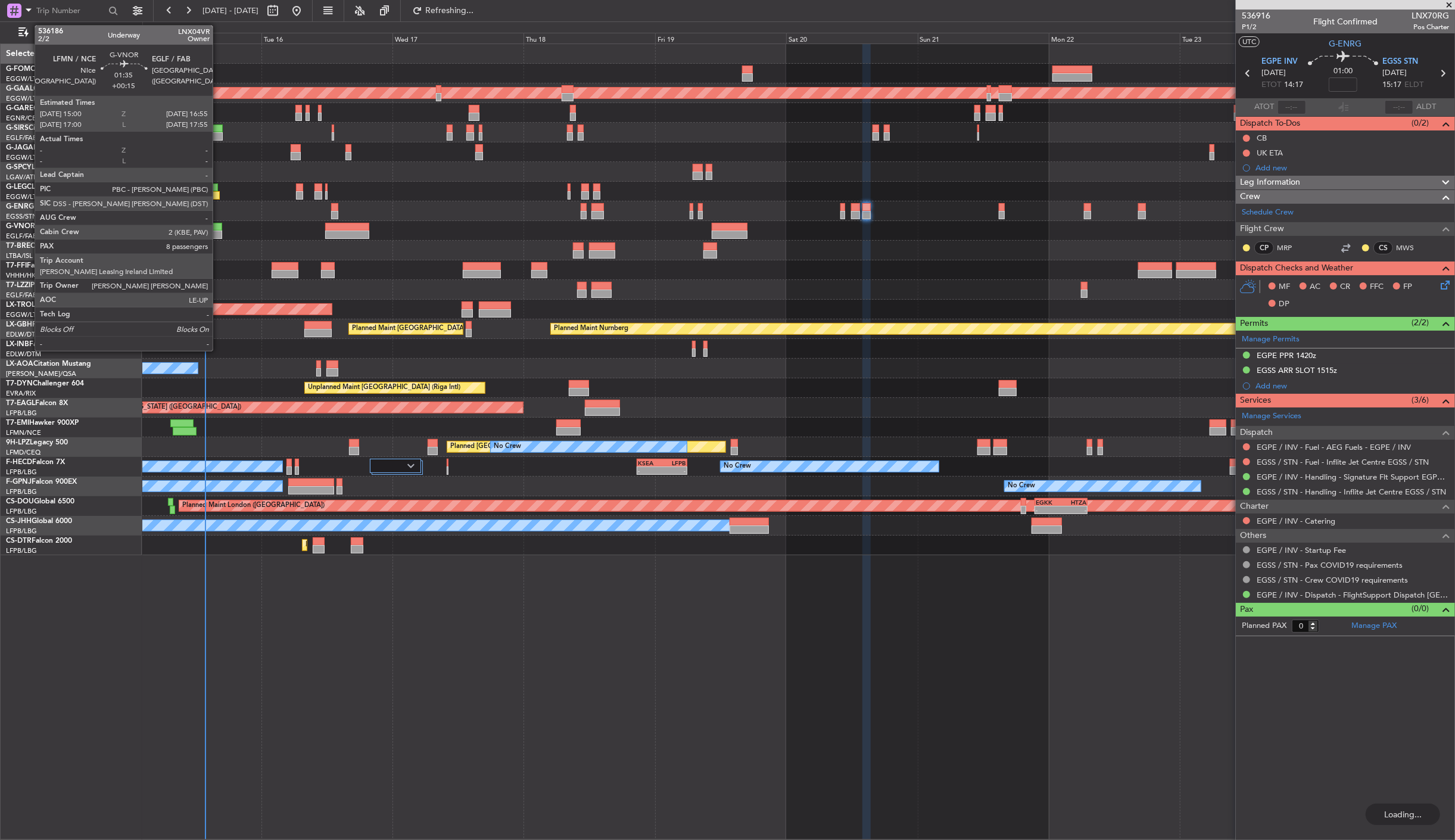
click at [219, 224] on div at bounding box center [217, 227] width 11 height 9
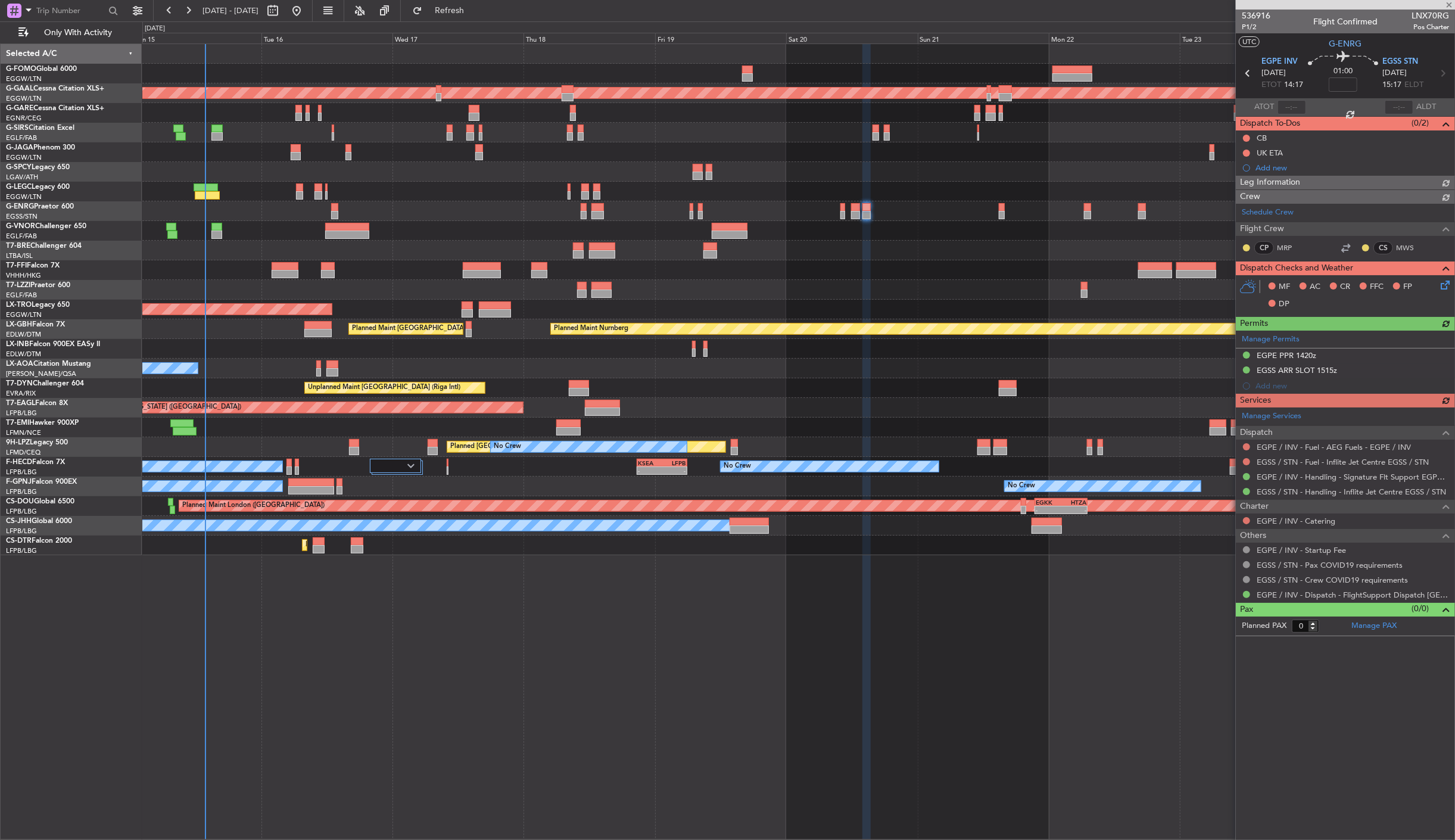
type input "+00:15"
type input "8"
